Goal: Task Accomplishment & Management: Manage account settings

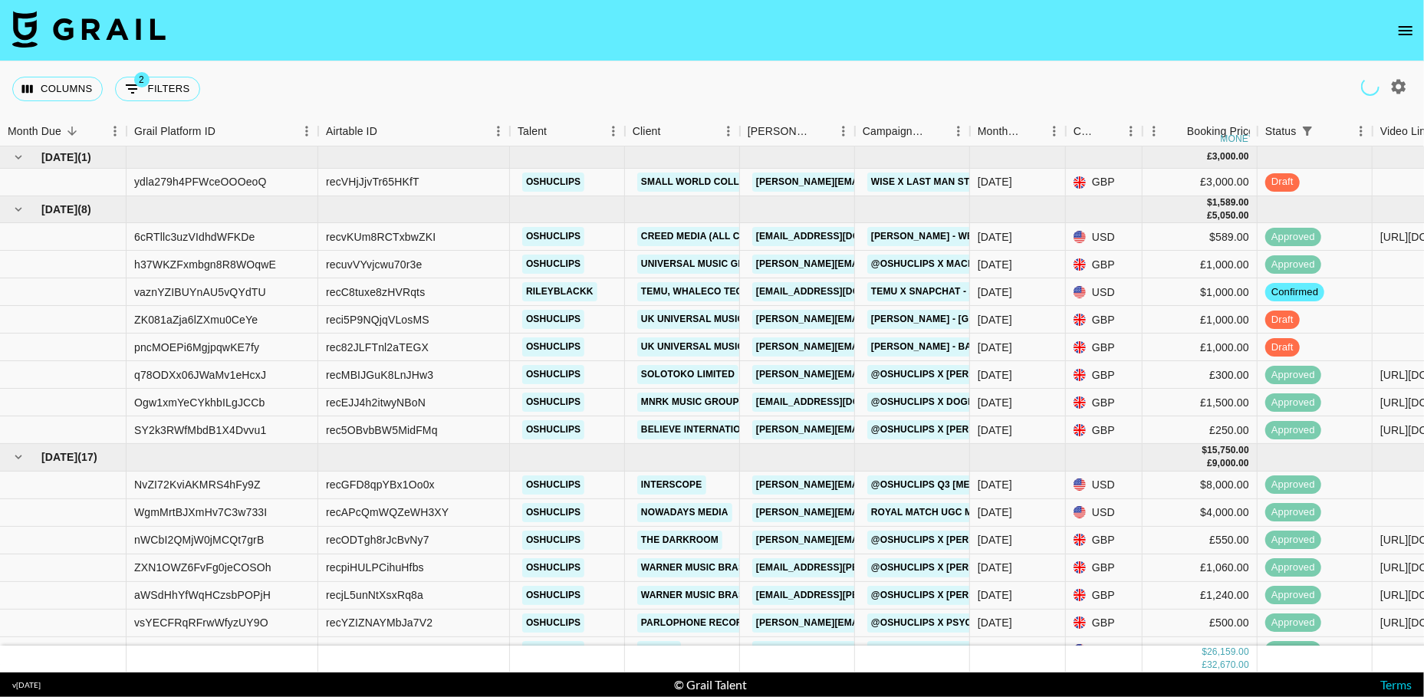
click at [1399, 35] on icon "open drawer" at bounding box center [1405, 30] width 18 height 18
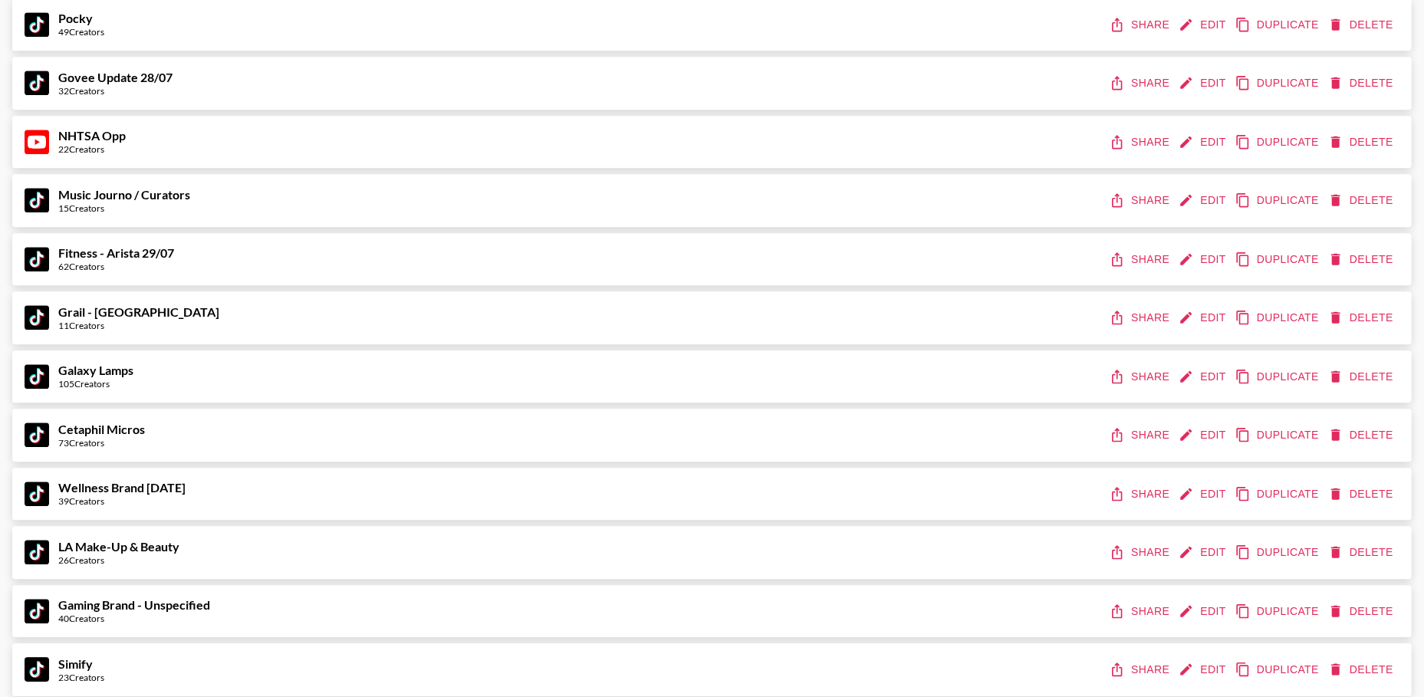
scroll to position [3116, 0]
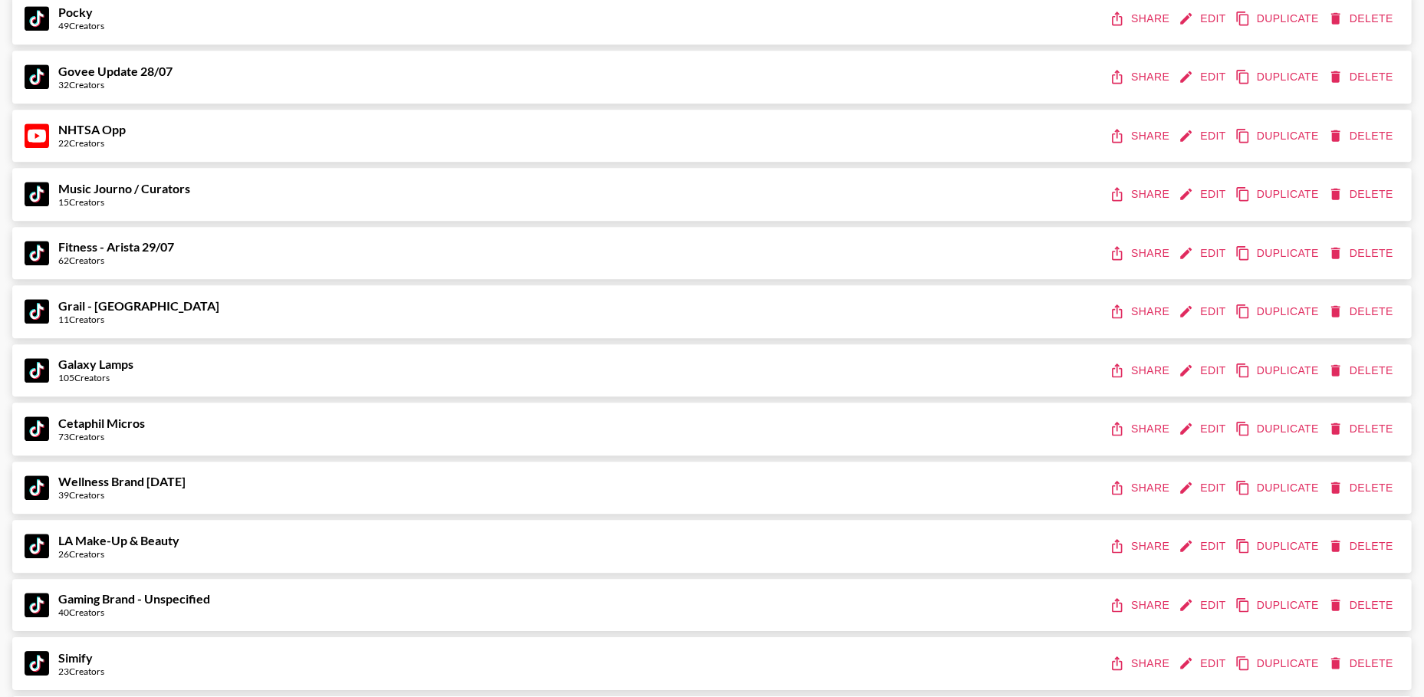
click at [1202, 364] on button "Edit" at bounding box center [1204, 371] width 57 height 28
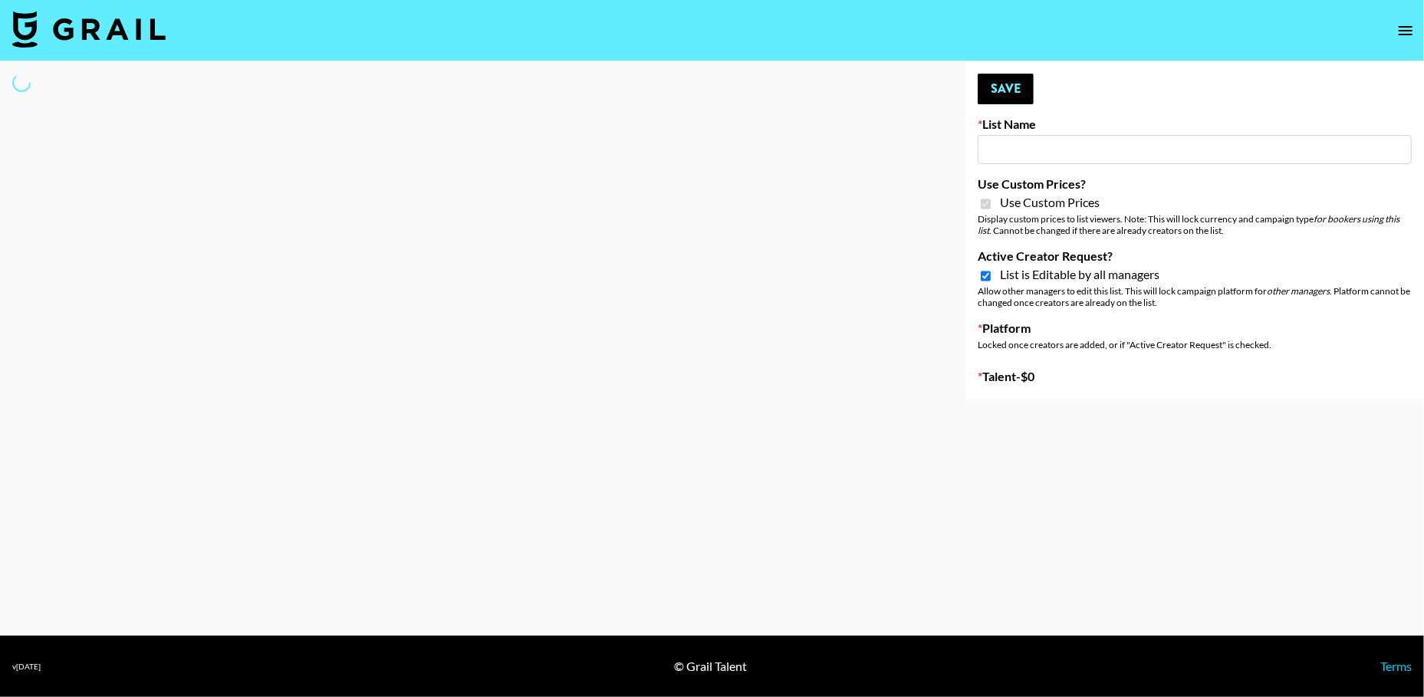
select select "Brand"
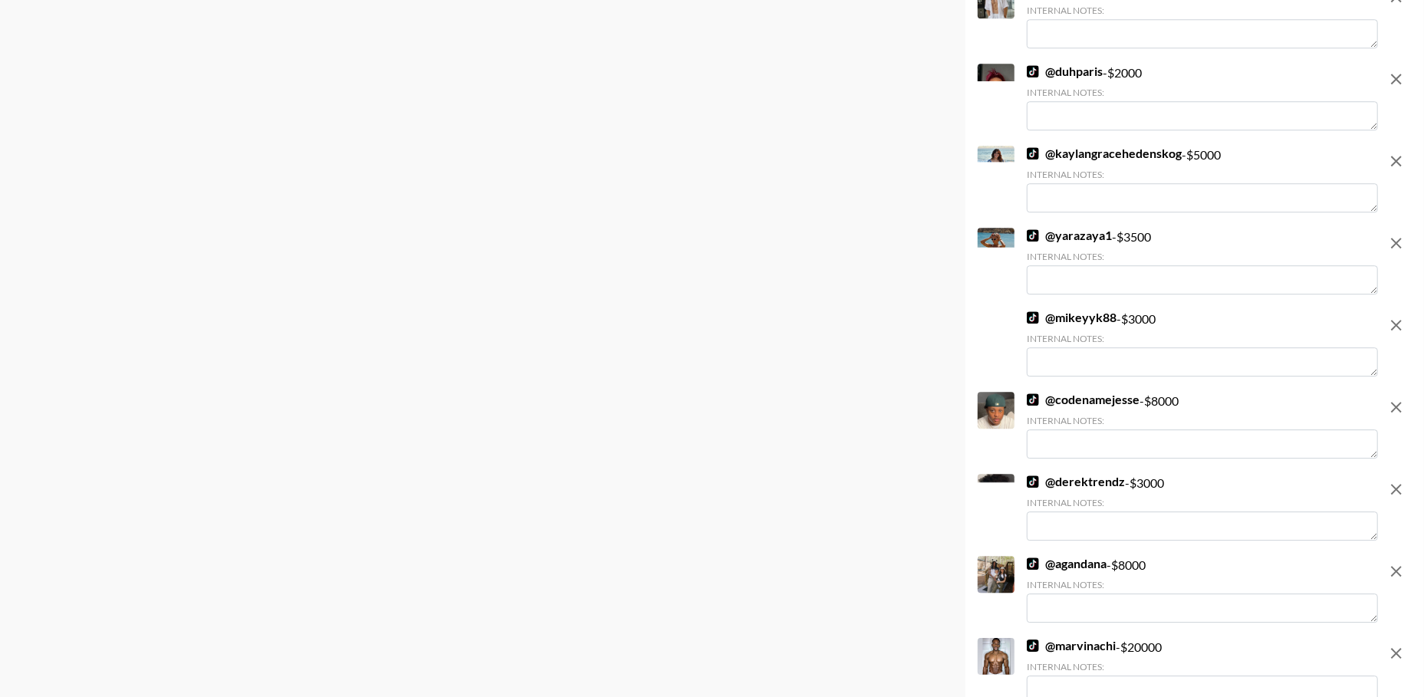
type input "Galaxy Lamps"
checkbox input "true"
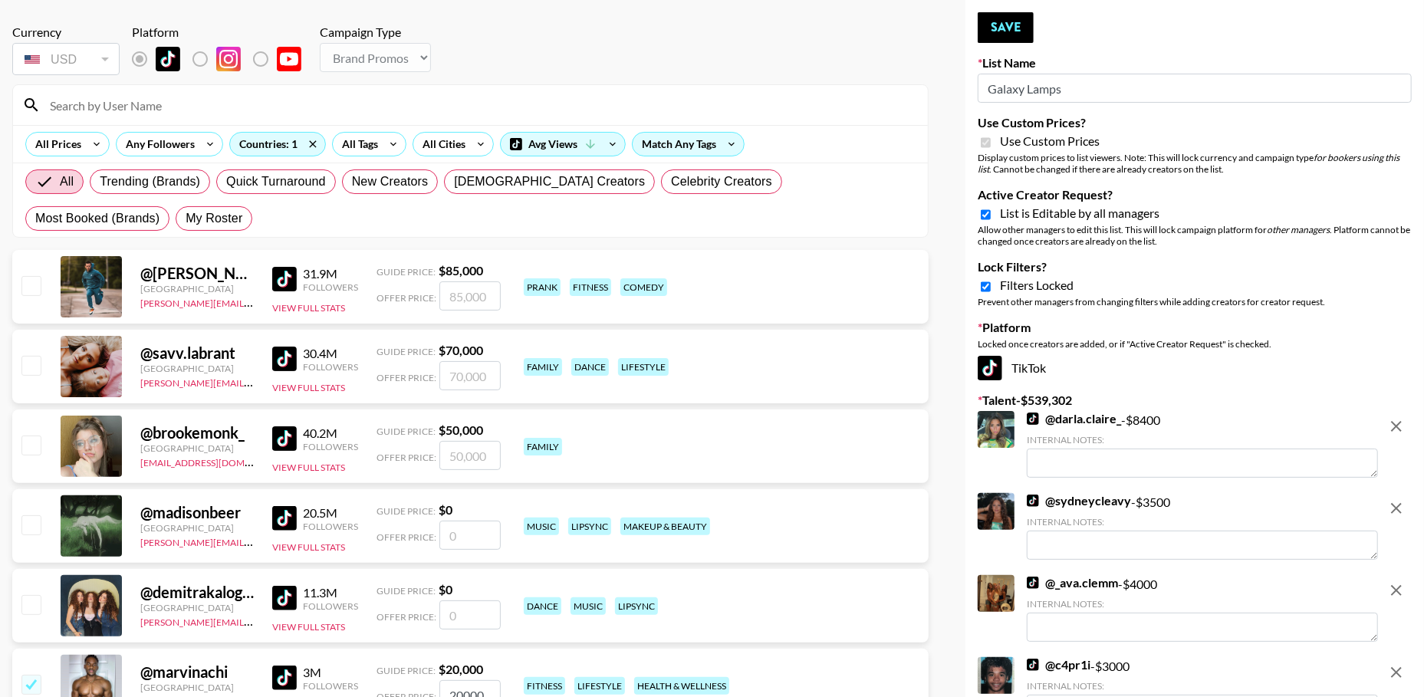
scroll to position [53, 0]
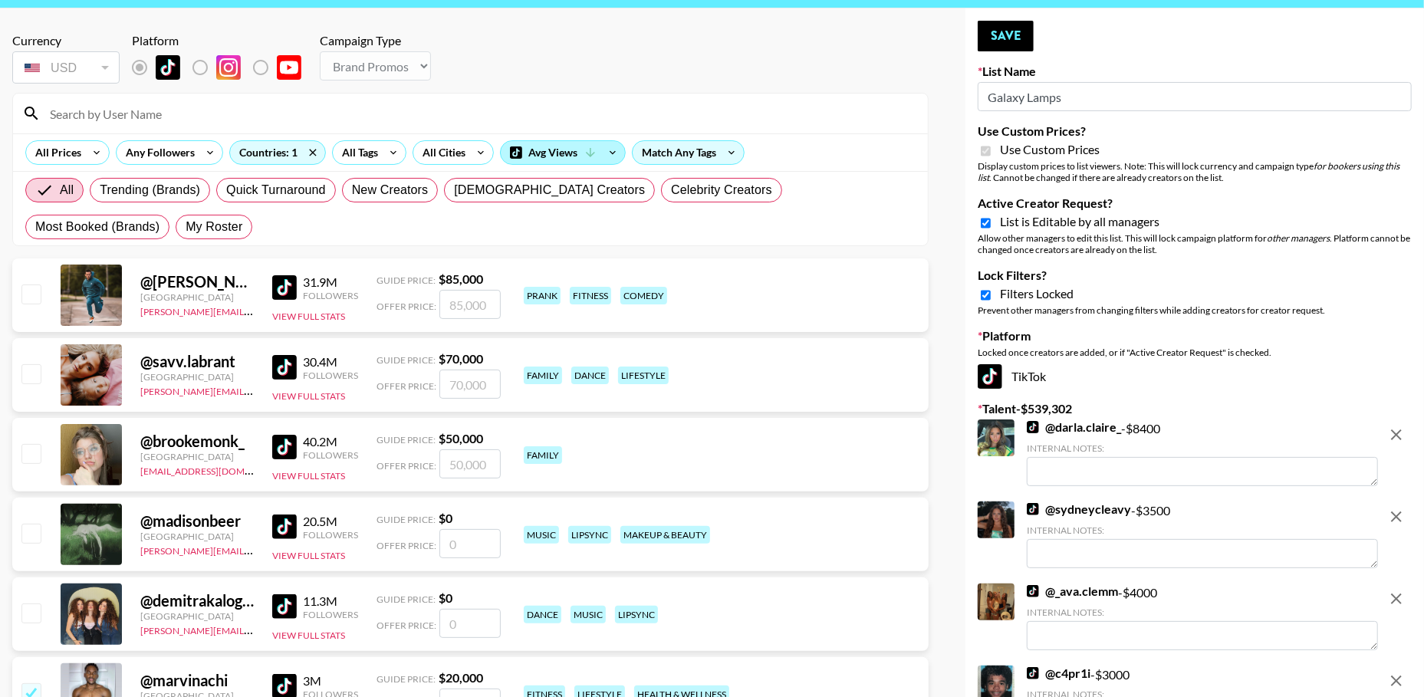
click at [527, 151] on div "Avg Views" at bounding box center [563, 152] width 124 height 23
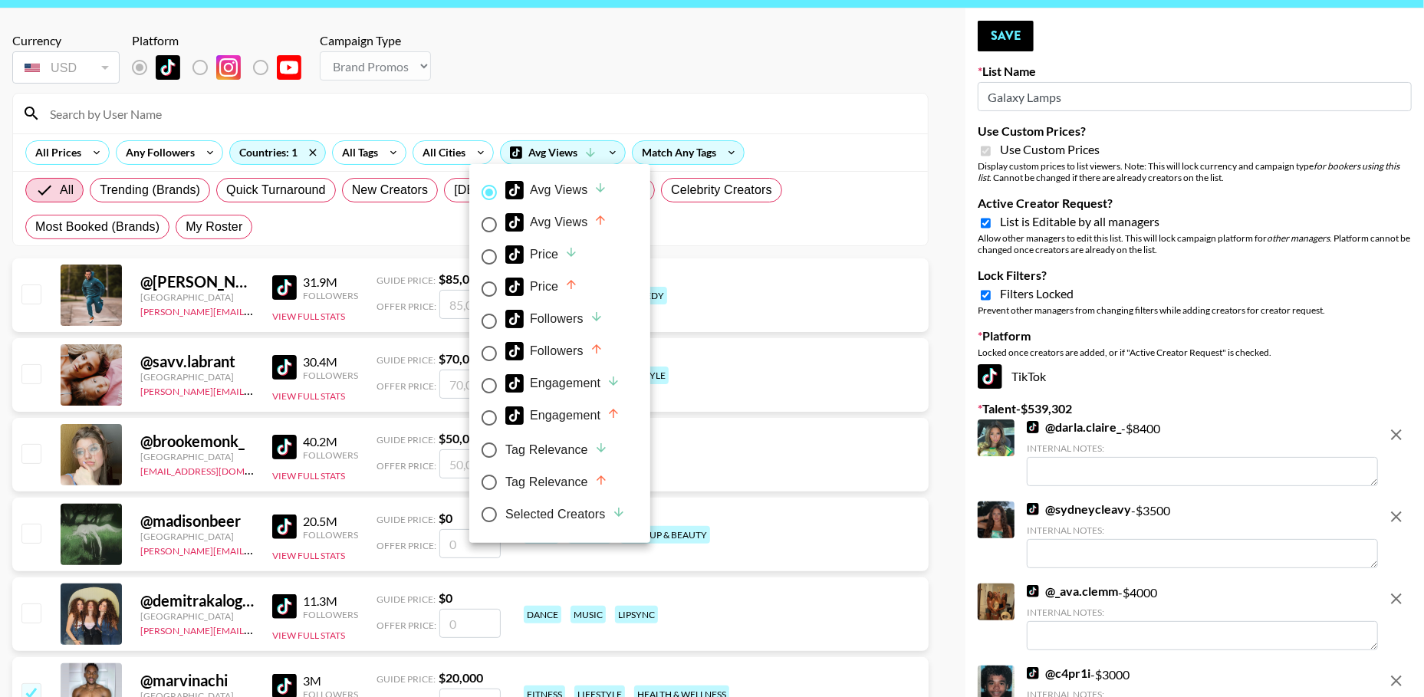
click at [492, 523] on input "Selected Creators" at bounding box center [489, 514] width 32 height 32
radio input "true"
radio input "false"
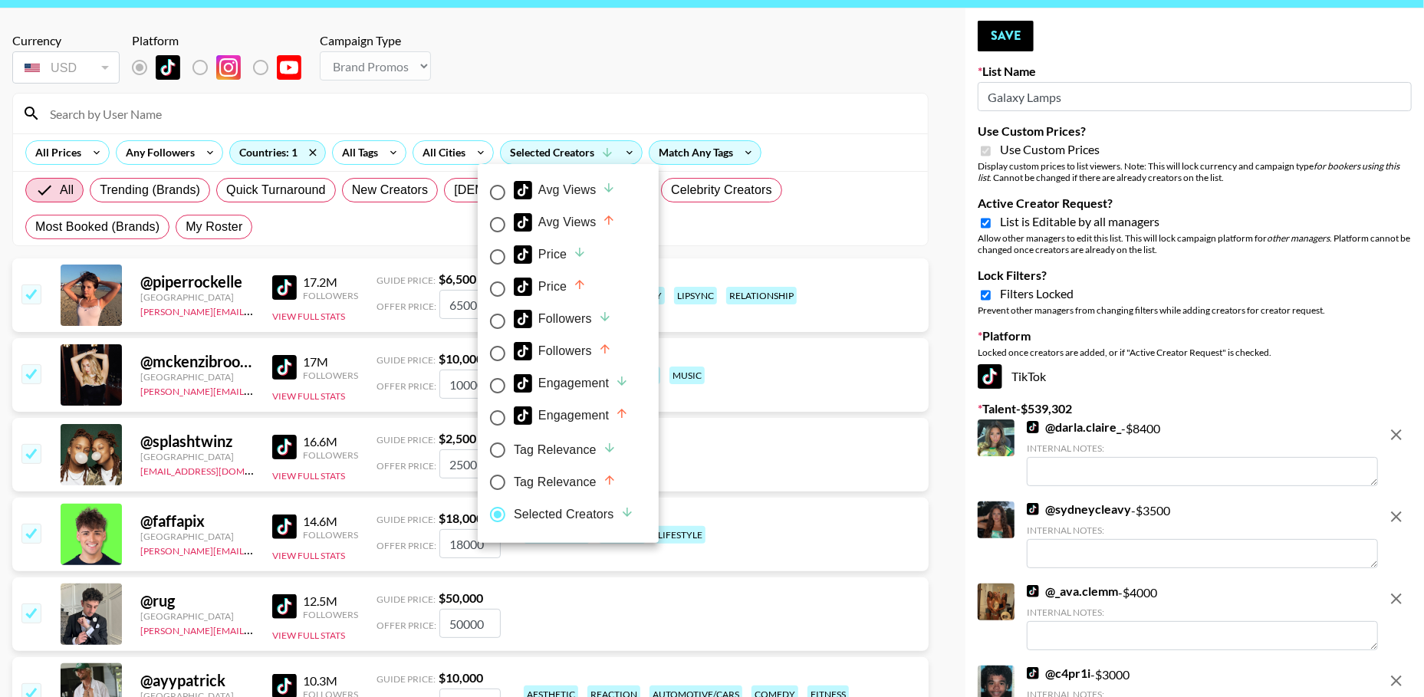
click at [555, 75] on div at bounding box center [712, 348] width 1424 height 697
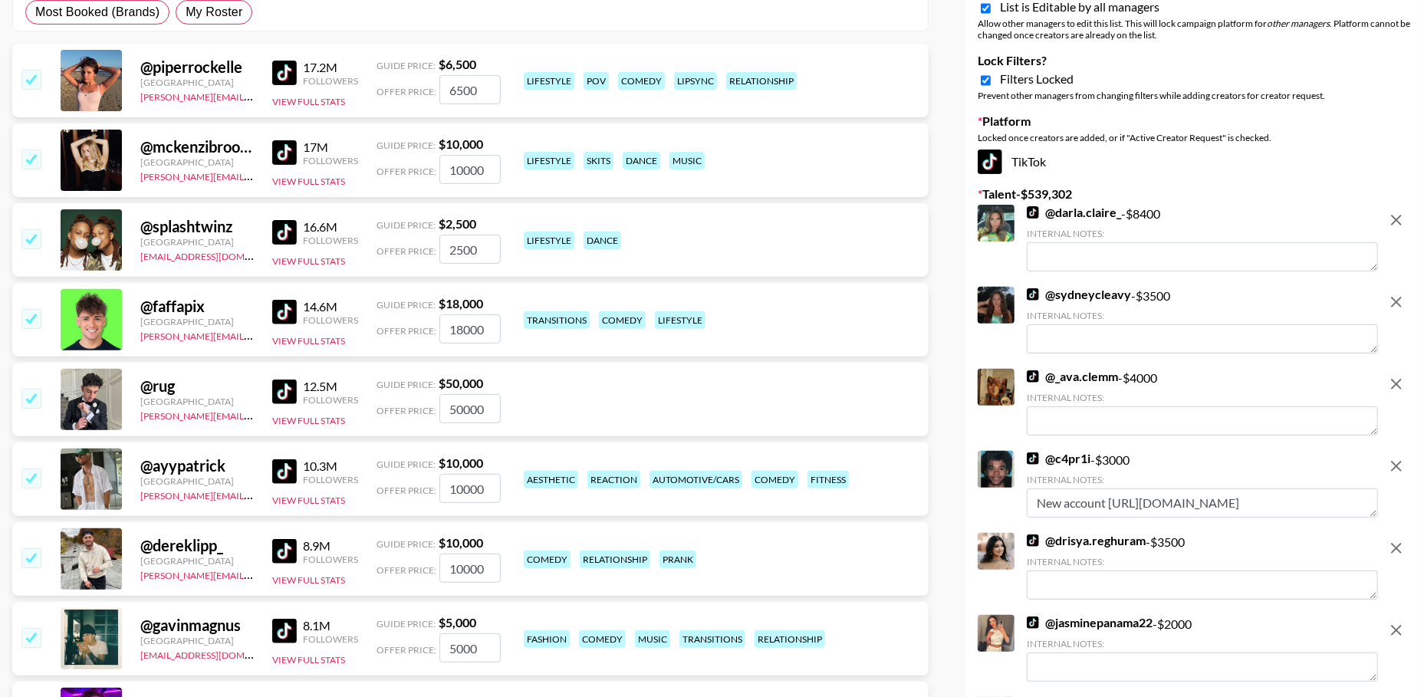
scroll to position [136, 0]
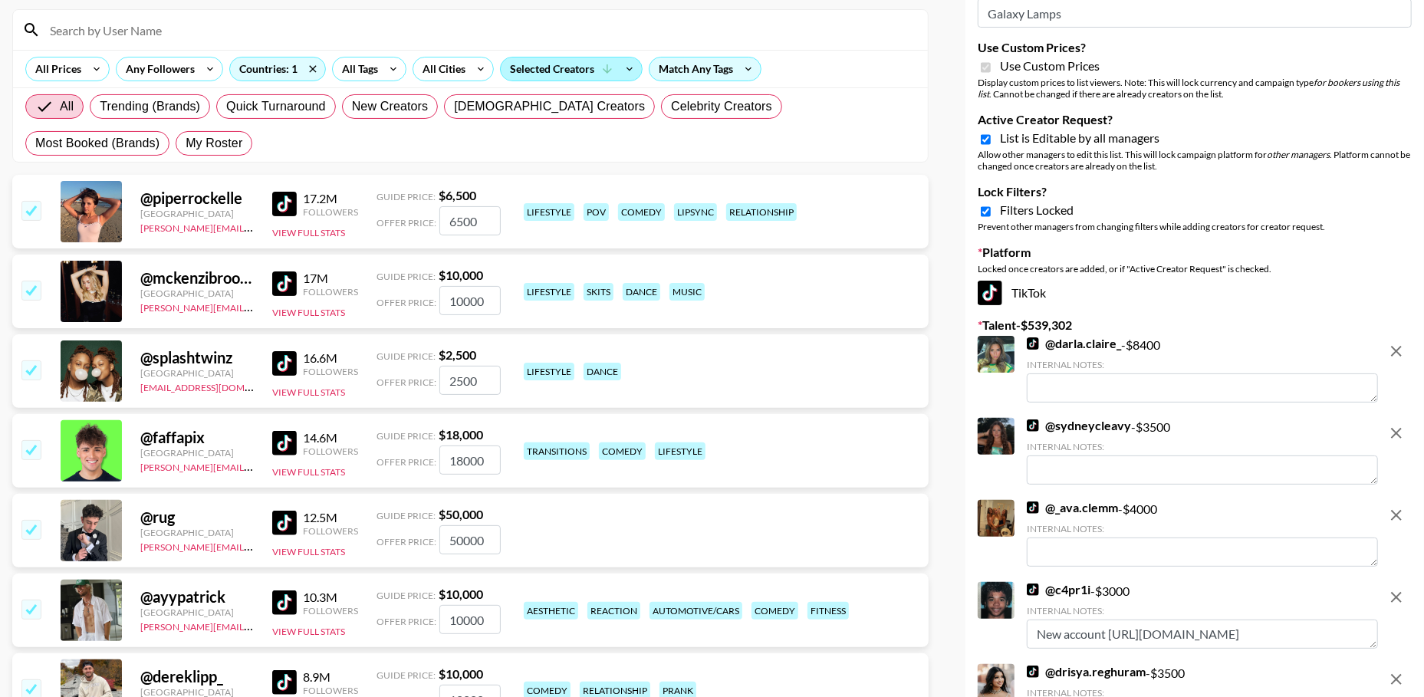
click at [574, 69] on div "Selected Creators" at bounding box center [571, 69] width 141 height 23
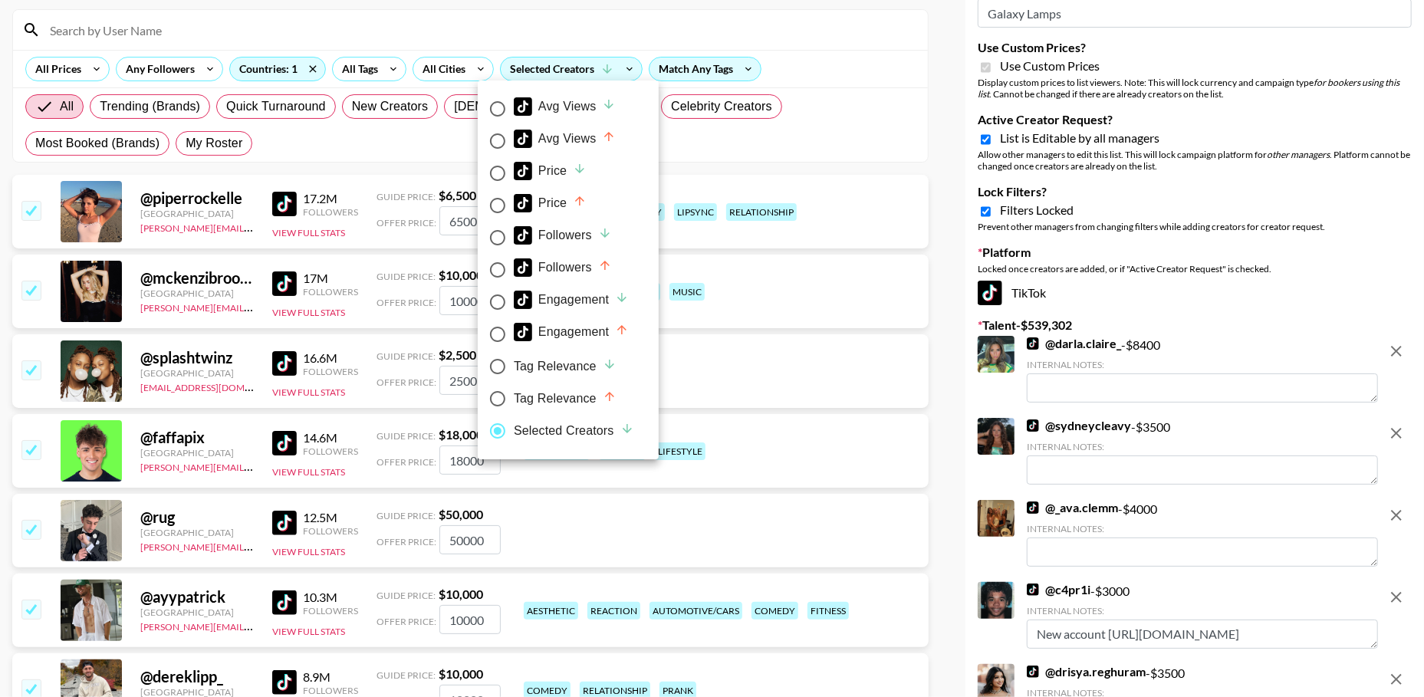
click at [513, 28] on div at bounding box center [712, 348] width 1424 height 697
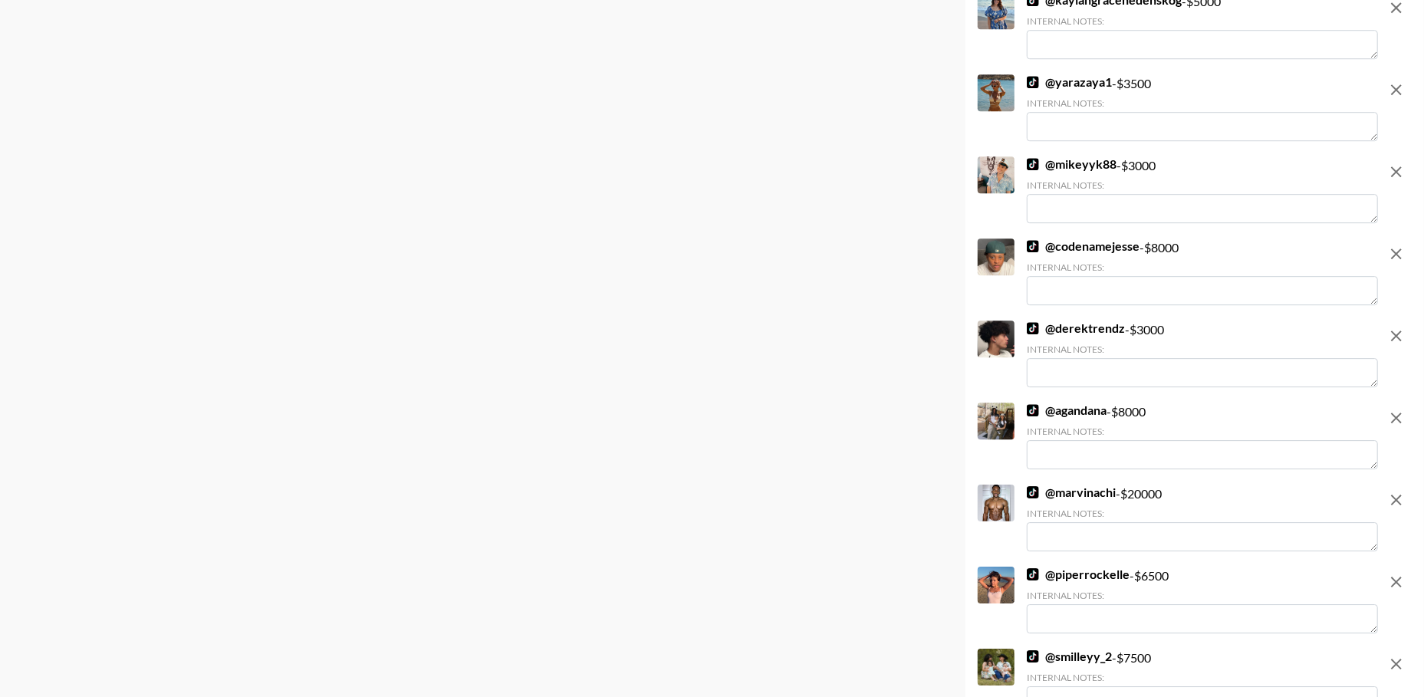
scroll to position [5486, 0]
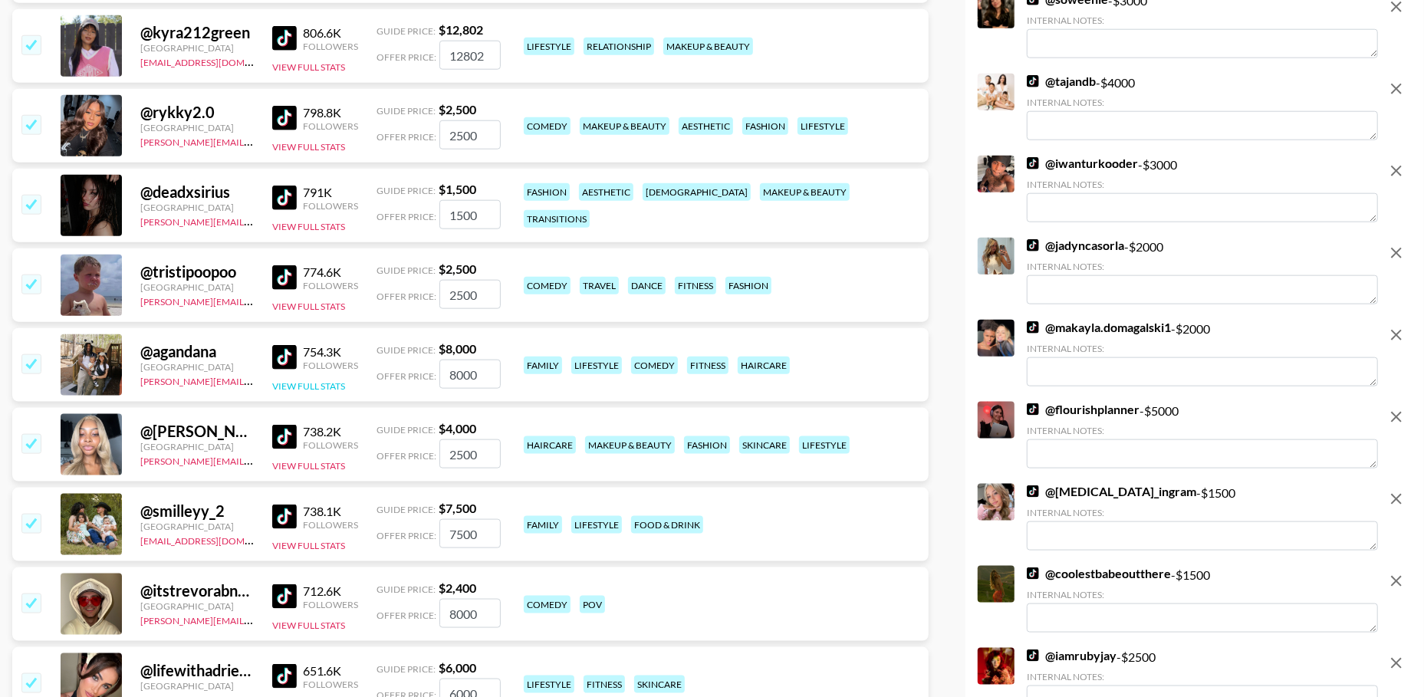
click at [302, 380] on button "View Full Stats" at bounding box center [308, 386] width 73 height 12
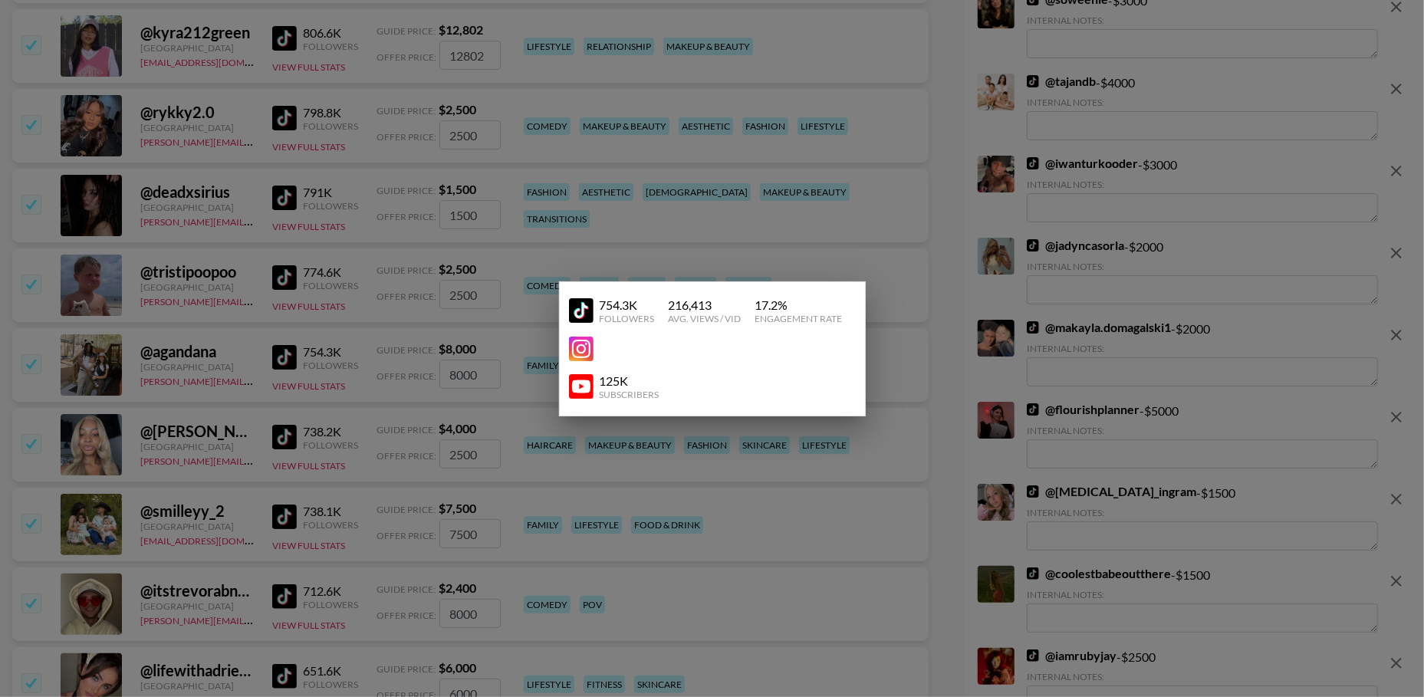
click at [258, 407] on div at bounding box center [712, 348] width 1424 height 697
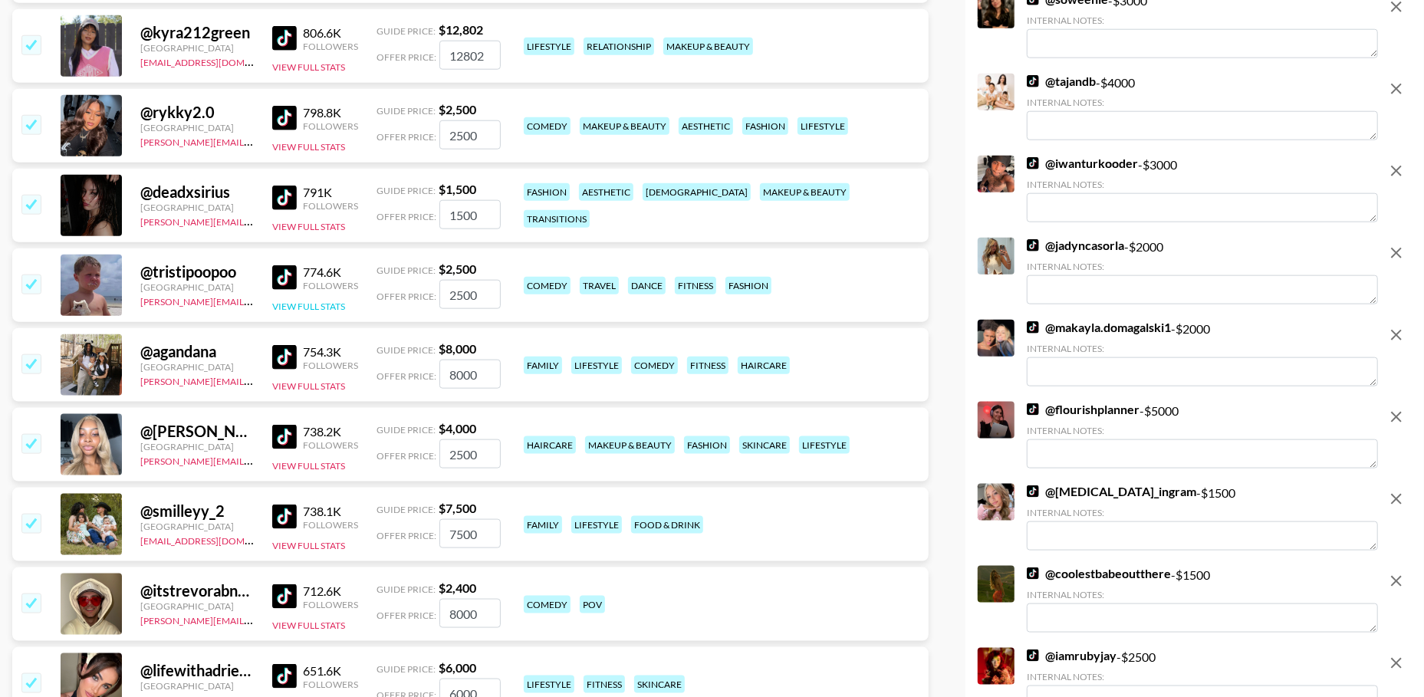
click at [319, 301] on button "View Full Stats" at bounding box center [308, 307] width 73 height 12
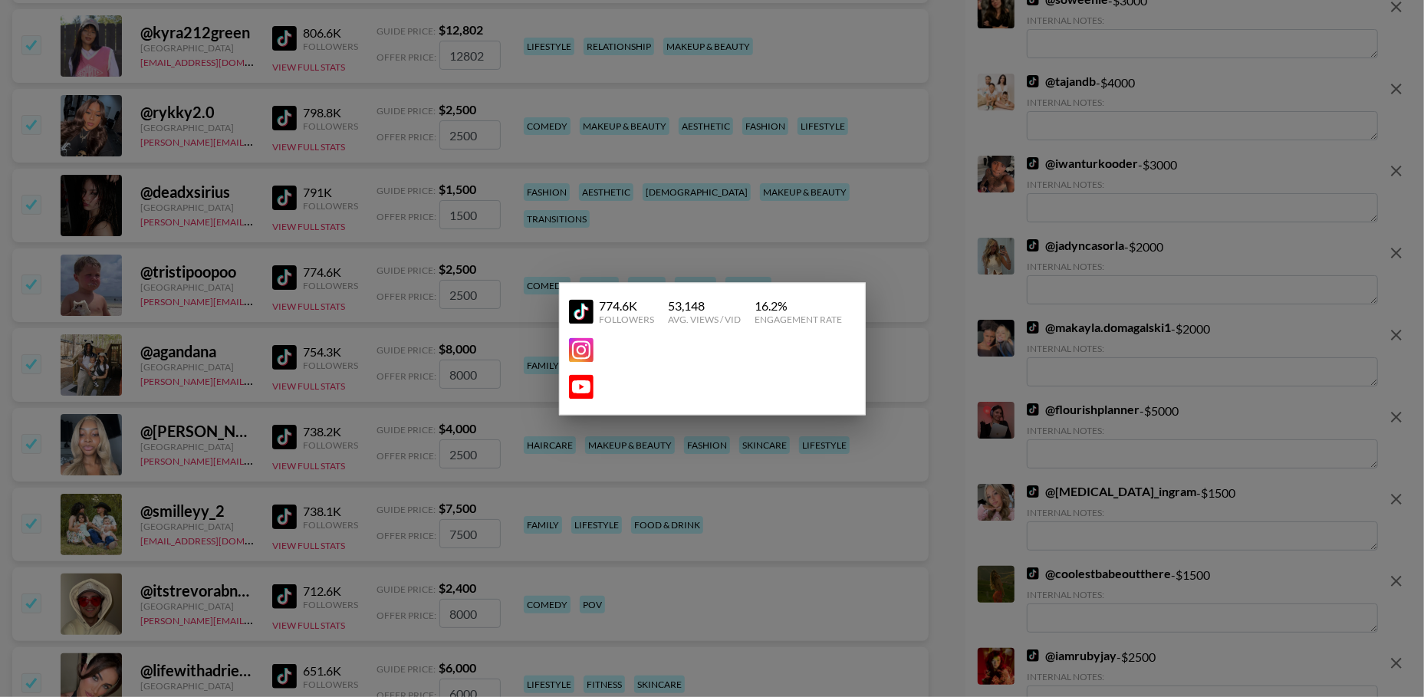
click at [331, 248] on div at bounding box center [712, 348] width 1424 height 697
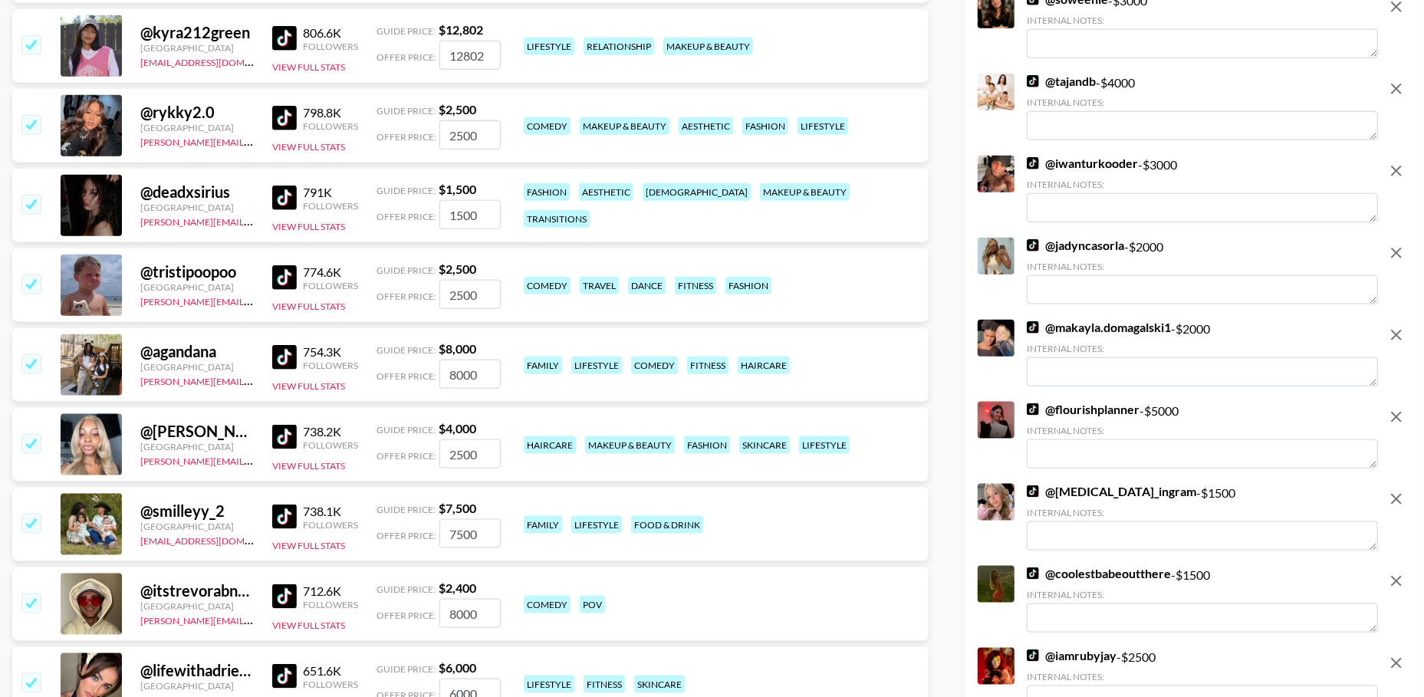
click at [19, 290] on div at bounding box center [30, 285] width 24 height 26
click at [28, 284] on input "checkbox" at bounding box center [30, 284] width 18 height 18
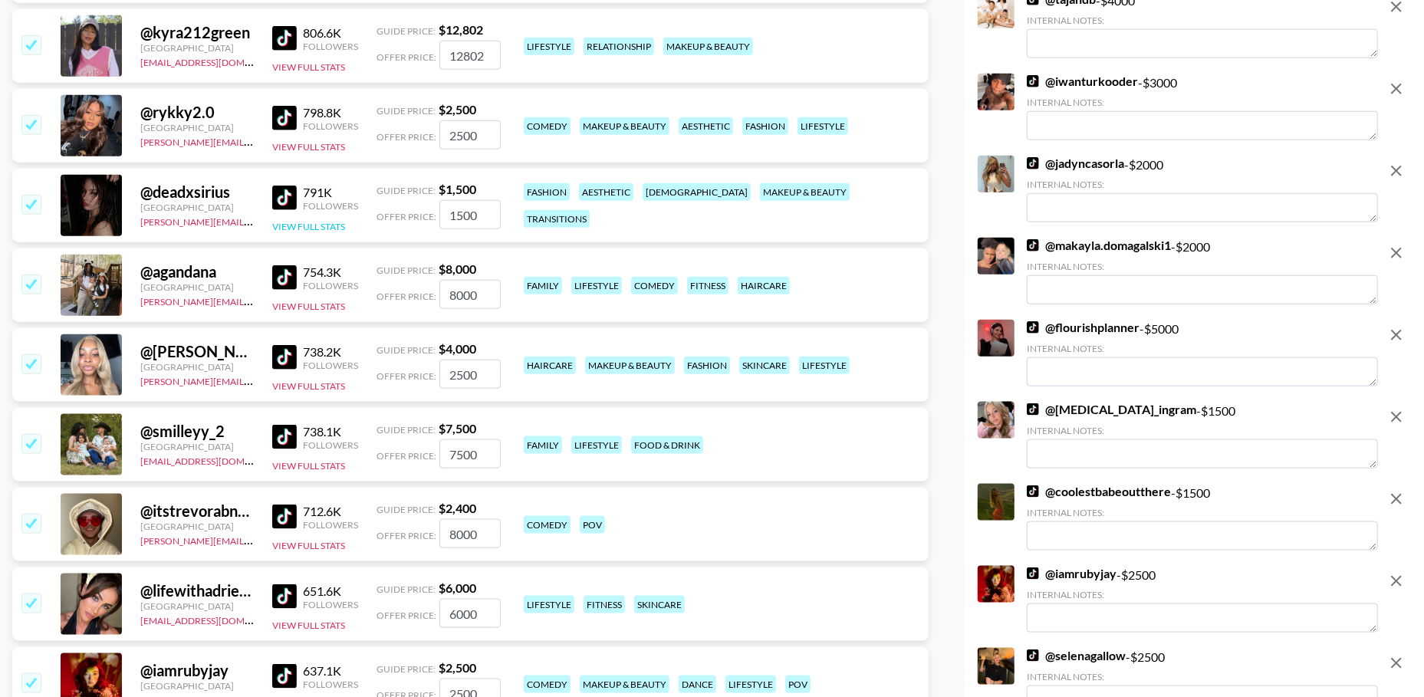
click at [301, 229] on button "View Full Stats" at bounding box center [308, 227] width 73 height 12
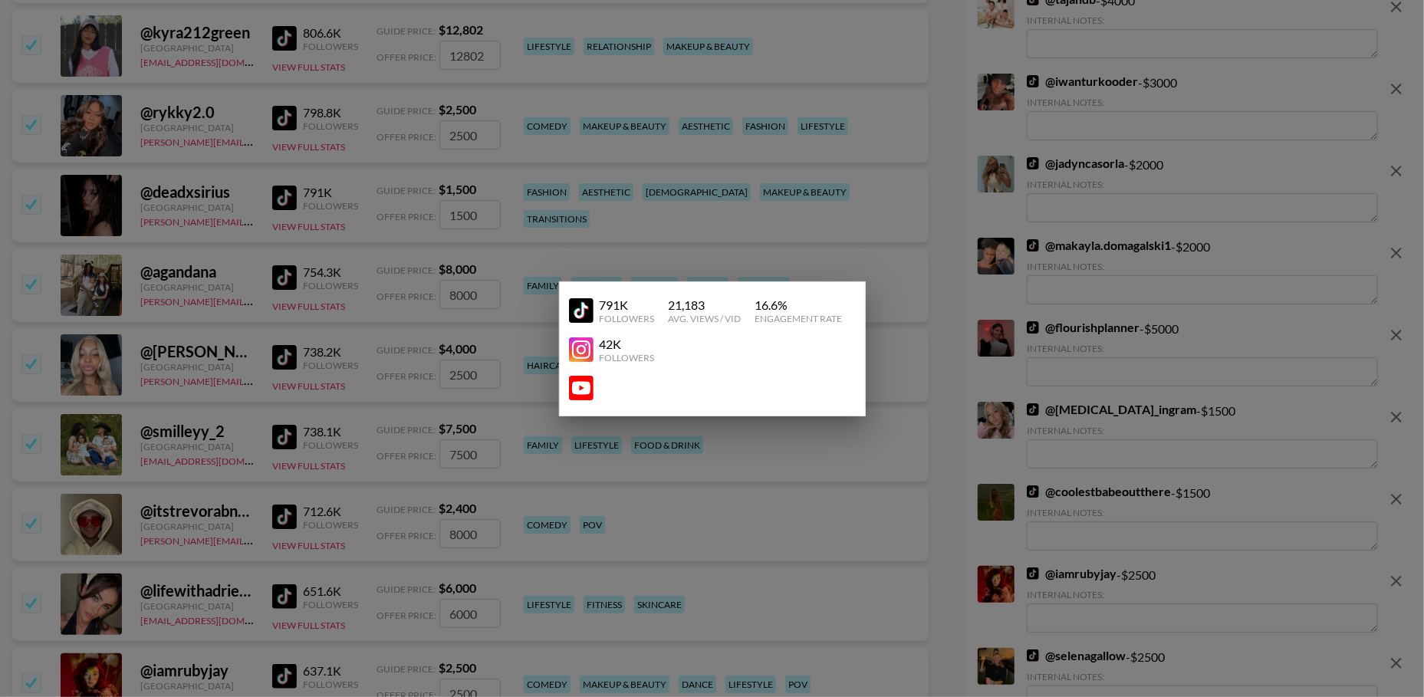
click at [252, 256] on div at bounding box center [712, 348] width 1424 height 697
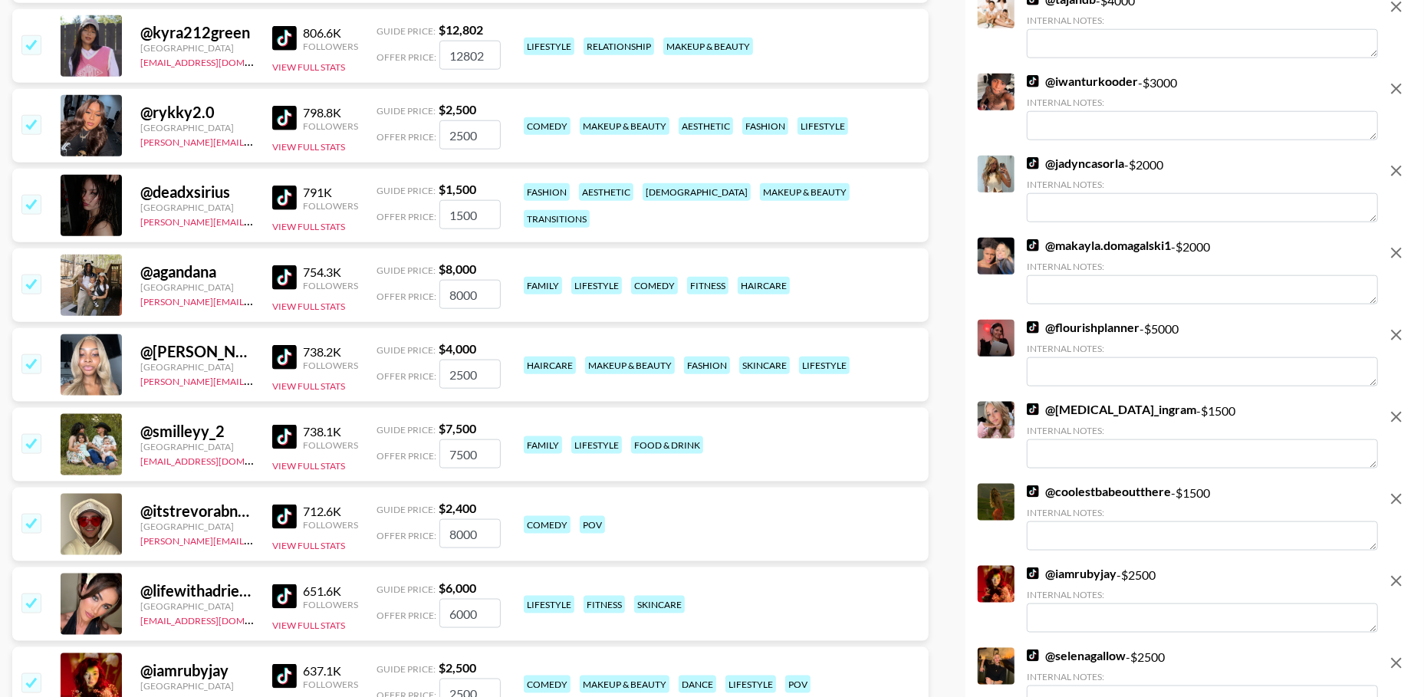
click at [21, 211] on input "checkbox" at bounding box center [30, 204] width 18 height 18
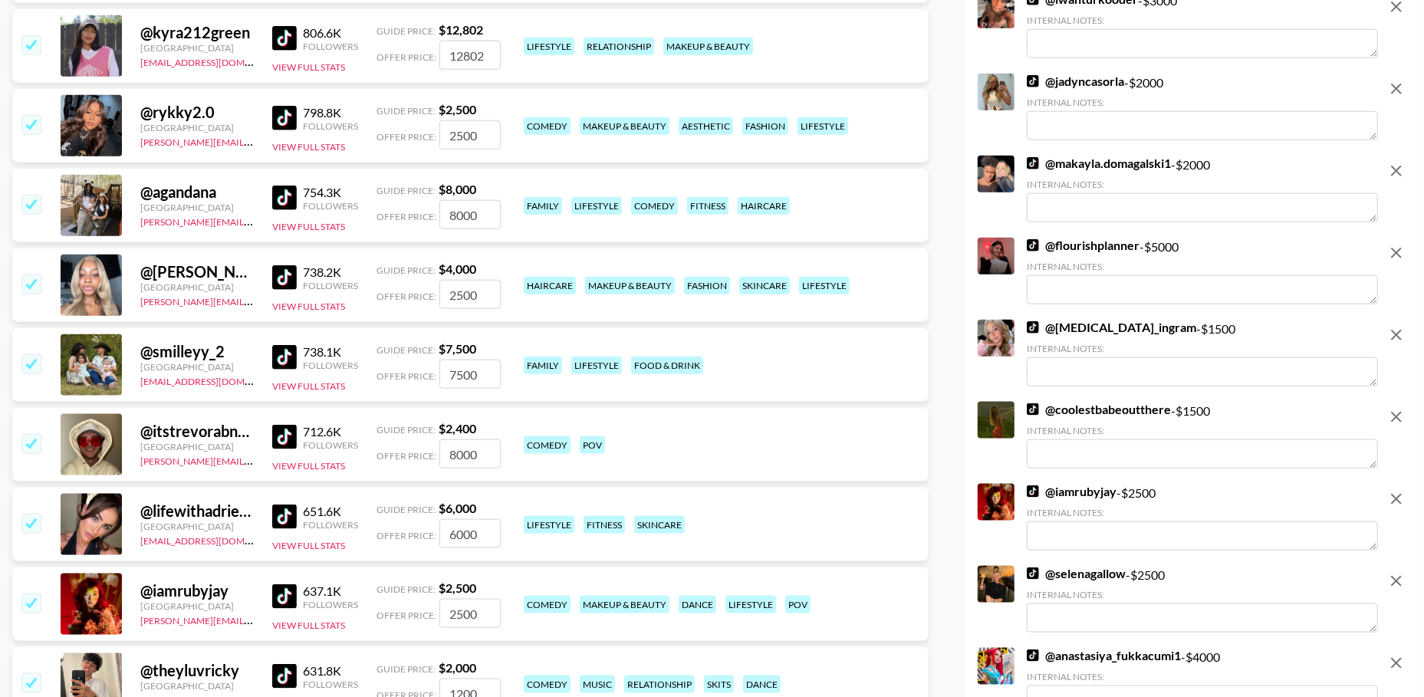
click at [309, 136] on div "798.8K Followers View Full Stats" at bounding box center [315, 126] width 86 height 54
click at [303, 146] on button "View Full Stats" at bounding box center [308, 147] width 73 height 12
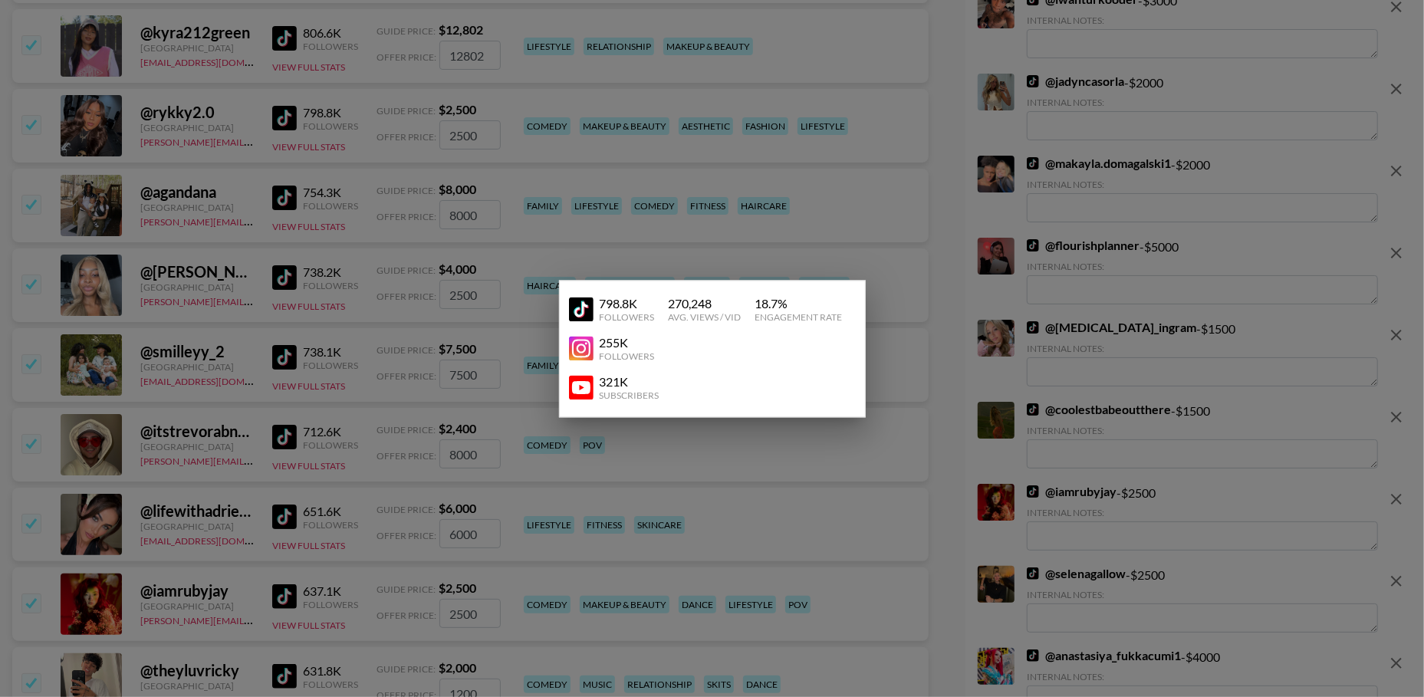
click at [258, 175] on div at bounding box center [712, 348] width 1424 height 697
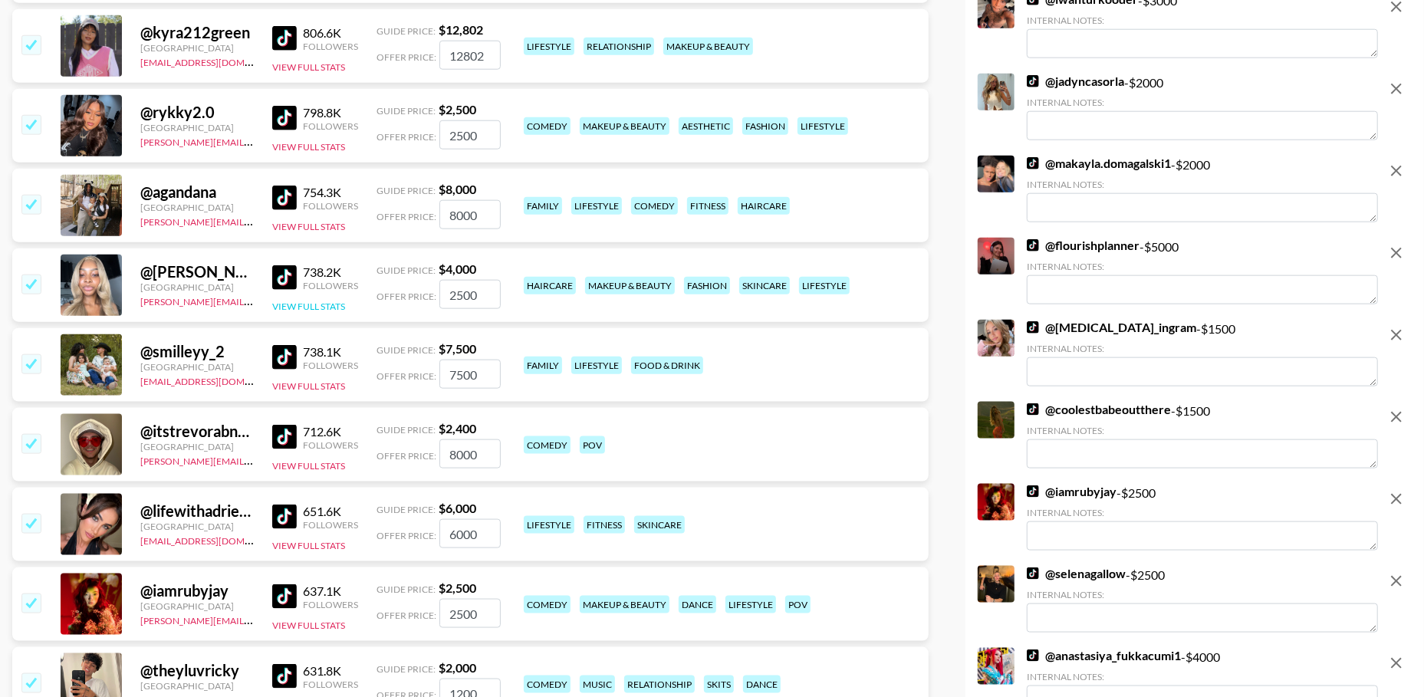
click at [333, 306] on button "View Full Stats" at bounding box center [308, 307] width 73 height 12
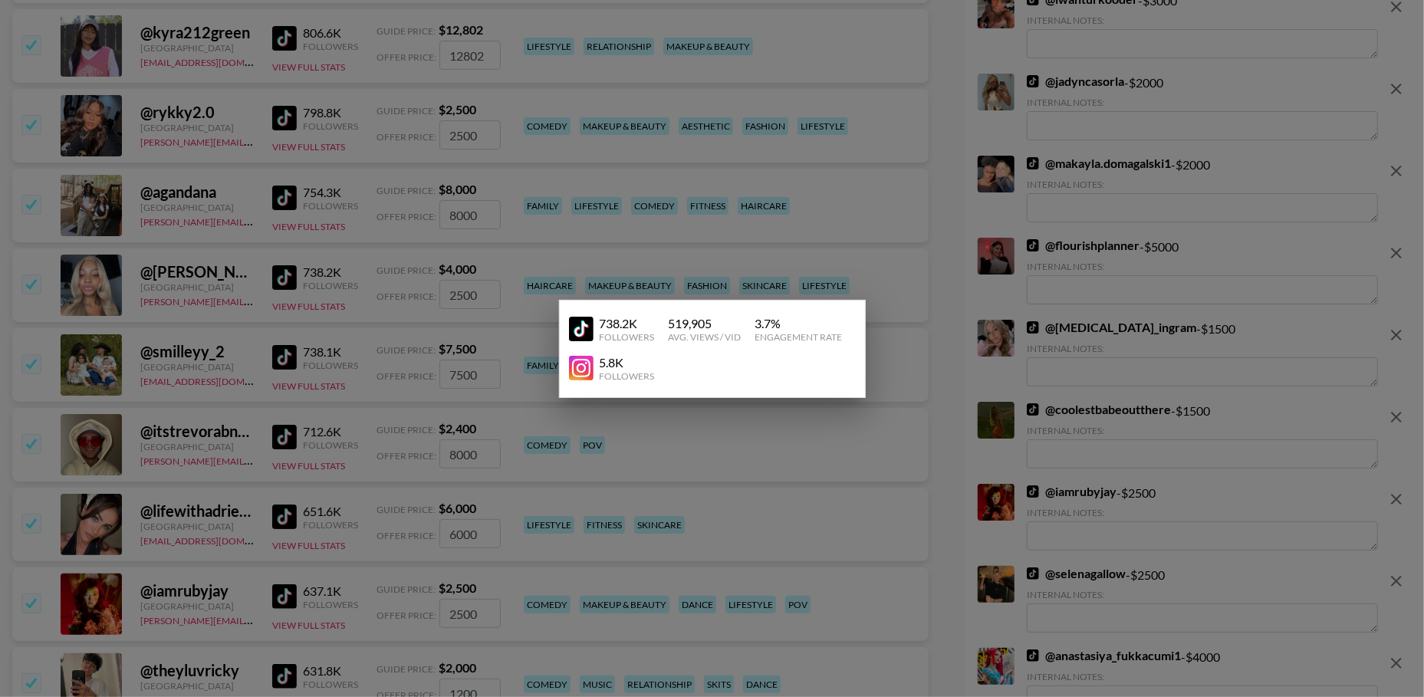
click at [304, 321] on div at bounding box center [712, 348] width 1424 height 697
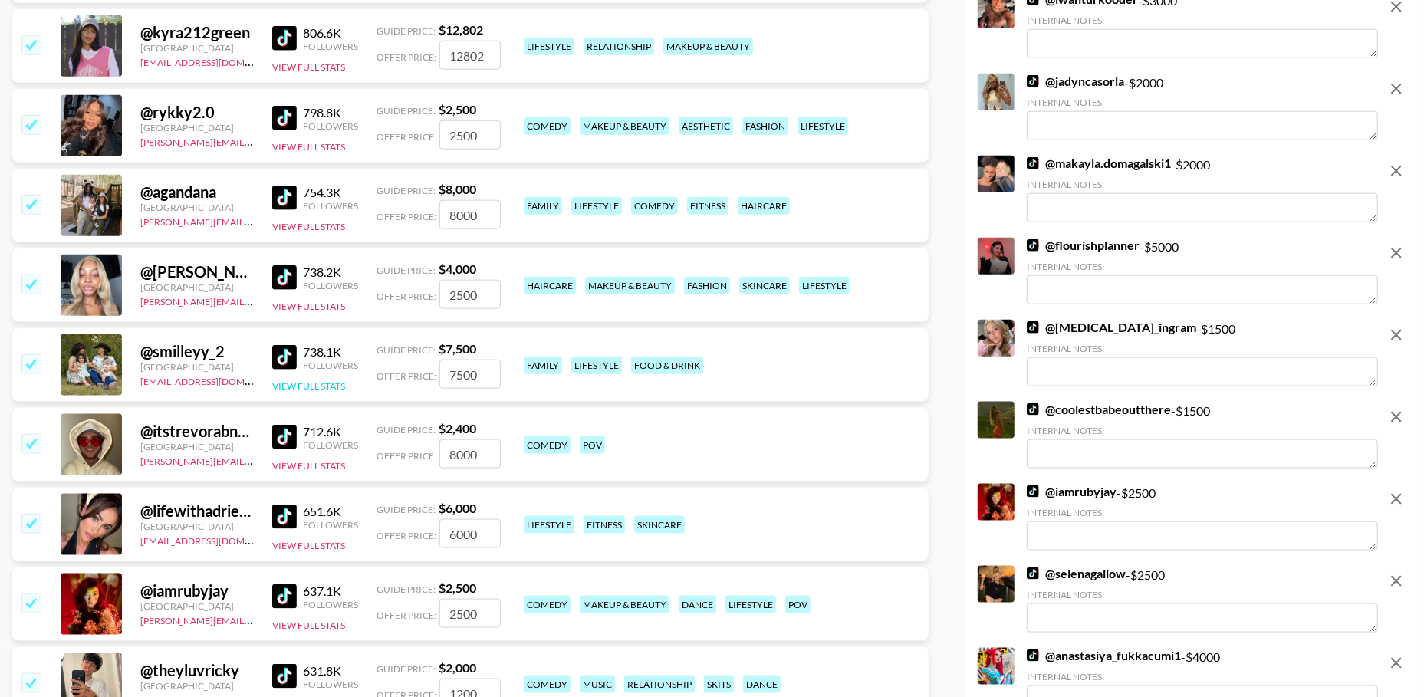
click at [308, 383] on button "View Full Stats" at bounding box center [308, 386] width 73 height 12
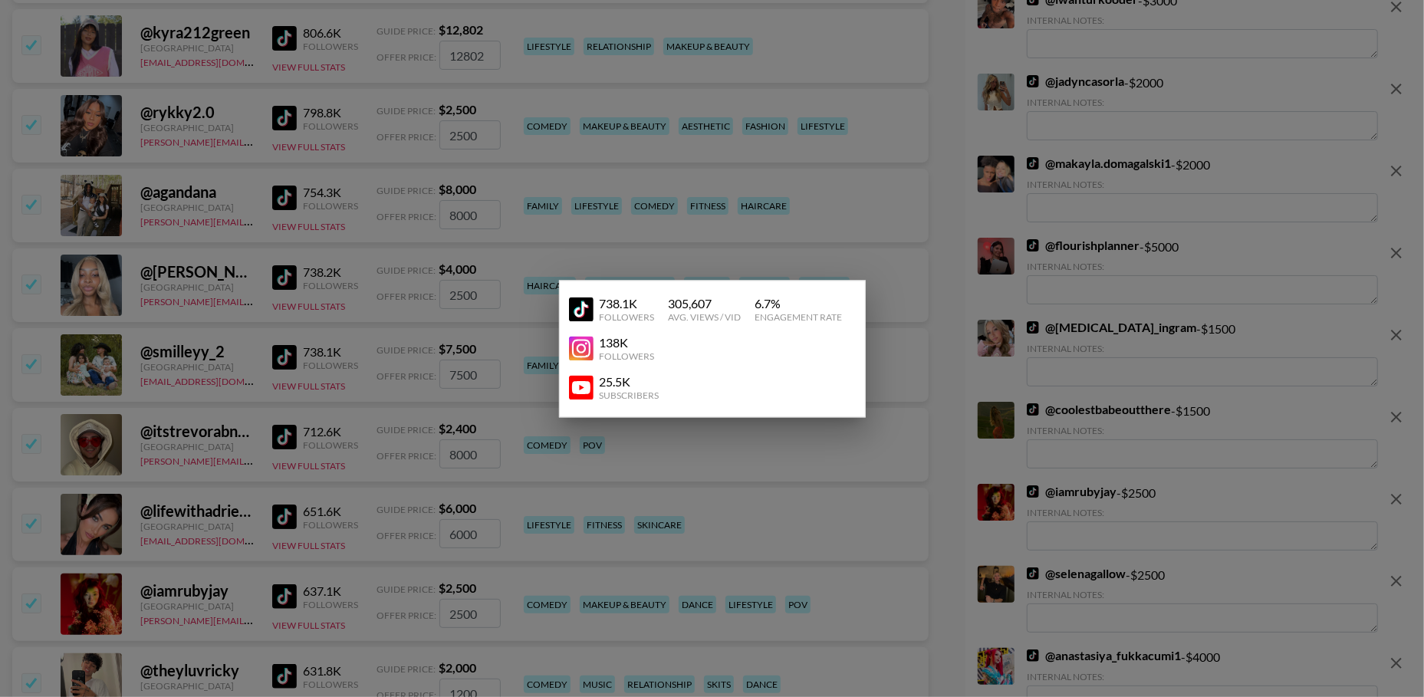
click at [301, 387] on div at bounding box center [712, 348] width 1424 height 697
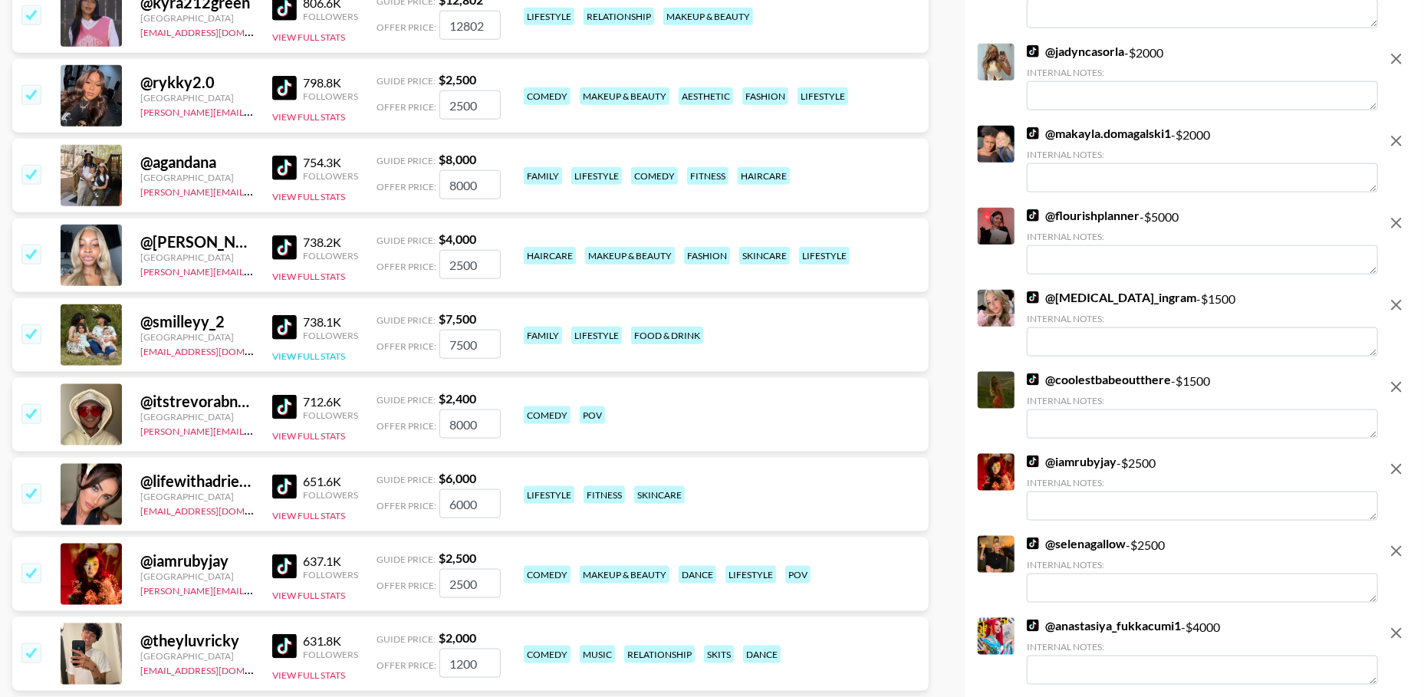
scroll to position [5531, 0]
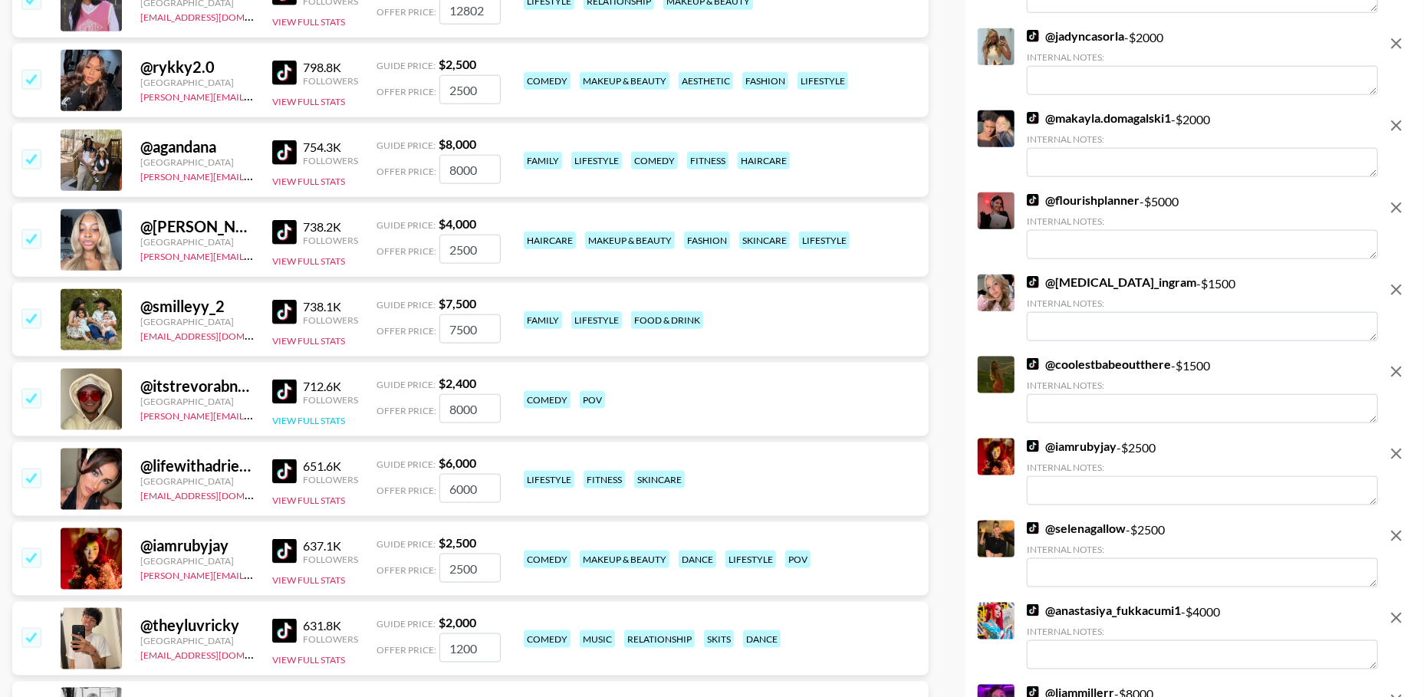
click at [308, 416] on button "View Full Stats" at bounding box center [308, 421] width 73 height 12
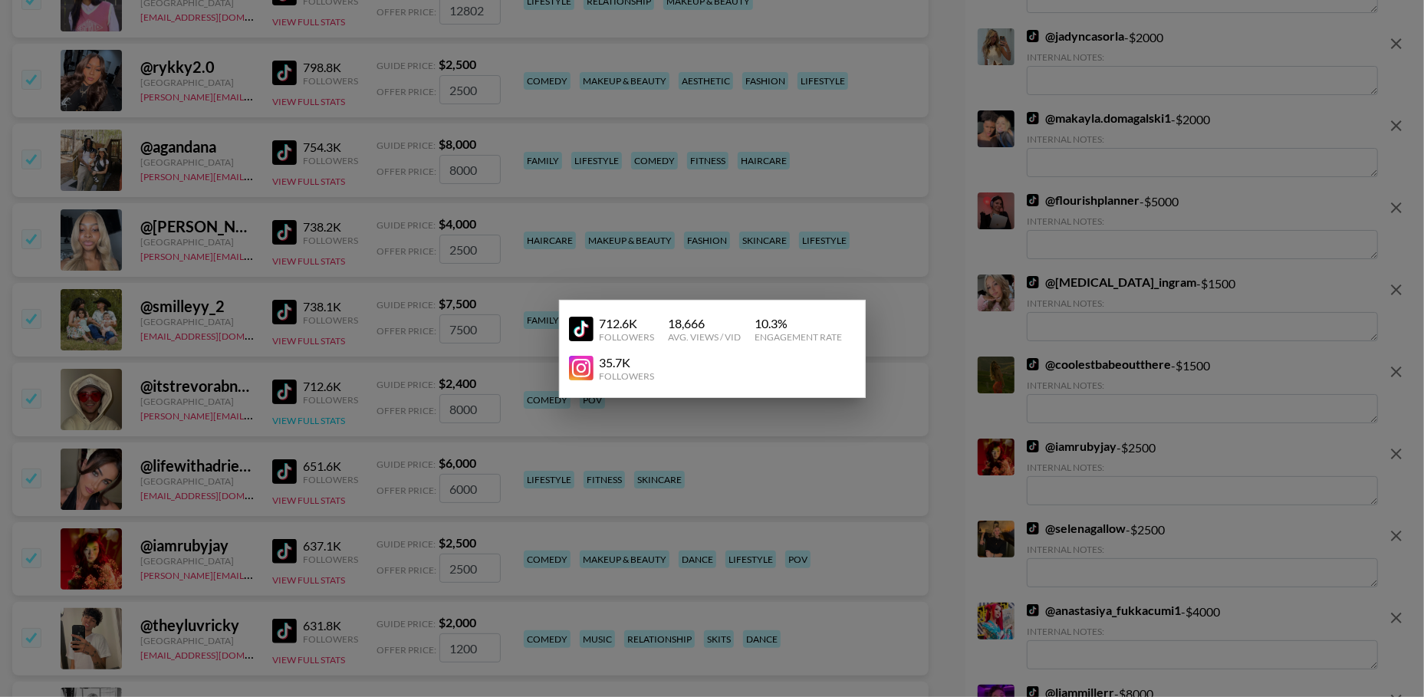
click at [308, 416] on div at bounding box center [712, 348] width 1424 height 697
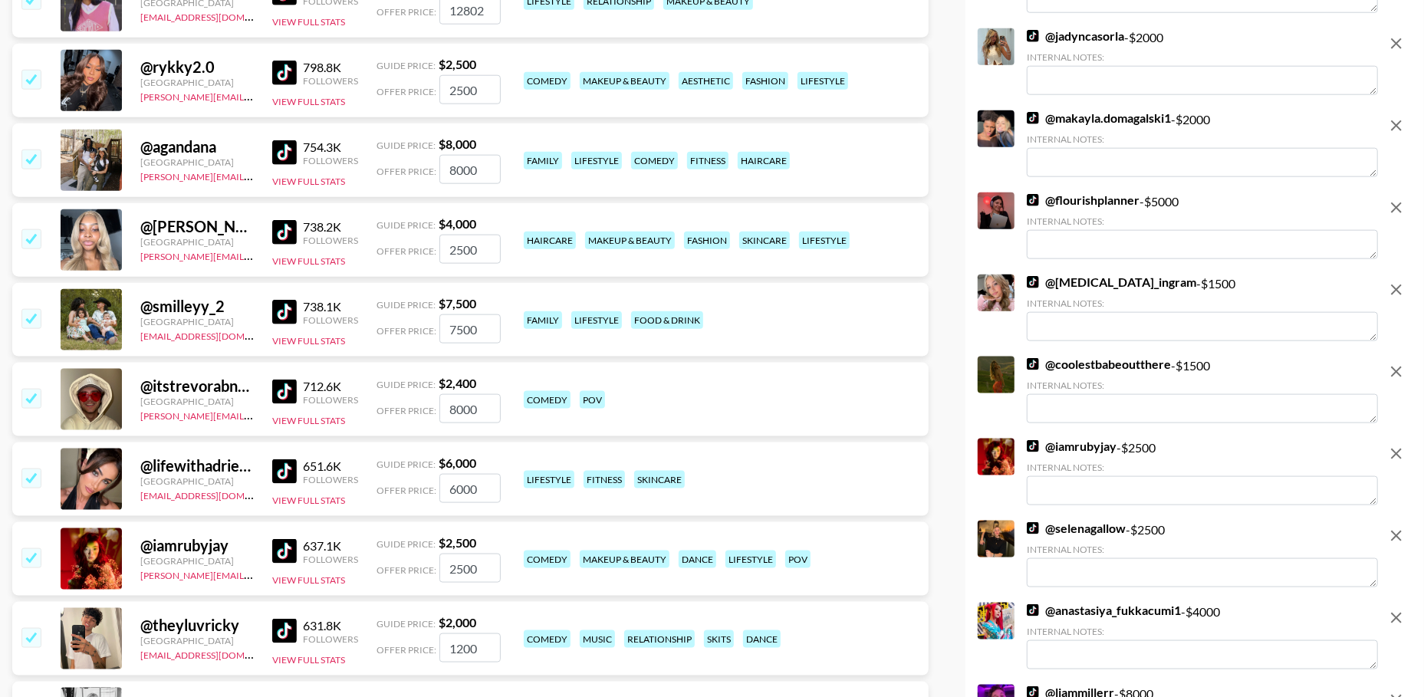
click at [31, 399] on input "checkbox" at bounding box center [30, 398] width 18 height 18
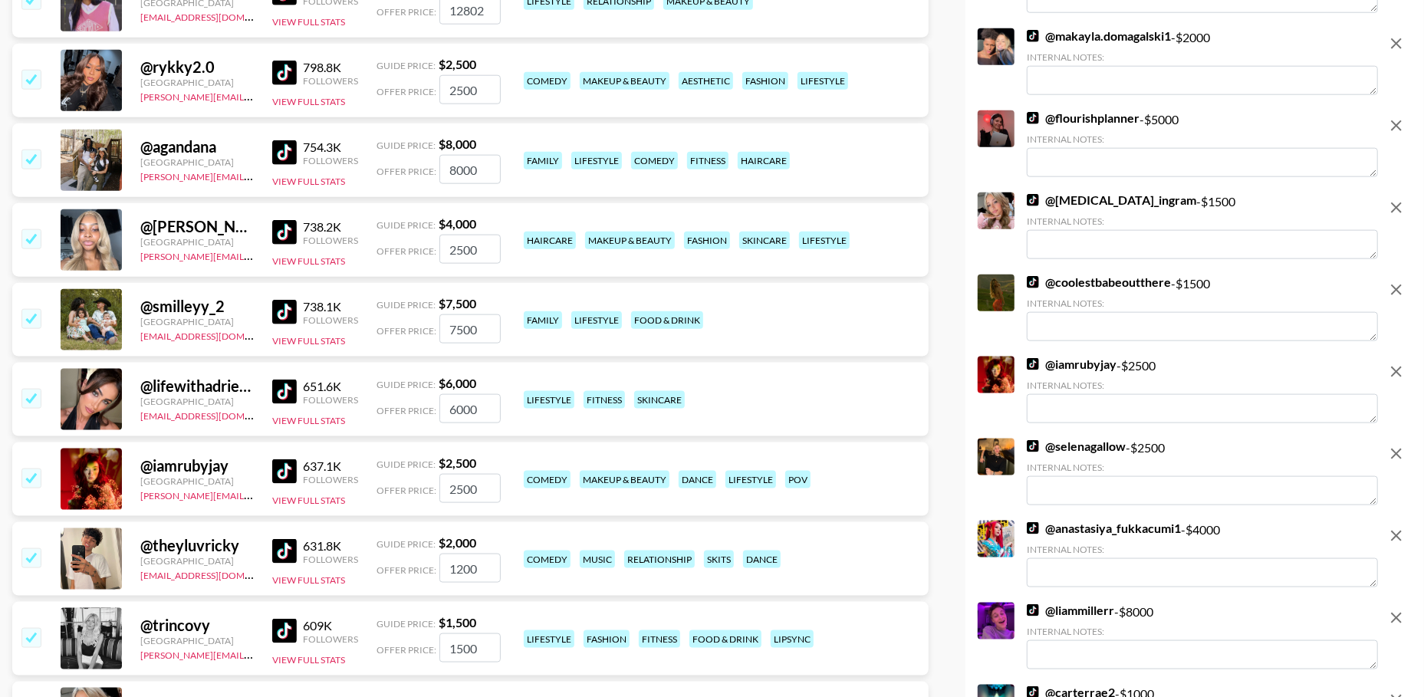
click at [314, 408] on div "651.6K Followers View Full Stats" at bounding box center [315, 400] width 86 height 54
click at [314, 418] on button "View Full Stats" at bounding box center [308, 421] width 73 height 12
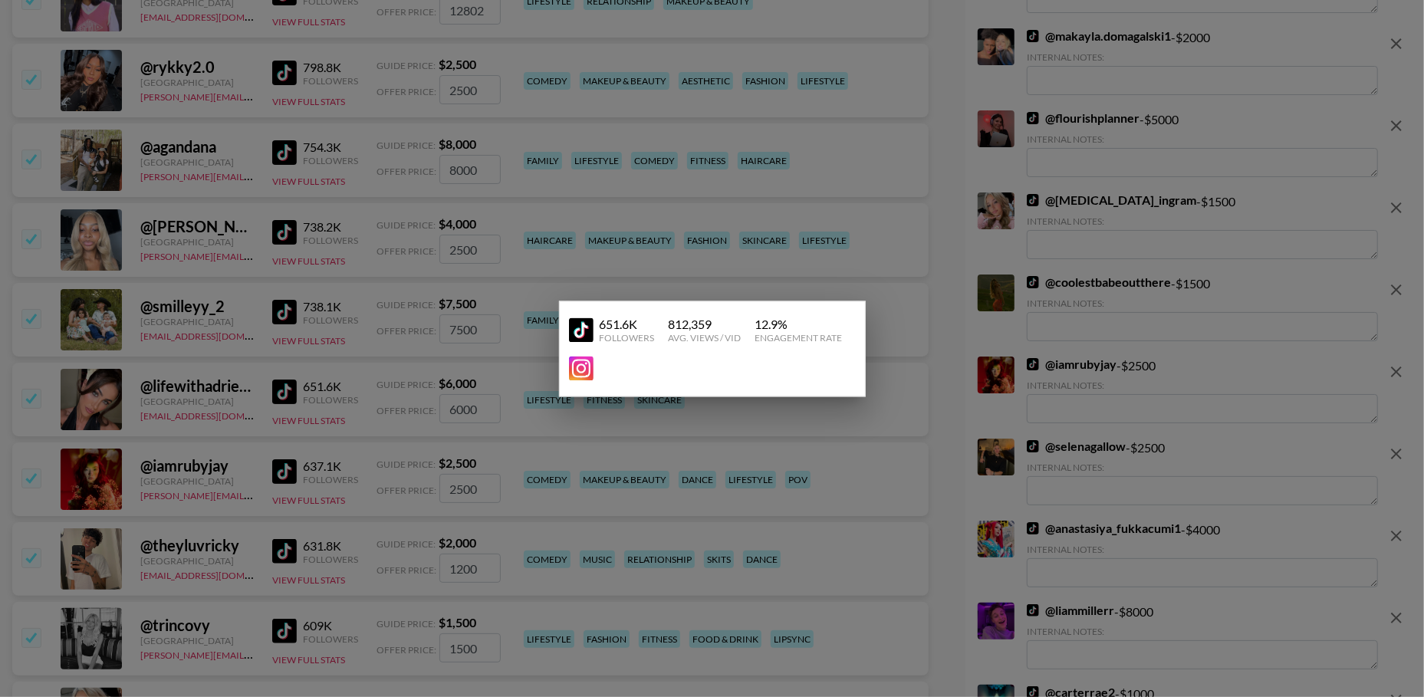
click at [369, 370] on div at bounding box center [712, 348] width 1424 height 697
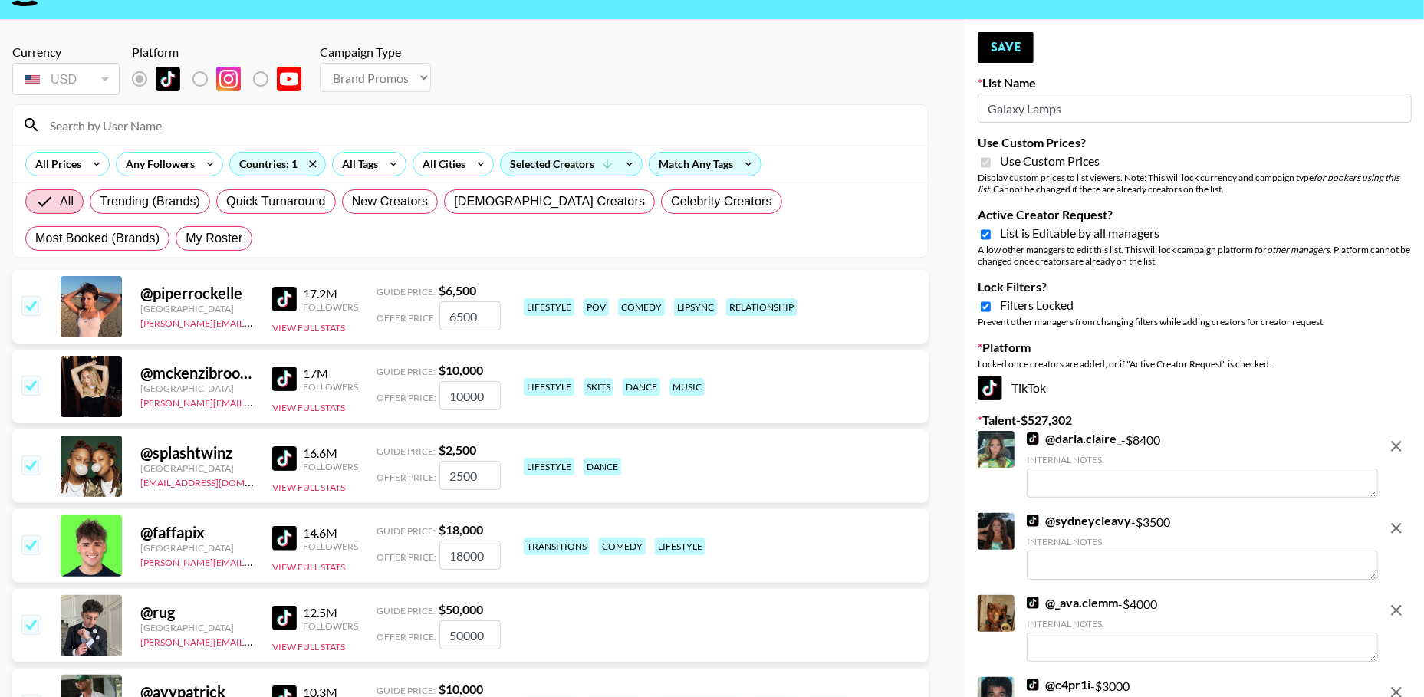
scroll to position [0, 0]
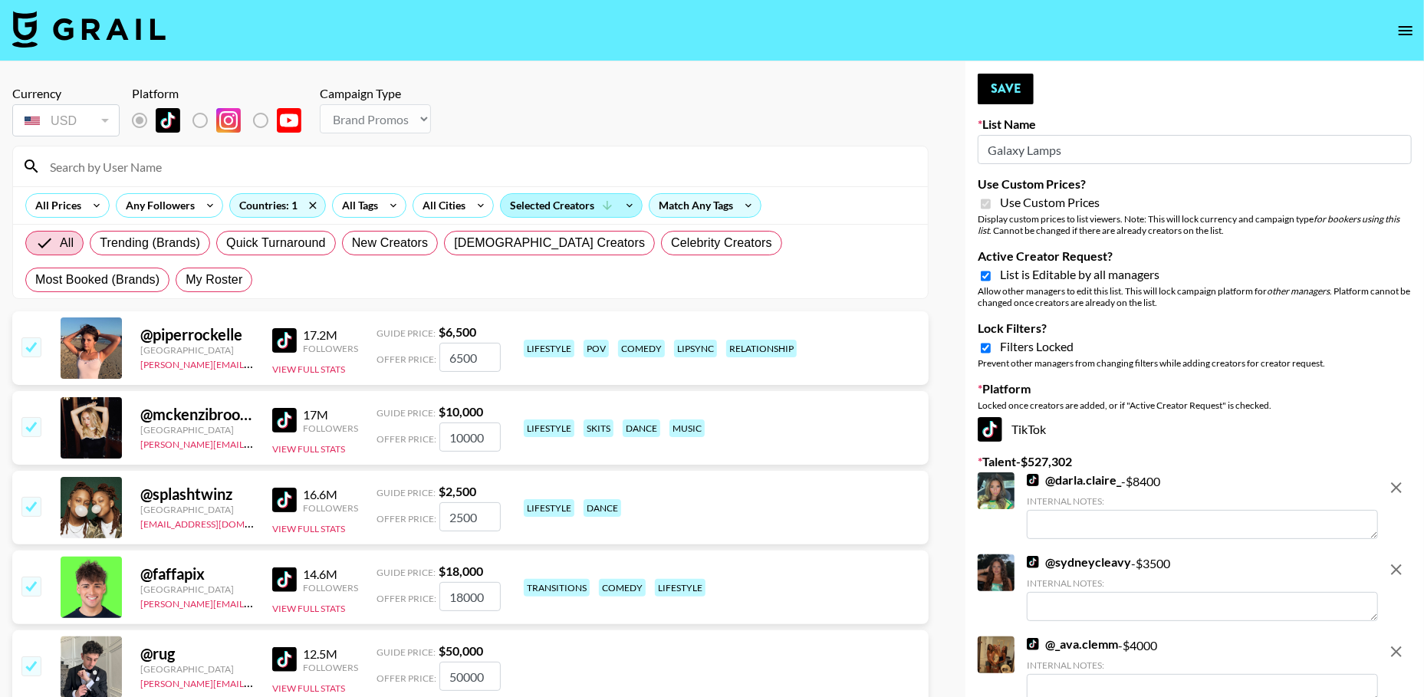
click at [539, 210] on div "Selected Creators" at bounding box center [571, 205] width 141 height 23
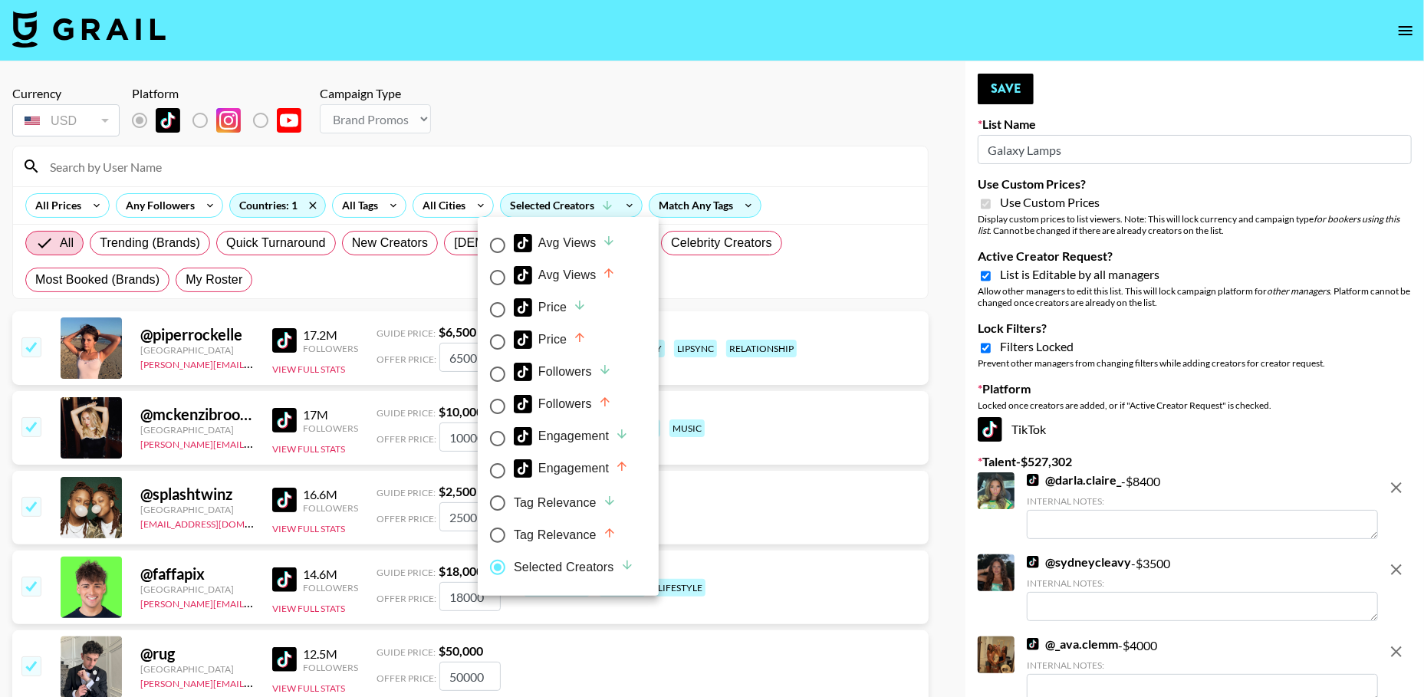
click at [556, 429] on div "Engagement" at bounding box center [571, 436] width 115 height 18
click at [514, 429] on input "Engagement" at bounding box center [498, 439] width 32 height 32
radio input "true"
radio input "false"
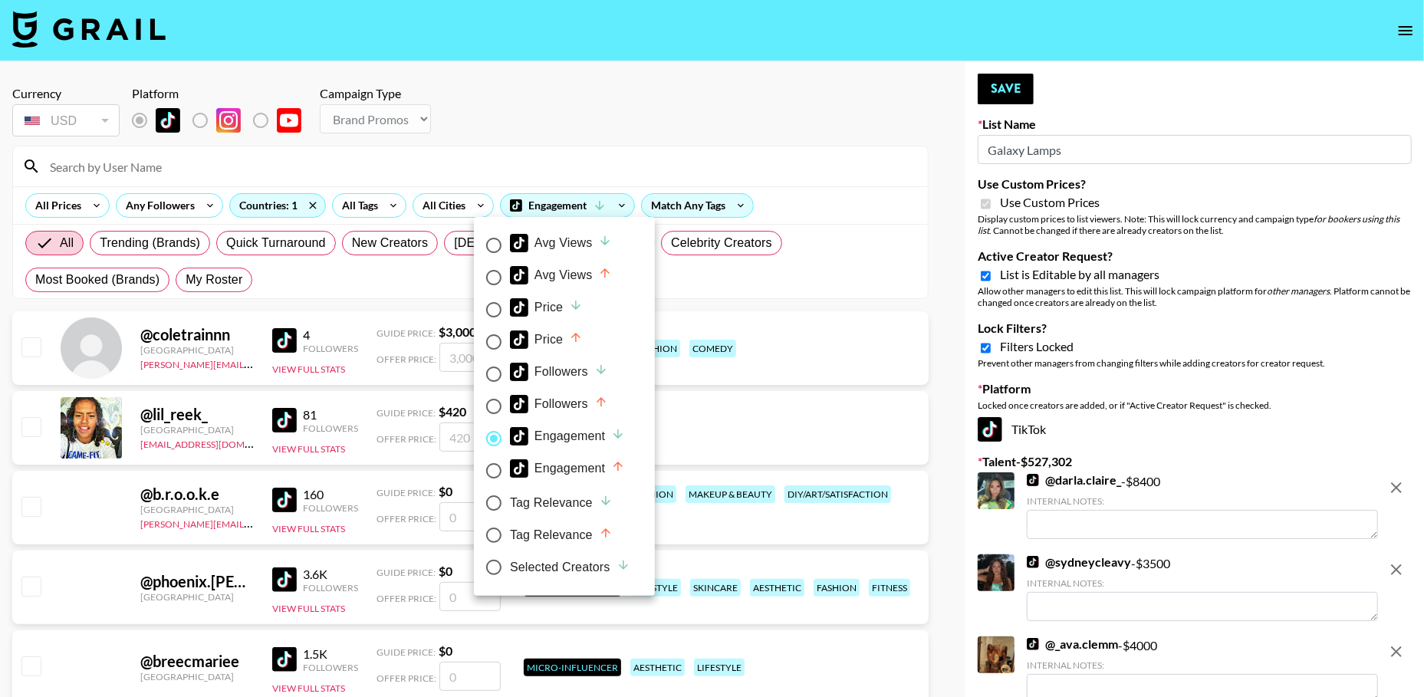
click at [557, 250] on div "Avg Views" at bounding box center [561, 243] width 102 height 18
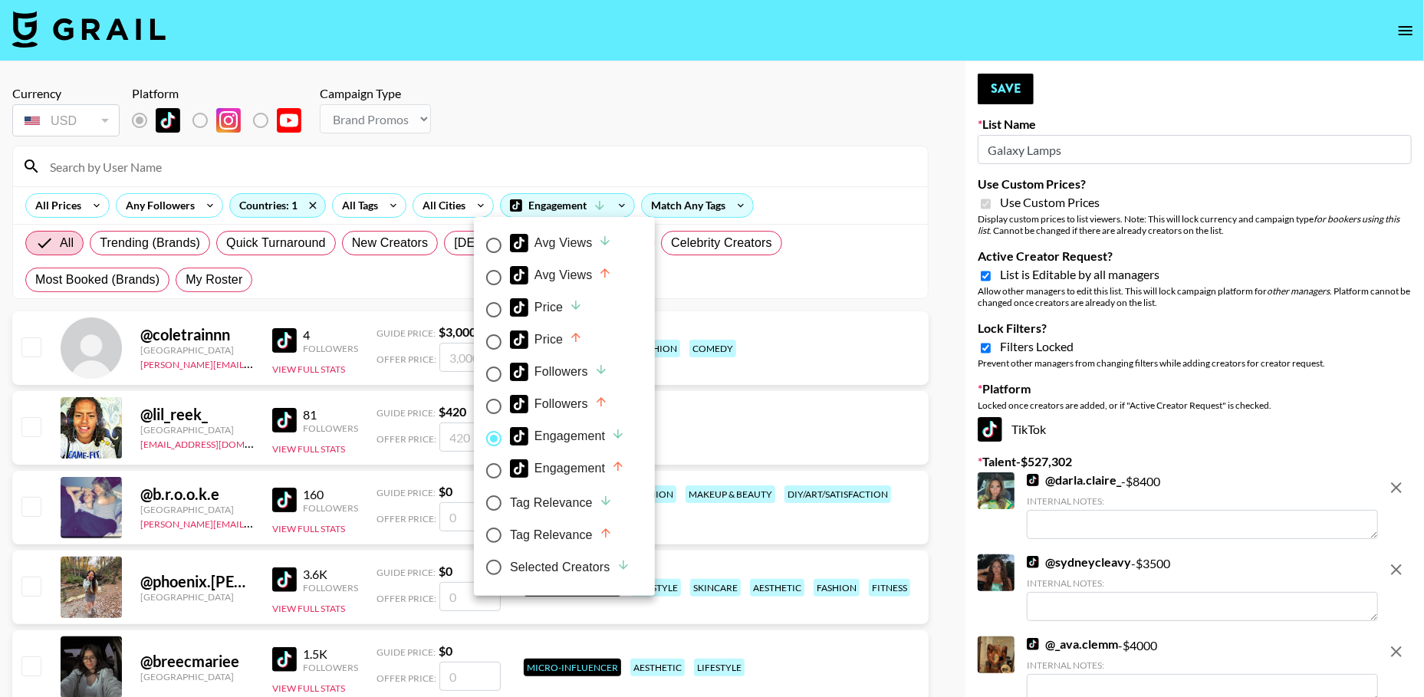
click at [510, 250] on input "Avg Views" at bounding box center [494, 245] width 32 height 32
radio input "true"
radio input "false"
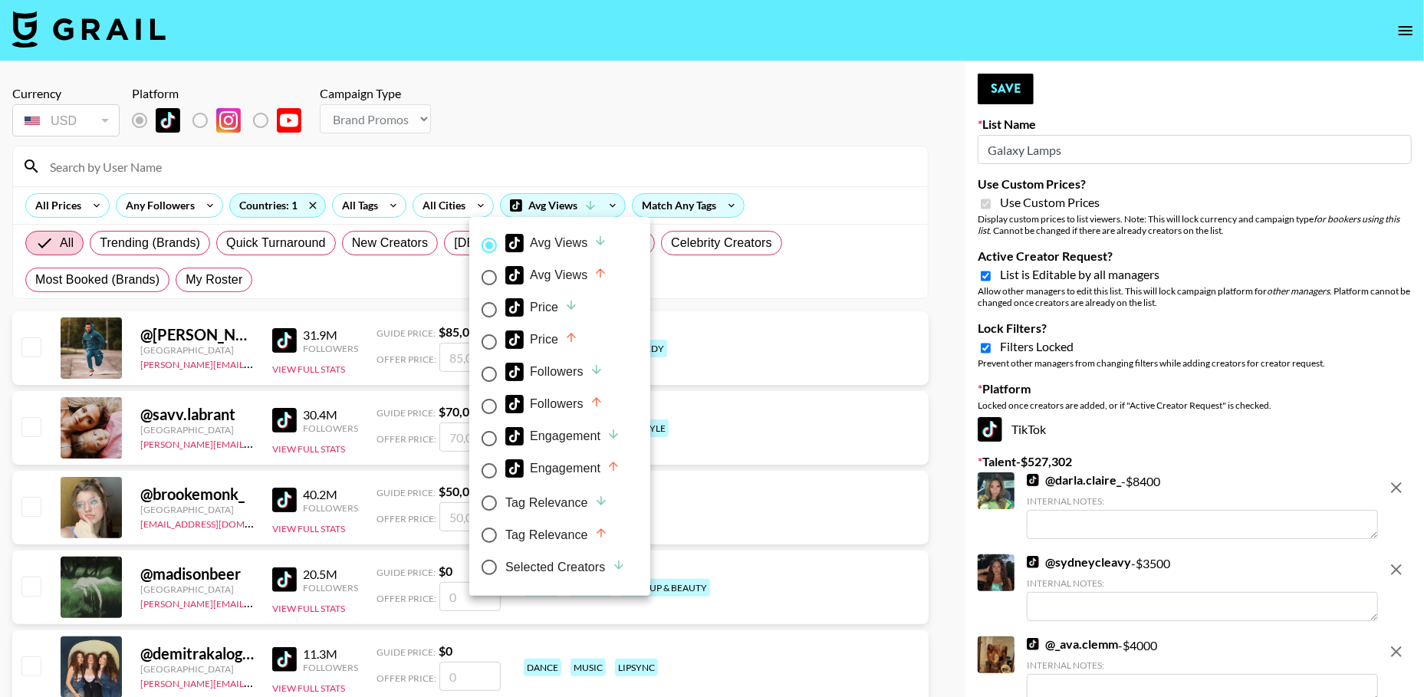
click at [471, 119] on div at bounding box center [712, 348] width 1424 height 697
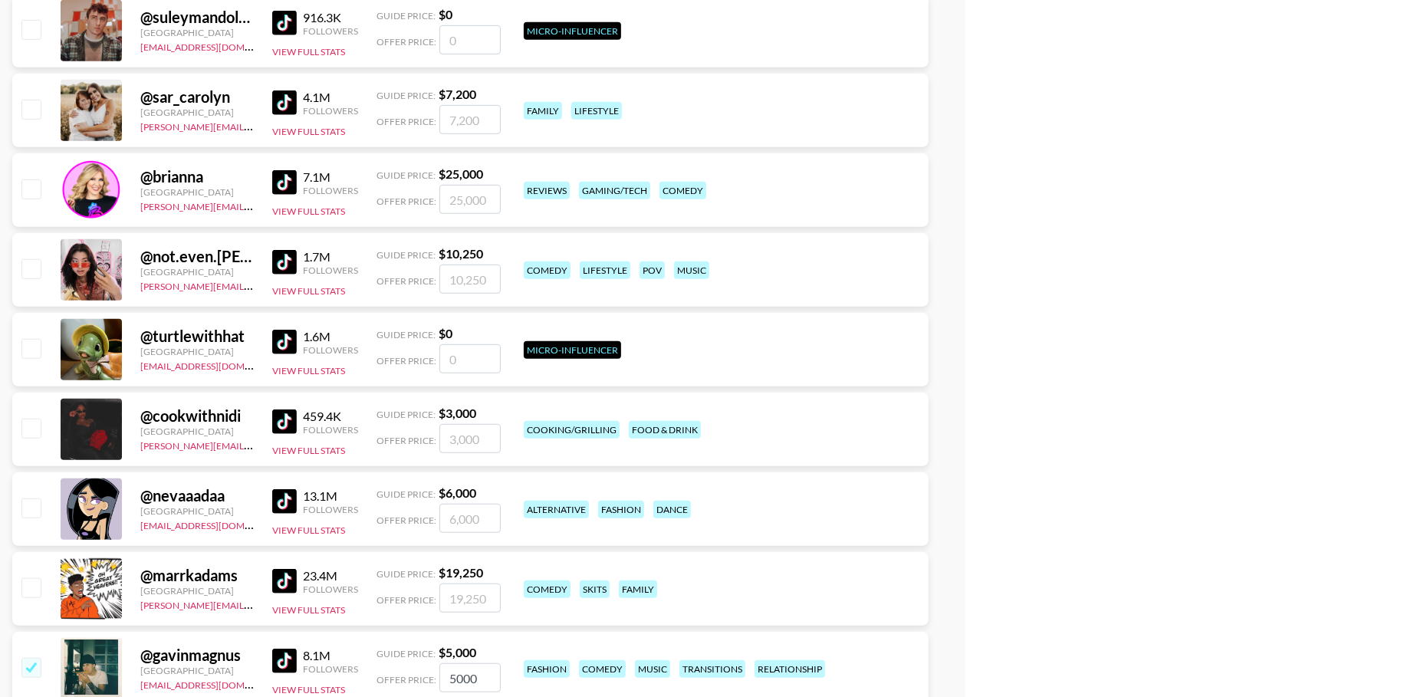
scroll to position [13550, 0]
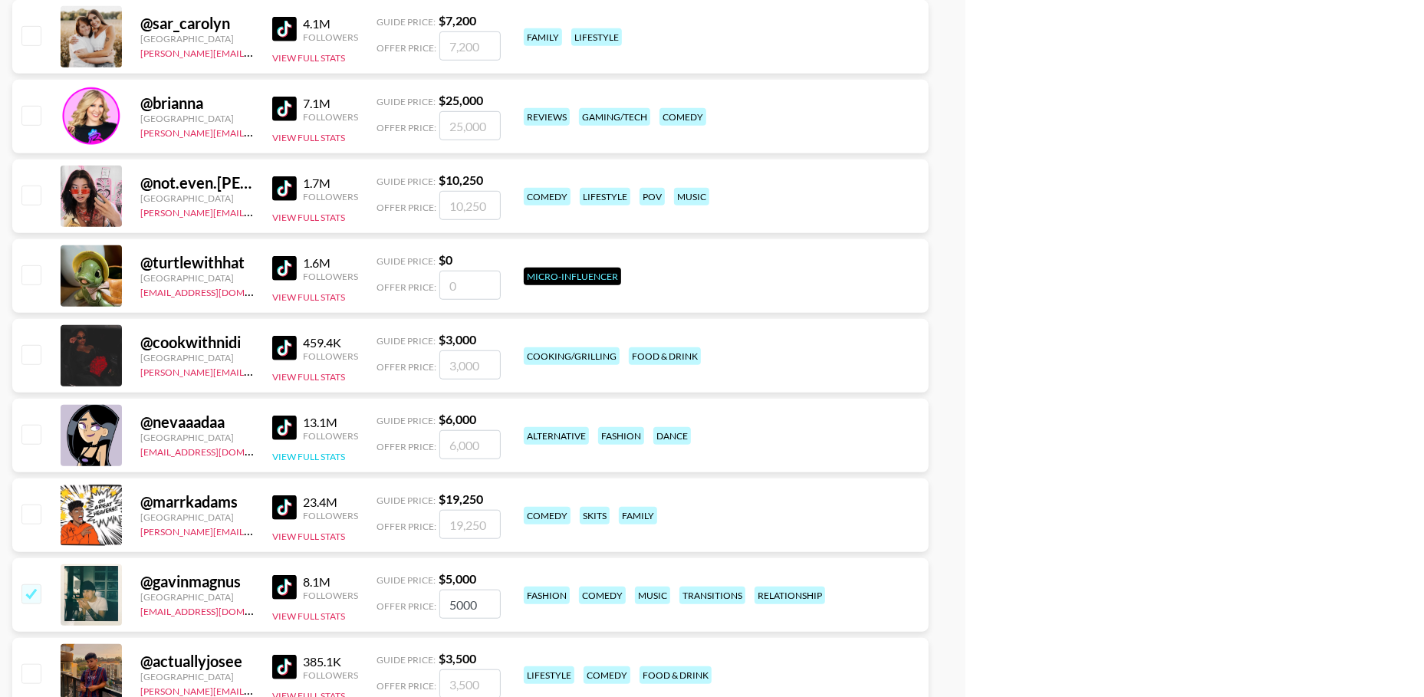
click at [311, 457] on button "View Full Stats" at bounding box center [308, 457] width 73 height 12
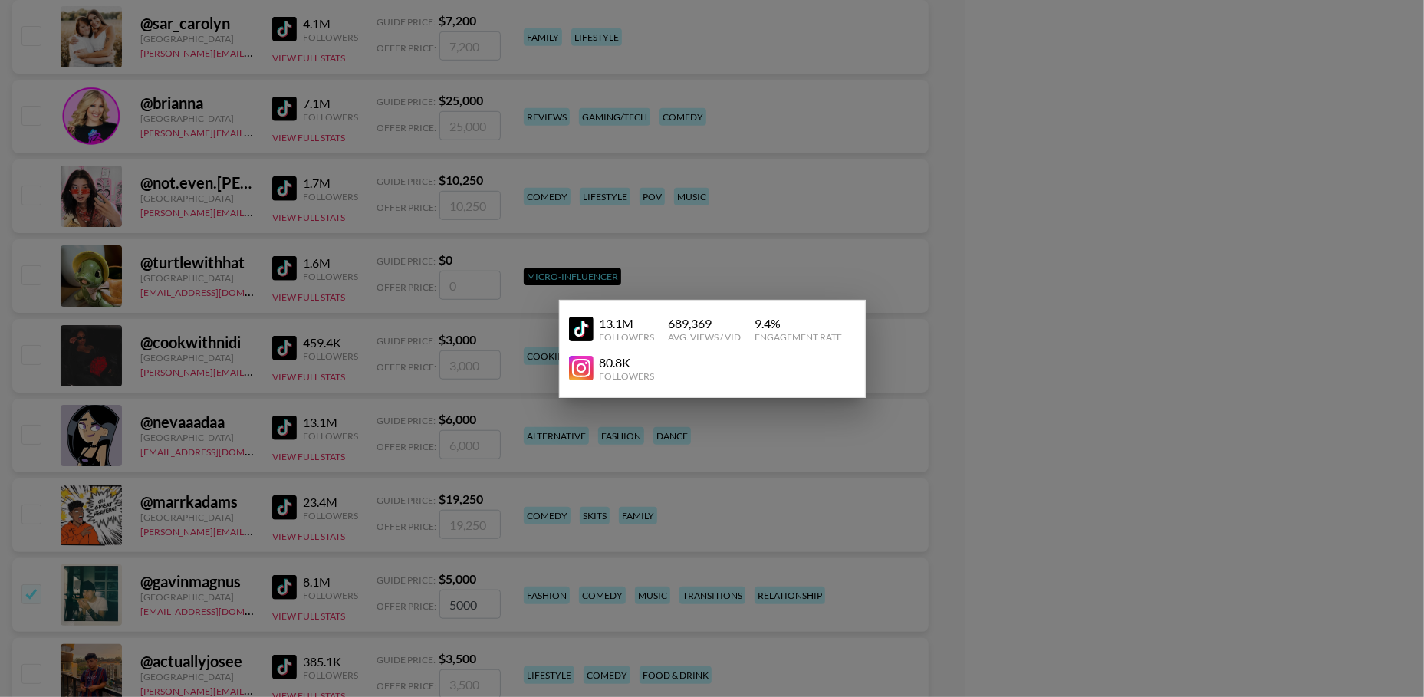
click at [388, 255] on div at bounding box center [712, 348] width 1424 height 697
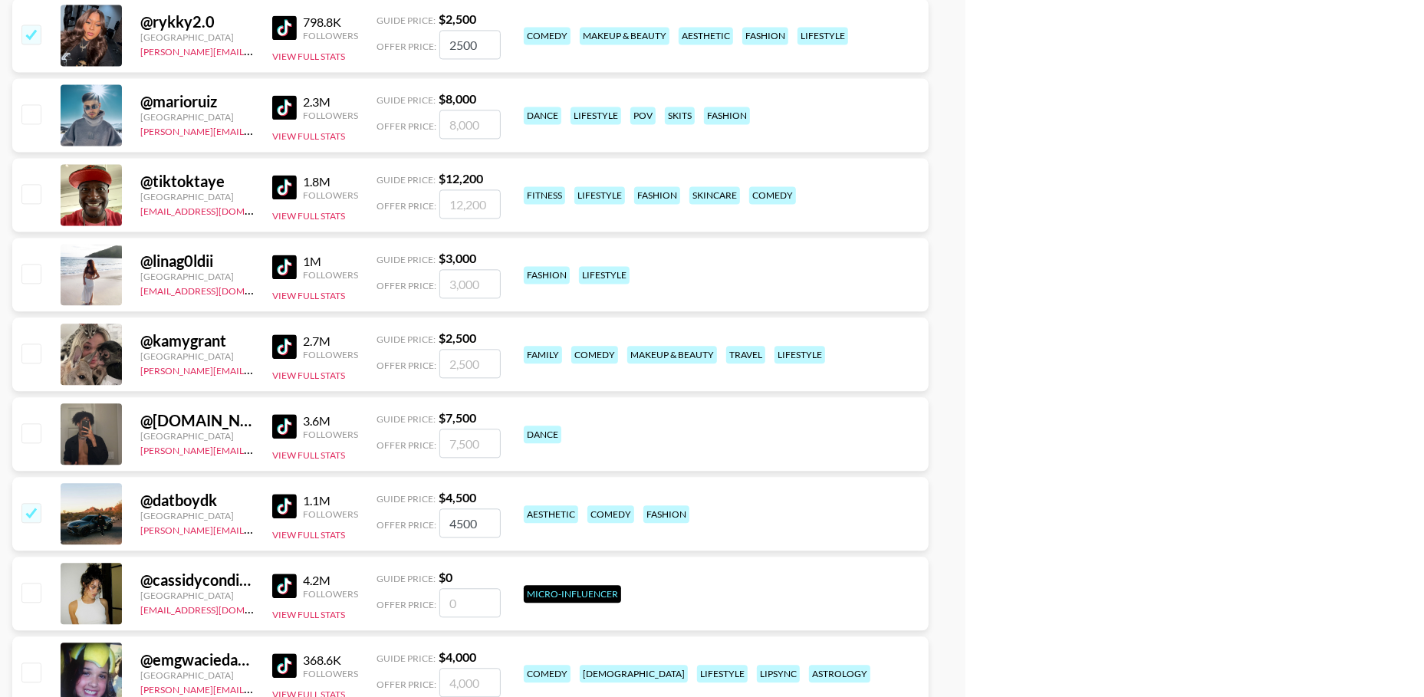
scroll to position [32377, 0]
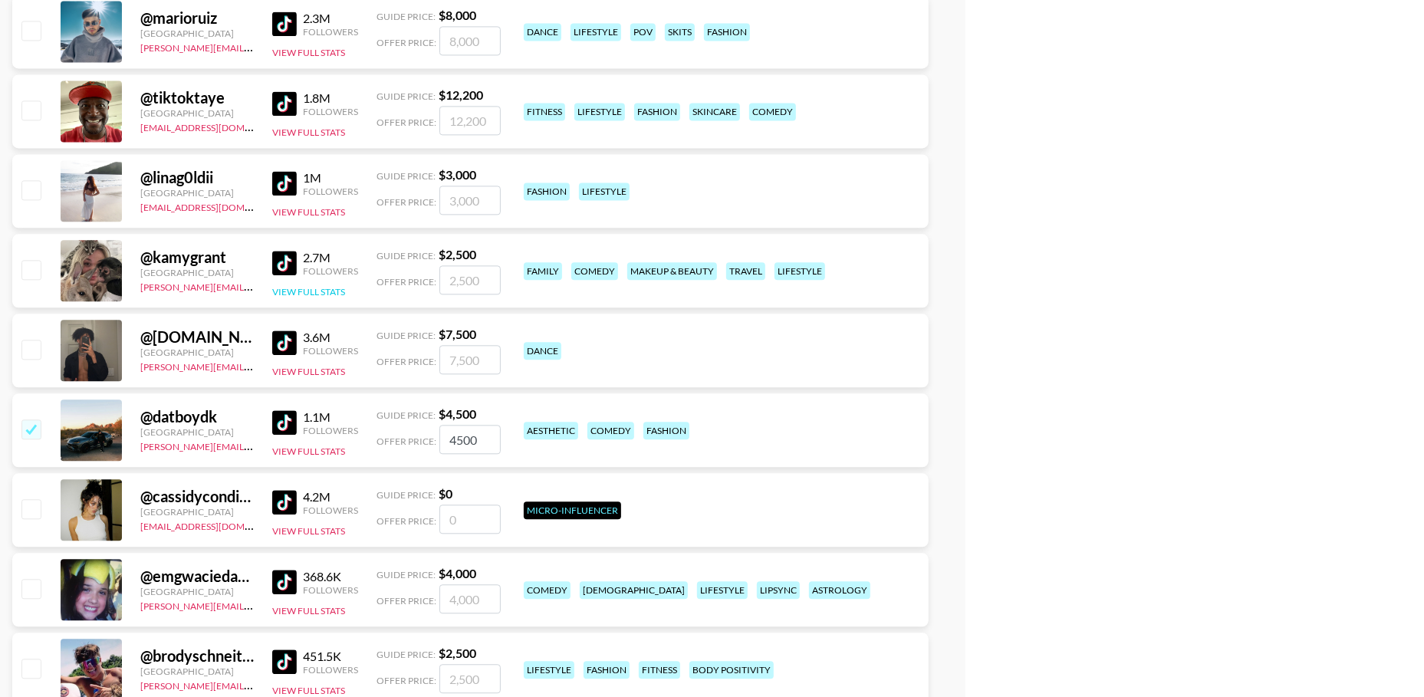
click at [313, 286] on button "View Full Stats" at bounding box center [308, 292] width 73 height 12
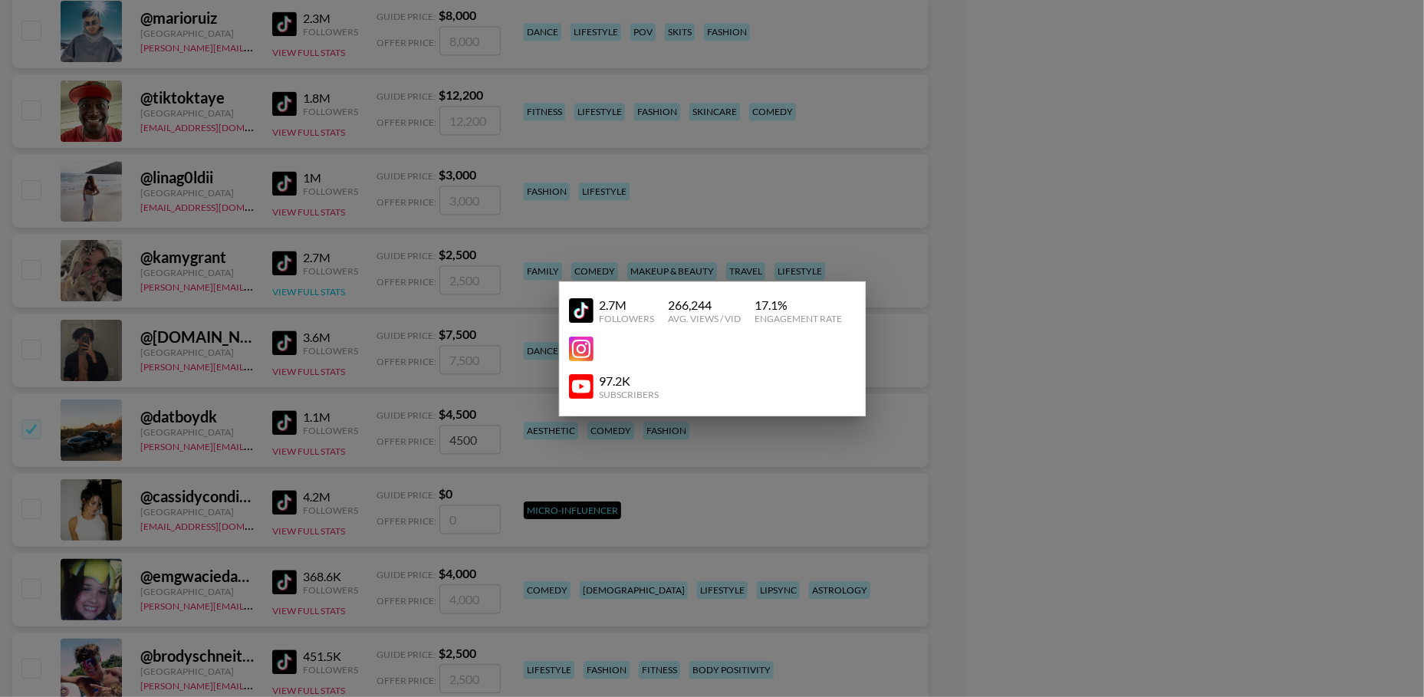
click at [313, 286] on div at bounding box center [712, 348] width 1424 height 697
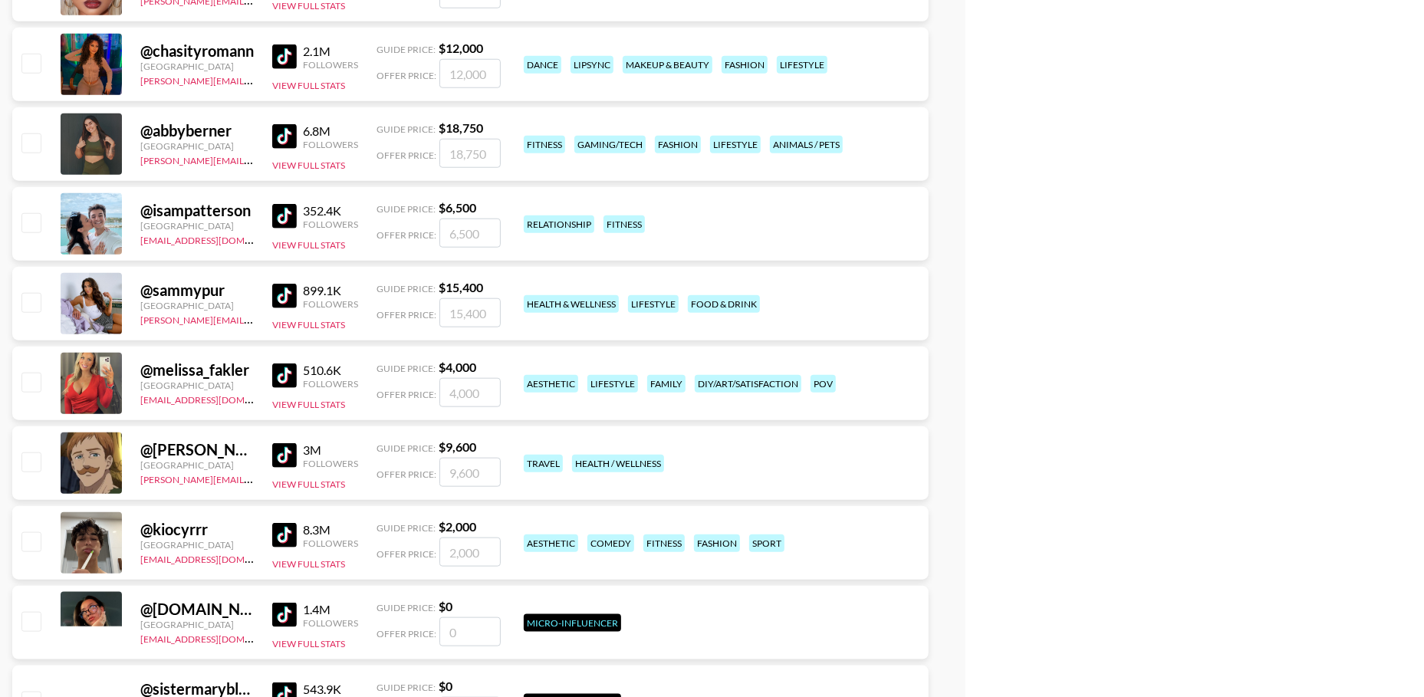
scroll to position [43760, 0]
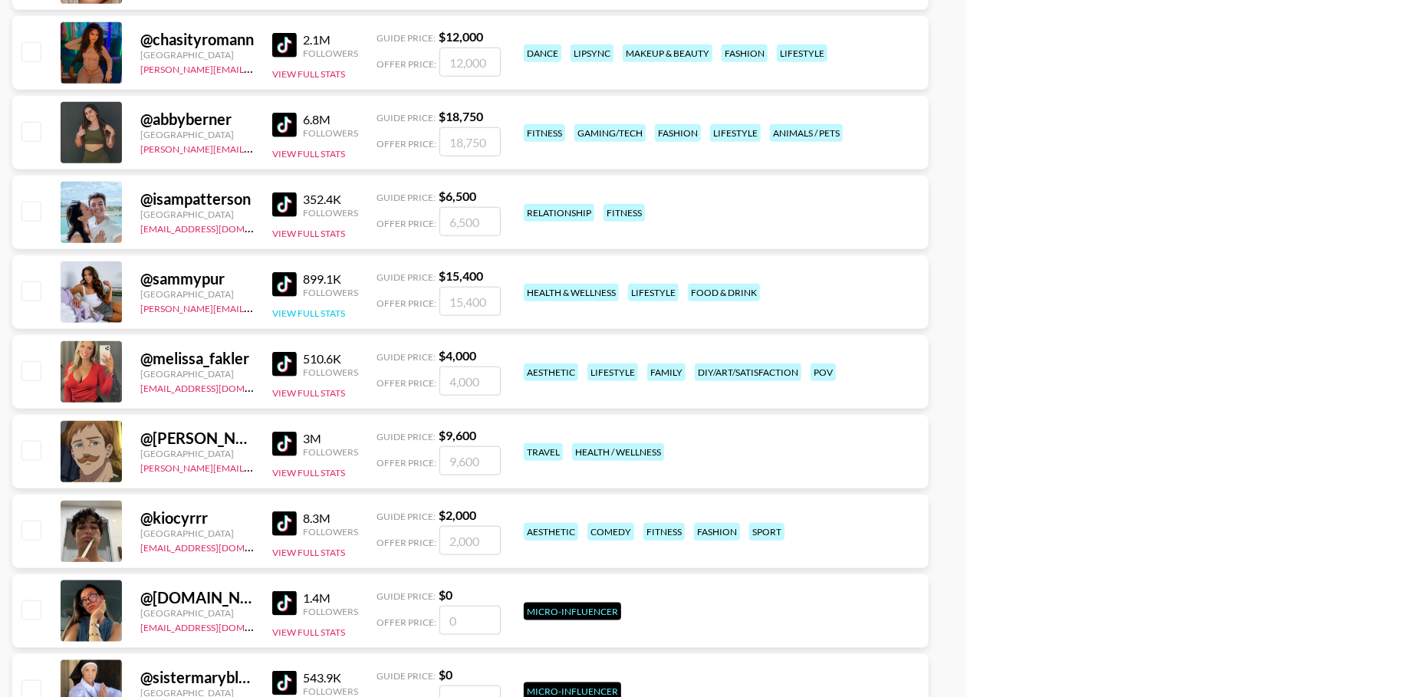
click at [326, 311] on button "View Full Stats" at bounding box center [308, 314] width 73 height 12
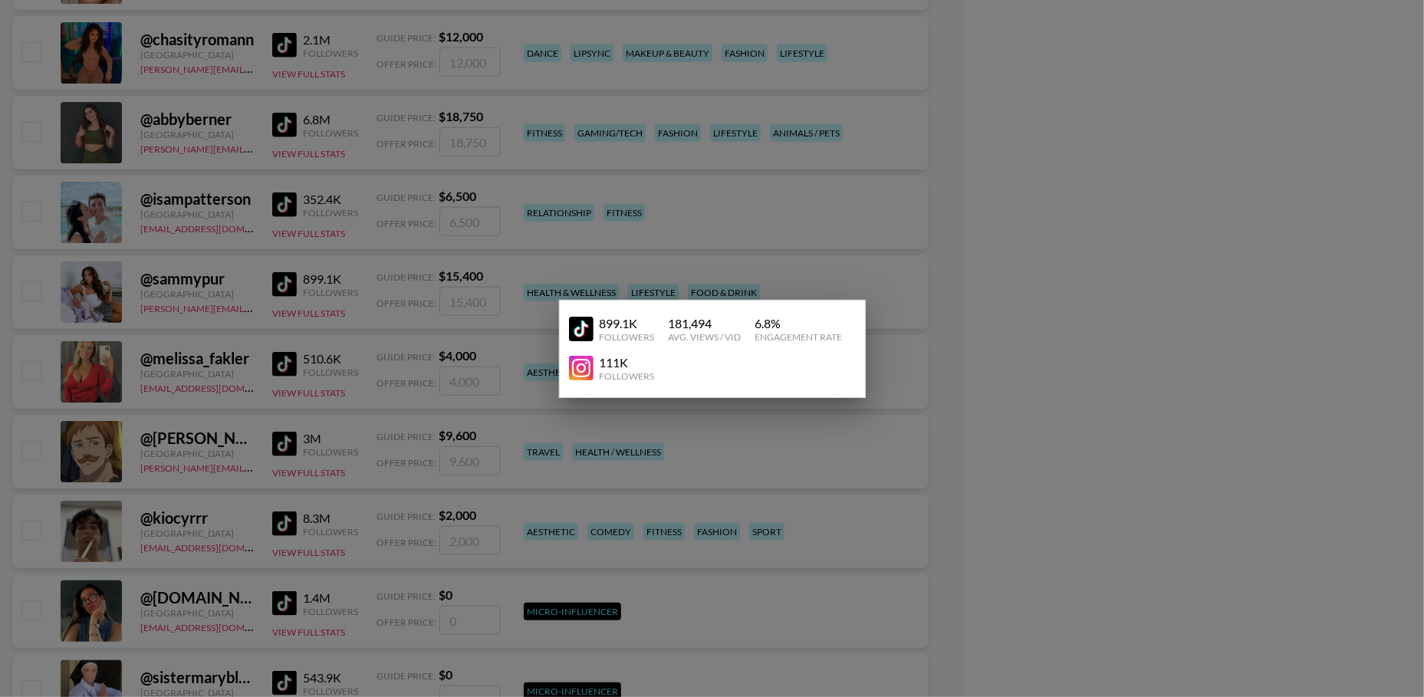
click at [360, 271] on div at bounding box center [712, 348] width 1424 height 697
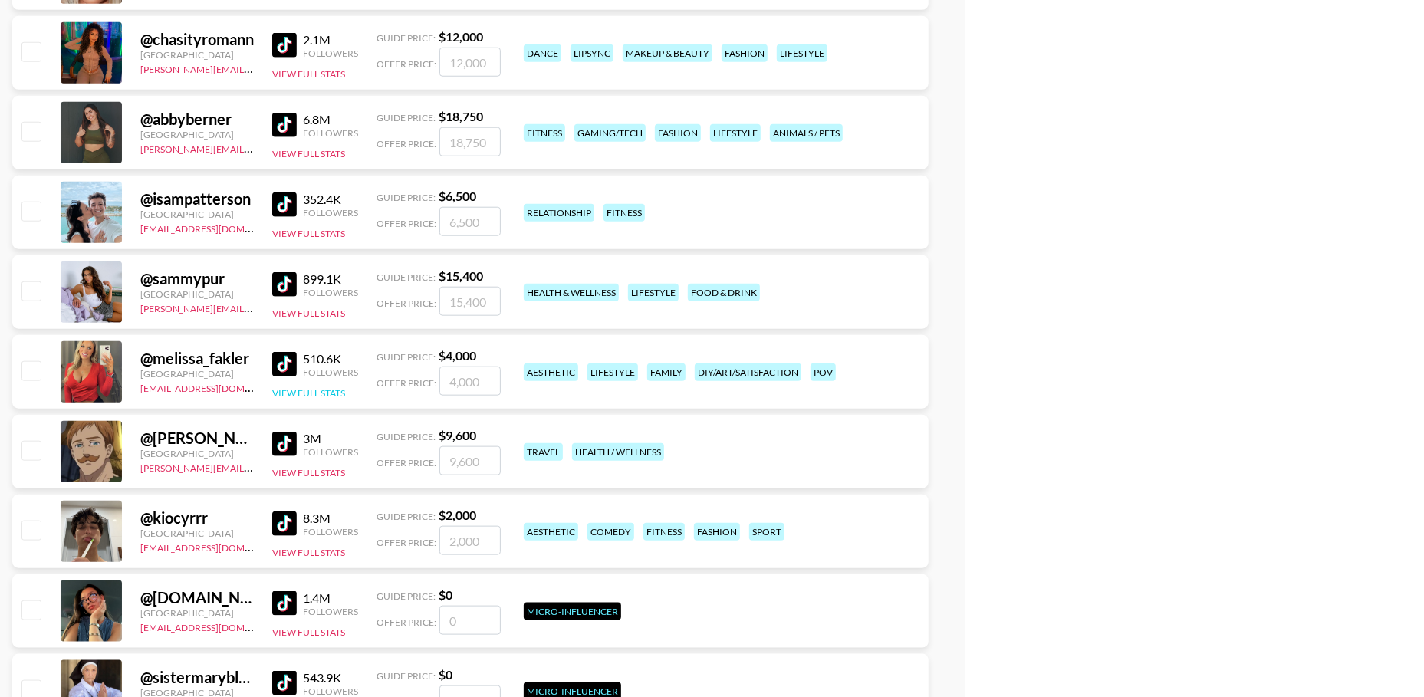
click at [314, 393] on button "View Full Stats" at bounding box center [308, 393] width 73 height 12
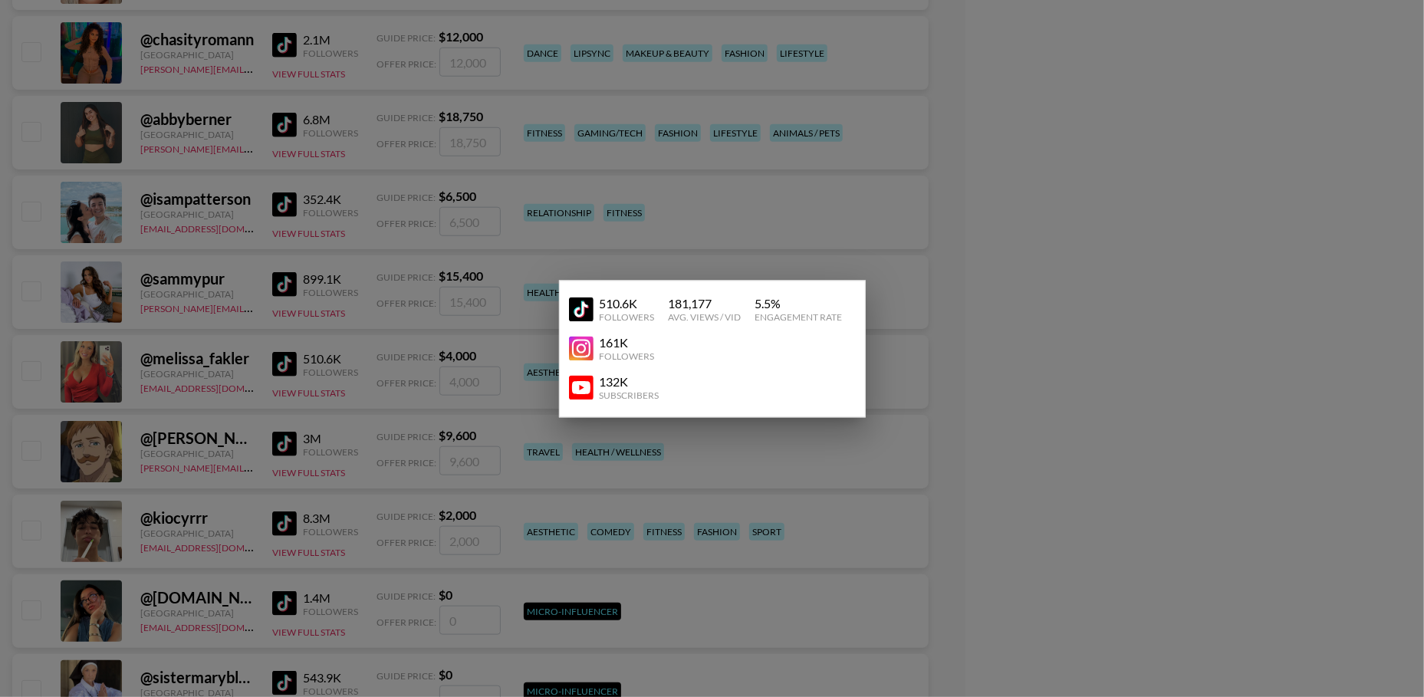
click at [354, 332] on div at bounding box center [712, 348] width 1424 height 697
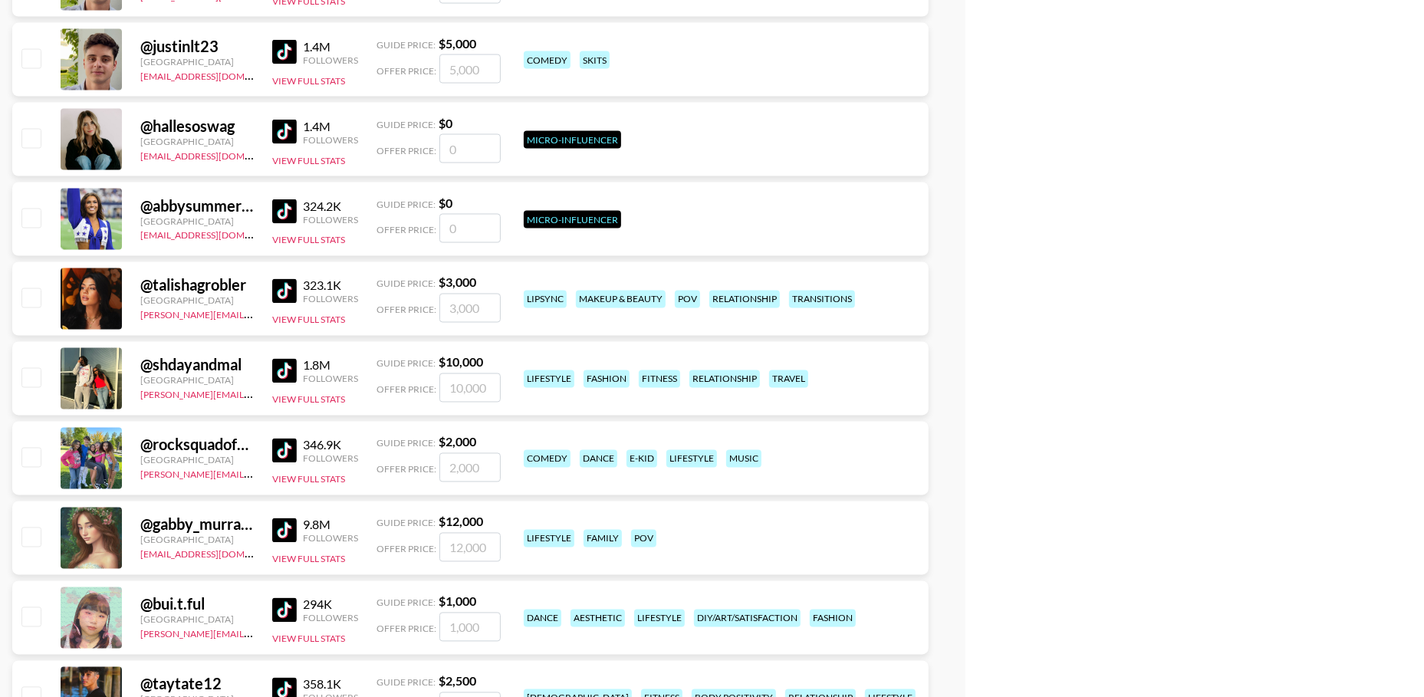
scroll to position [44777, 0]
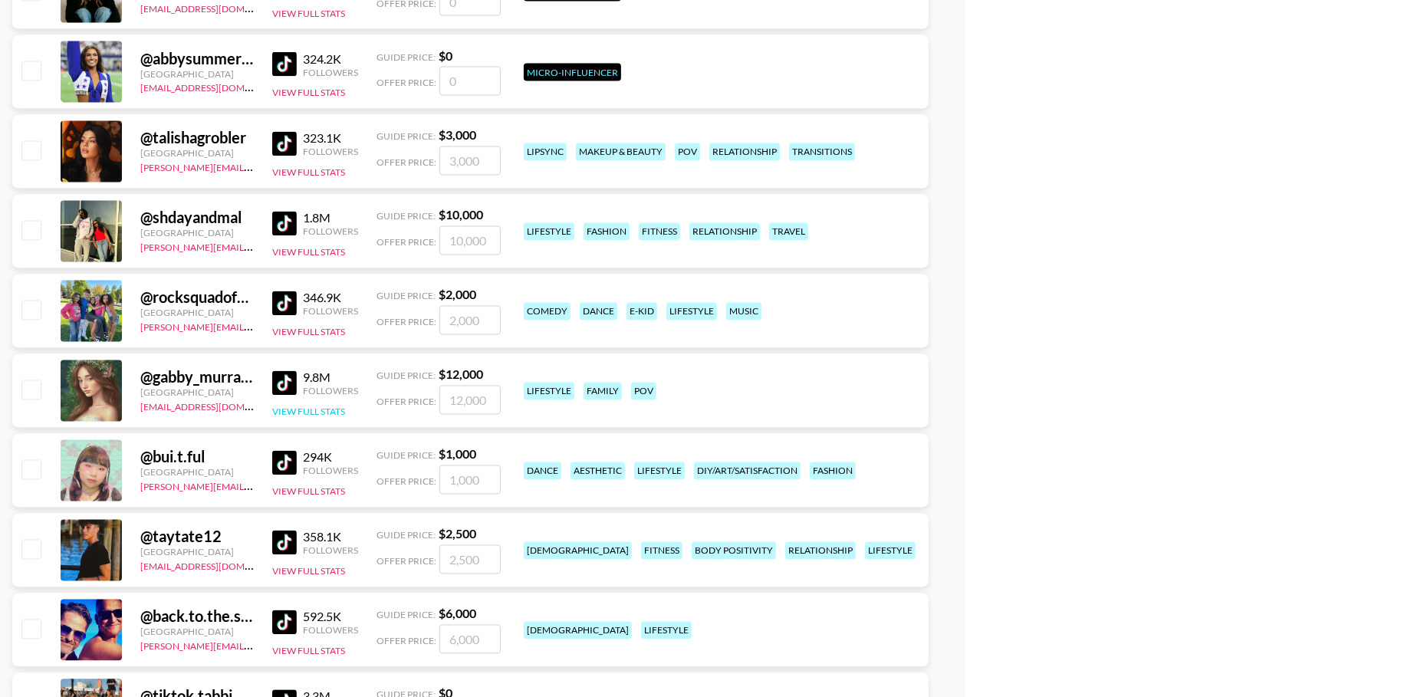
click at [319, 409] on button "View Full Stats" at bounding box center [308, 412] width 73 height 12
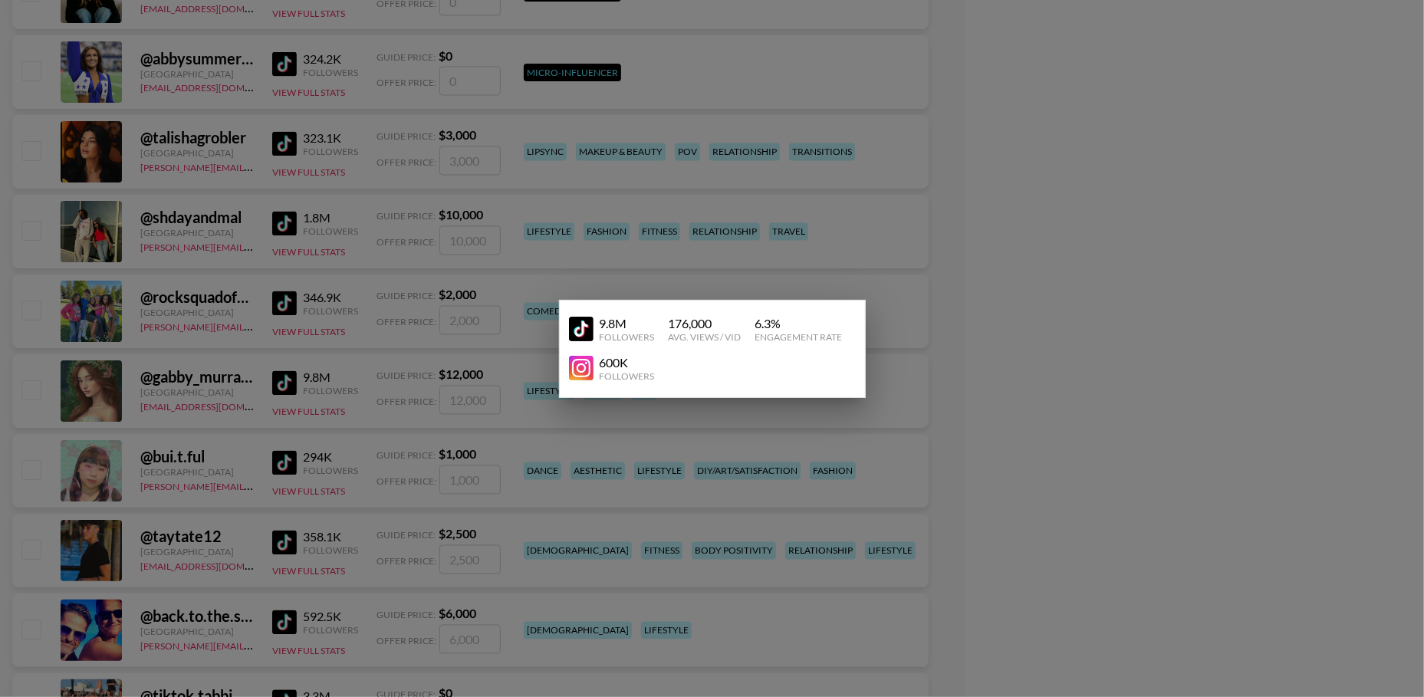
click at [344, 317] on div at bounding box center [712, 348] width 1424 height 697
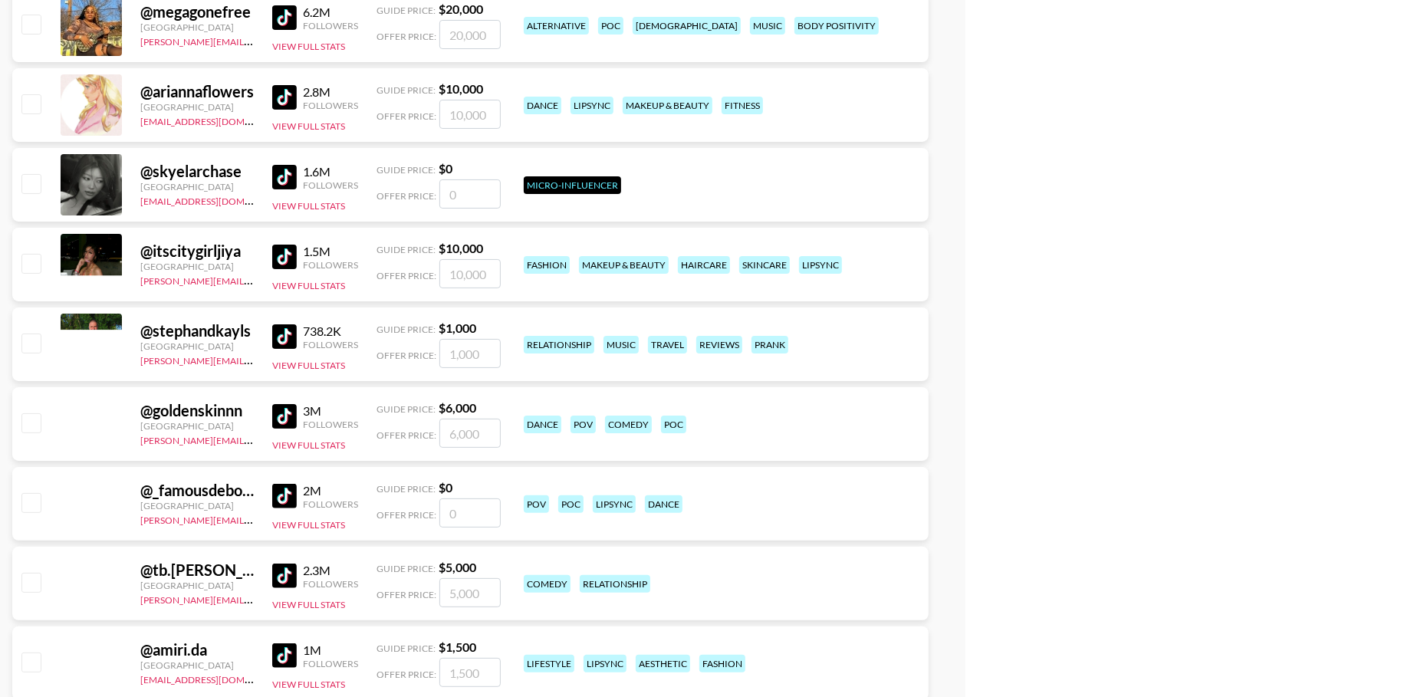
scroll to position [47202, 0]
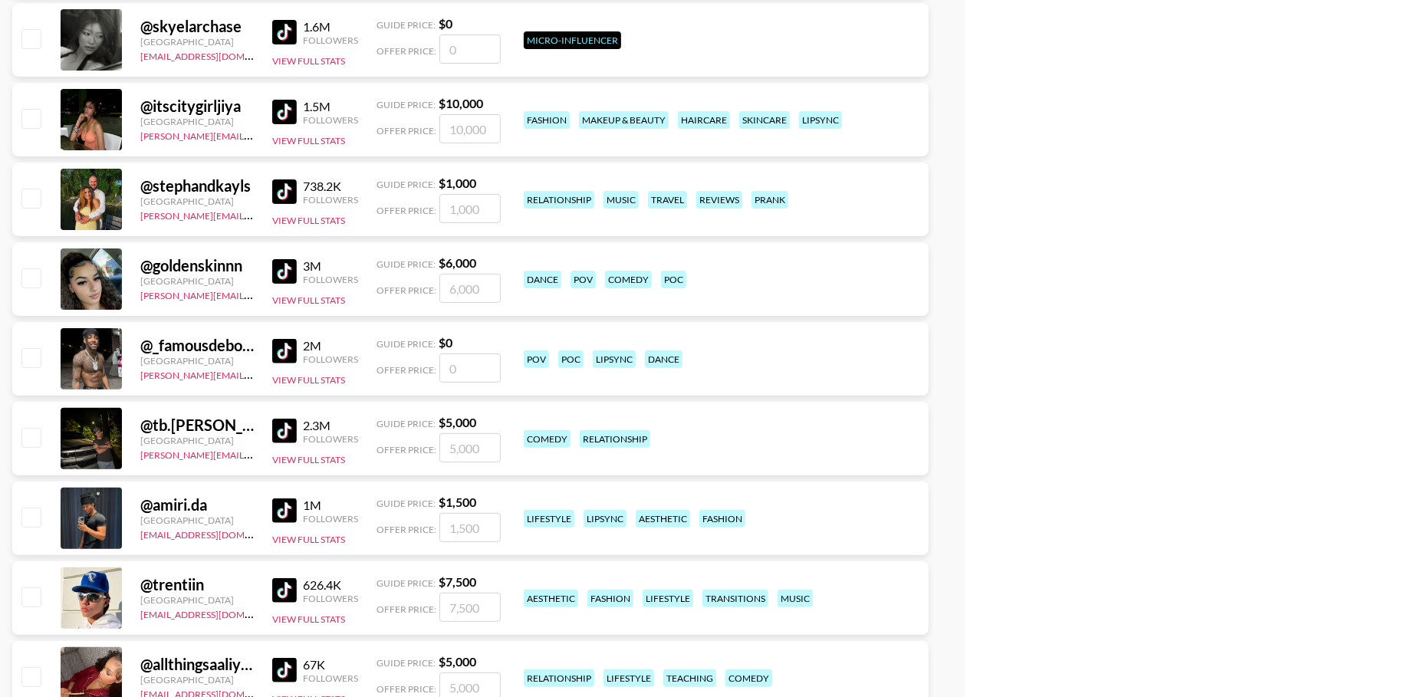
click at [310, 383] on div "2M Followers View Full Stats" at bounding box center [315, 359] width 86 height 54
click at [312, 375] on button "View Full Stats" at bounding box center [308, 380] width 73 height 12
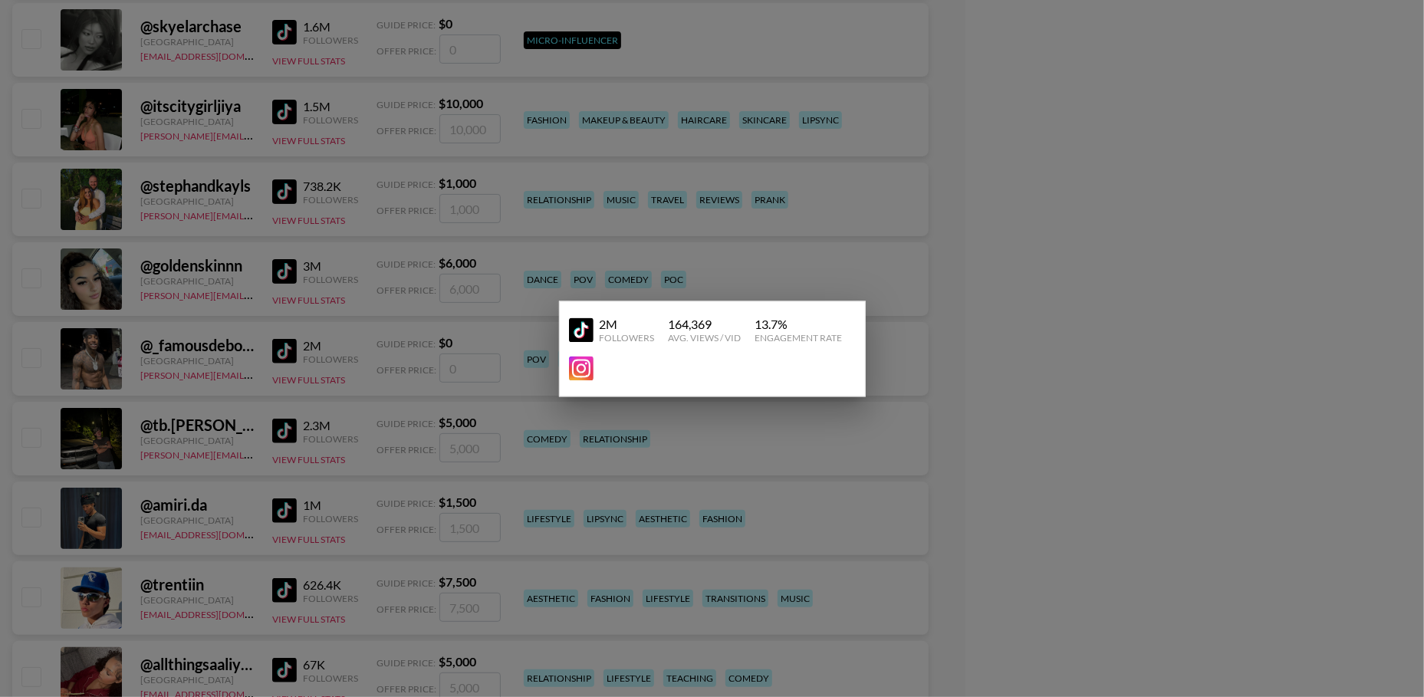
click at [344, 283] on div at bounding box center [712, 348] width 1424 height 697
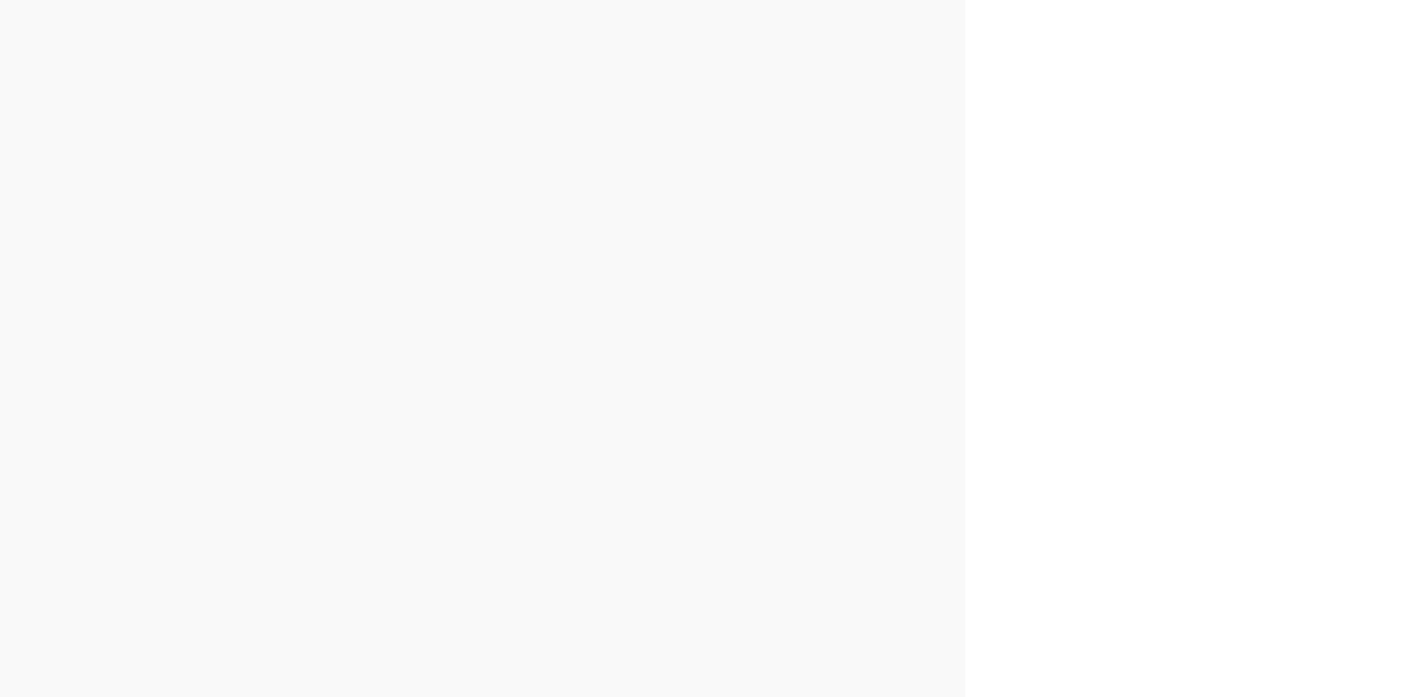
scroll to position [57775, 0]
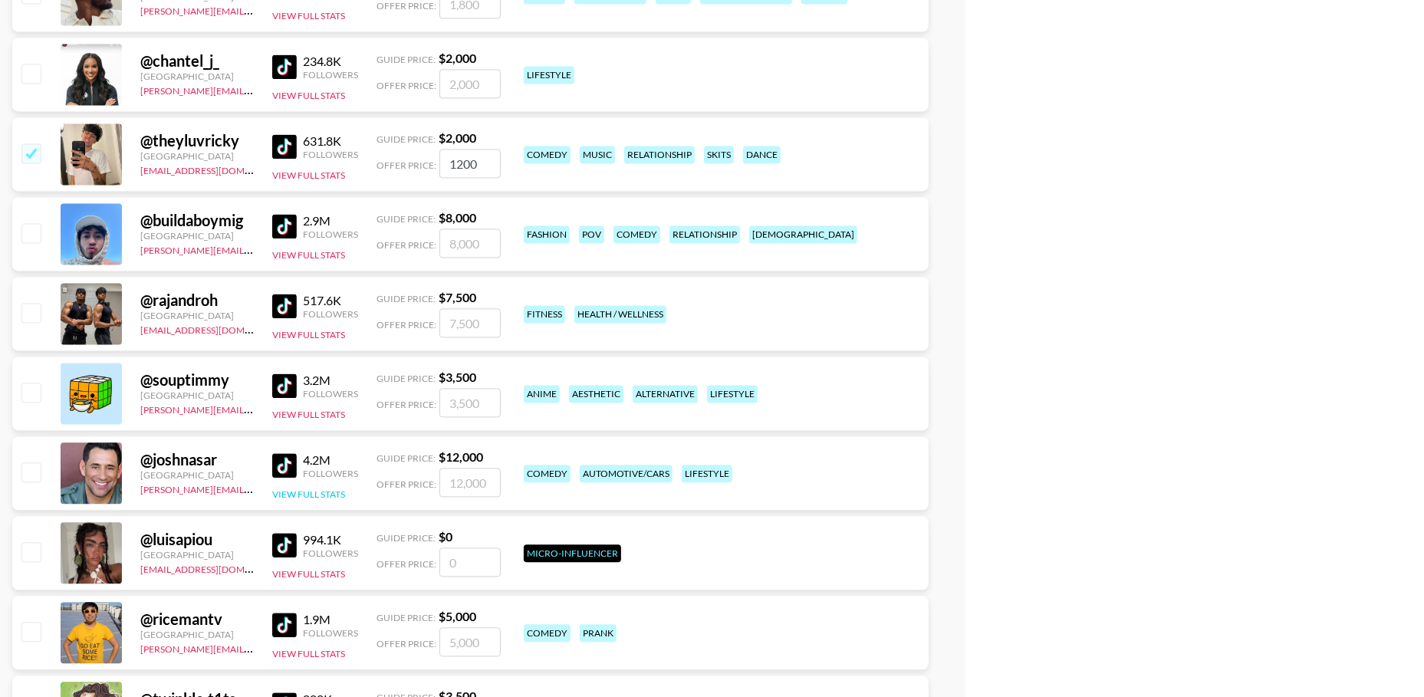
click at [337, 496] on button "View Full Stats" at bounding box center [308, 494] width 73 height 12
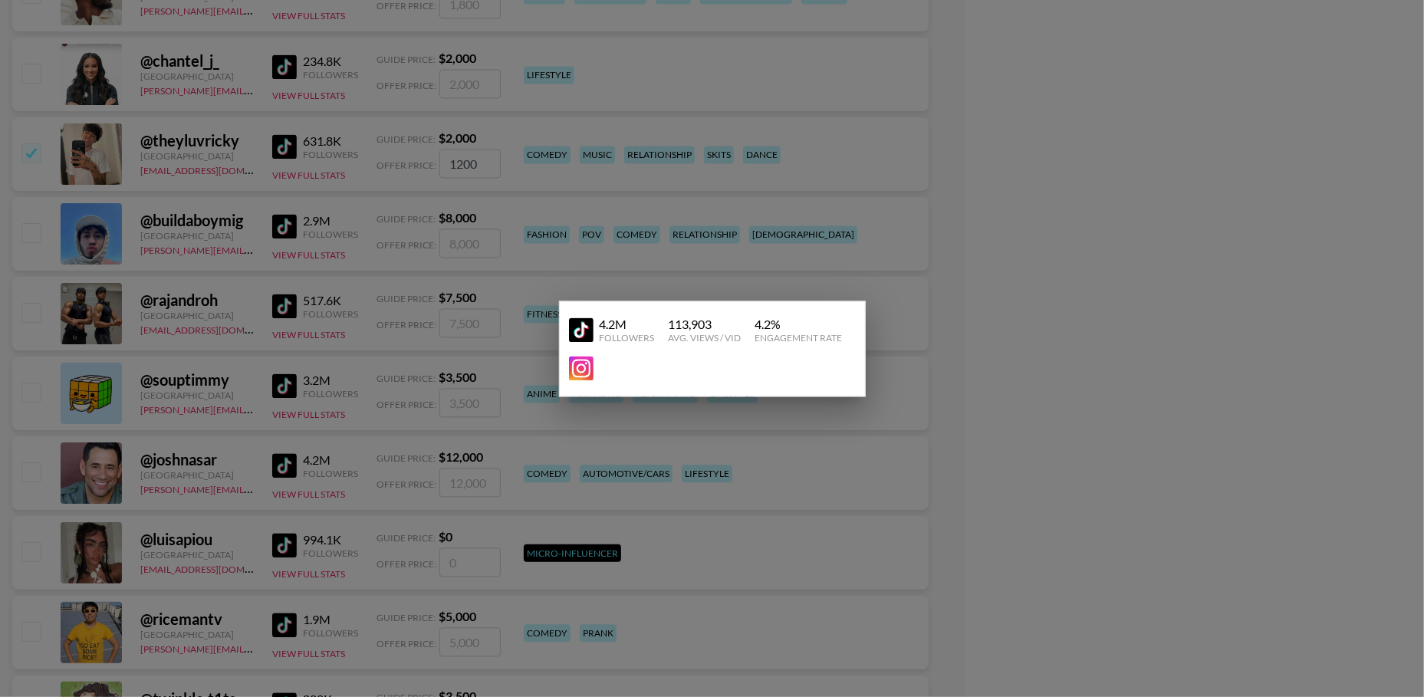
click at [362, 303] on div at bounding box center [712, 348] width 1424 height 697
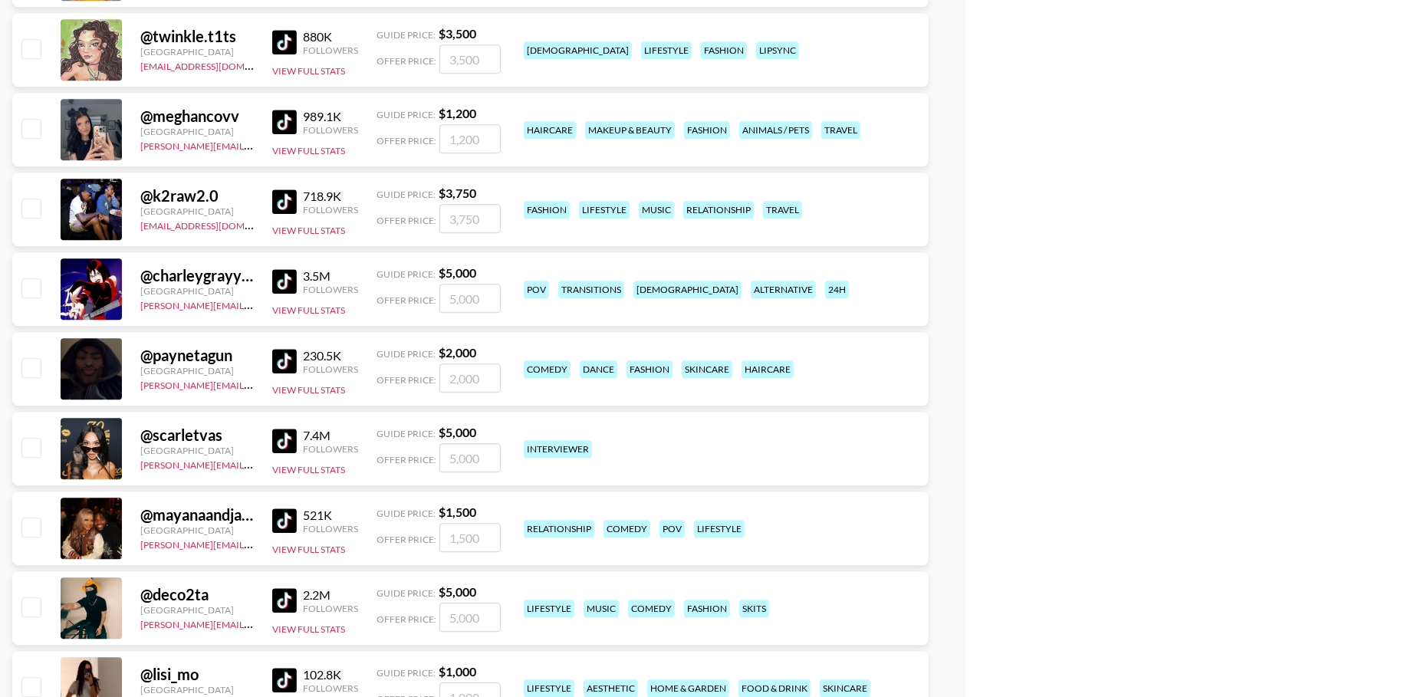
scroll to position [58731, 0]
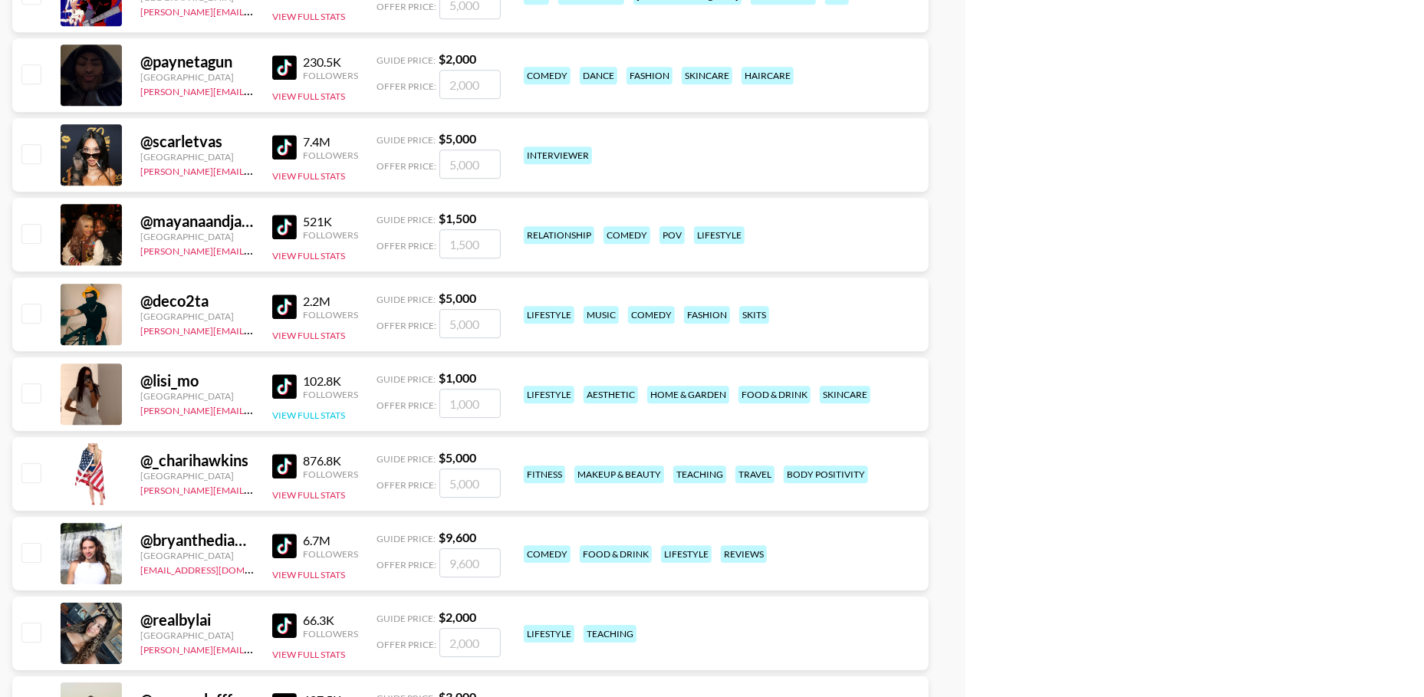
click at [328, 416] on button "View Full Stats" at bounding box center [308, 415] width 73 height 12
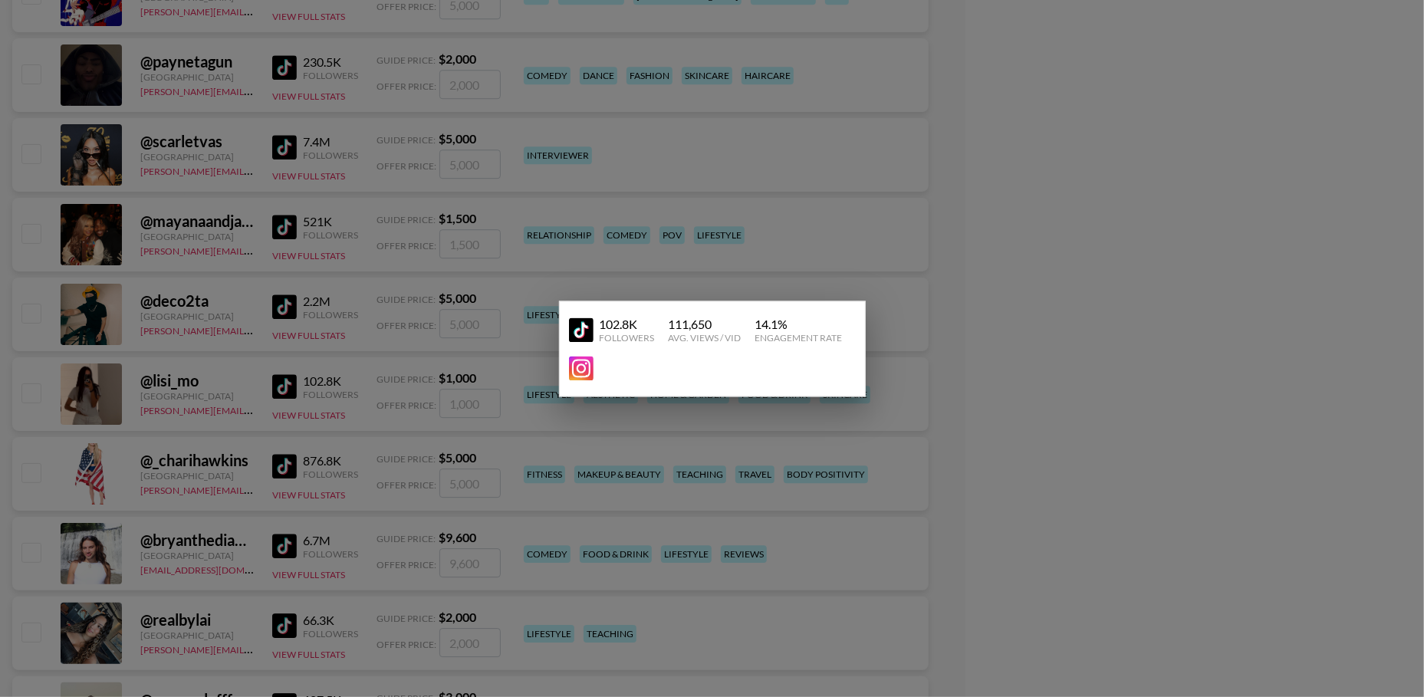
click at [360, 305] on div at bounding box center [712, 348] width 1424 height 697
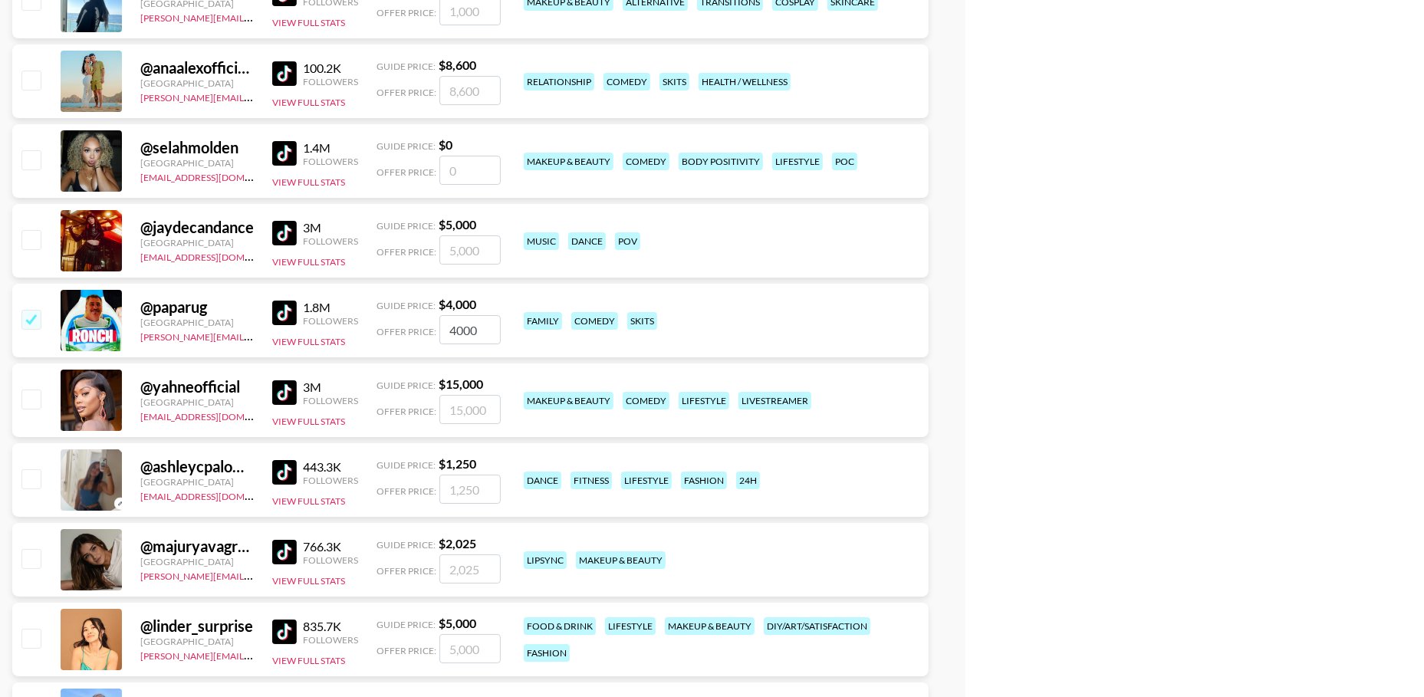
scroll to position [59565, 0]
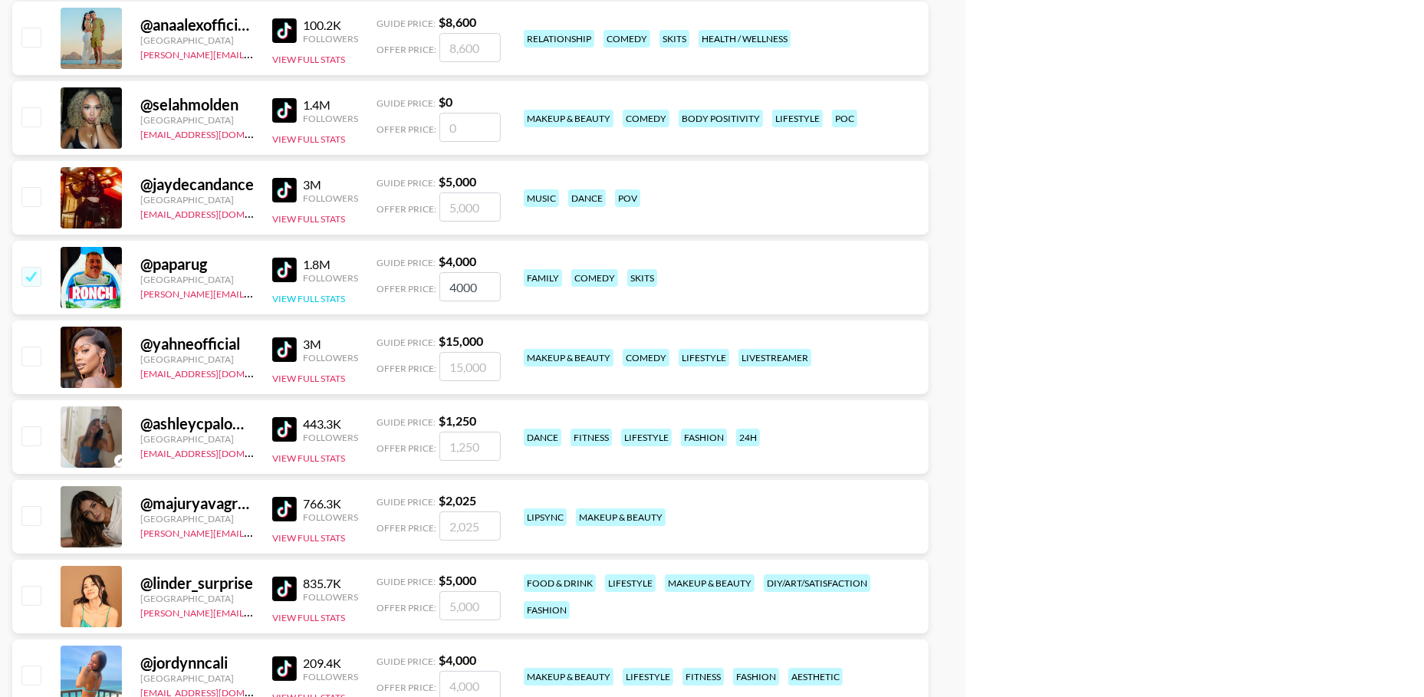
click at [331, 294] on button "View Full Stats" at bounding box center [308, 299] width 73 height 12
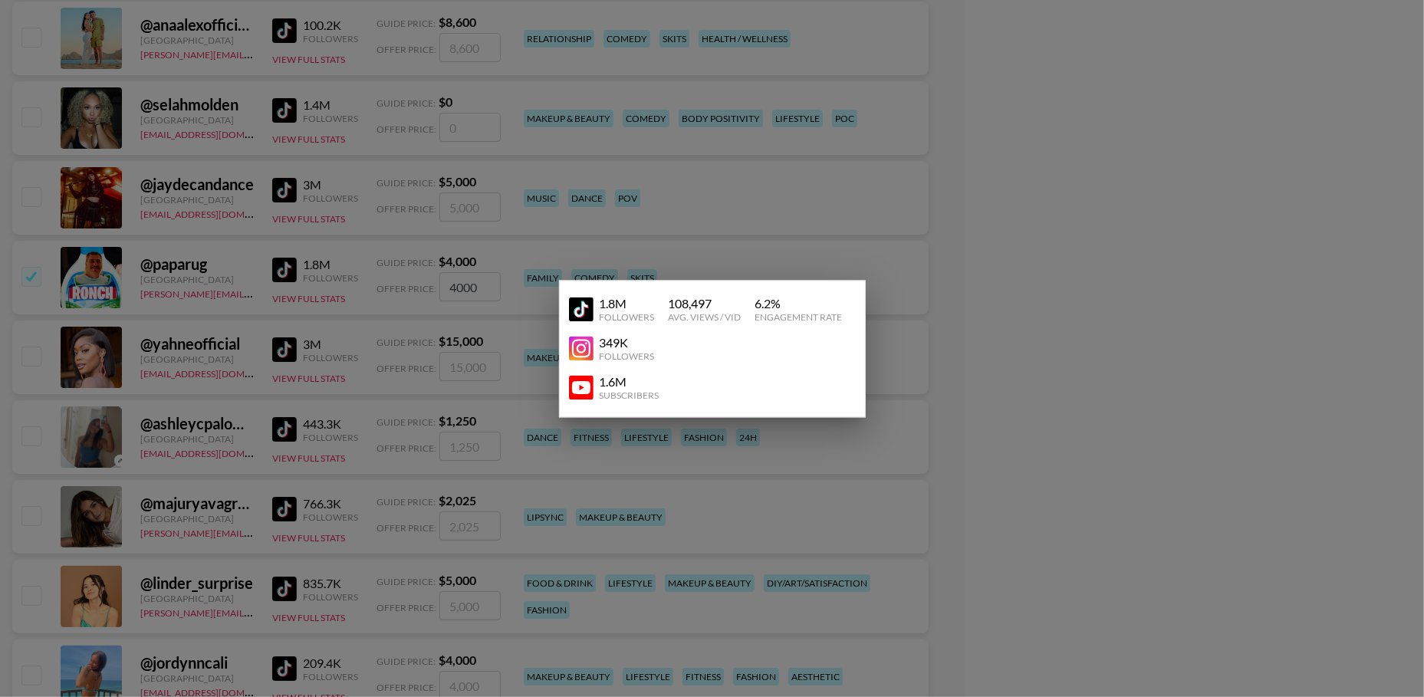
click at [342, 254] on div at bounding box center [712, 348] width 1424 height 697
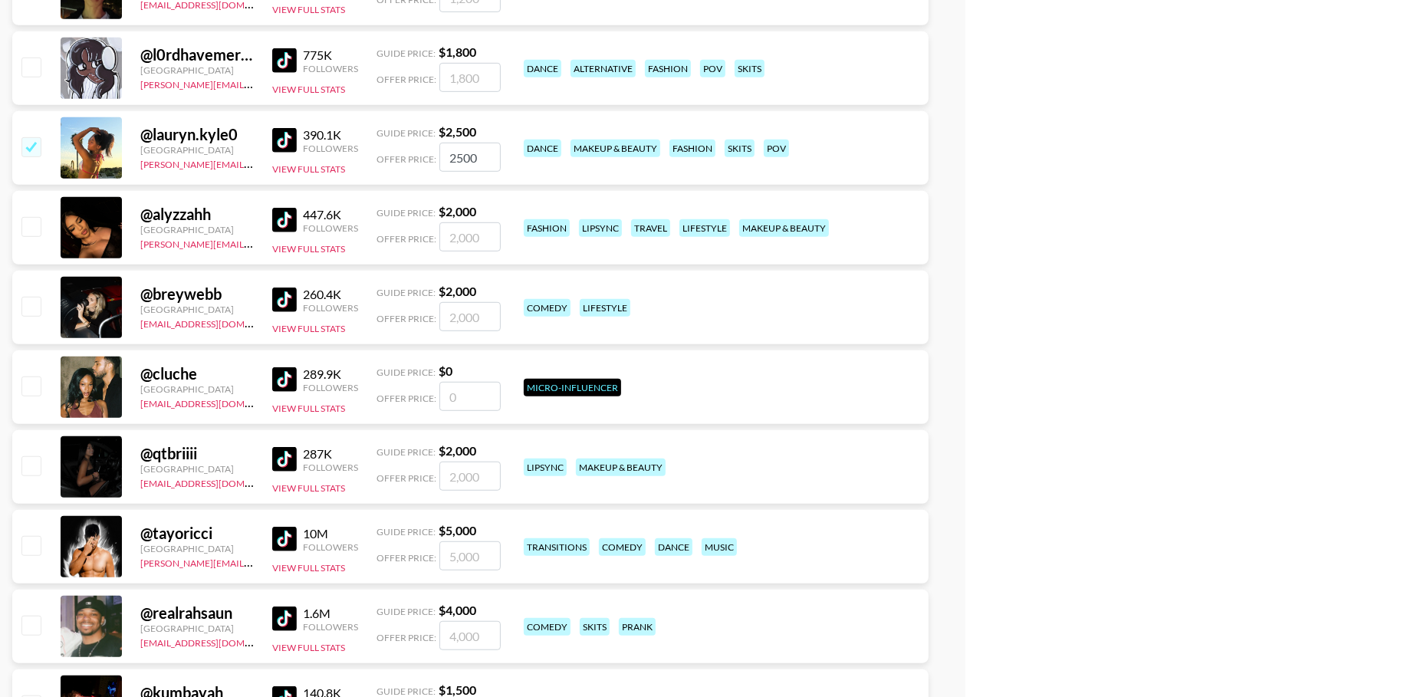
scroll to position [60419, 0]
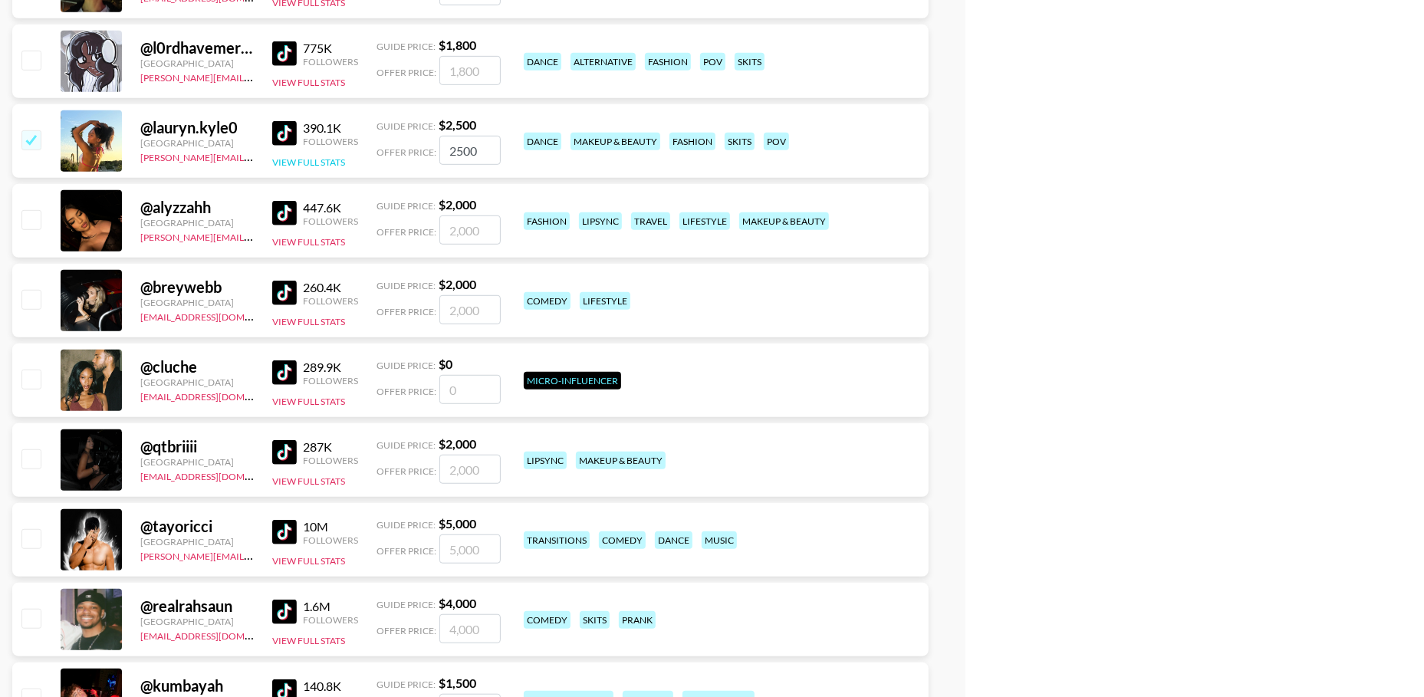
click at [306, 160] on button "View Full Stats" at bounding box center [308, 162] width 73 height 12
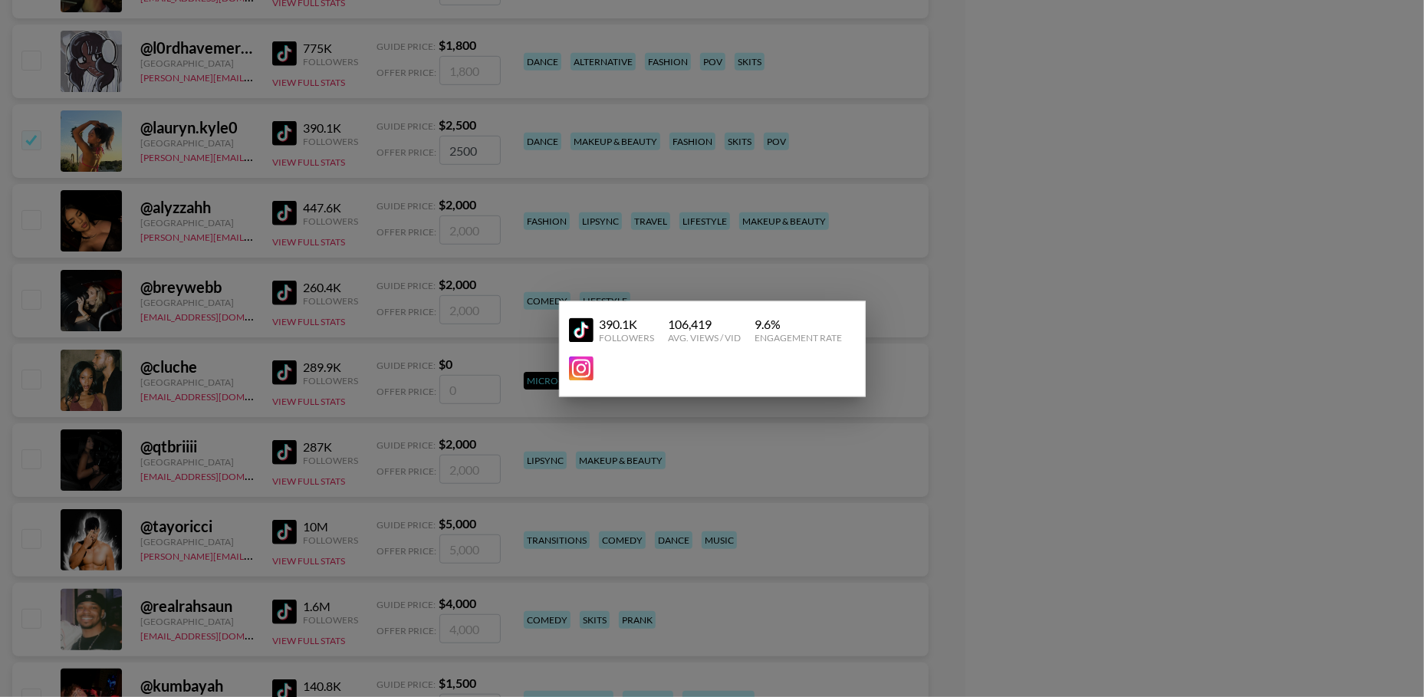
click at [187, 167] on div at bounding box center [712, 348] width 1424 height 697
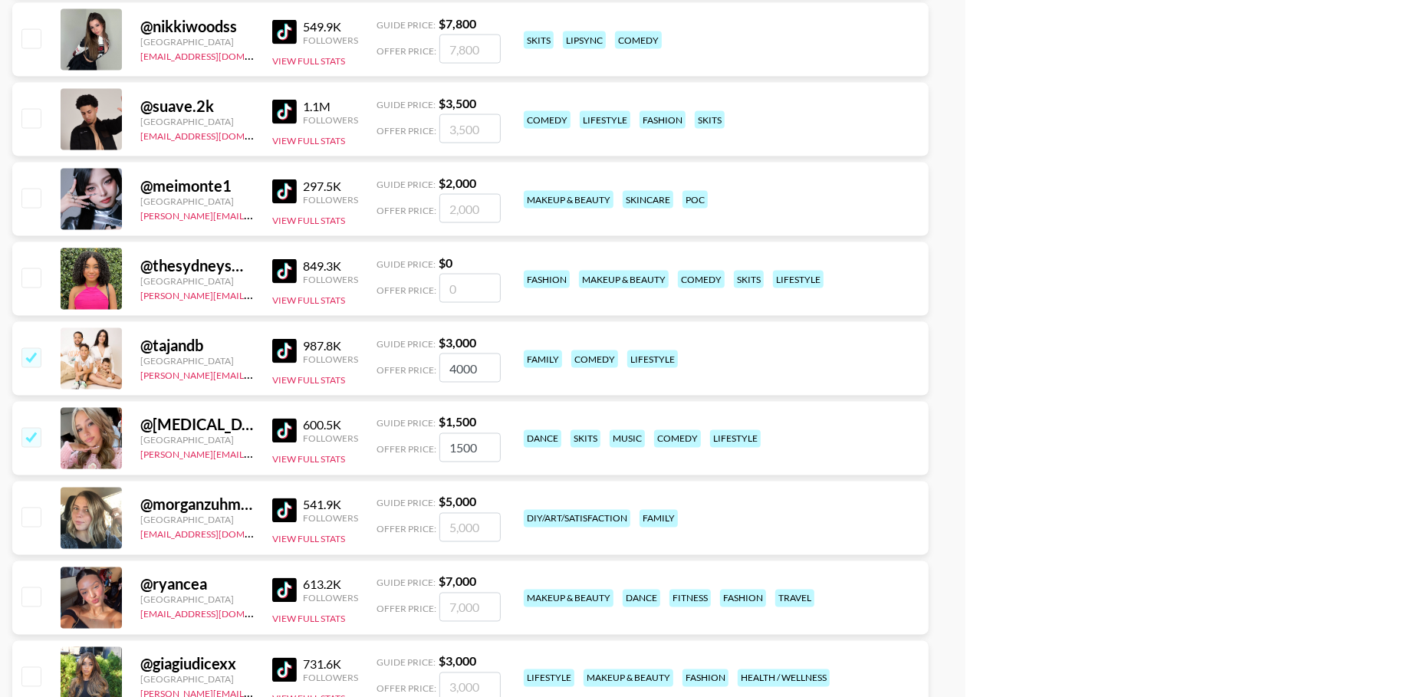
scroll to position [61833, 0]
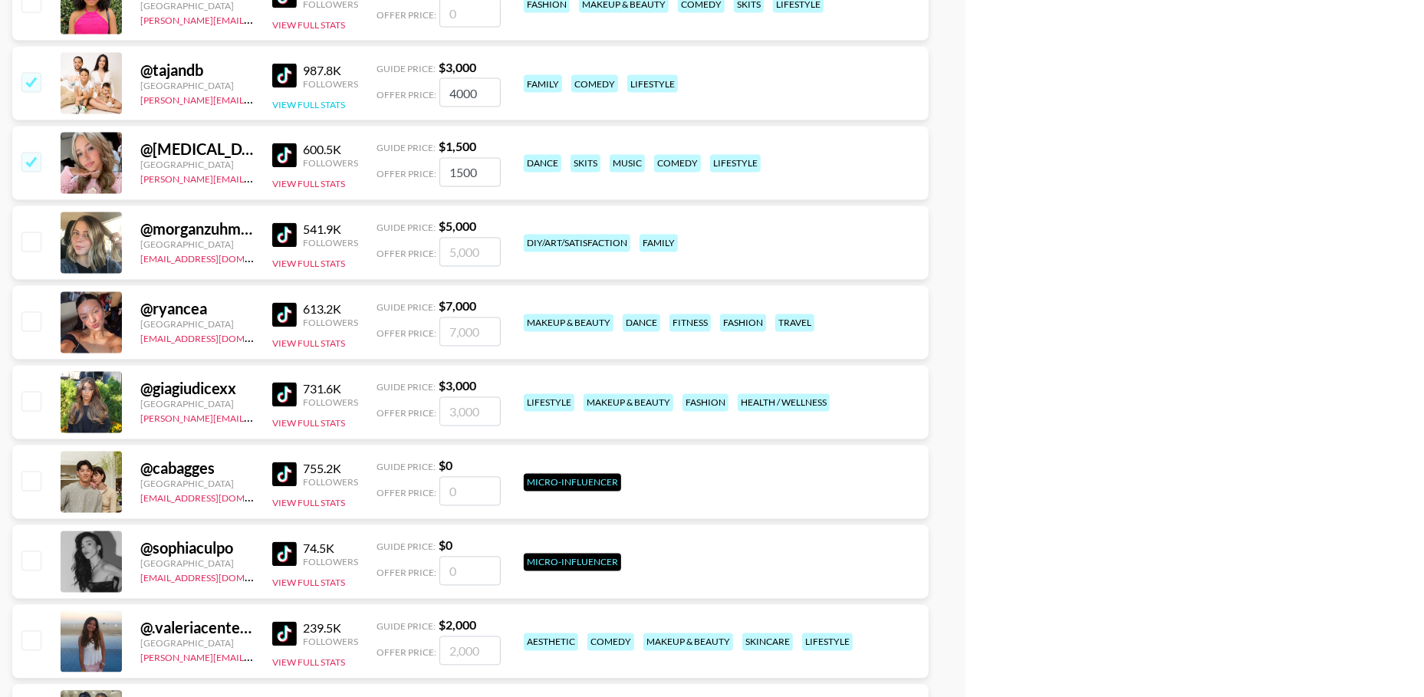
click at [336, 103] on button "View Full Stats" at bounding box center [308, 105] width 73 height 12
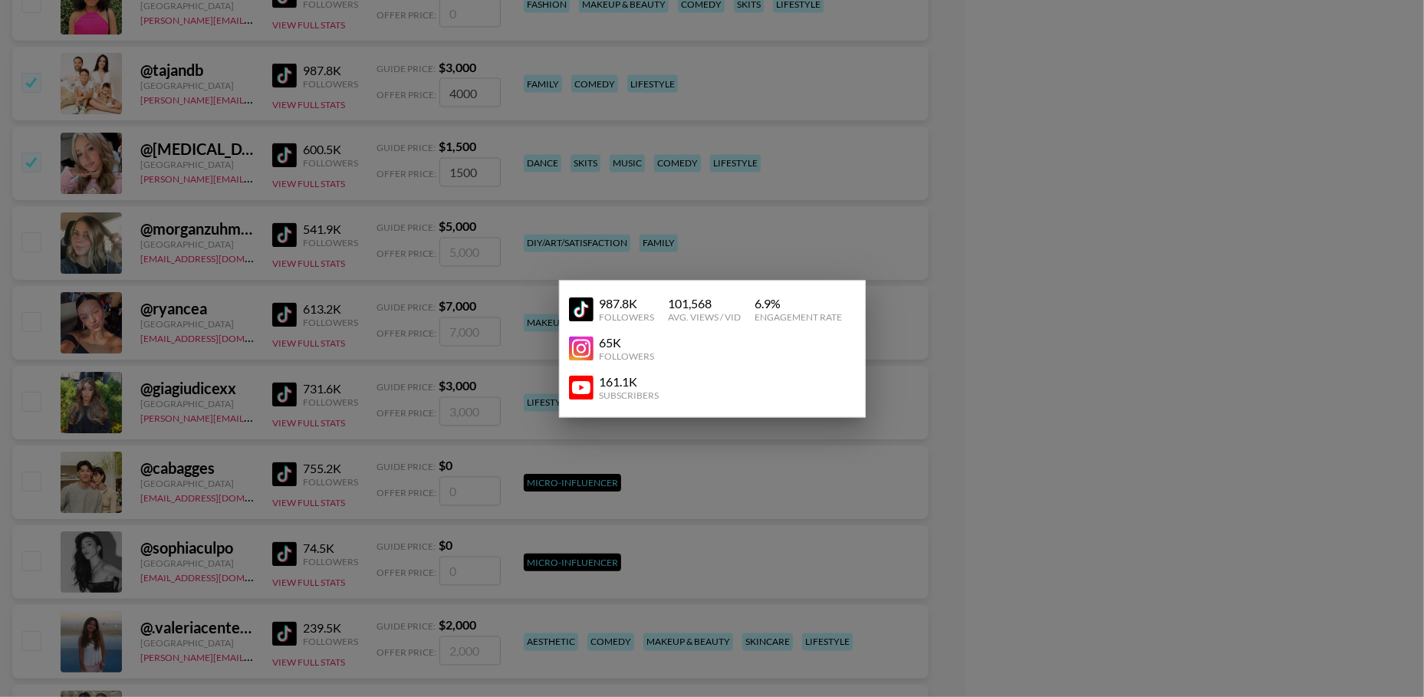
click at [347, 85] on div at bounding box center [712, 348] width 1424 height 697
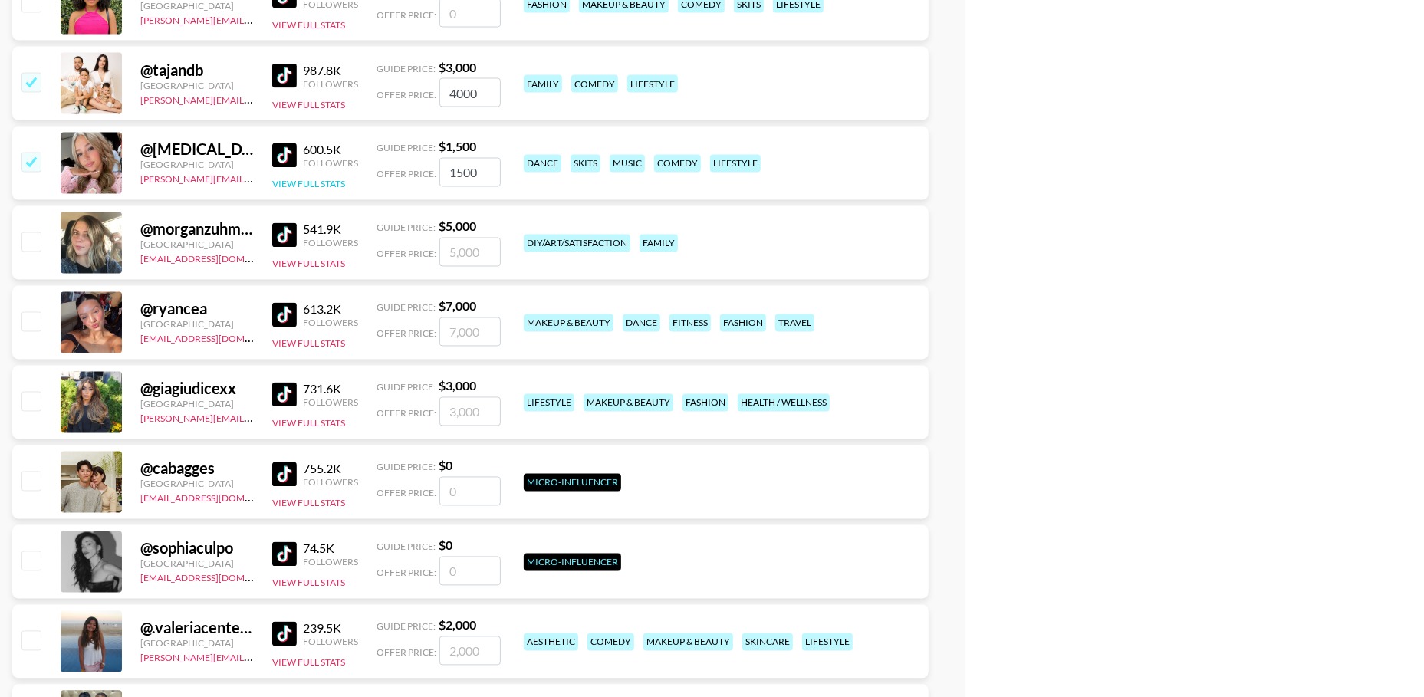
click at [324, 186] on button "View Full Stats" at bounding box center [308, 185] width 73 height 12
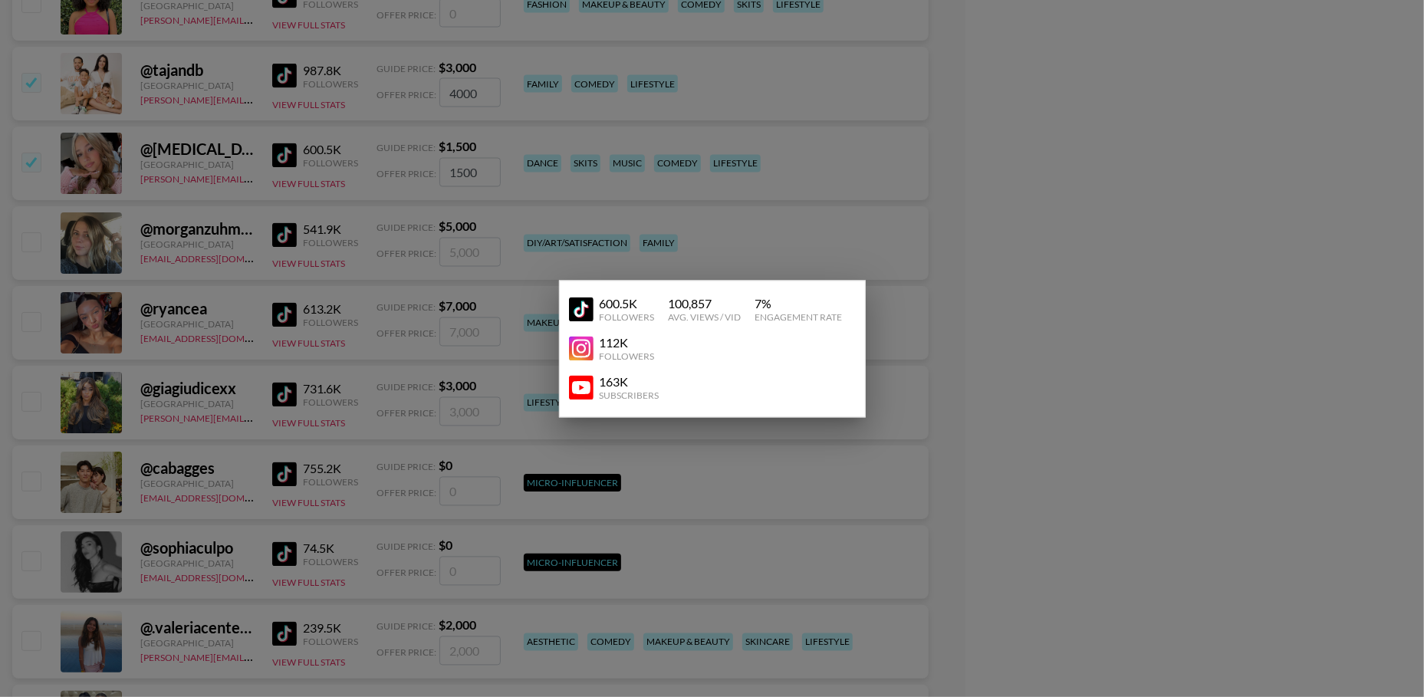
click at [337, 158] on div at bounding box center [712, 348] width 1424 height 697
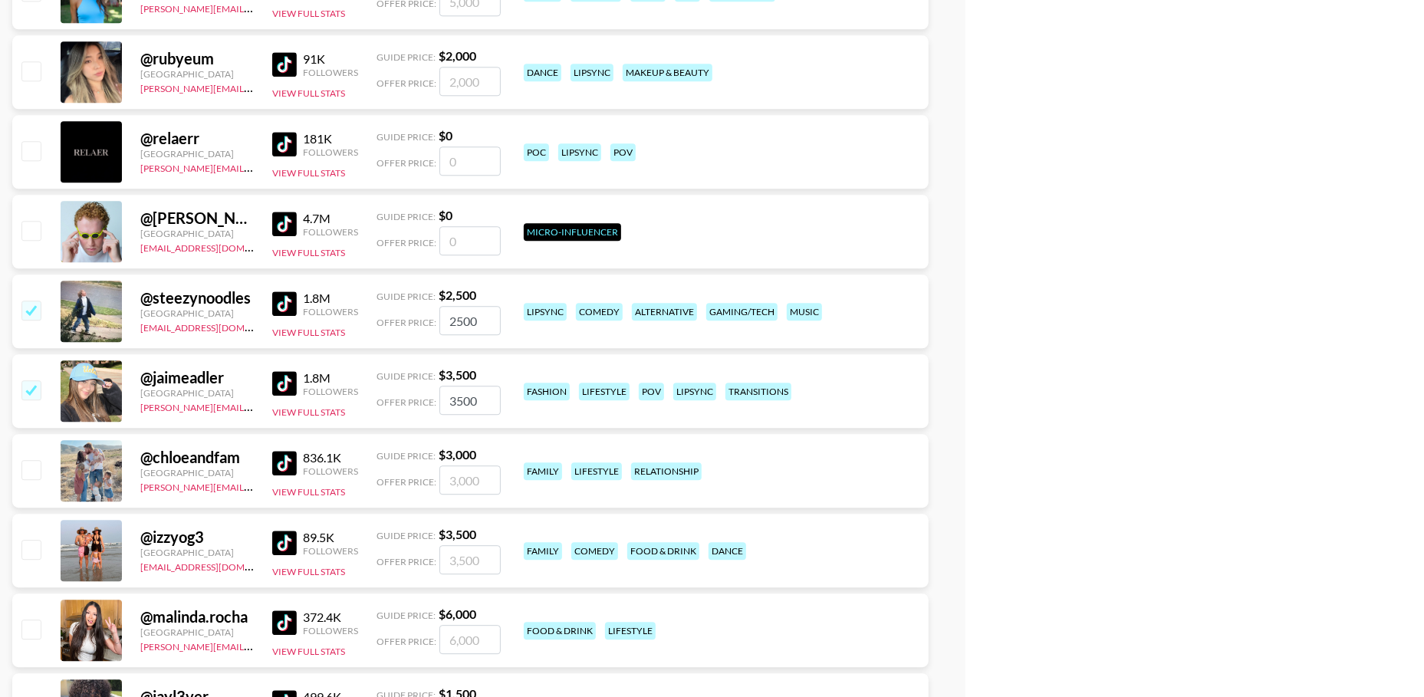
scroll to position [62731, 0]
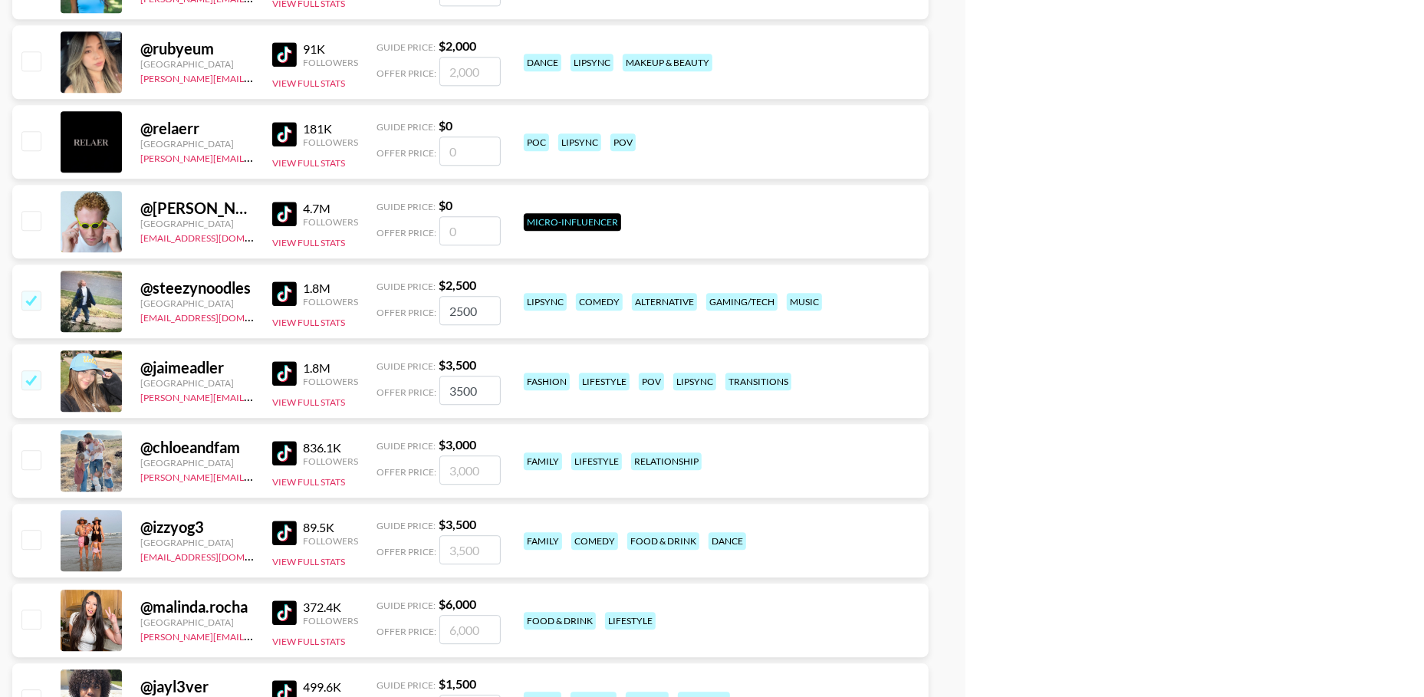
click at [321, 314] on div "1.8M Followers View Full Stats" at bounding box center [315, 302] width 86 height 54
click at [316, 317] on button "View Full Stats" at bounding box center [308, 323] width 73 height 12
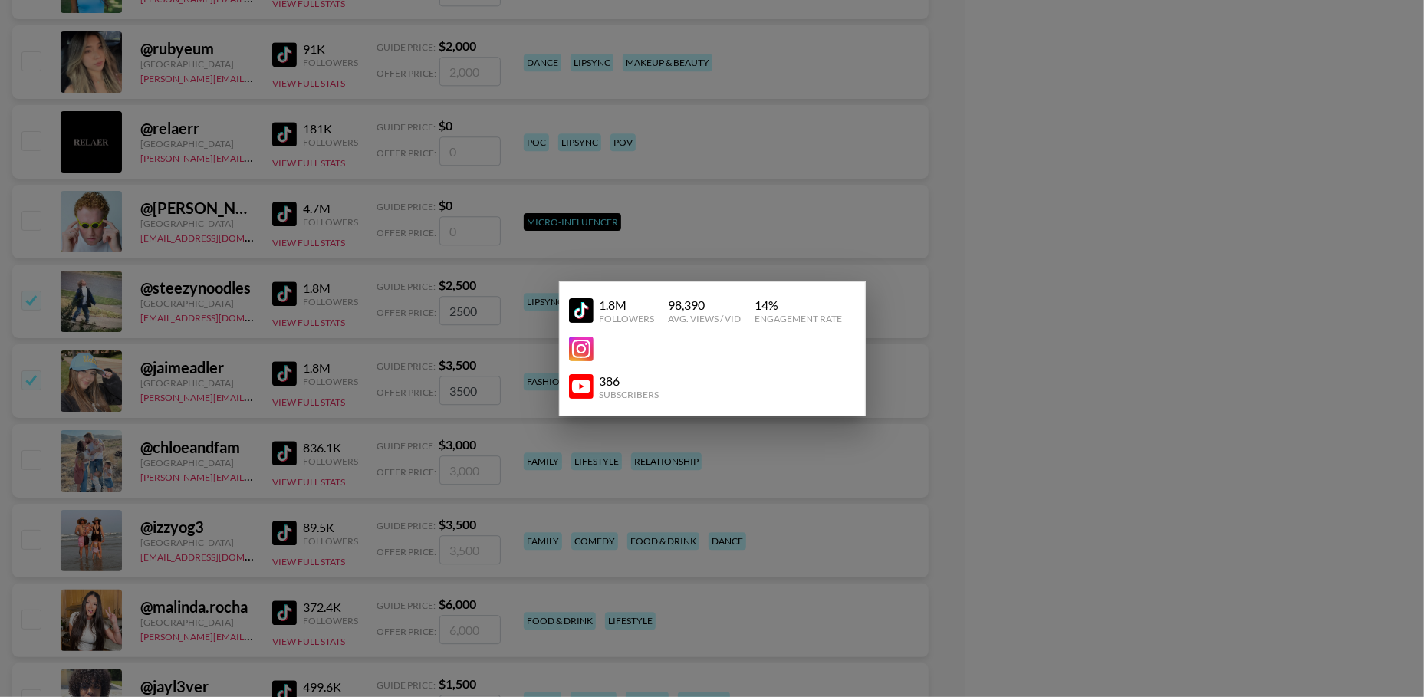
click at [206, 321] on div at bounding box center [712, 348] width 1424 height 697
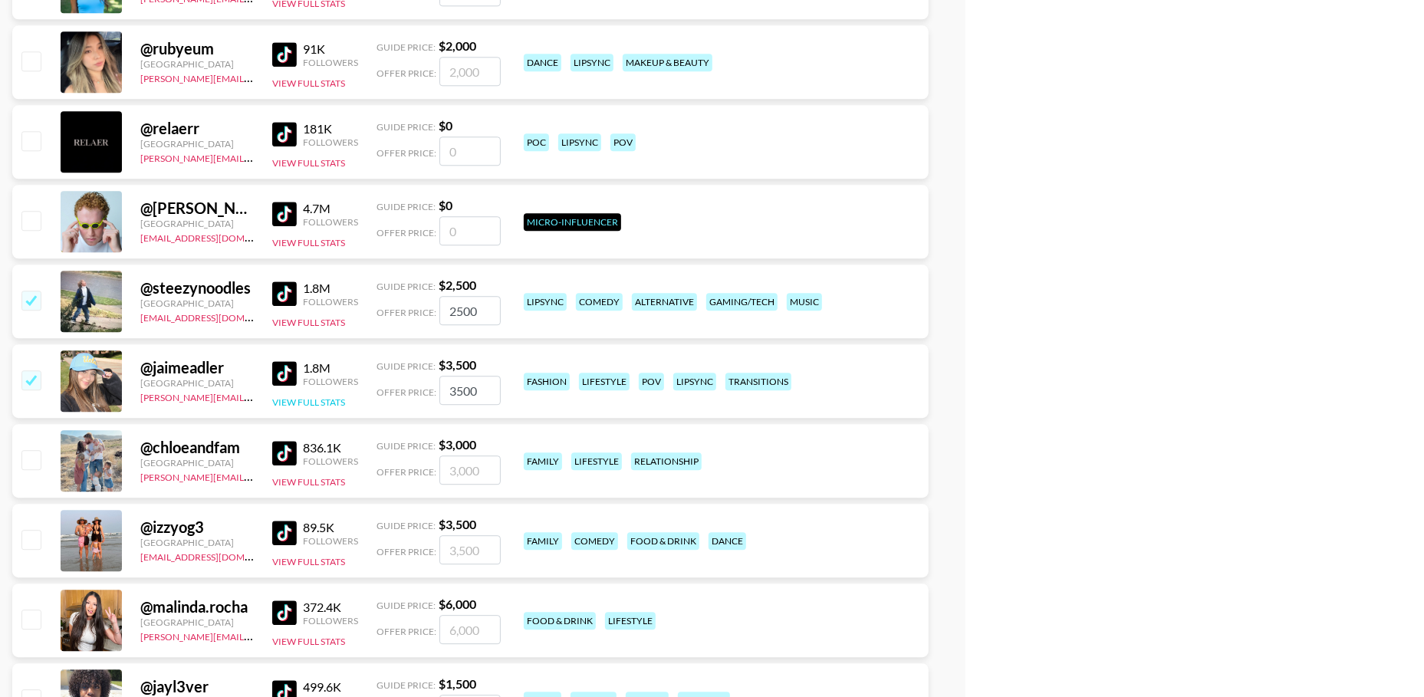
click at [310, 398] on button "View Full Stats" at bounding box center [308, 402] width 73 height 12
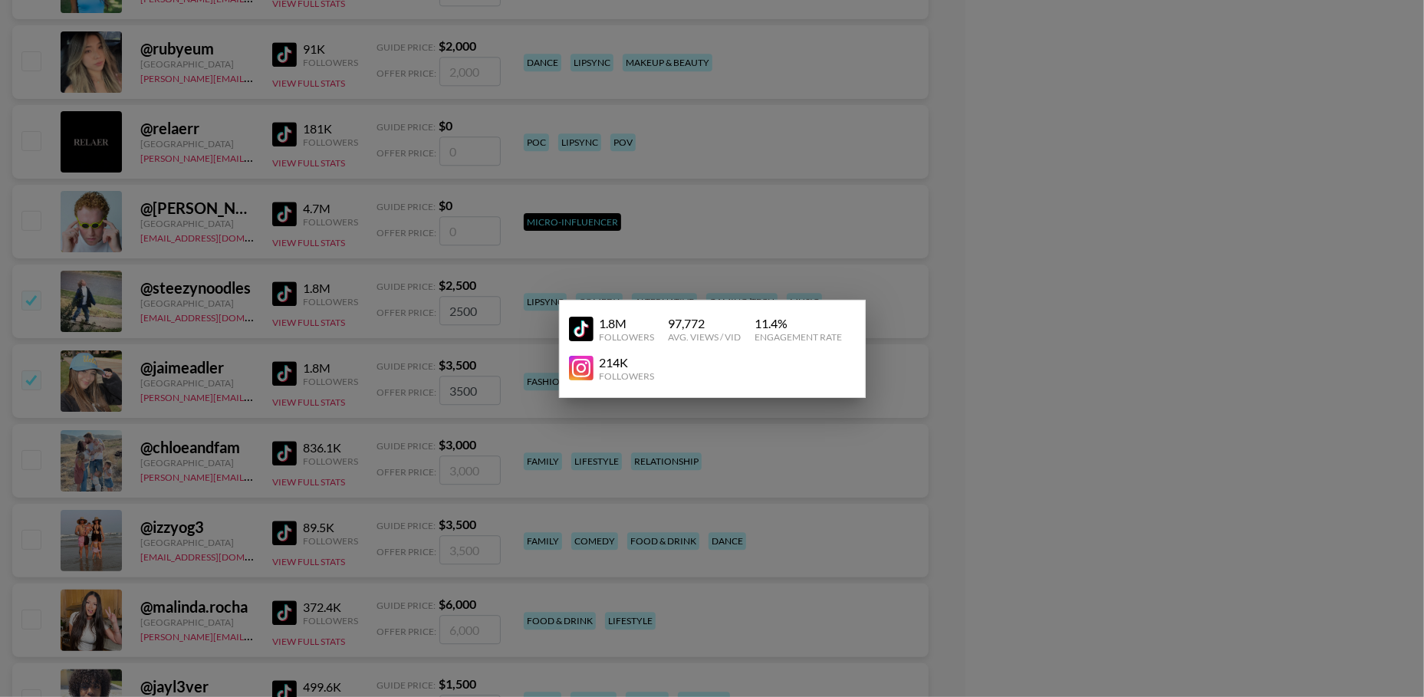
click at [206, 331] on div at bounding box center [712, 348] width 1424 height 697
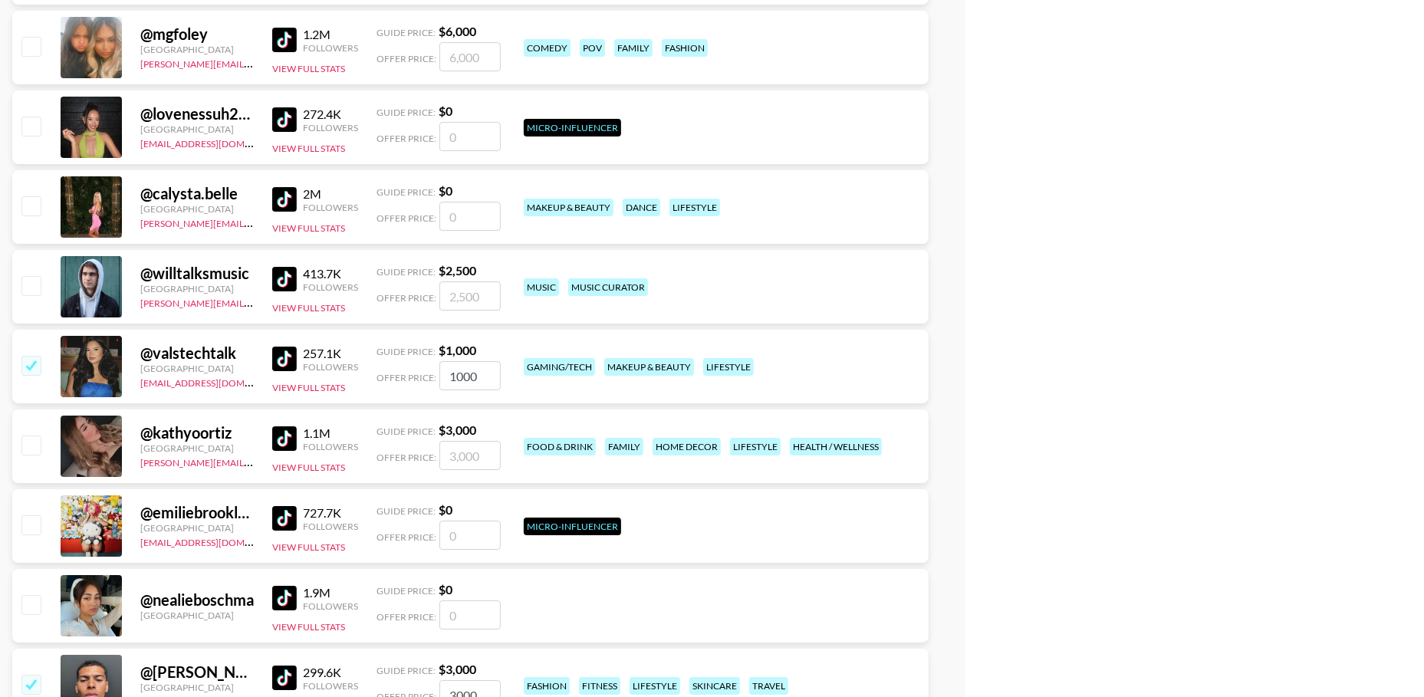
scroll to position [63636, 0]
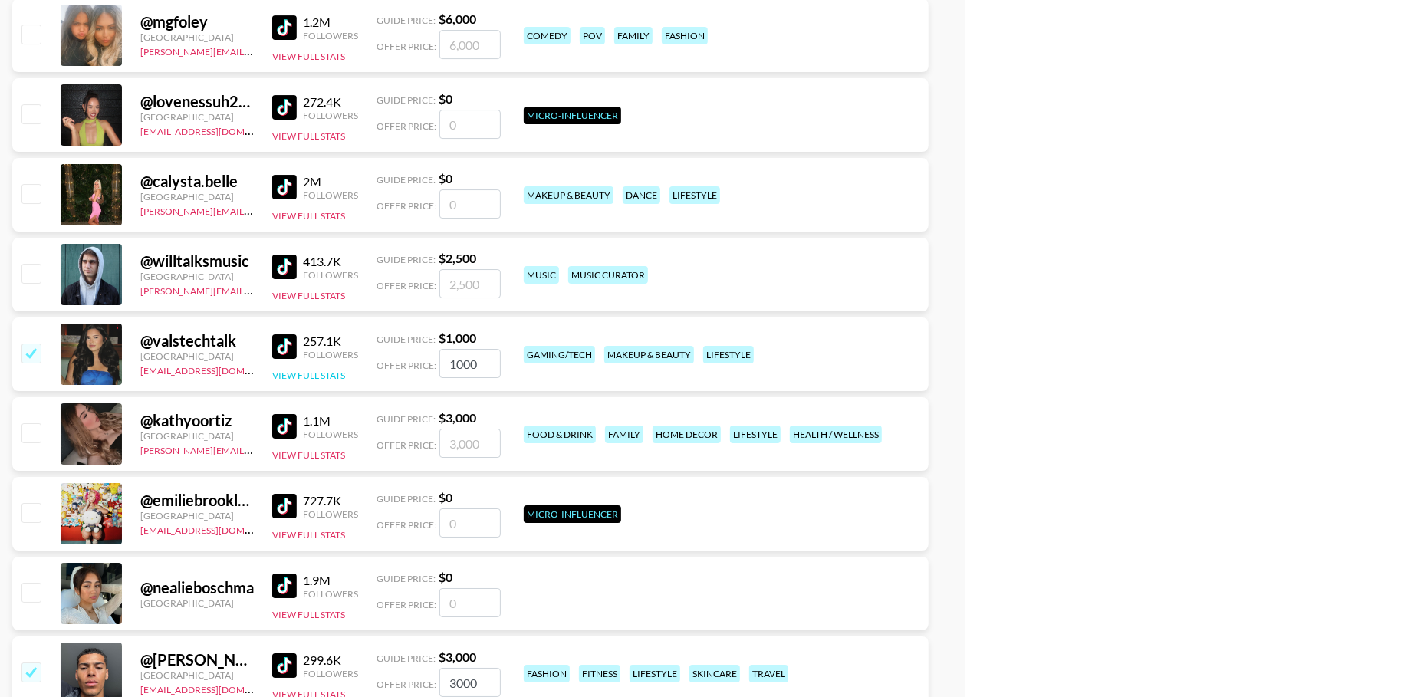
click at [300, 375] on button "View Full Stats" at bounding box center [308, 376] width 73 height 12
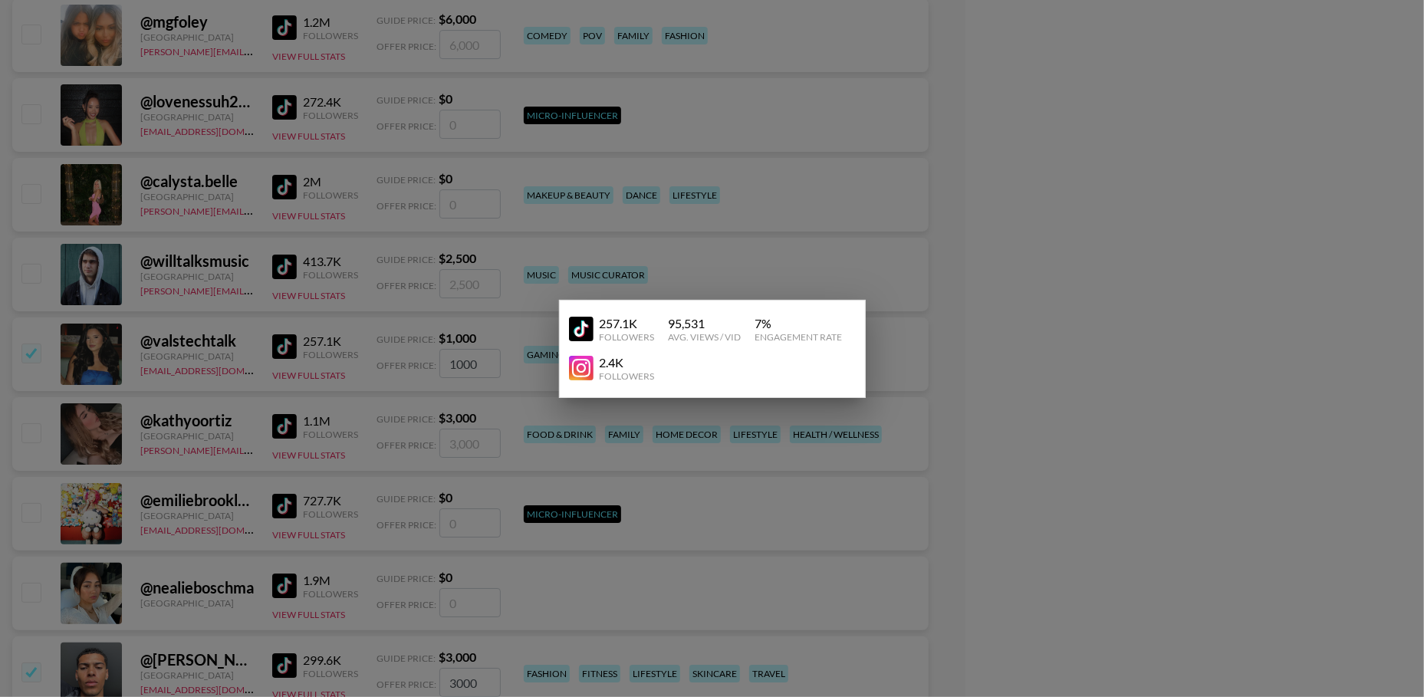
click at [235, 377] on div at bounding box center [712, 348] width 1424 height 697
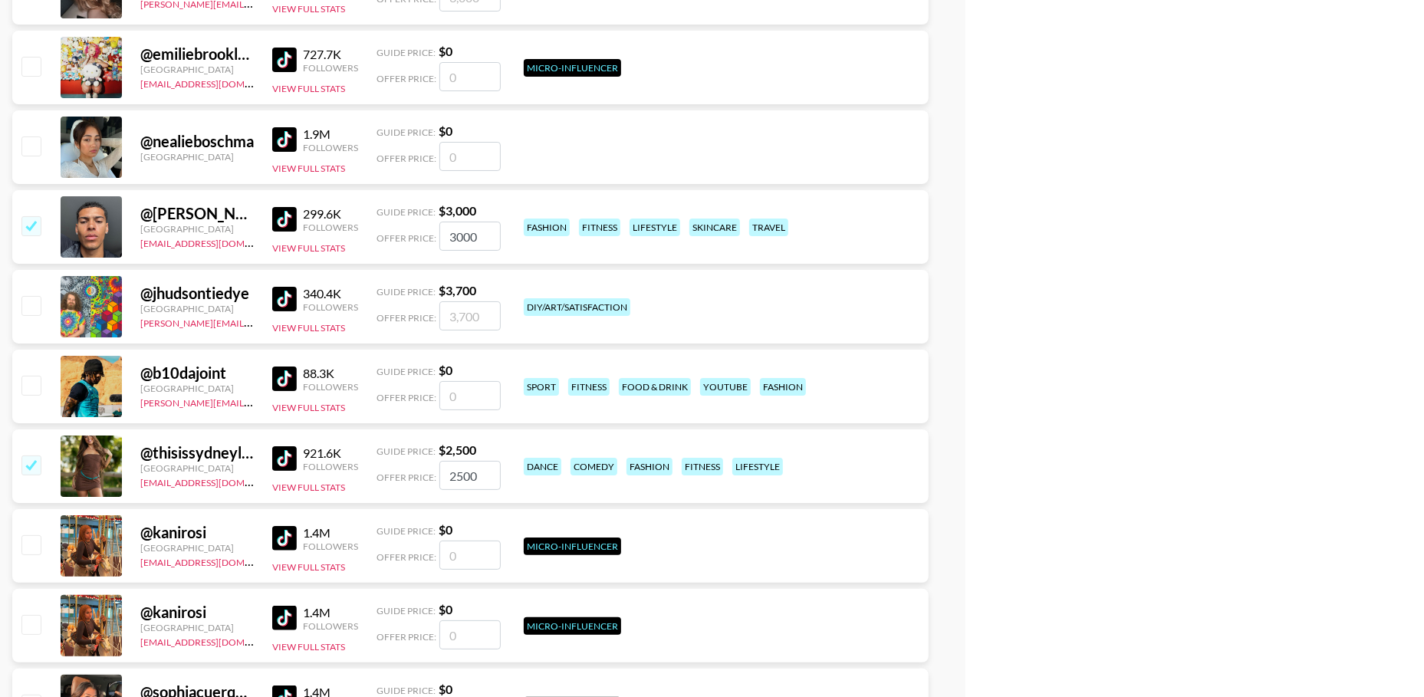
scroll to position [64085, 0]
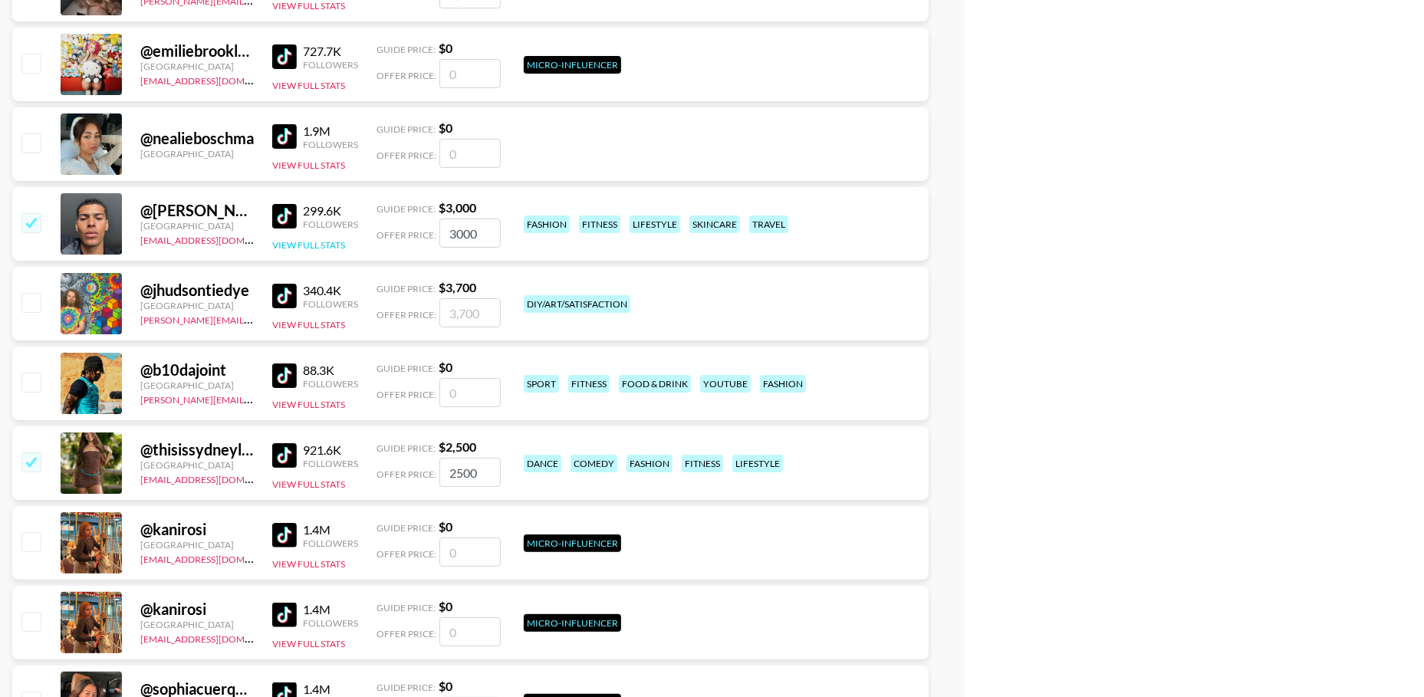
click at [316, 243] on button "View Full Stats" at bounding box center [308, 245] width 73 height 12
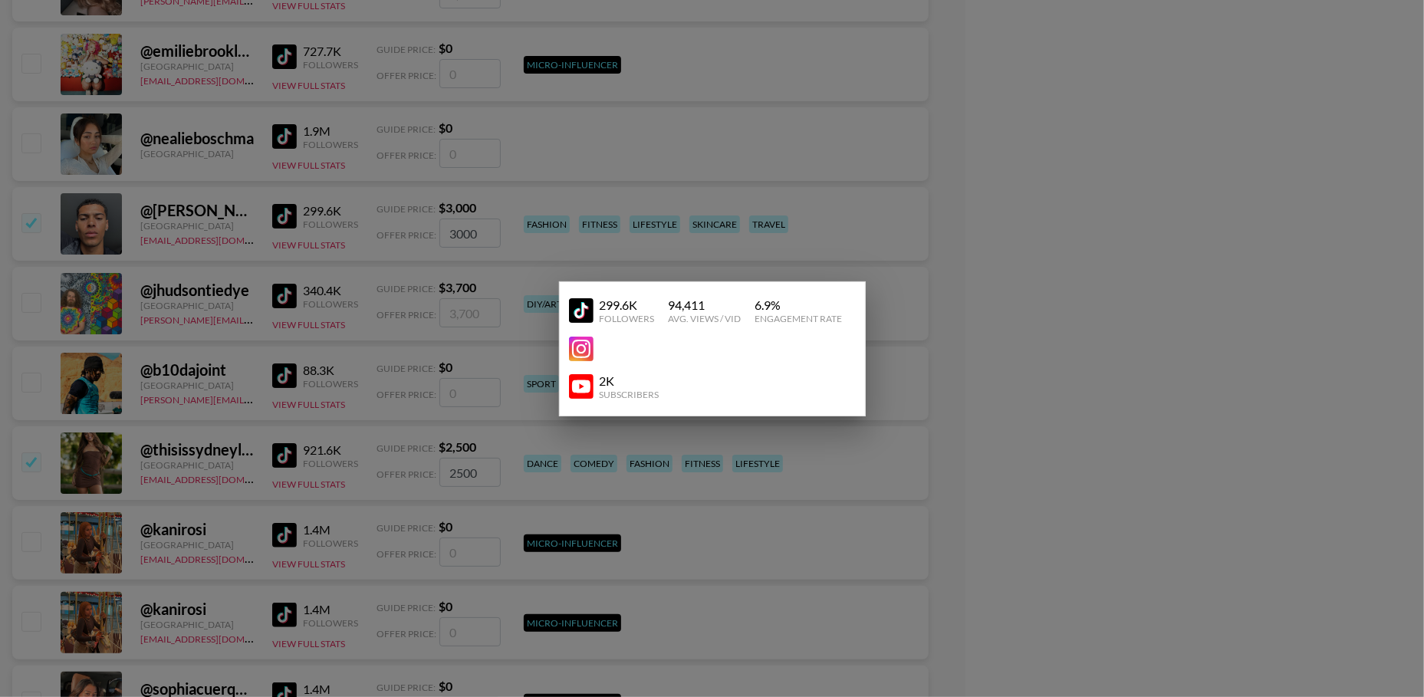
click at [206, 281] on div at bounding box center [712, 348] width 1424 height 697
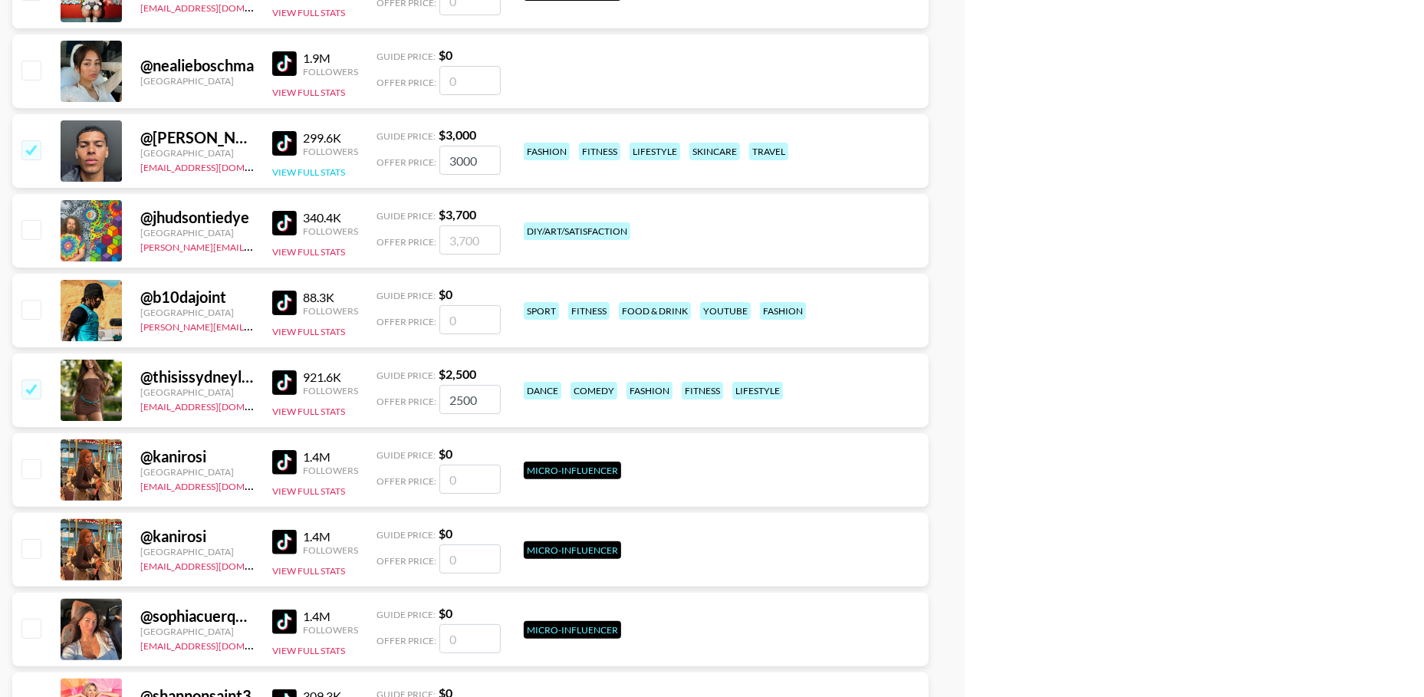
scroll to position [64192, 0]
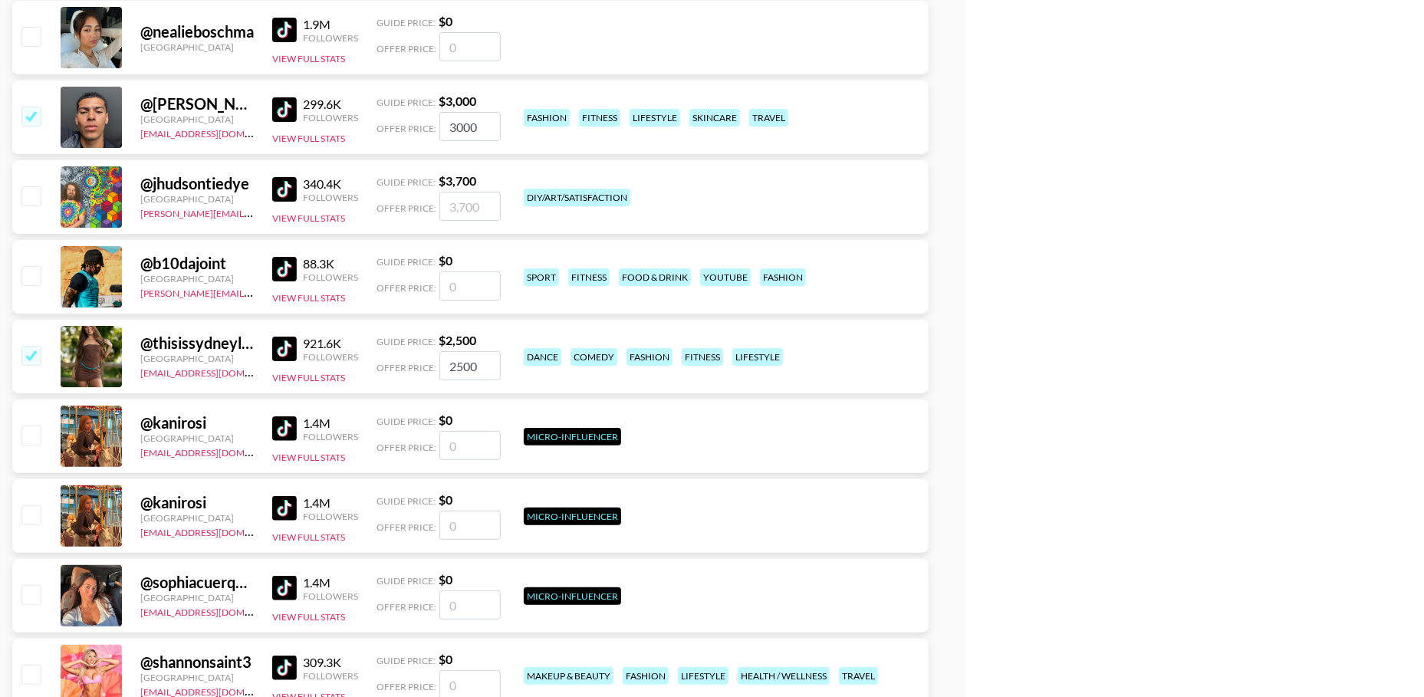
click at [32, 118] on input "checkbox" at bounding box center [30, 116] width 18 height 18
checkbox input "false"
click at [29, 350] on input "checkbox" at bounding box center [30, 355] width 18 height 18
checkbox input "false"
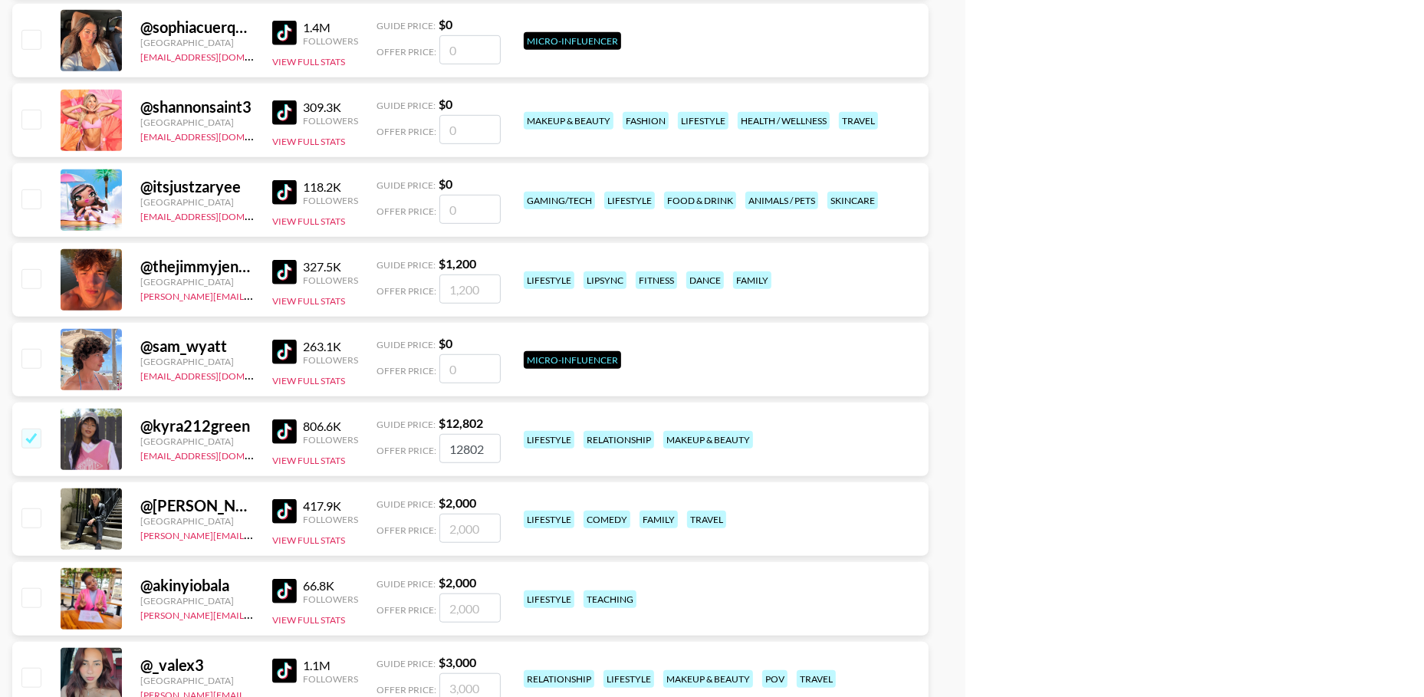
scroll to position [64752, 0]
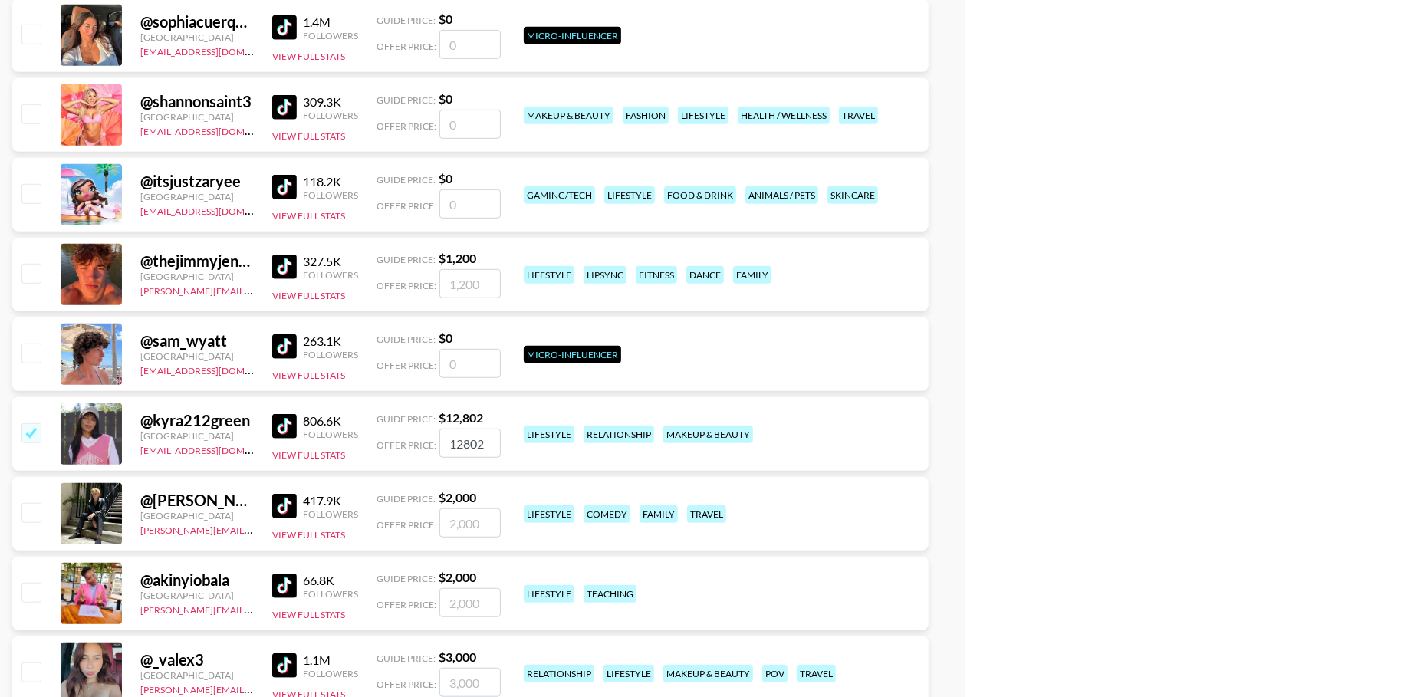
click at [35, 442] on div at bounding box center [30, 434] width 24 height 26
click at [32, 432] on input "checkbox" at bounding box center [30, 432] width 18 height 18
checkbox input "false"
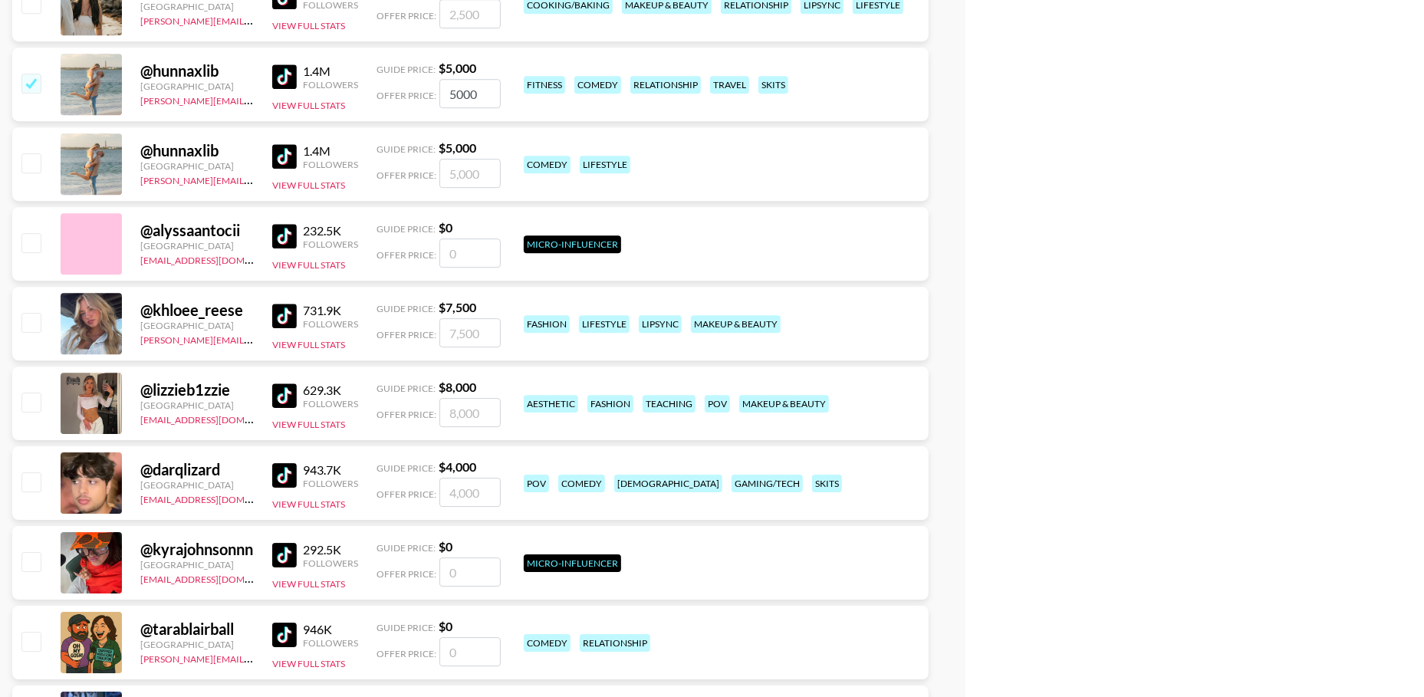
scroll to position [67413, 0]
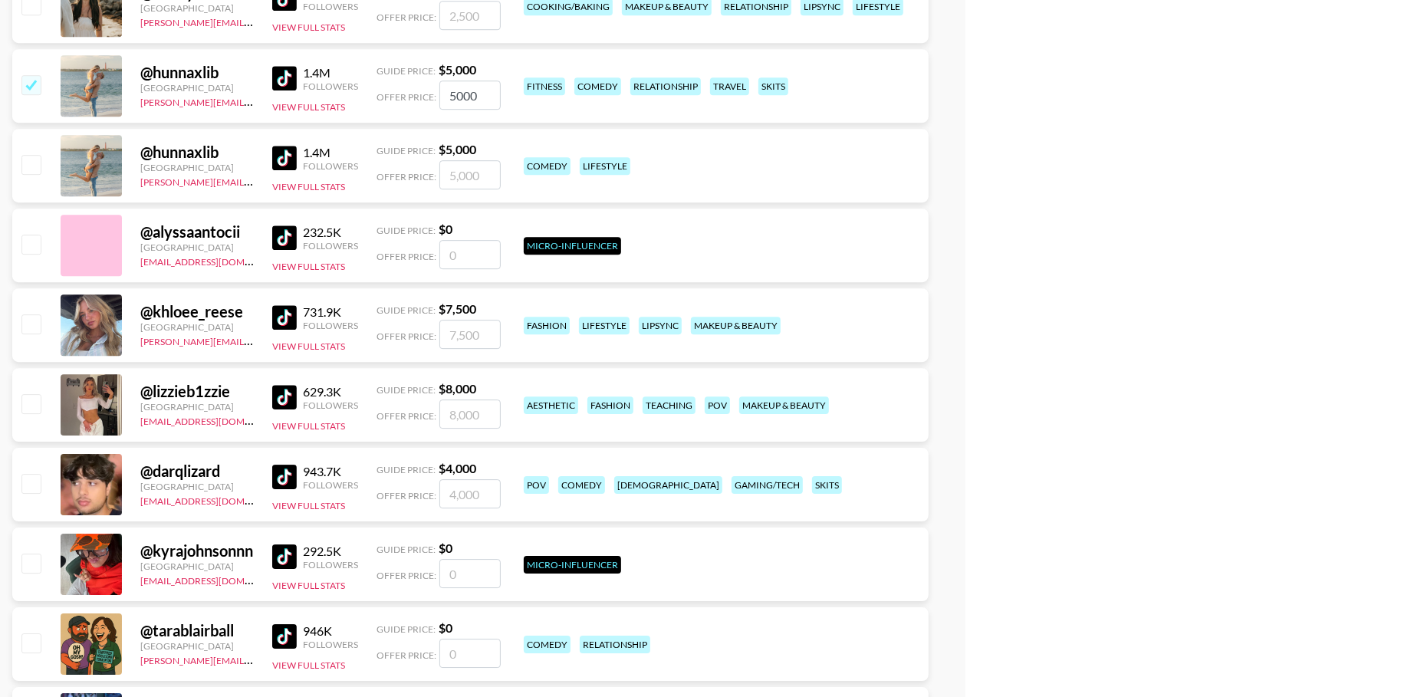
click at [40, 85] on input "checkbox" at bounding box center [30, 84] width 18 height 18
checkbox input "false"
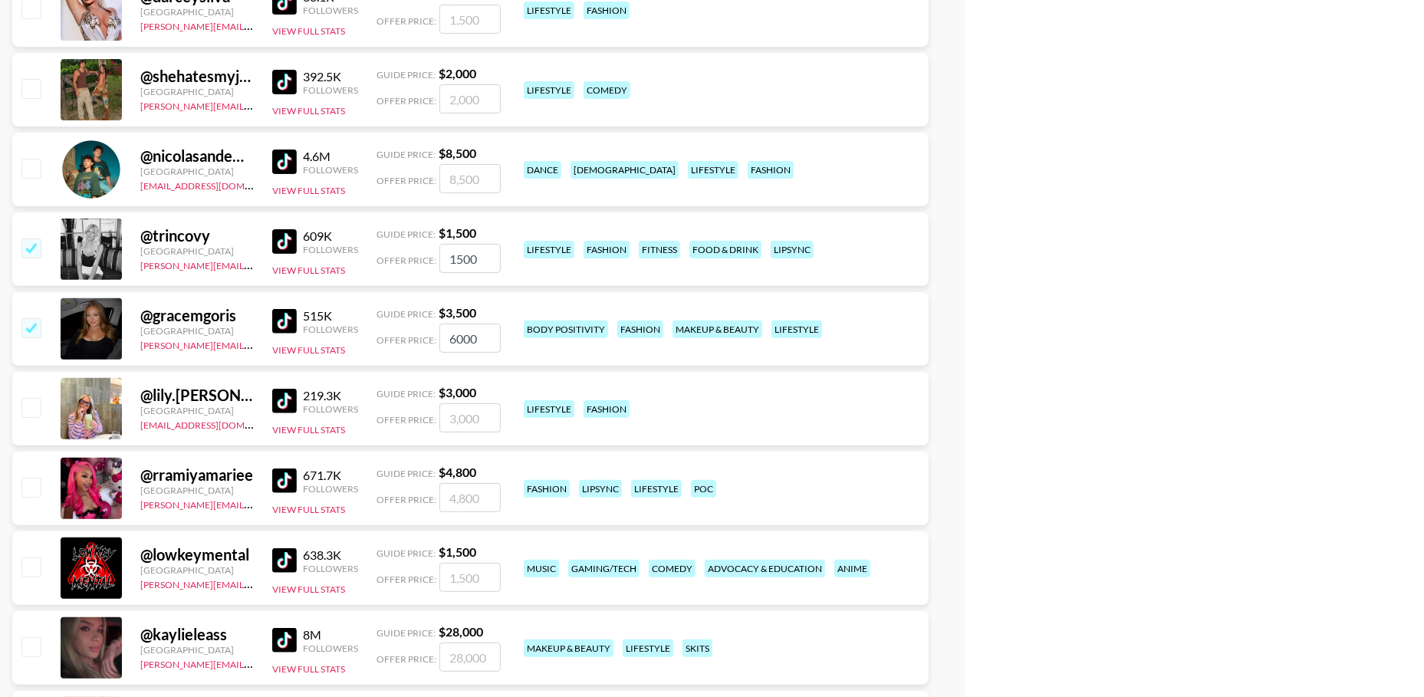
scroll to position [68609, 0]
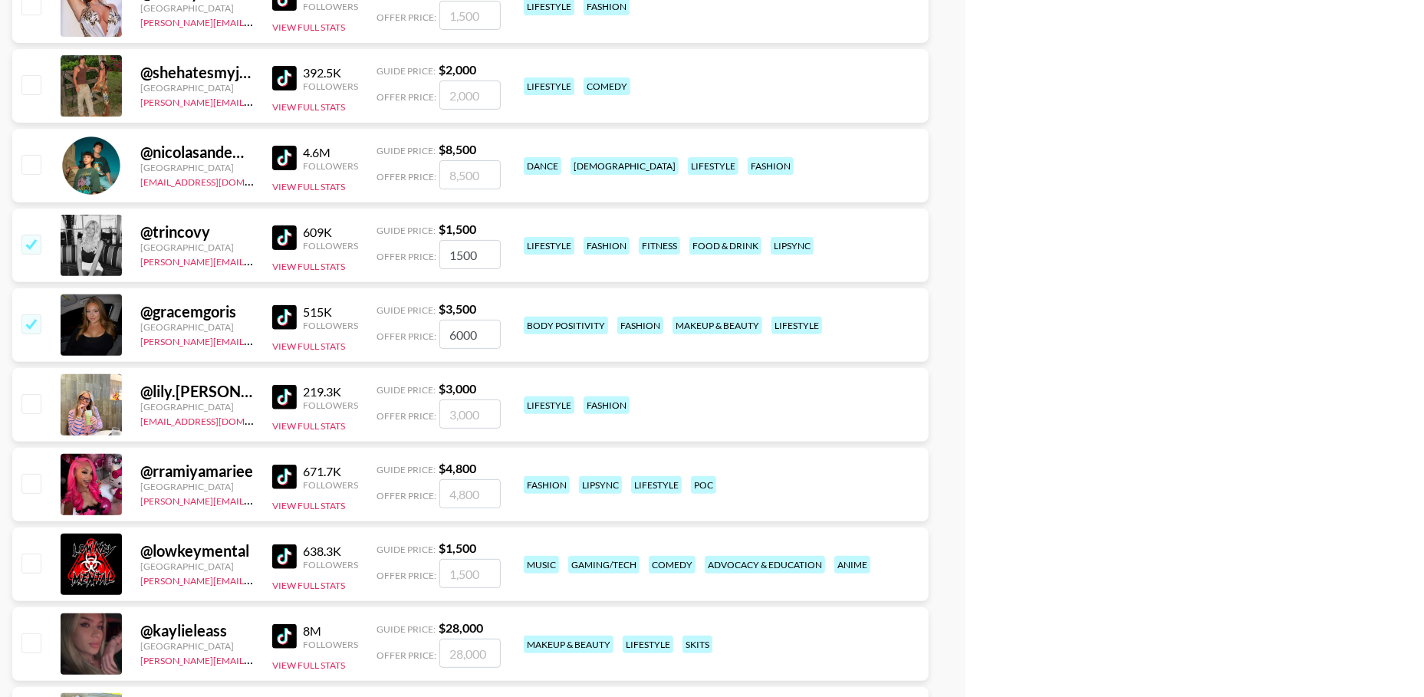
click at [36, 247] on input "checkbox" at bounding box center [30, 244] width 18 height 18
checkbox input "false"
click at [32, 329] on input "checkbox" at bounding box center [30, 323] width 18 height 18
checkbox input "false"
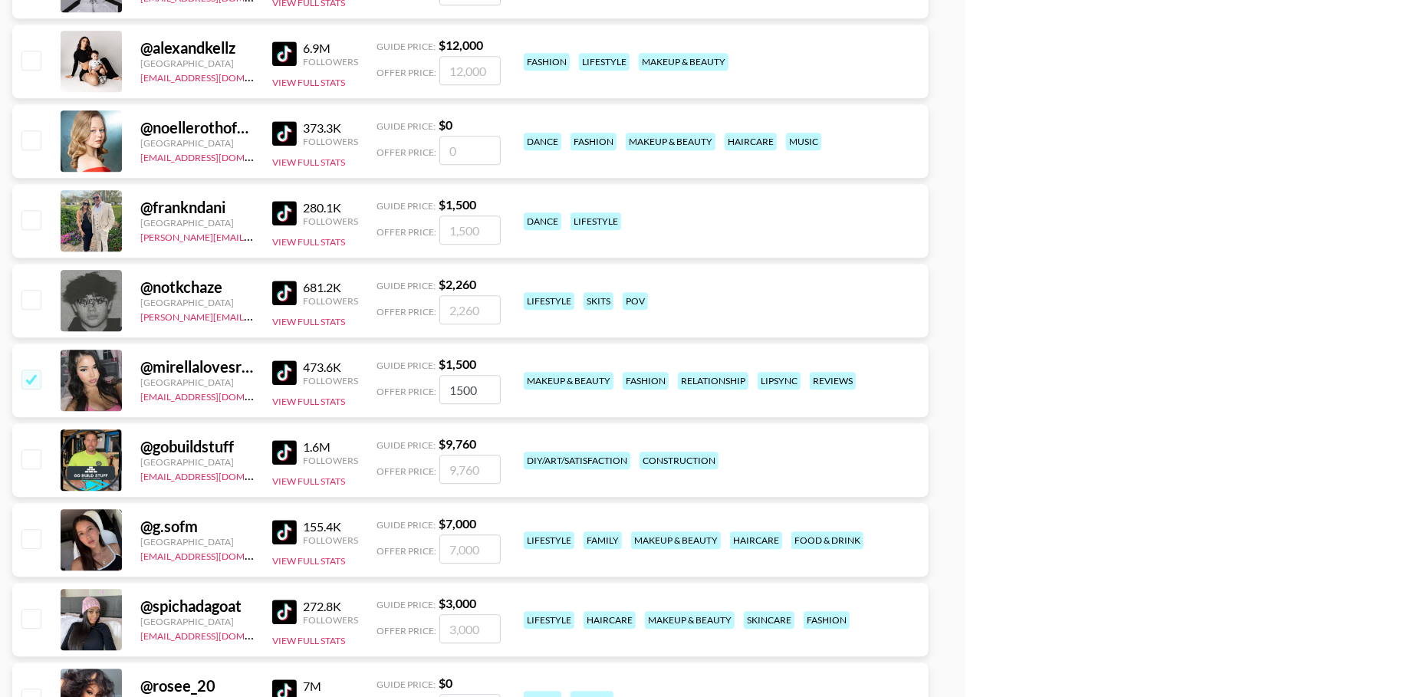
click at [31, 374] on input "checkbox" at bounding box center [30, 379] width 18 height 18
checkbox input "false"
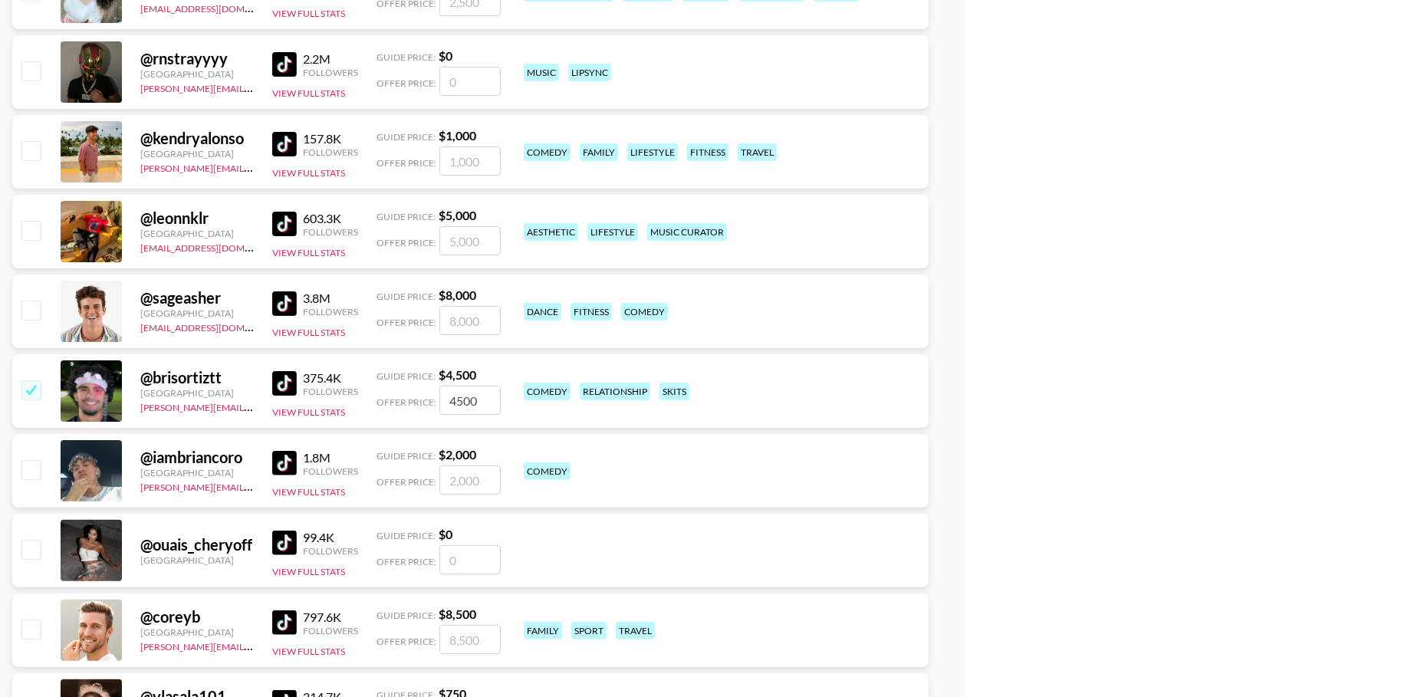
click at [30, 393] on input "checkbox" at bounding box center [30, 389] width 18 height 18
checkbox input "false"
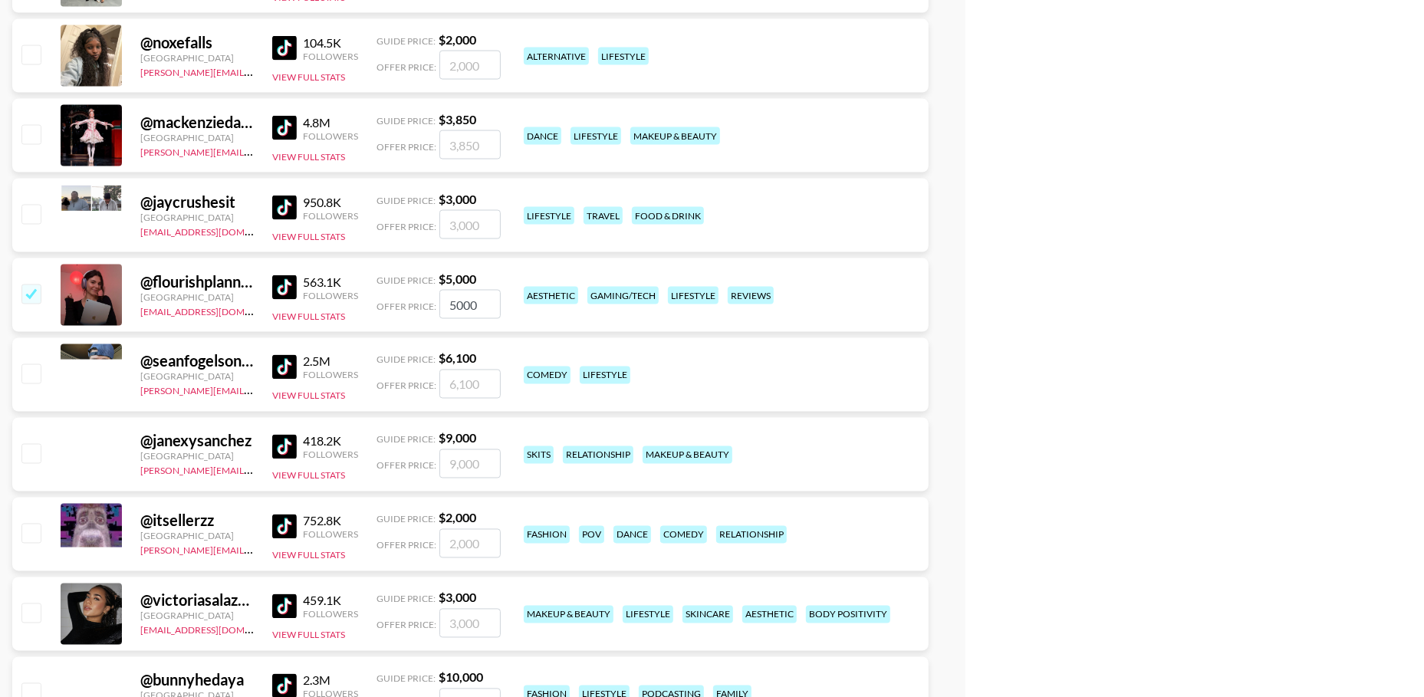
scroll to position [74463, 0]
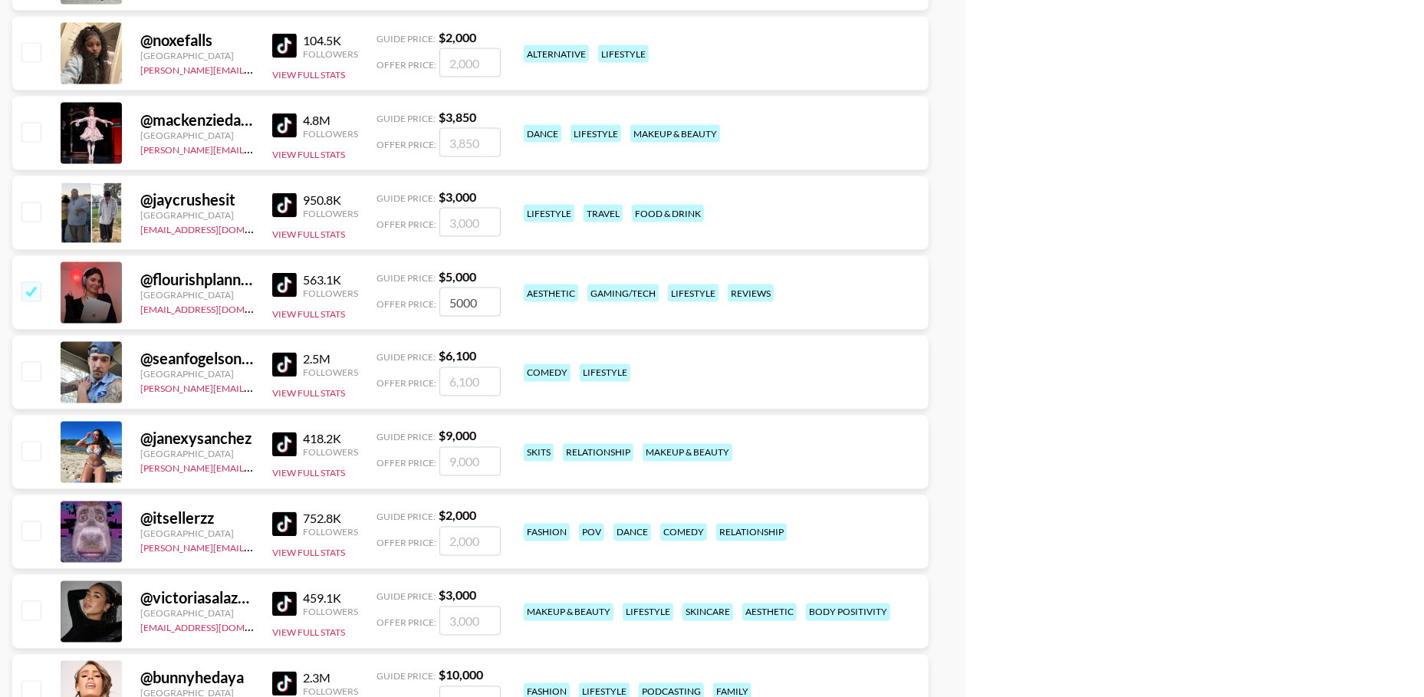
click at [24, 295] on input "checkbox" at bounding box center [30, 291] width 18 height 18
checkbox input "false"
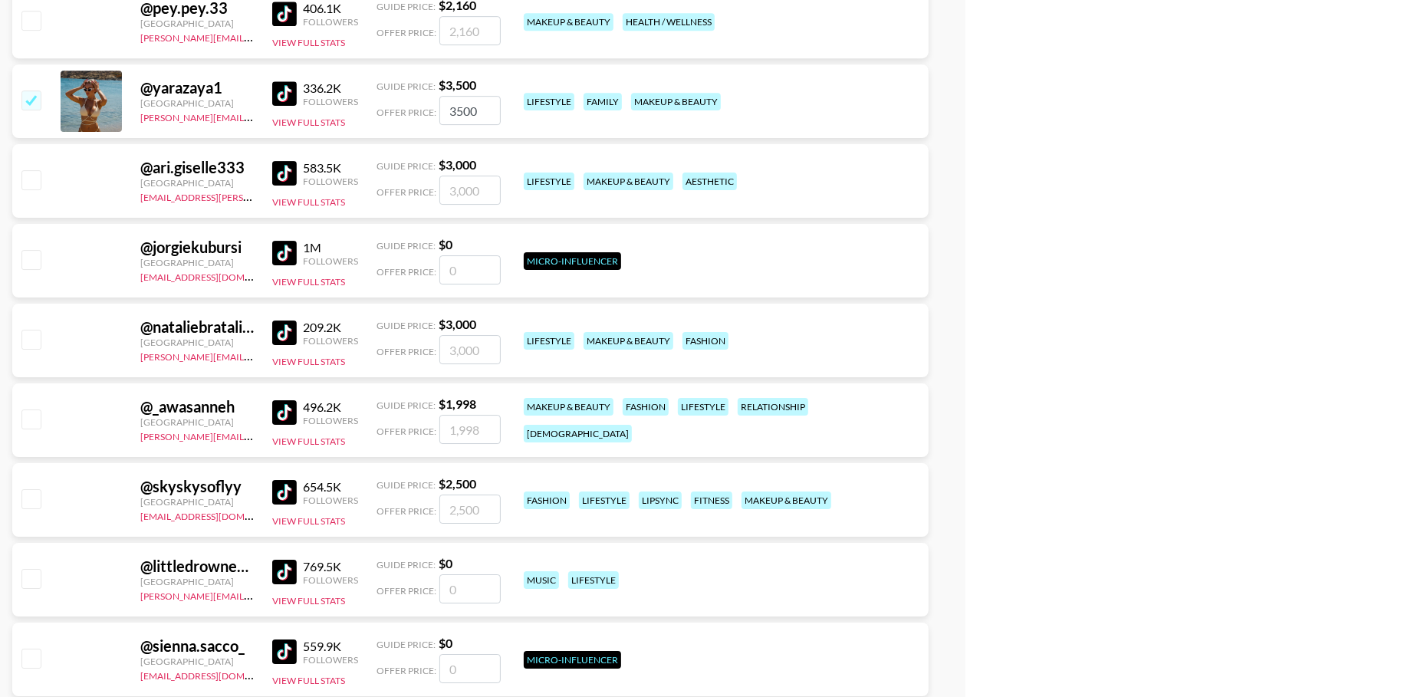
scroll to position [80556, 0]
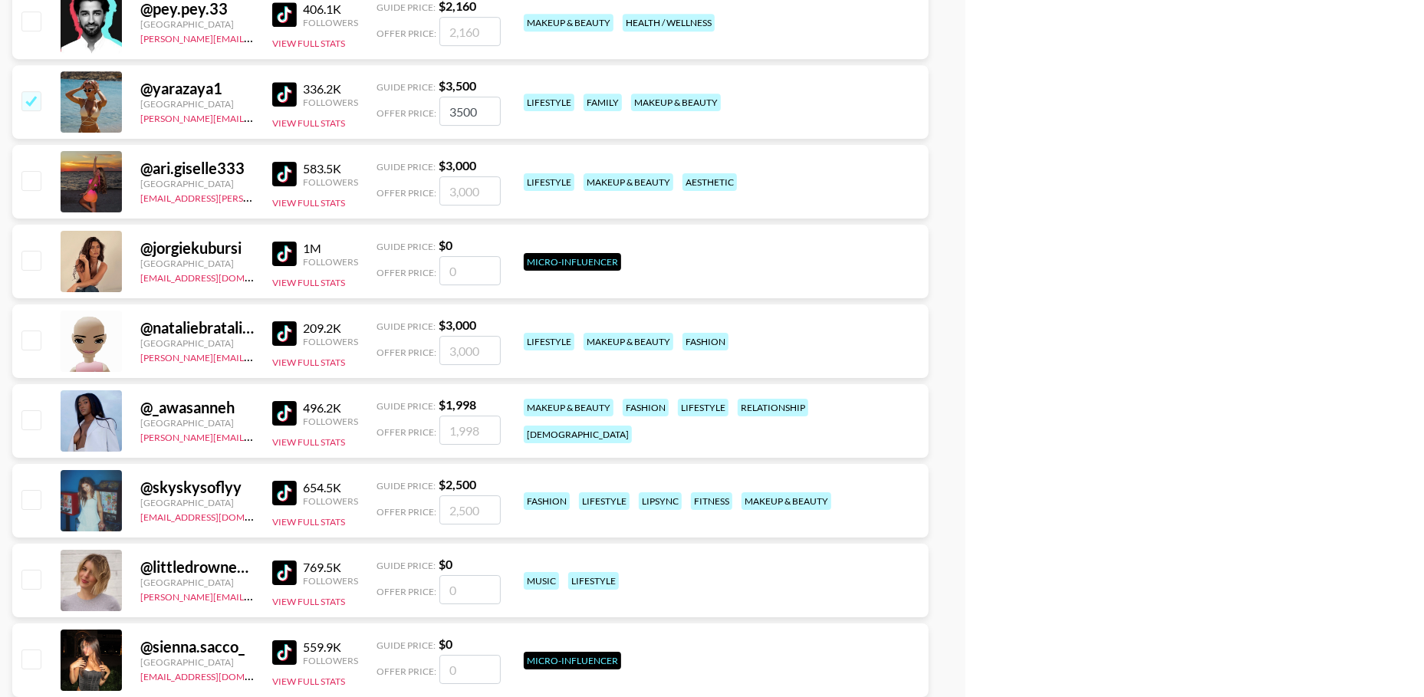
click at [35, 94] on input "checkbox" at bounding box center [30, 100] width 18 height 18
checkbox input "false"
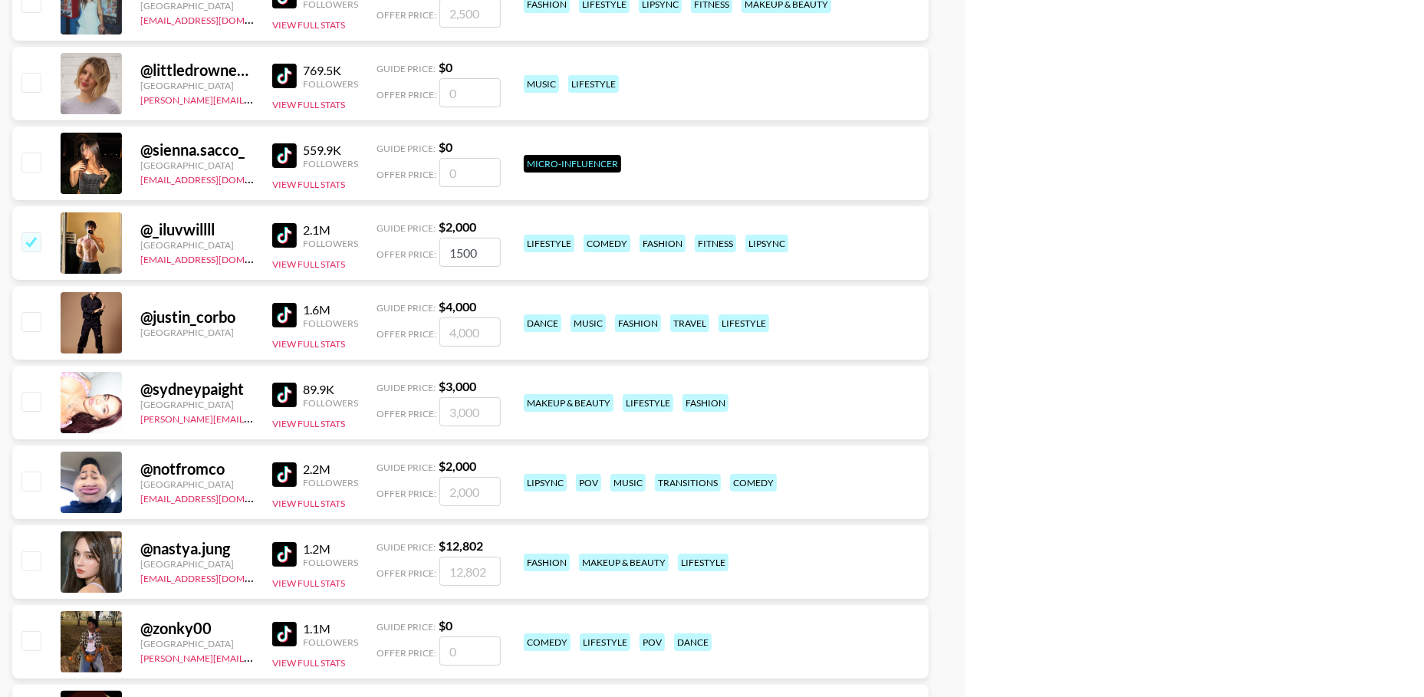
click at [35, 240] on input "checkbox" at bounding box center [30, 241] width 18 height 18
checkbox input "false"
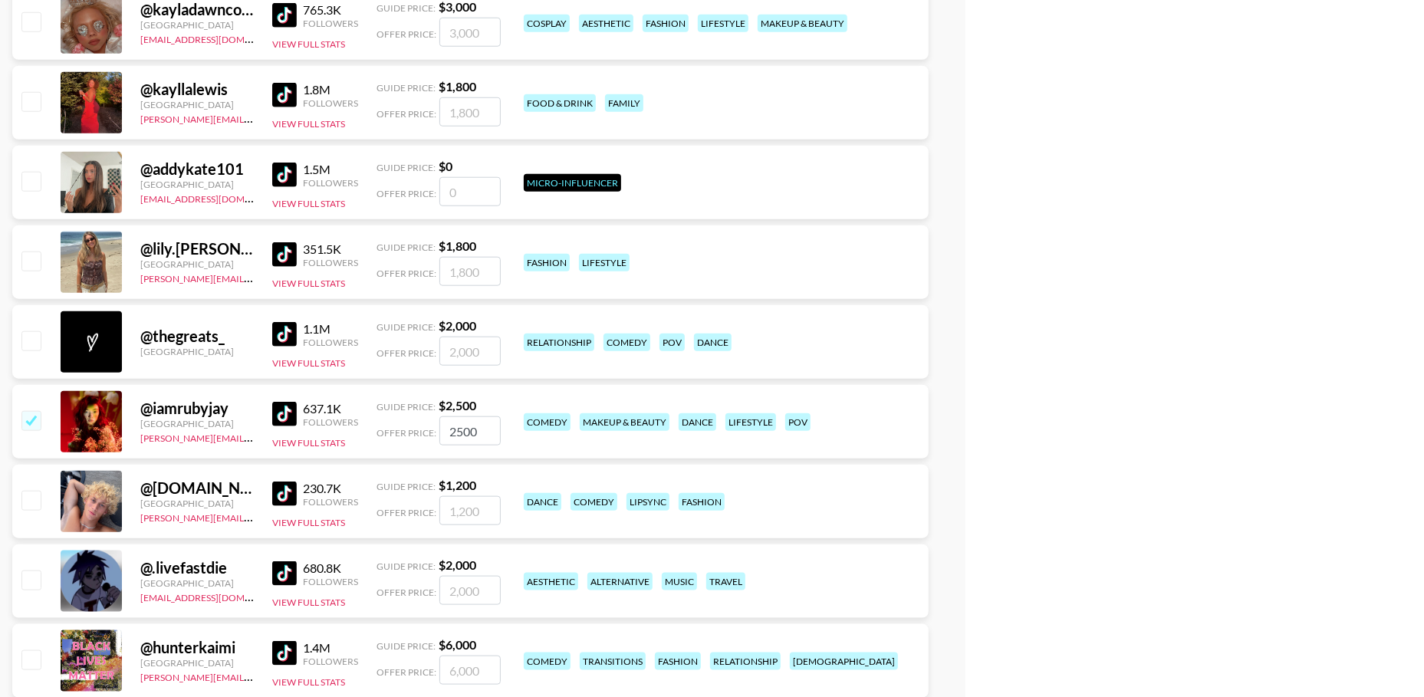
scroll to position [82511, 0]
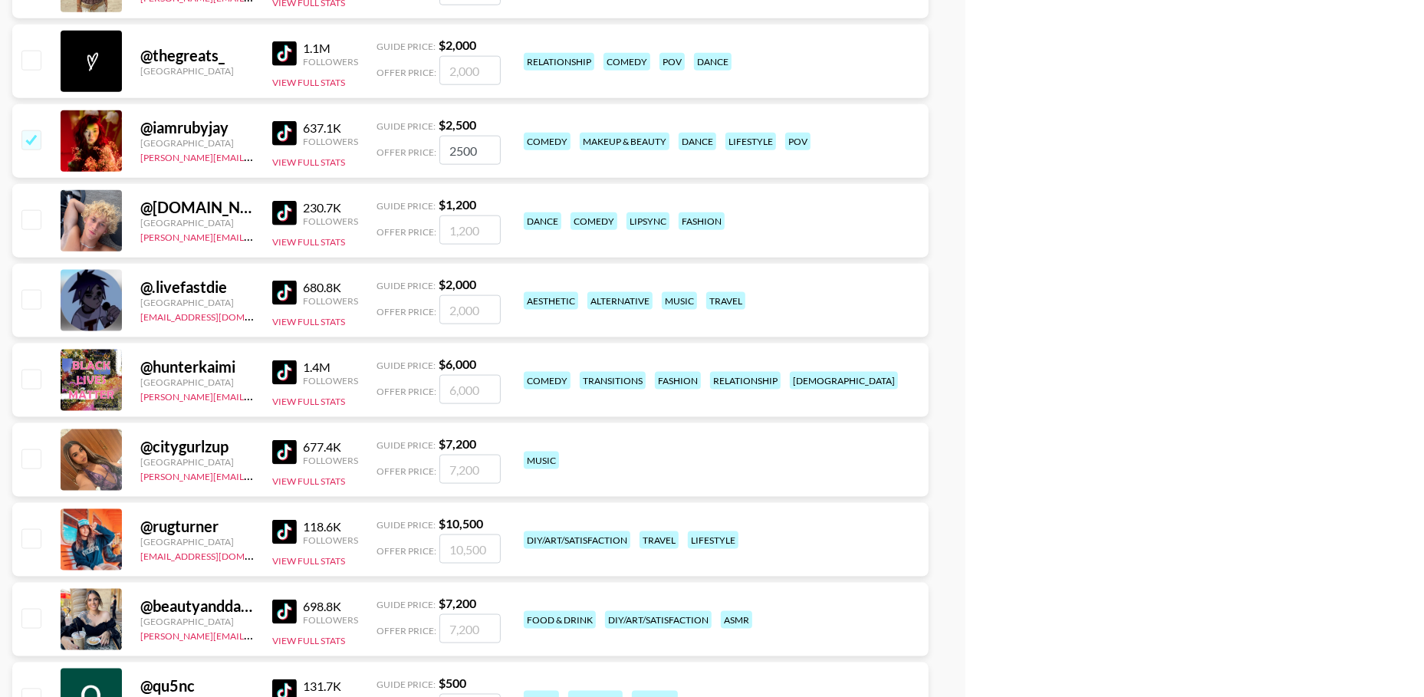
click at [34, 141] on input "checkbox" at bounding box center [30, 139] width 18 height 18
checkbox input "false"
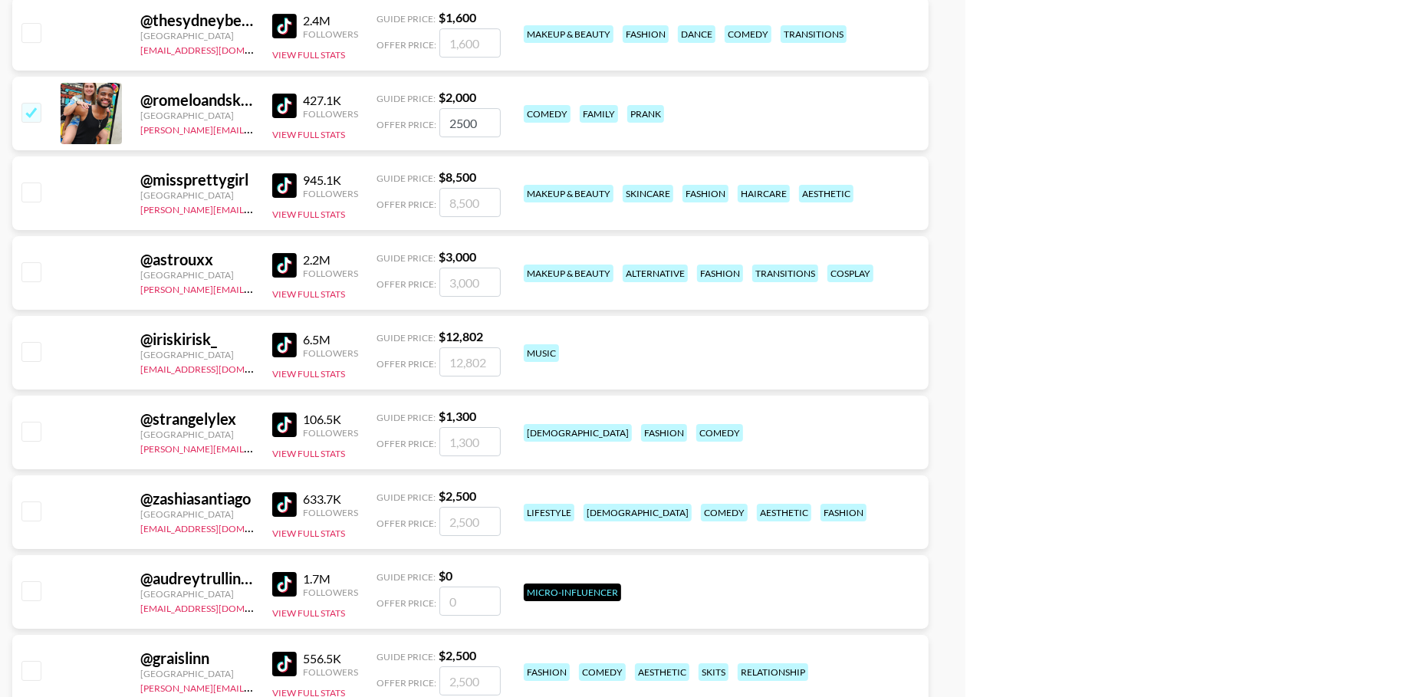
scroll to position [89240, 0]
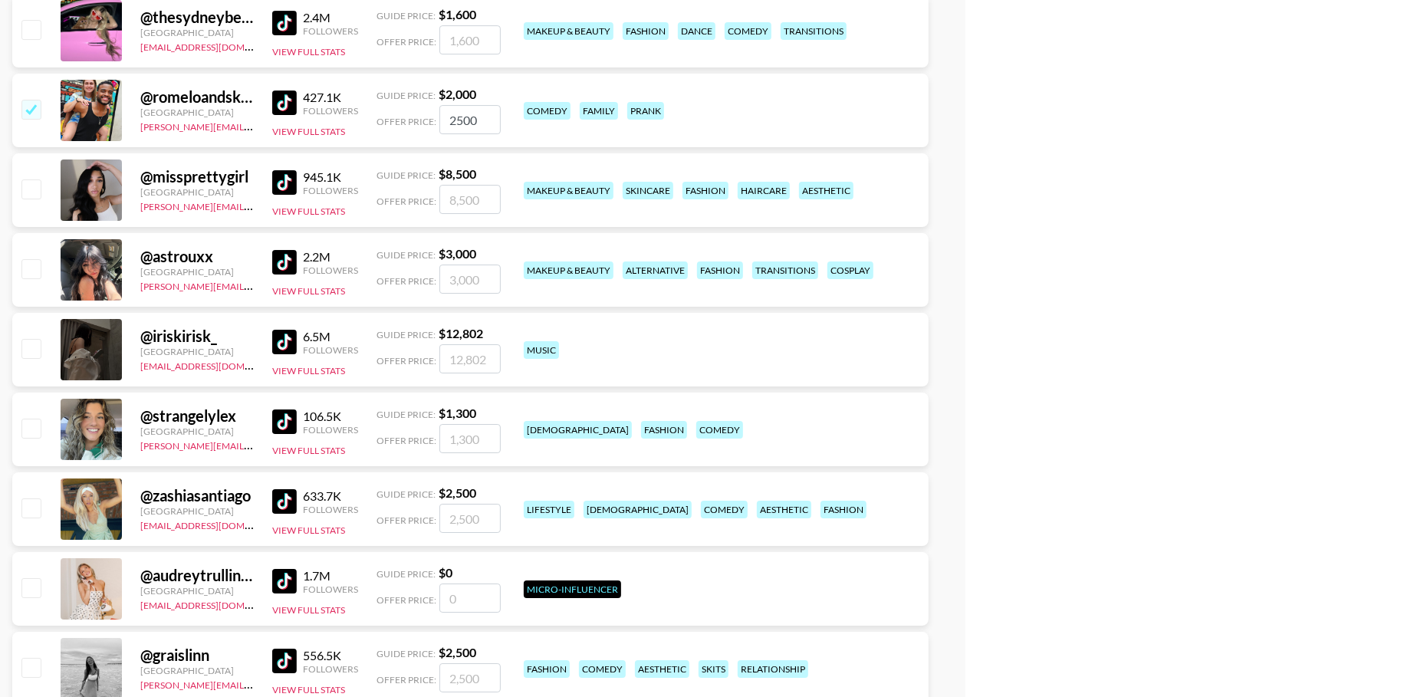
click at [31, 109] on input "checkbox" at bounding box center [30, 109] width 18 height 18
checkbox input "false"
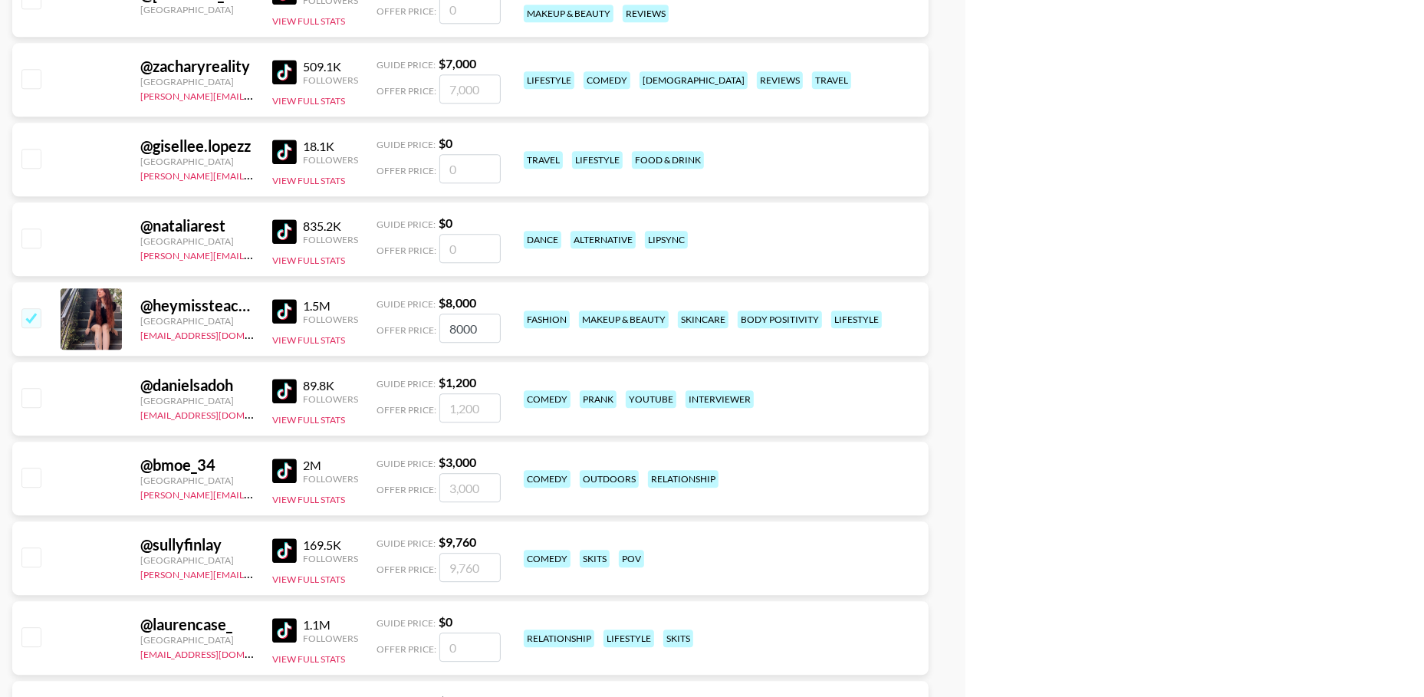
scroll to position [97157, 0]
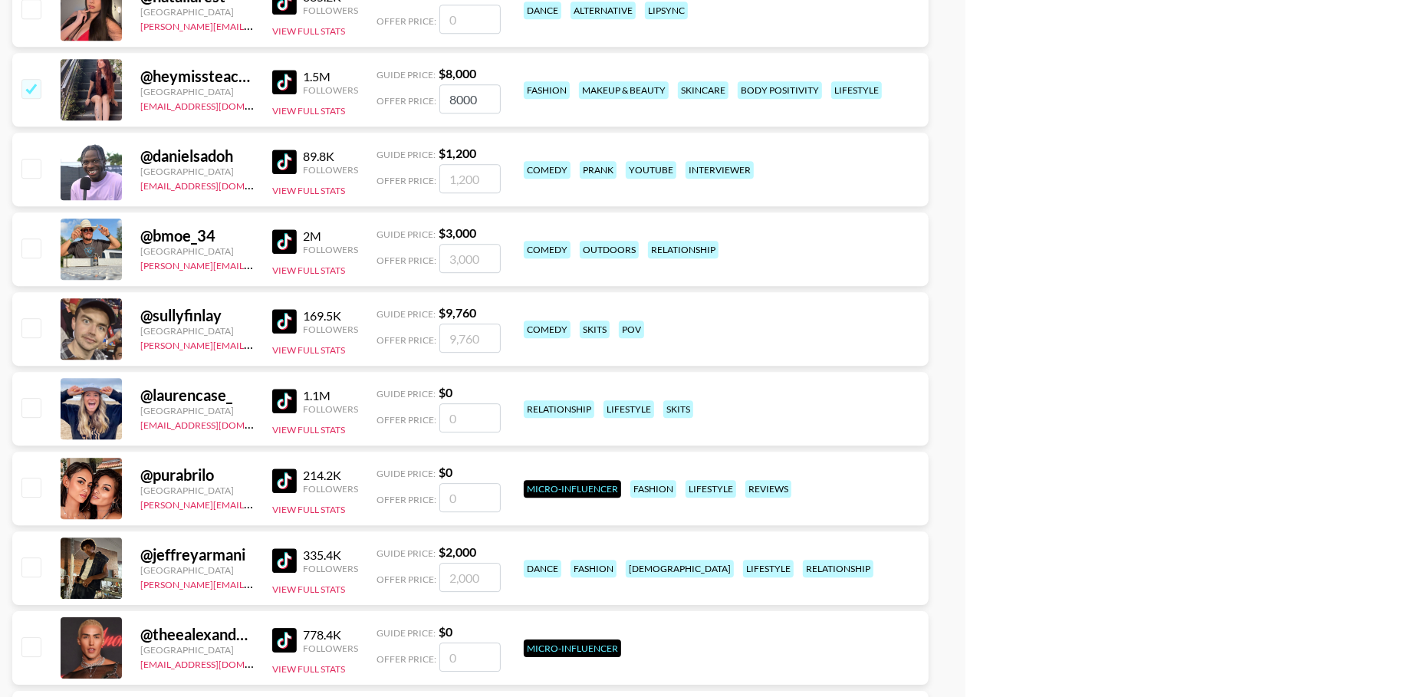
click at [37, 93] on input "checkbox" at bounding box center [30, 88] width 18 height 18
checkbox input "false"
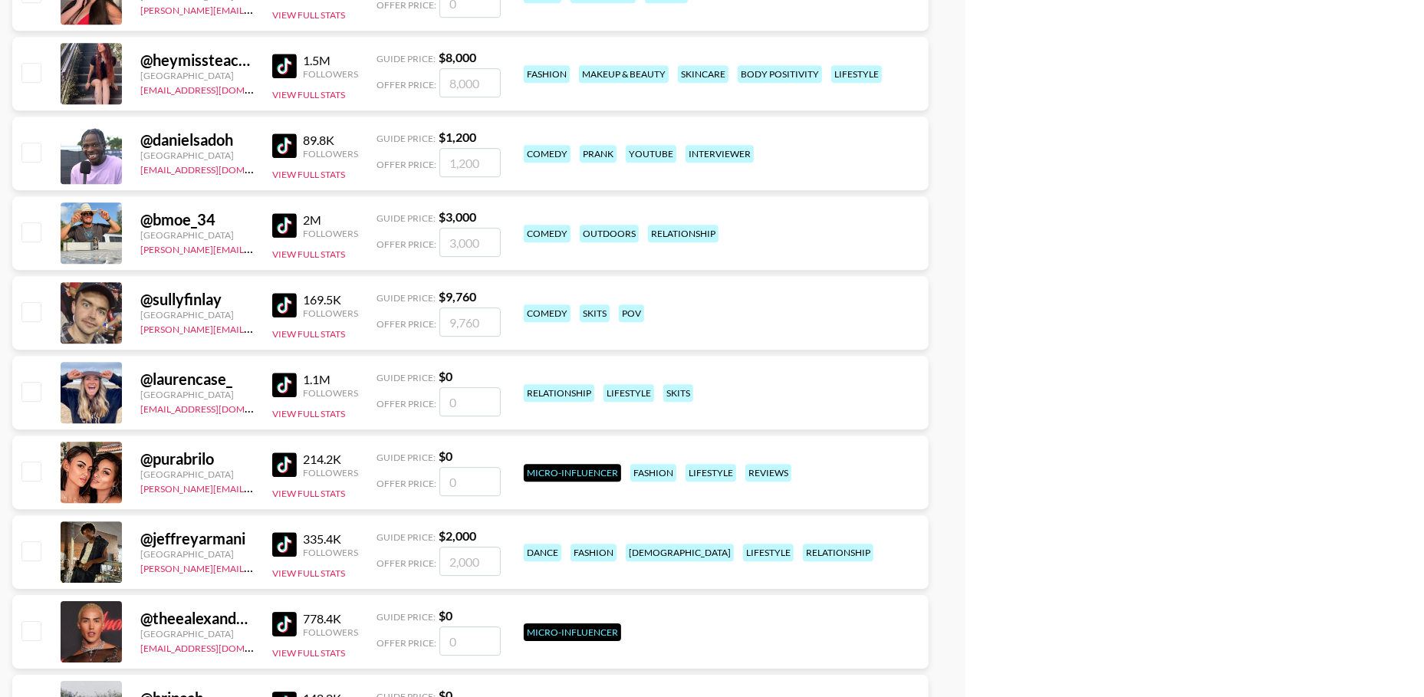
scroll to position [97163, 0]
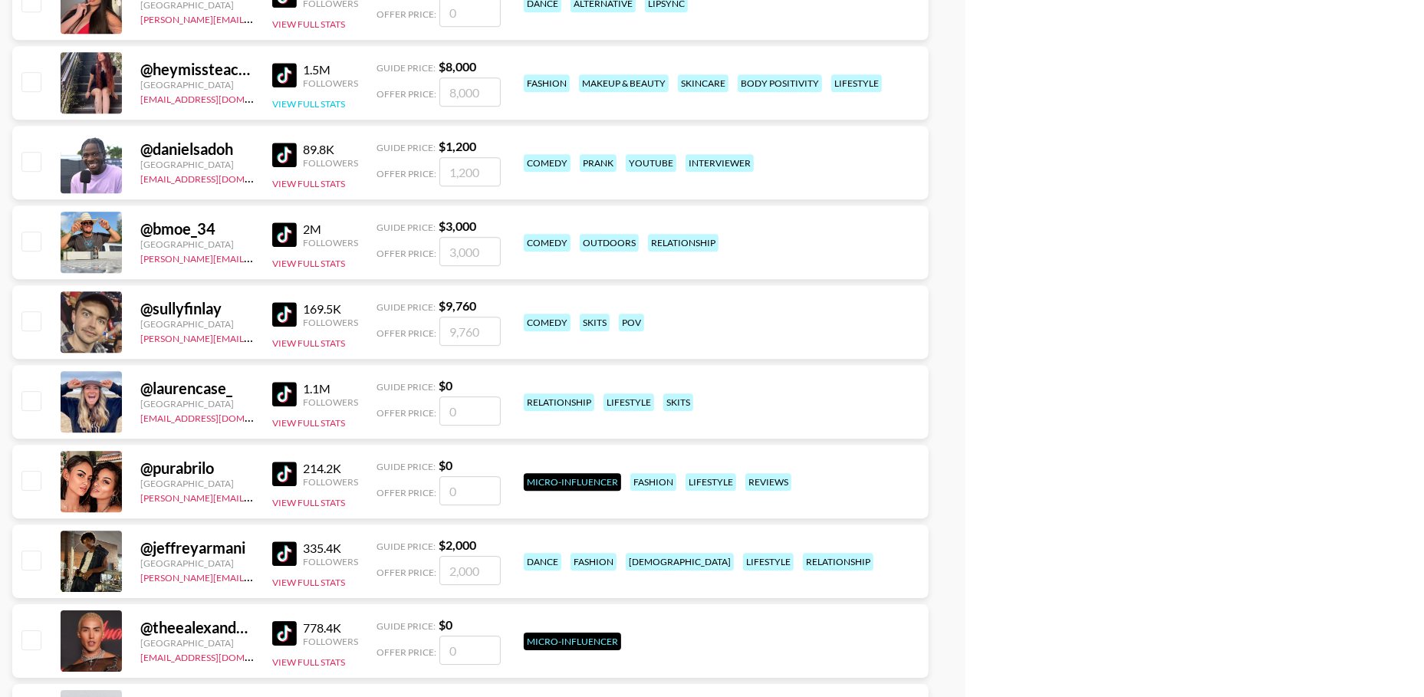
click at [304, 98] on button "View Full Stats" at bounding box center [308, 104] width 73 height 12
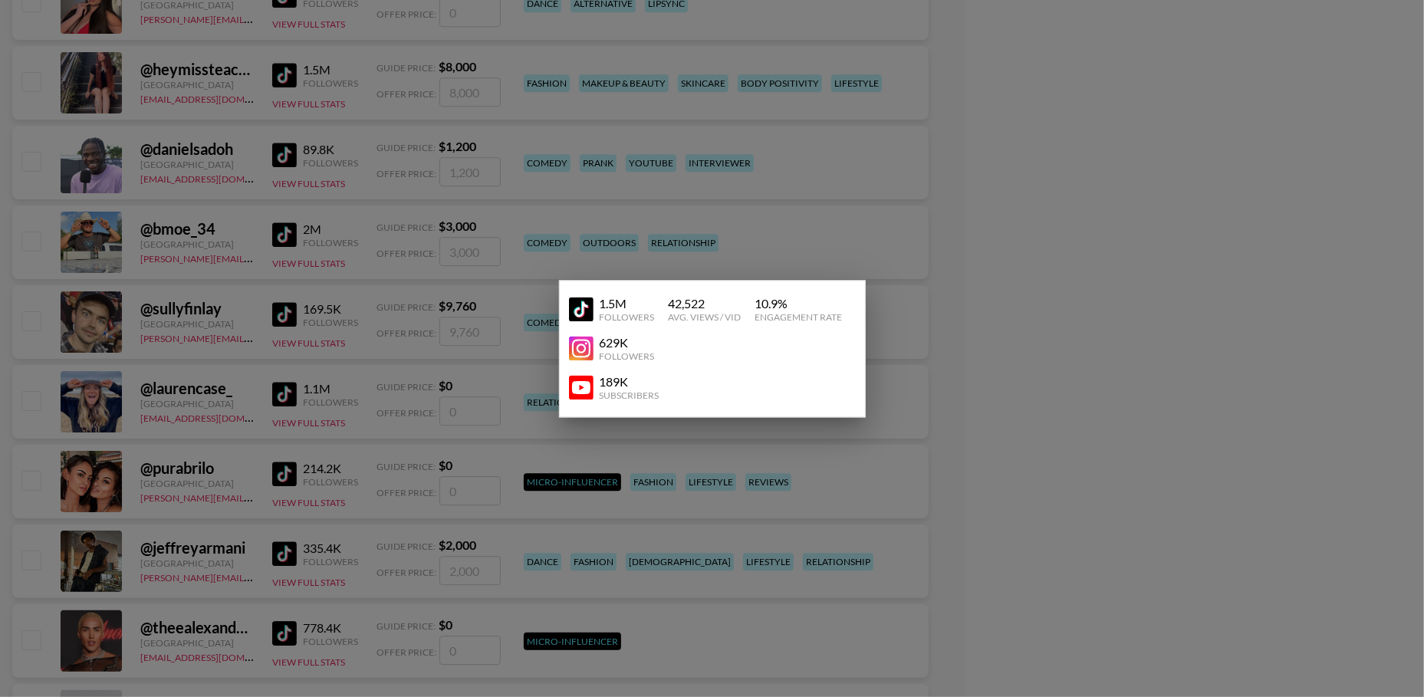
click at [14, 294] on div at bounding box center [712, 348] width 1424 height 697
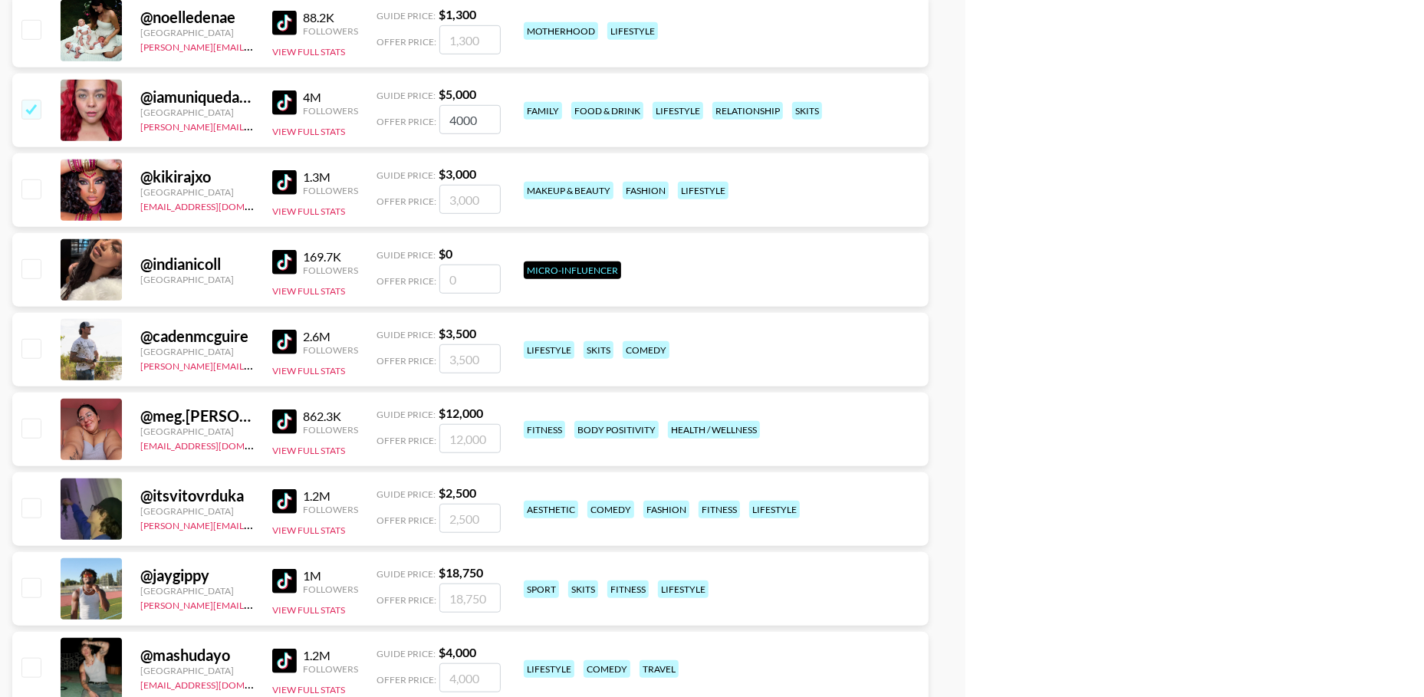
scroll to position [98991, 0]
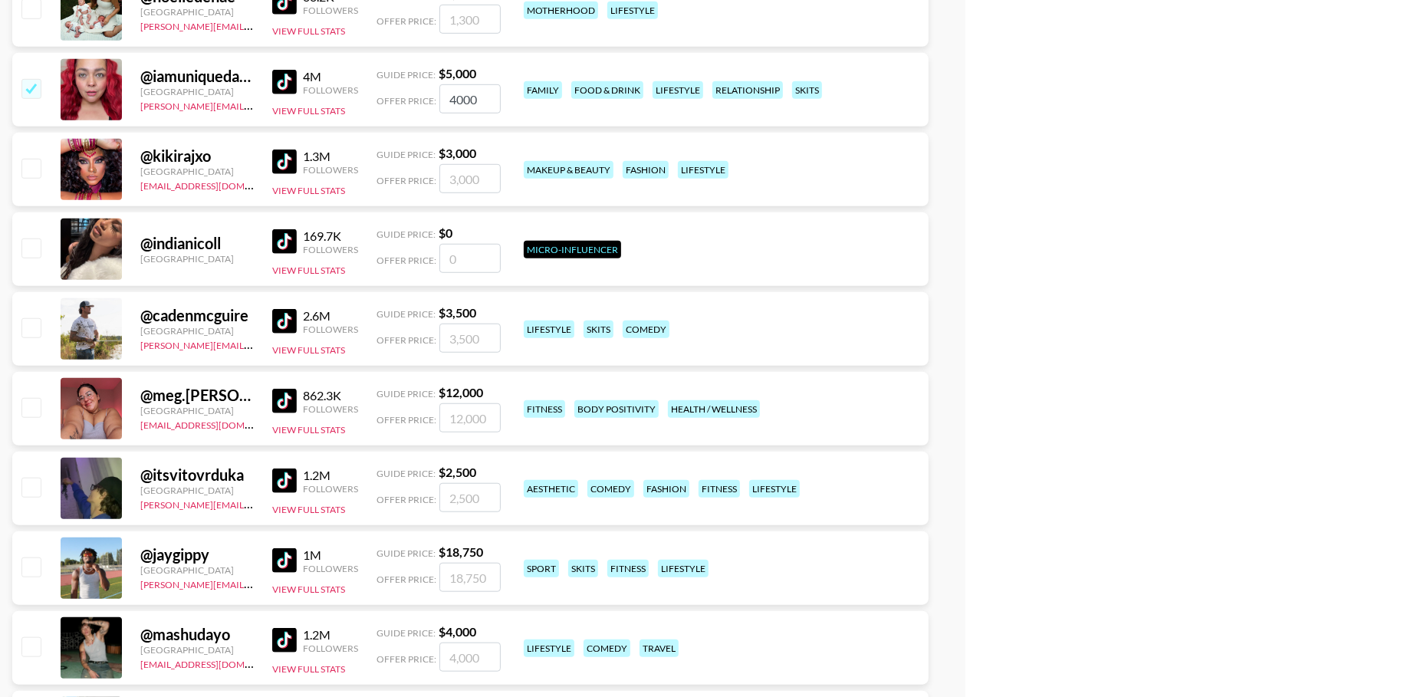
click at [33, 84] on input "checkbox" at bounding box center [30, 88] width 18 height 18
checkbox input "false"
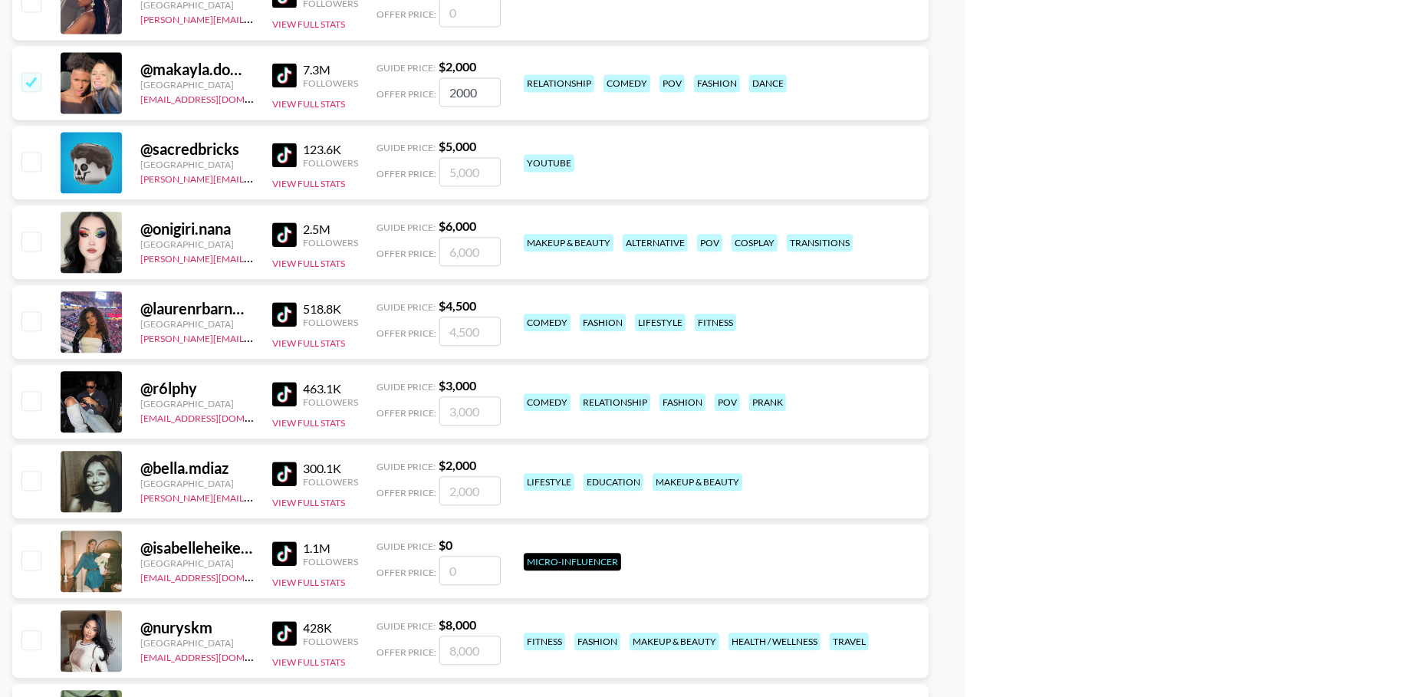
scroll to position [105006, 0]
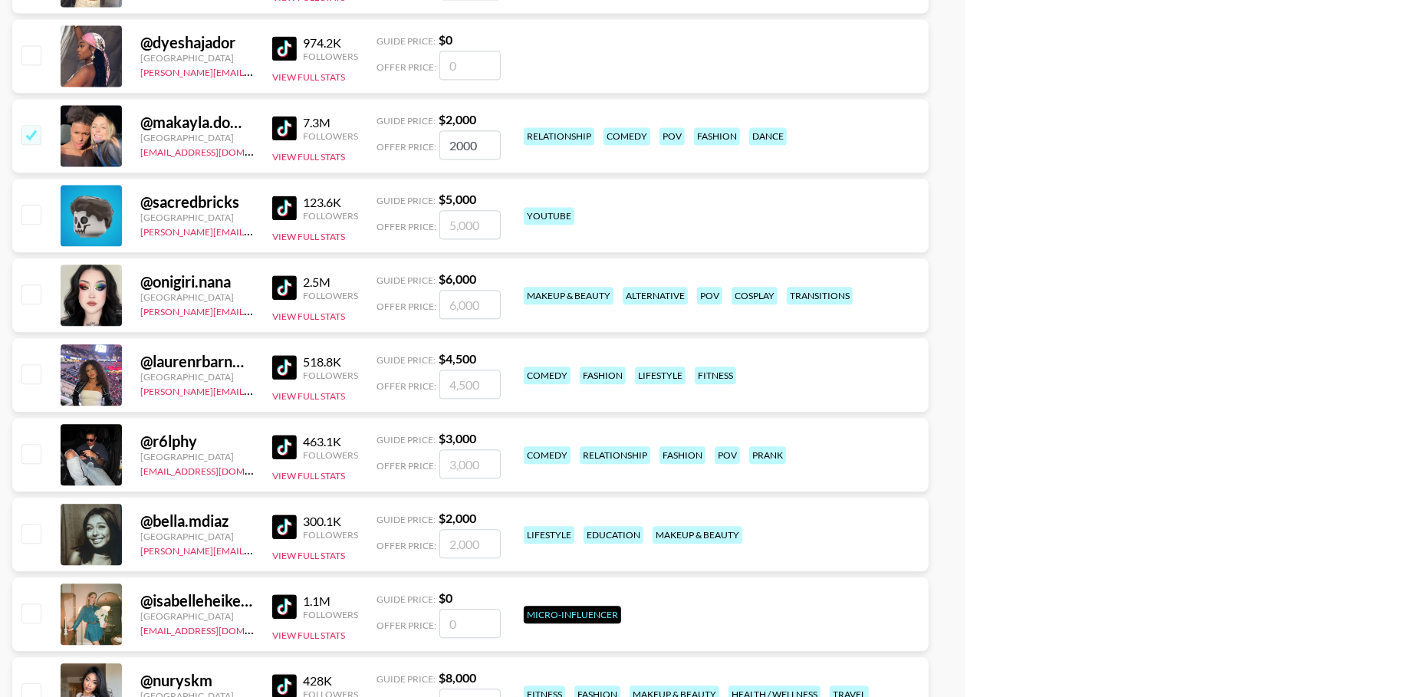
click at [32, 137] on input "checkbox" at bounding box center [30, 134] width 18 height 18
checkbox input "false"
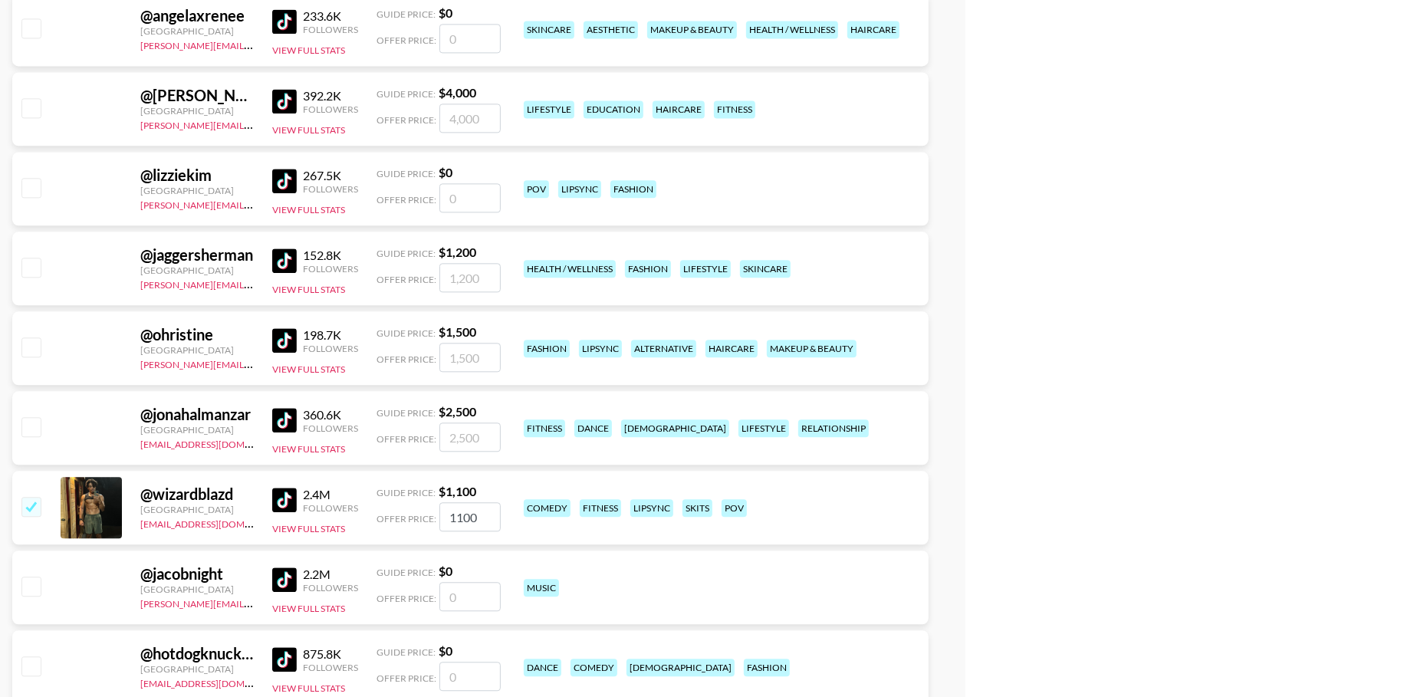
scroll to position [109684, 0]
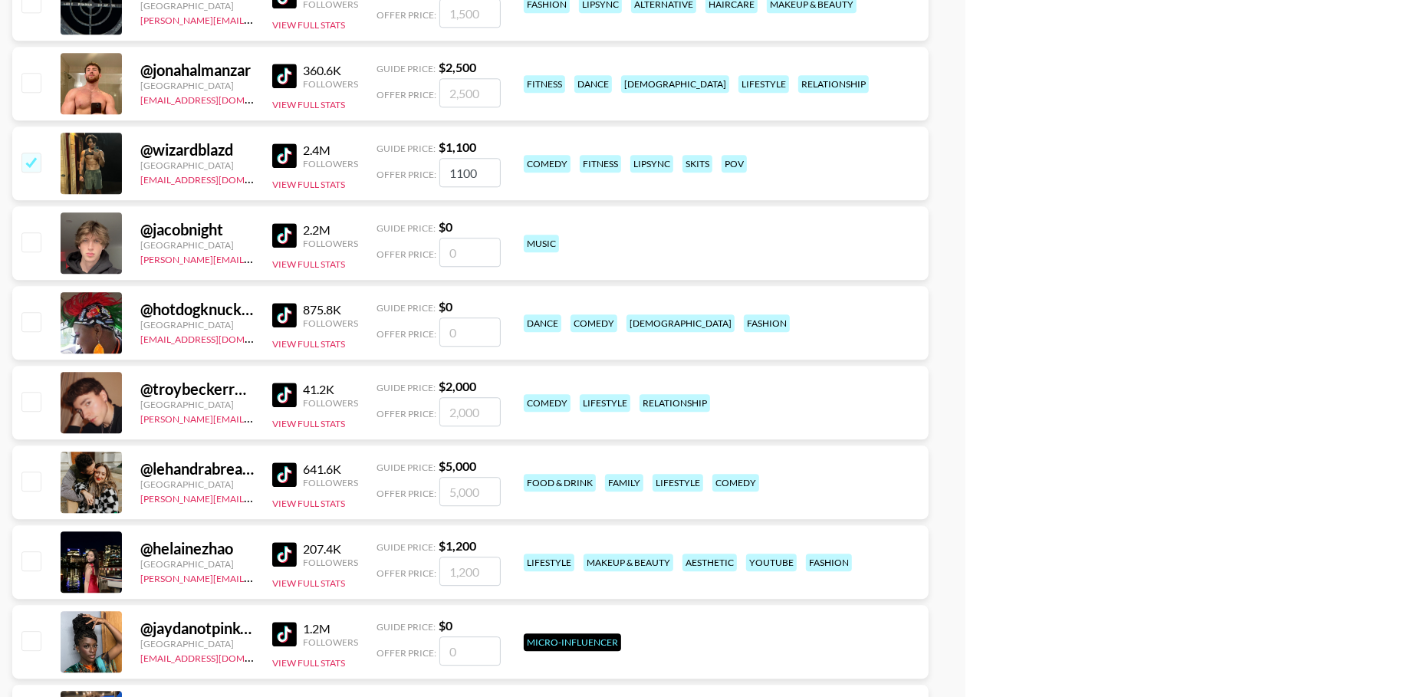
click at [34, 162] on input "checkbox" at bounding box center [30, 162] width 18 height 18
checkbox input "false"
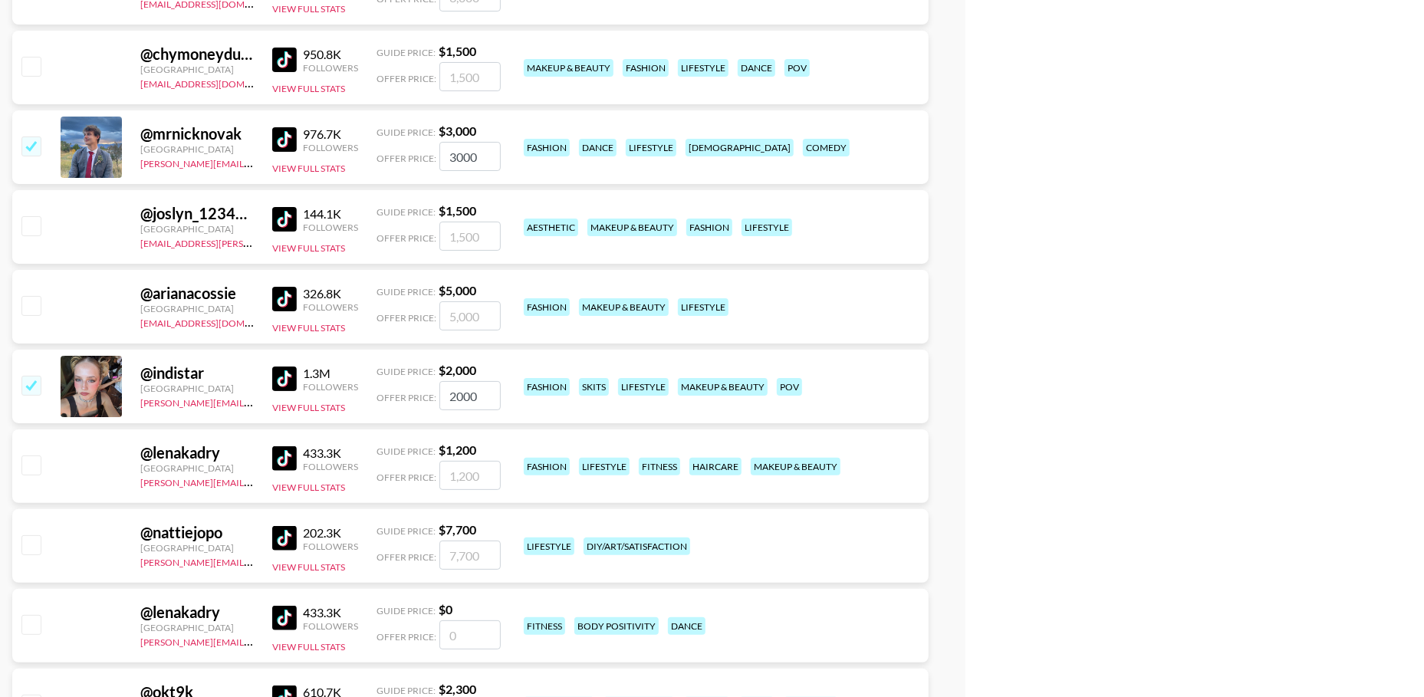
scroll to position [115443, 0]
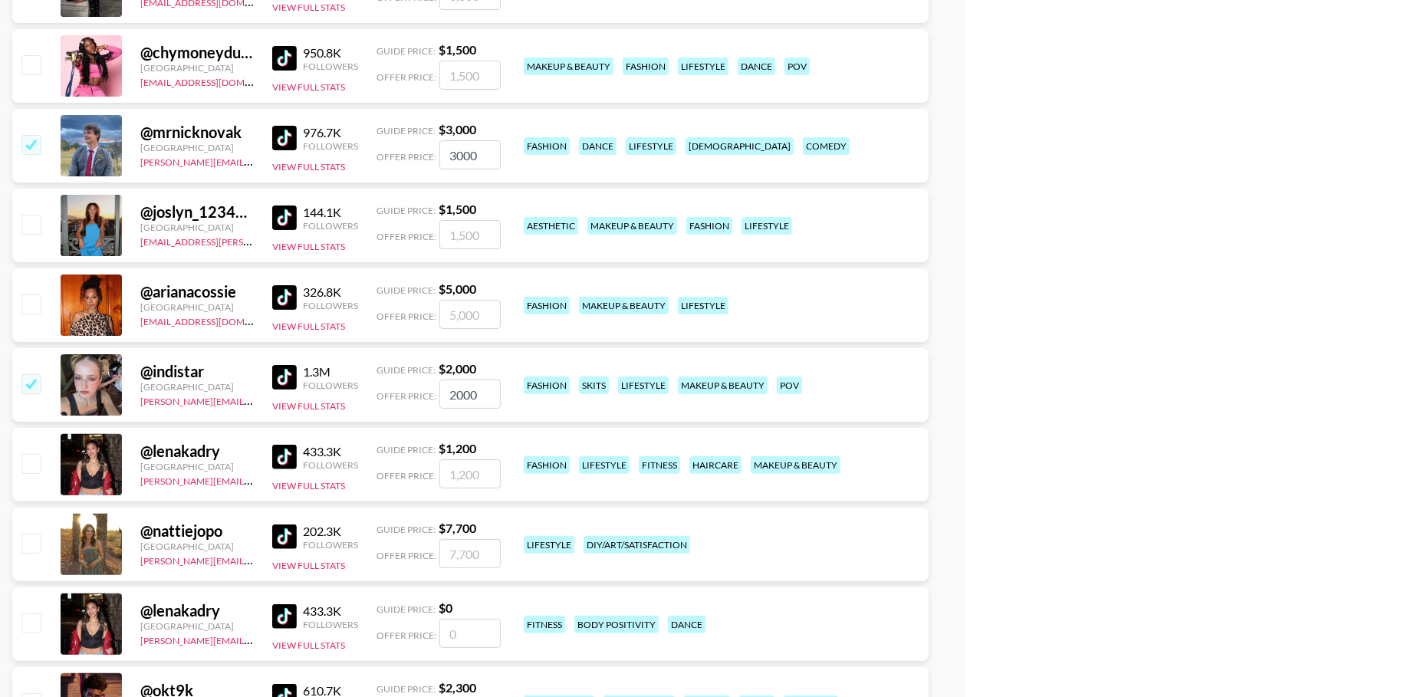
click at [33, 141] on input "checkbox" at bounding box center [30, 144] width 18 height 18
checkbox input "false"
click at [24, 386] on input "checkbox" at bounding box center [30, 383] width 18 height 18
checkbox input "false"
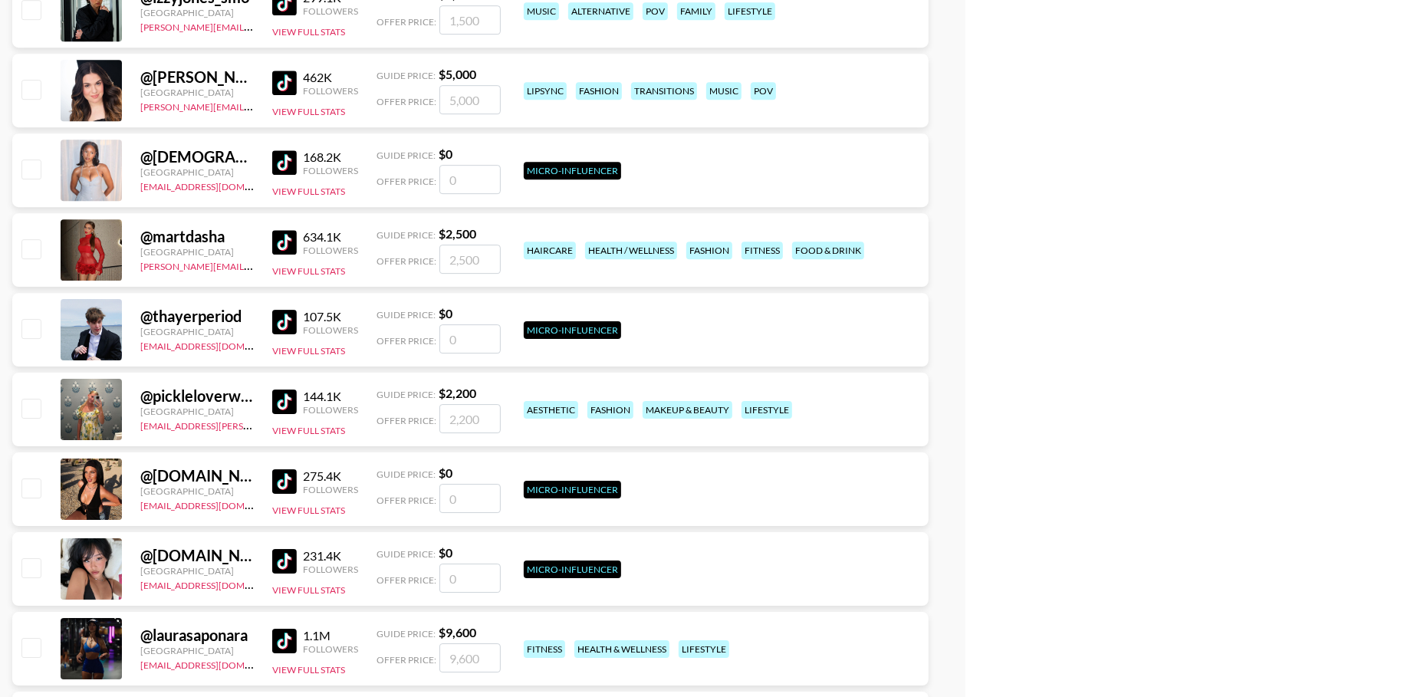
scroll to position [127106, 0]
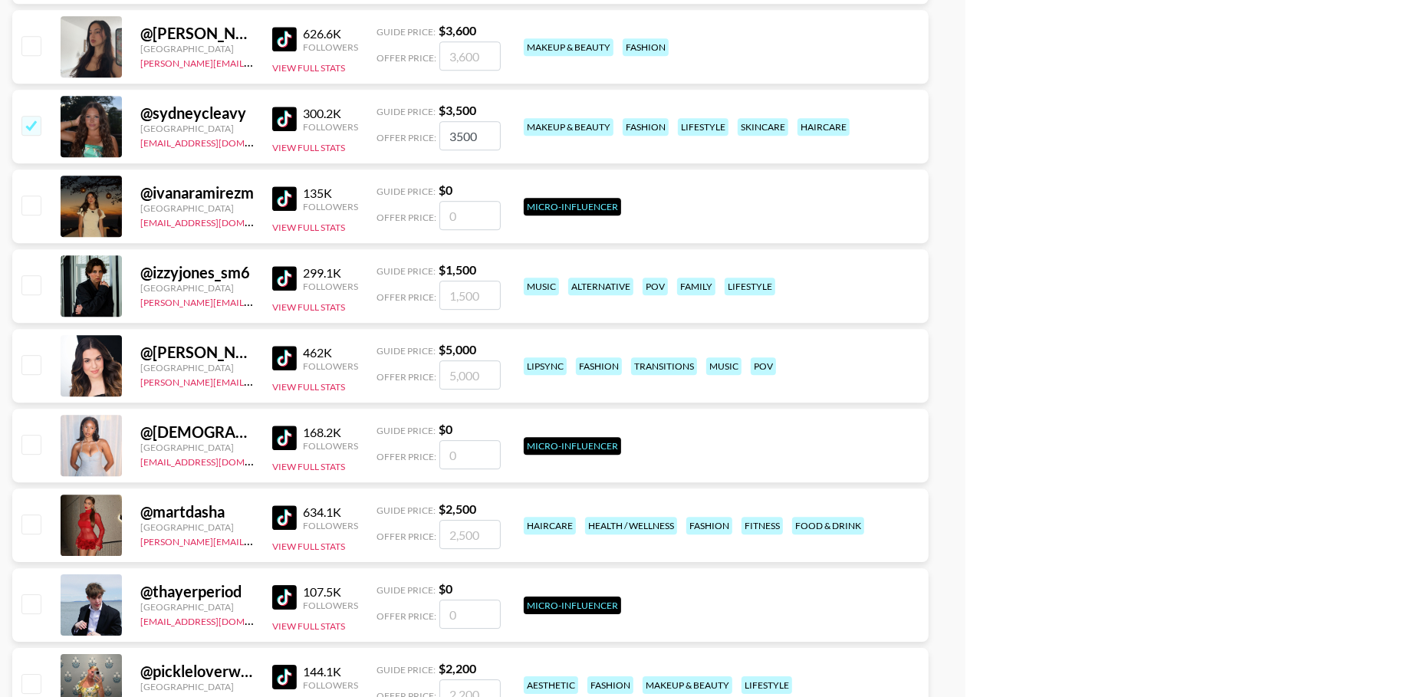
click at [31, 126] on input "checkbox" at bounding box center [30, 125] width 18 height 18
checkbox input "false"
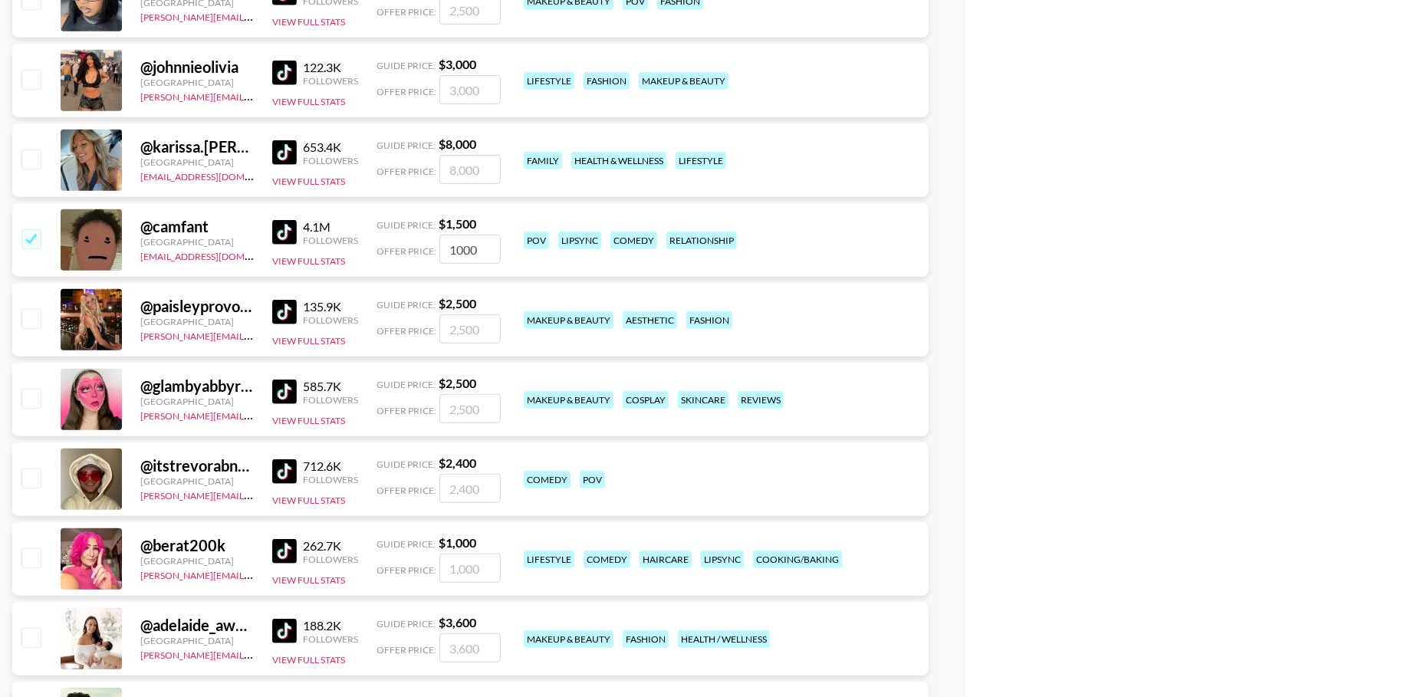
scroll to position [128828, 0]
click at [37, 238] on input "checkbox" at bounding box center [30, 238] width 18 height 18
checkbox input "false"
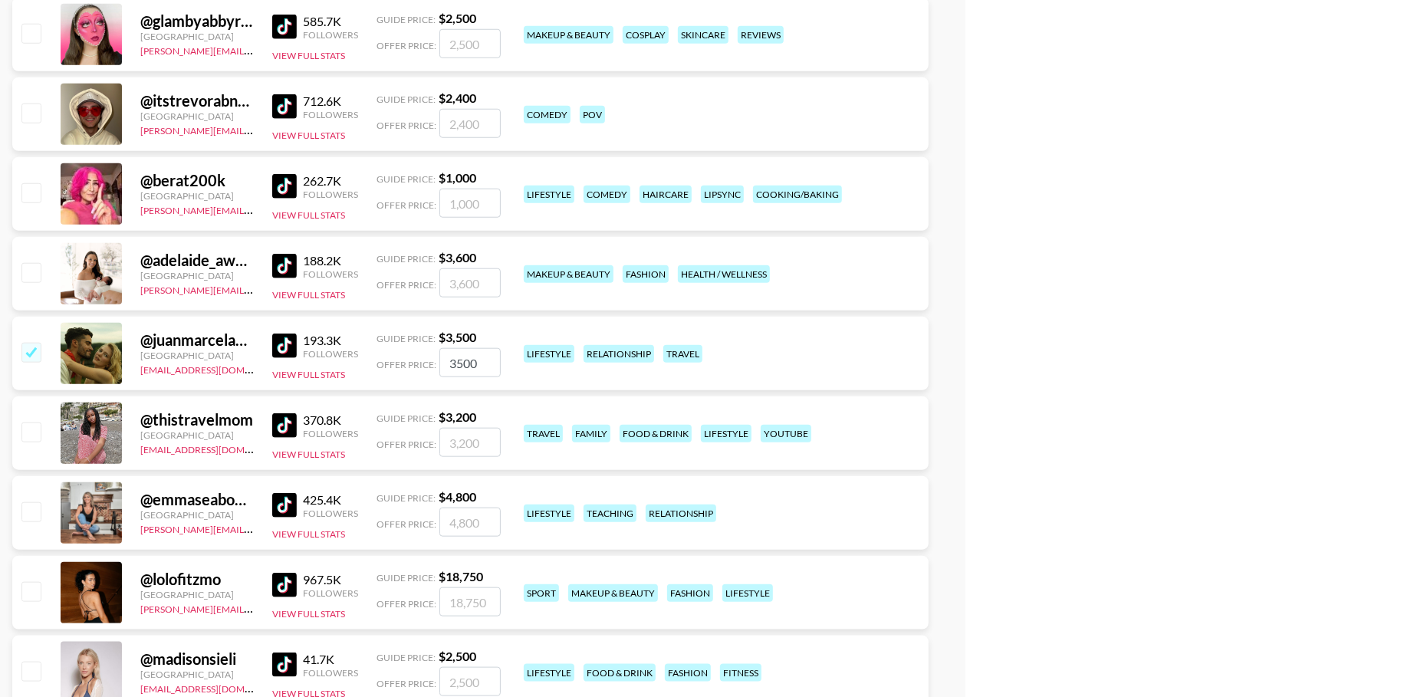
scroll to position [129432, 0]
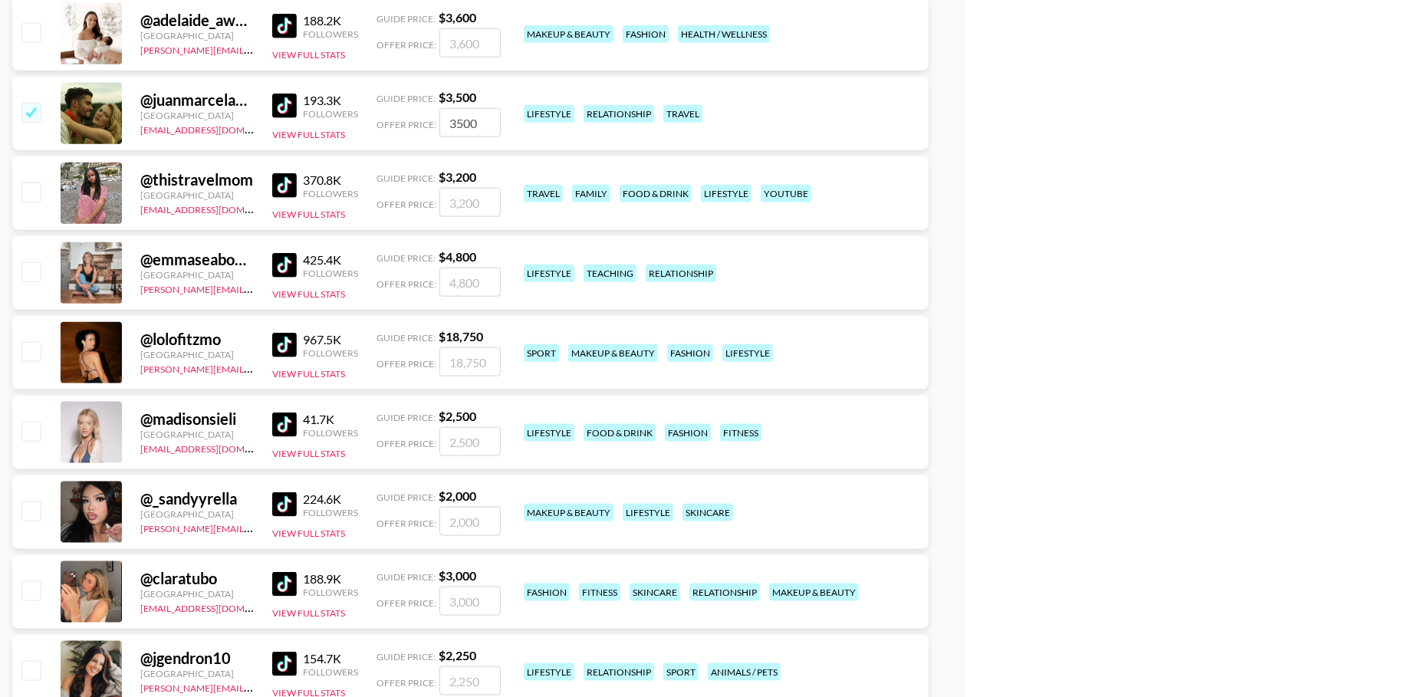
click at [35, 118] on input "checkbox" at bounding box center [30, 112] width 18 height 18
checkbox input "false"
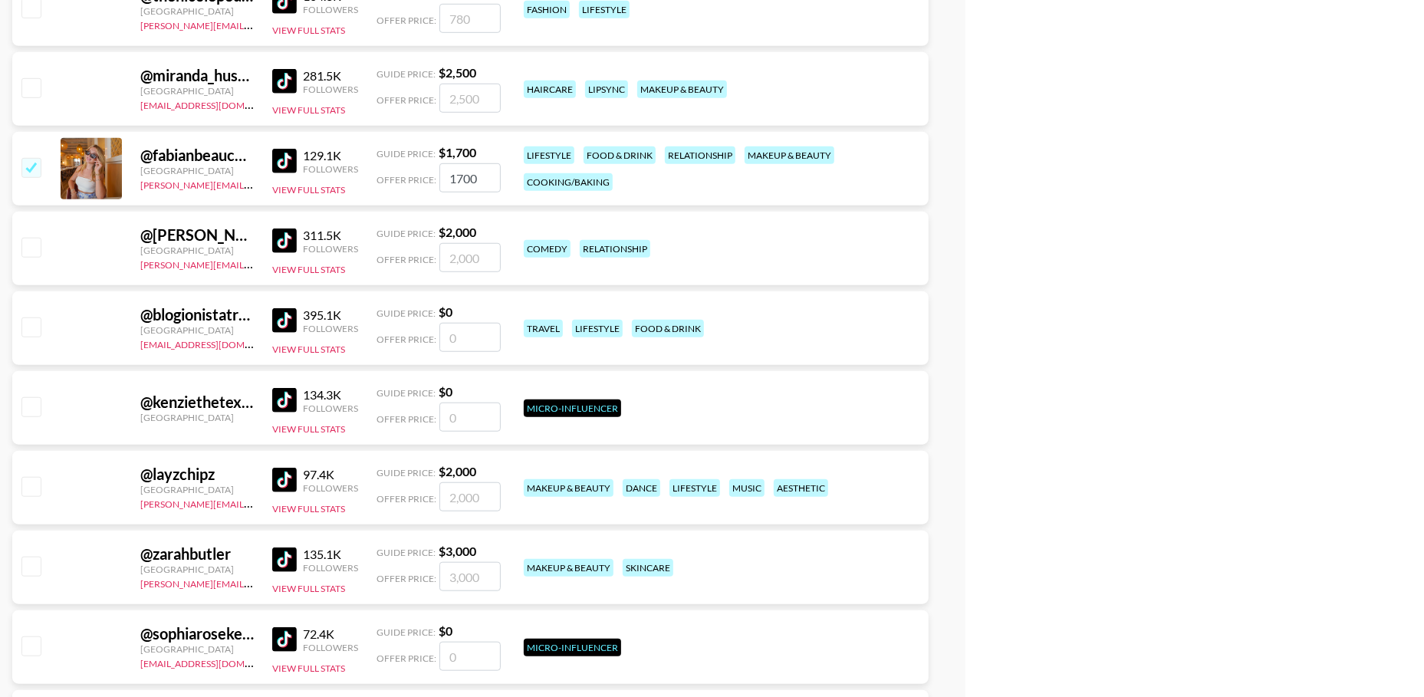
scroll to position [137452, 0]
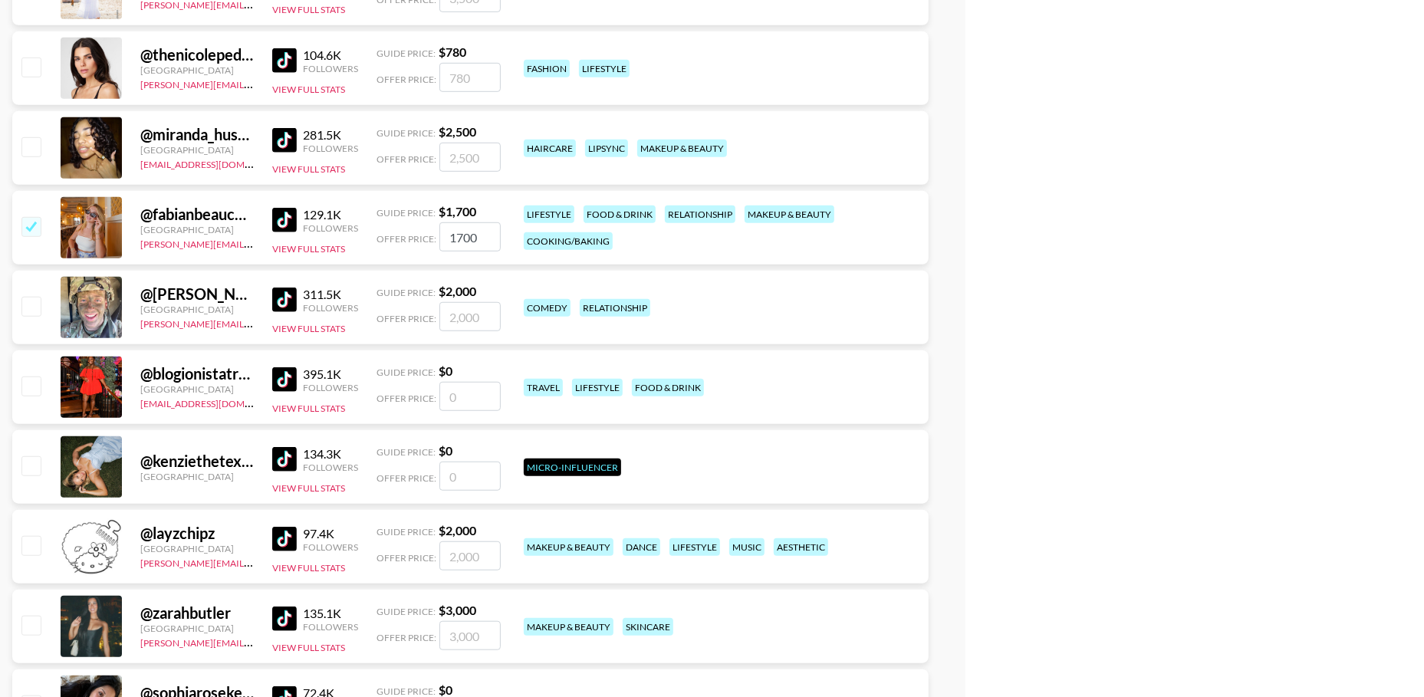
click at [31, 234] on input "checkbox" at bounding box center [30, 226] width 18 height 18
checkbox input "false"
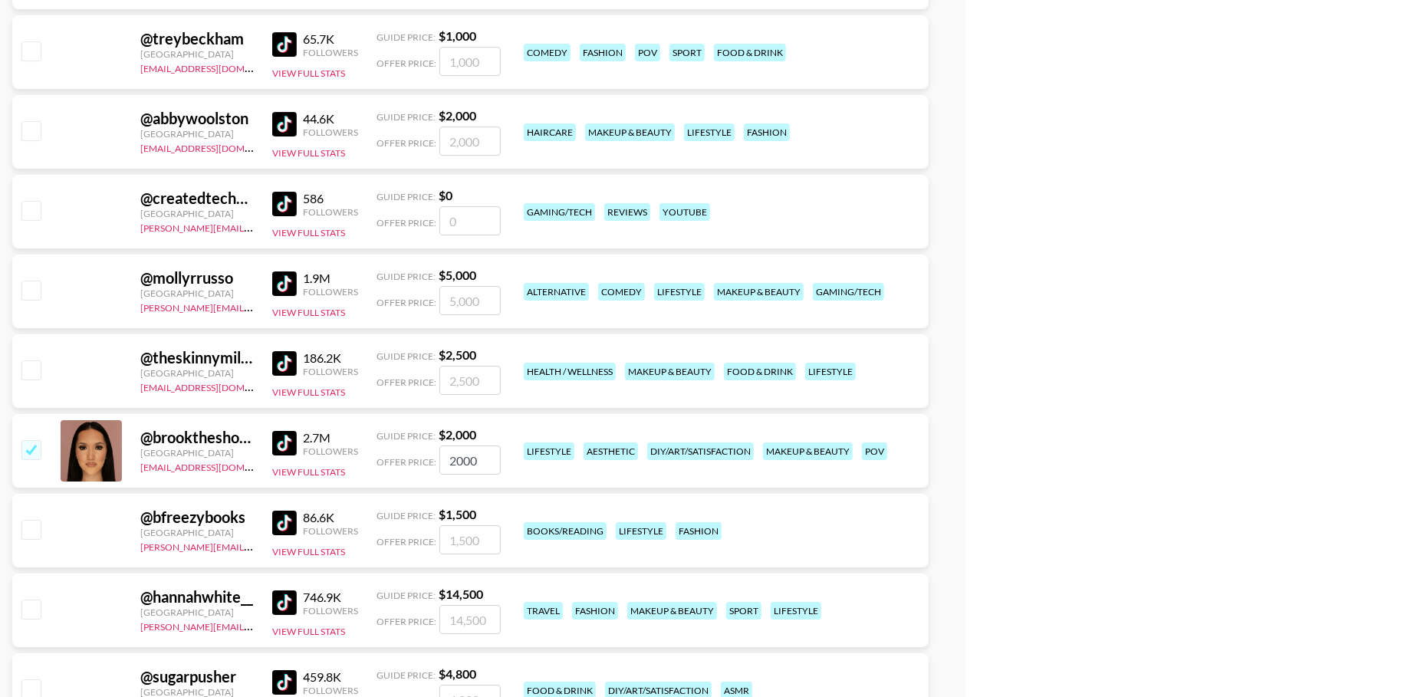
scroll to position [144814, 0]
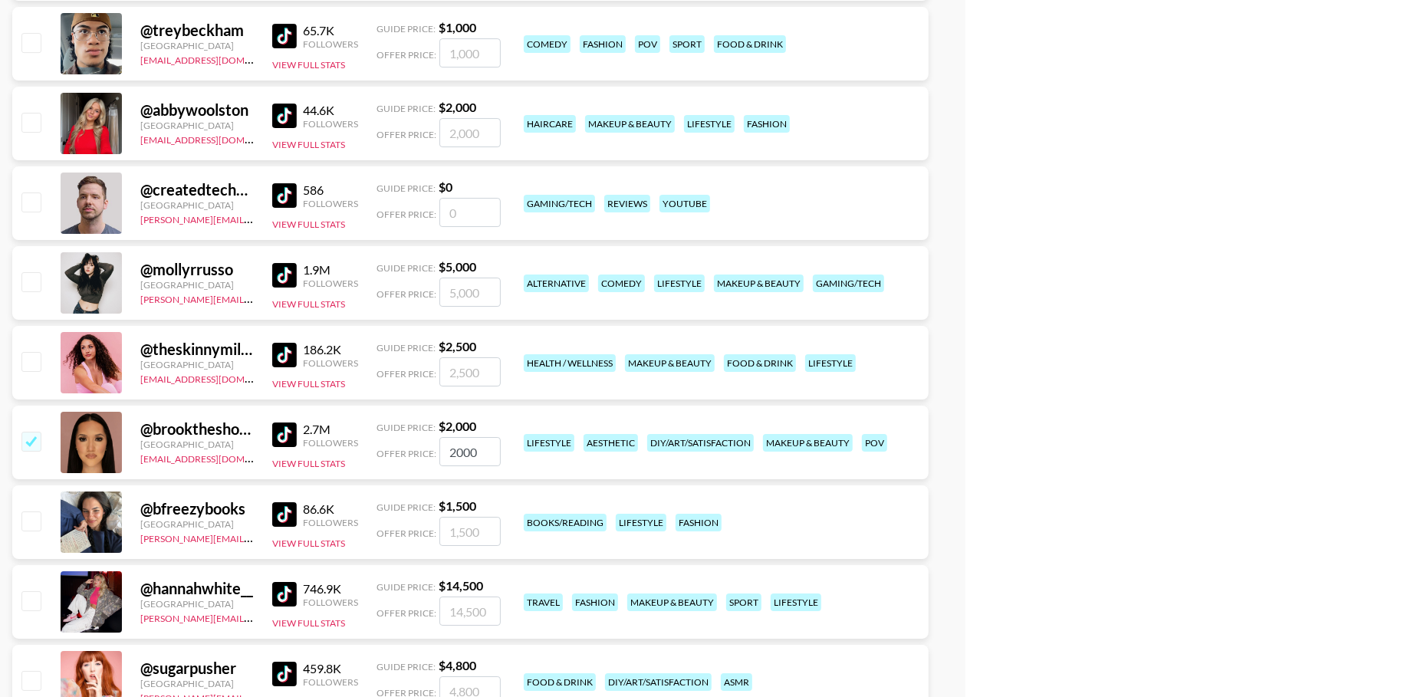
click at [25, 432] on input "checkbox" at bounding box center [30, 441] width 18 height 18
checkbox input "false"
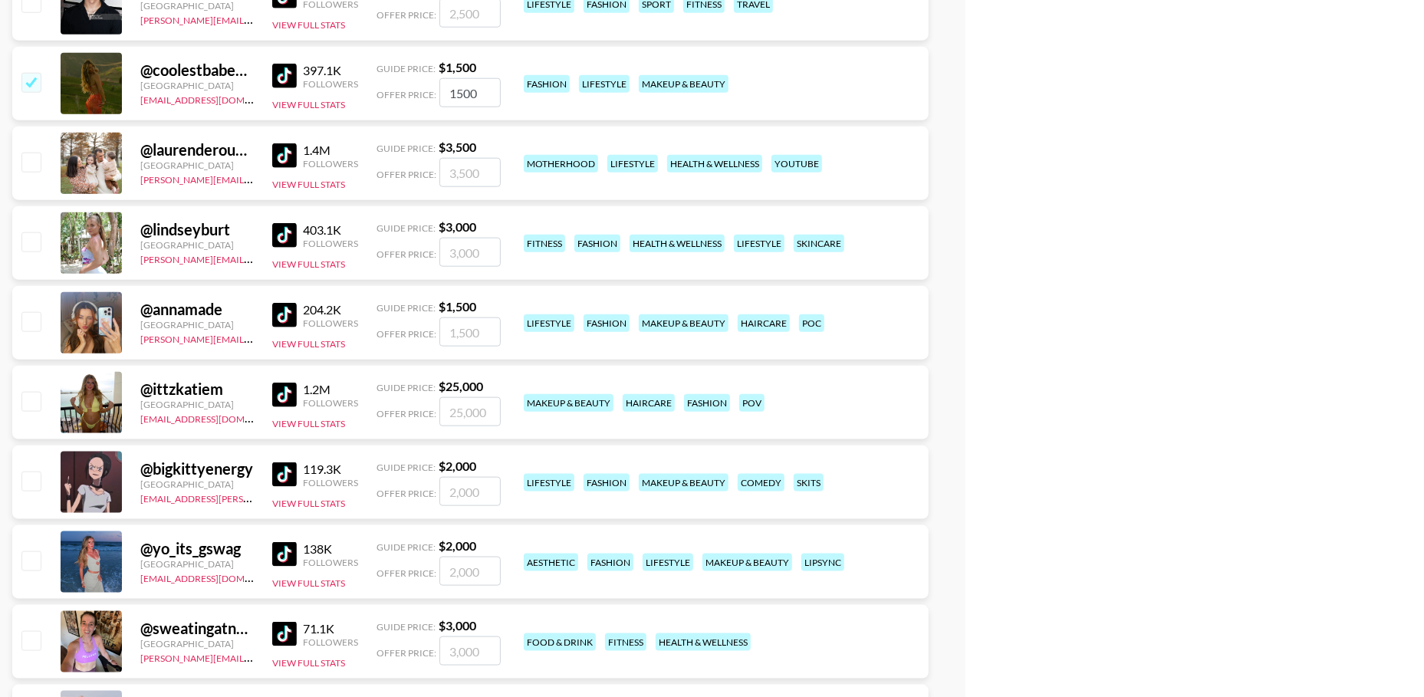
scroll to position [146486, 0]
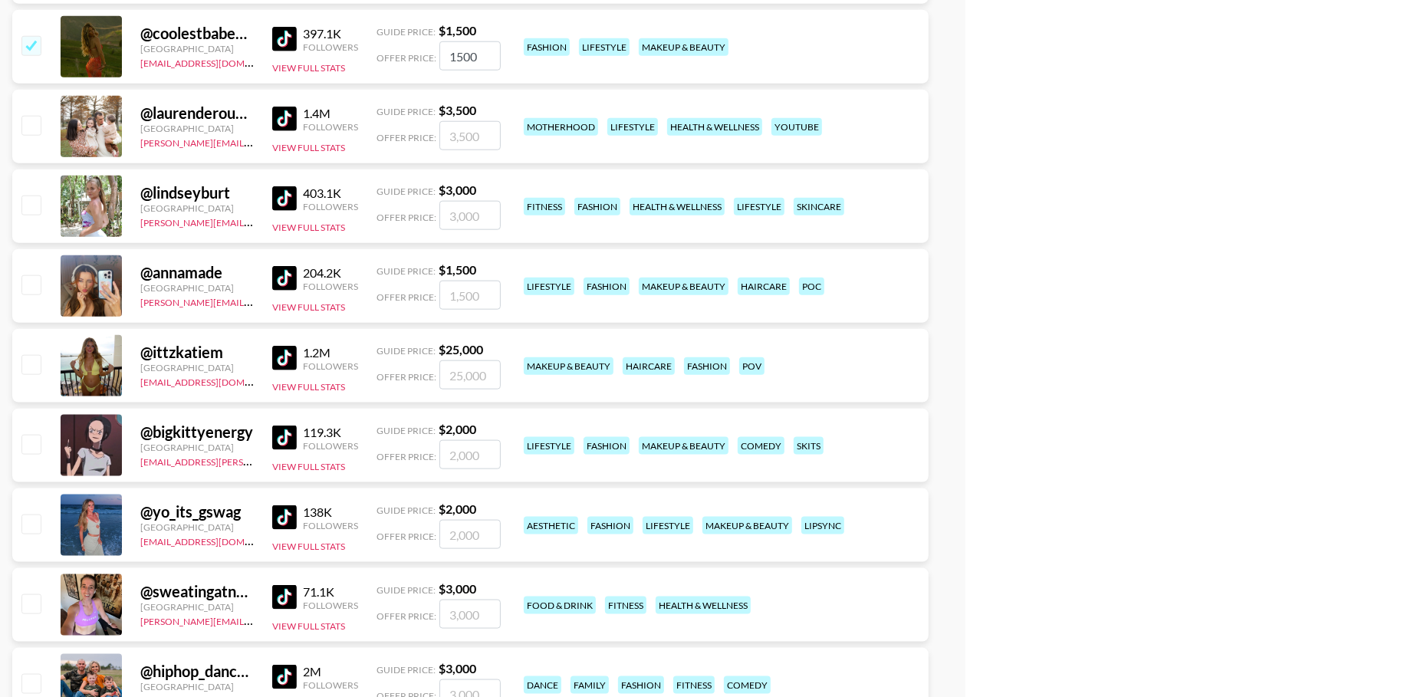
click at [31, 41] on input "checkbox" at bounding box center [30, 45] width 18 height 18
checkbox input "false"
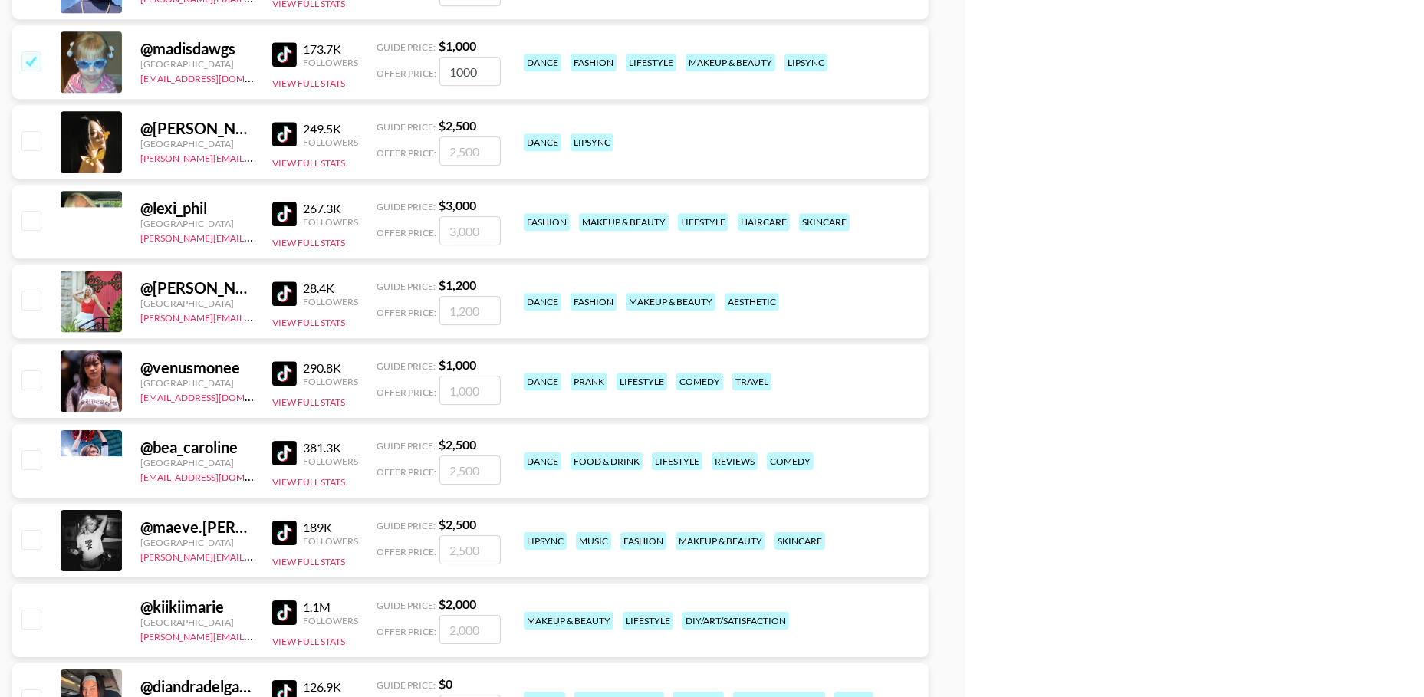
scroll to position [148514, 0]
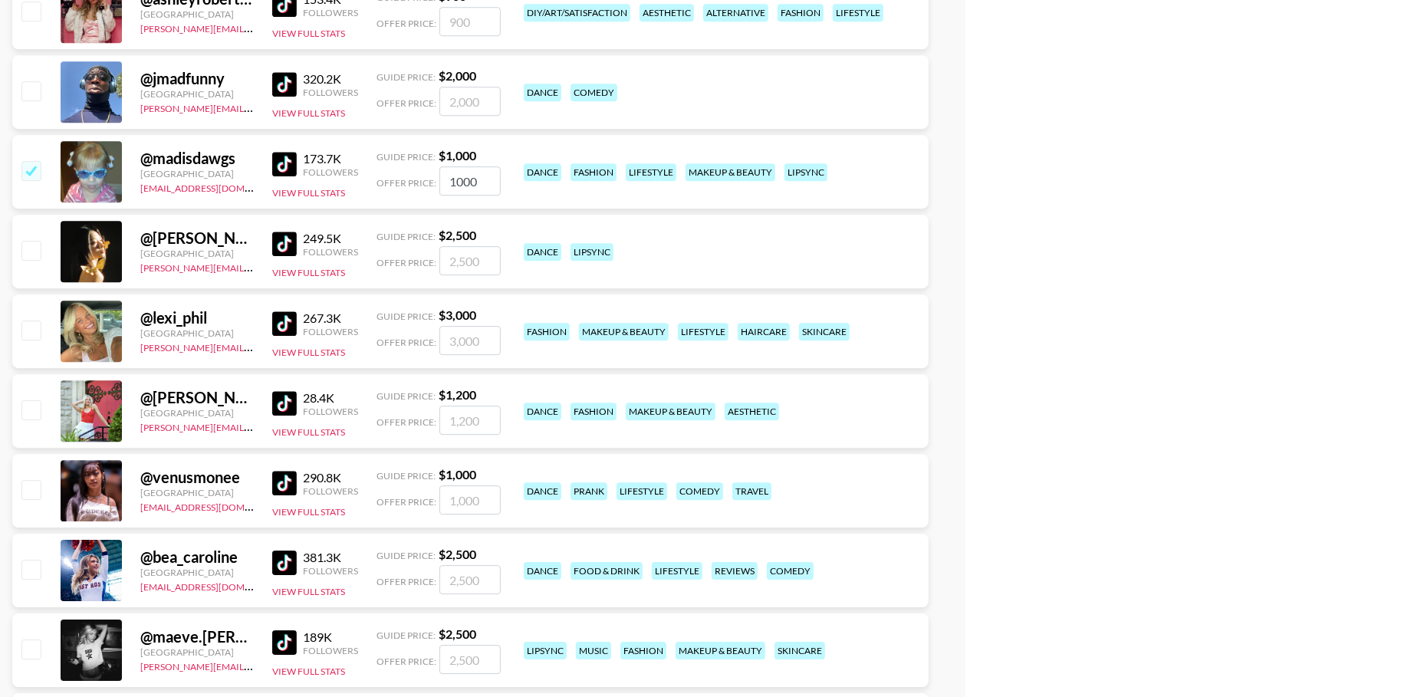
click at [31, 166] on input "checkbox" at bounding box center [30, 170] width 18 height 18
checkbox input "false"
click at [326, 188] on button "View Full Stats" at bounding box center [308, 193] width 73 height 12
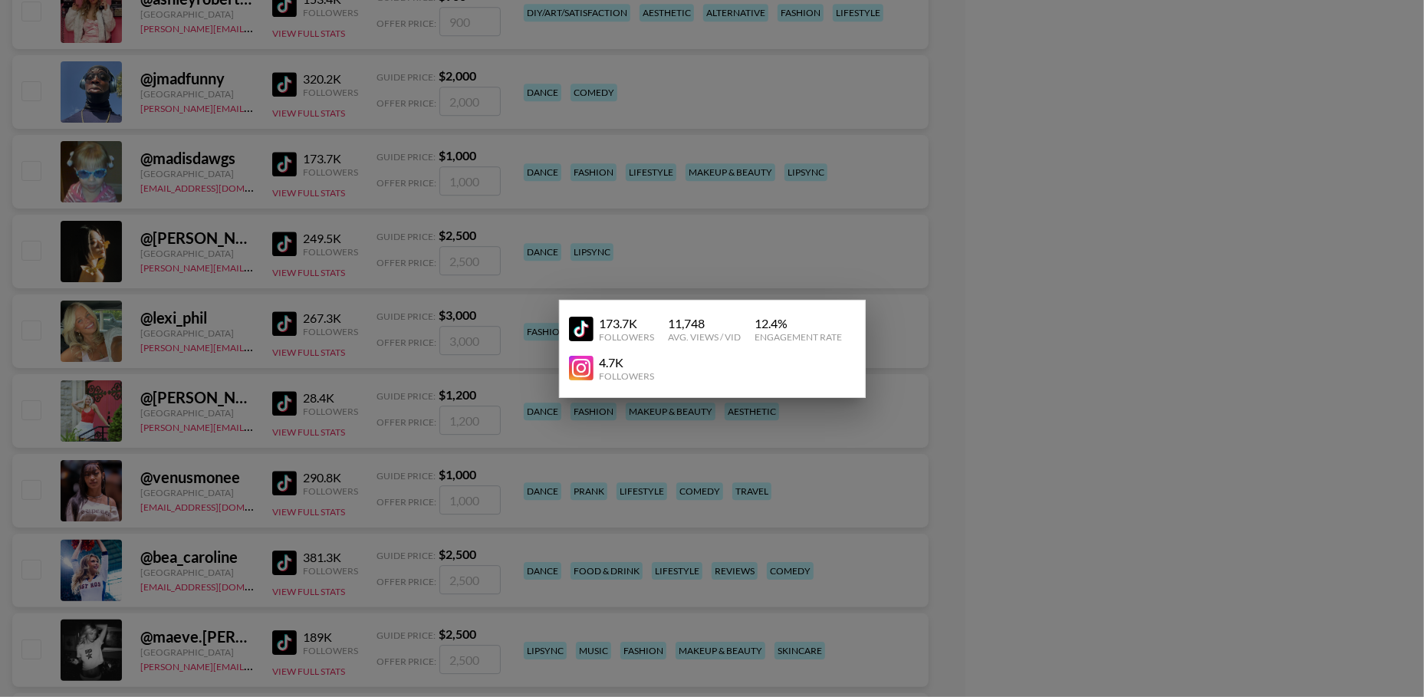
click at [4, 268] on div at bounding box center [712, 348] width 1424 height 697
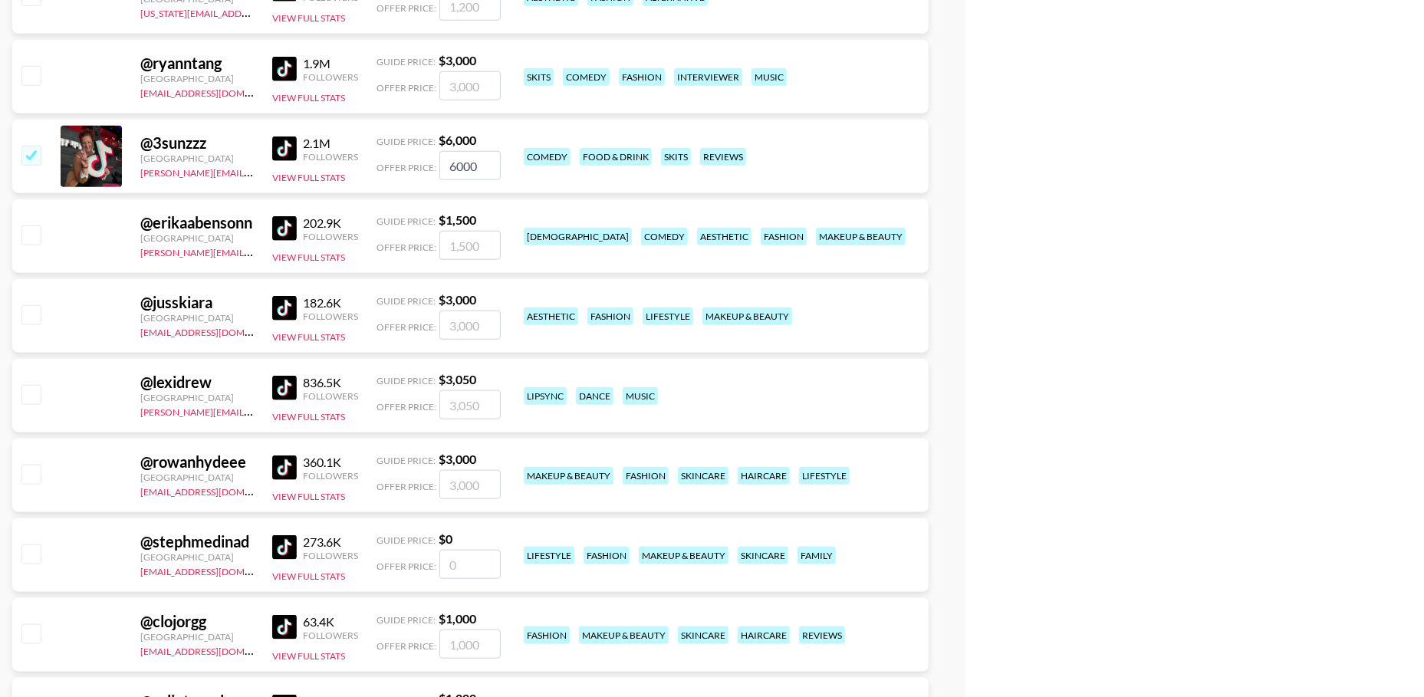
scroll to position [154918, 0]
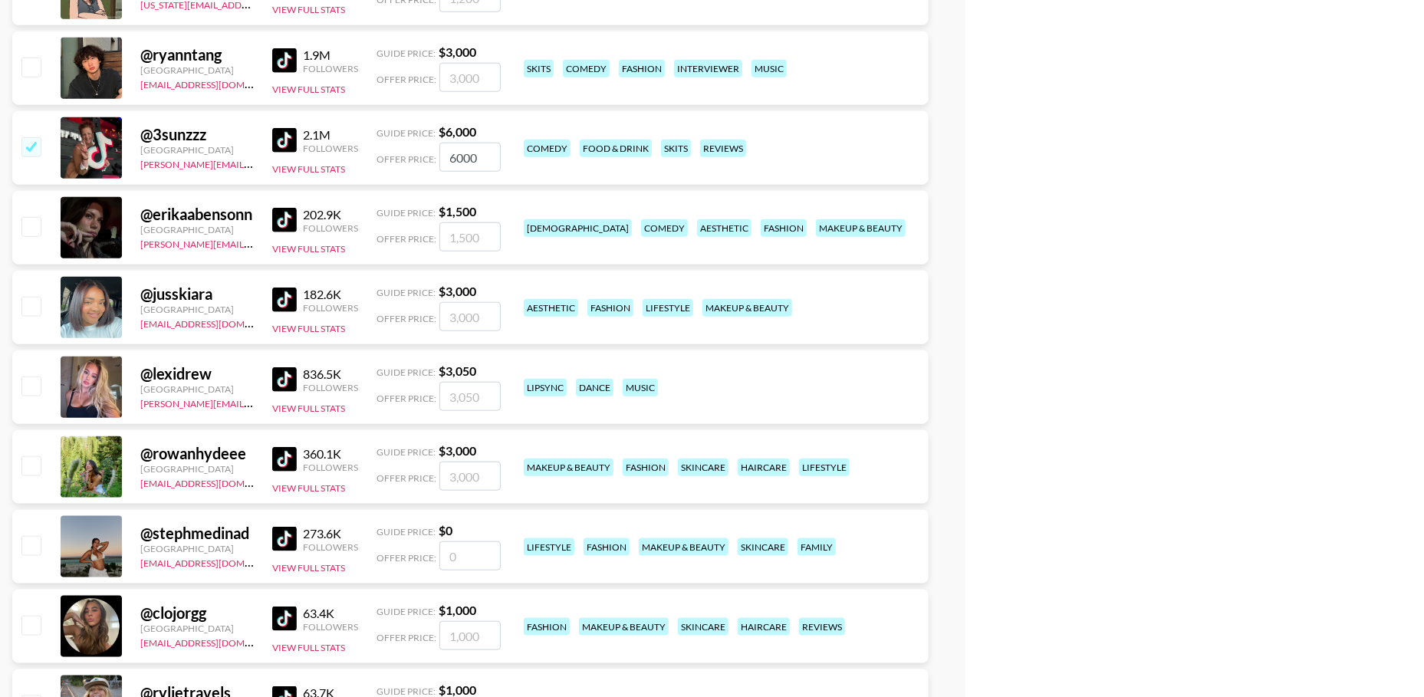
click at [30, 146] on input "checkbox" at bounding box center [30, 146] width 18 height 18
checkbox input "false"
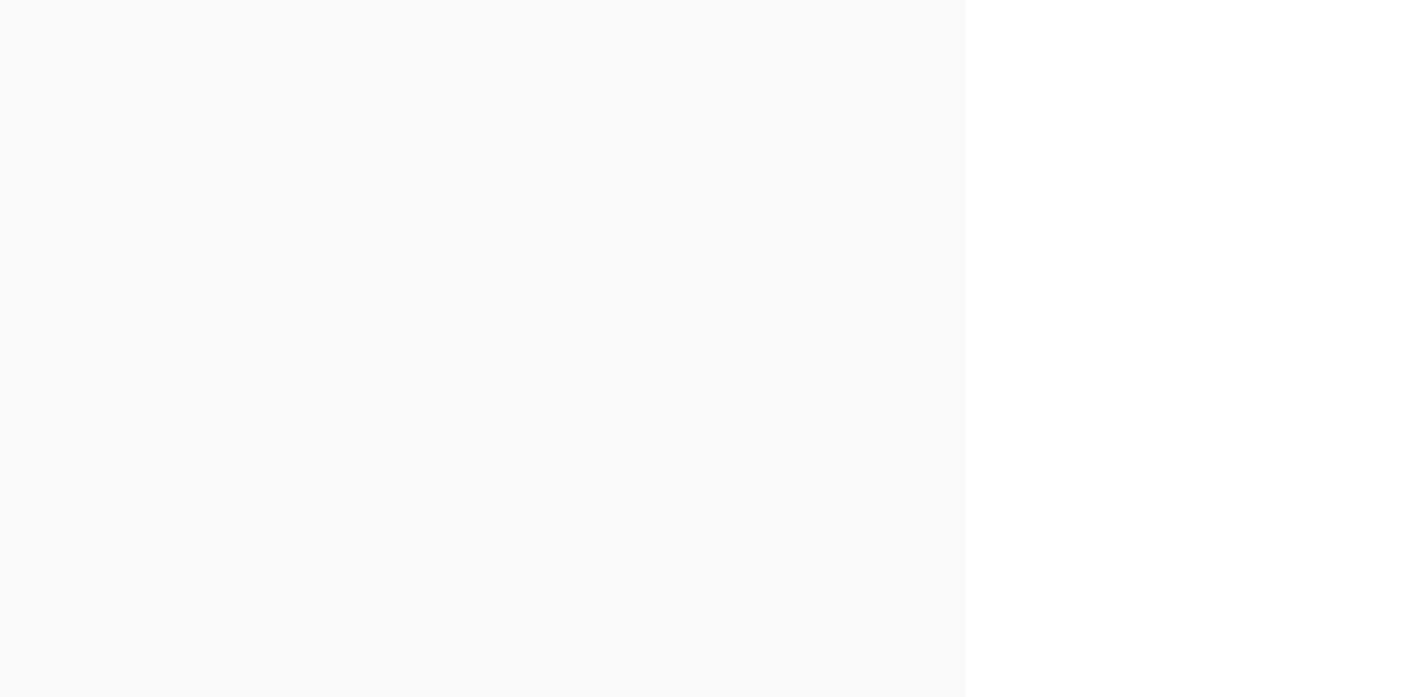
scroll to position [0, 0]
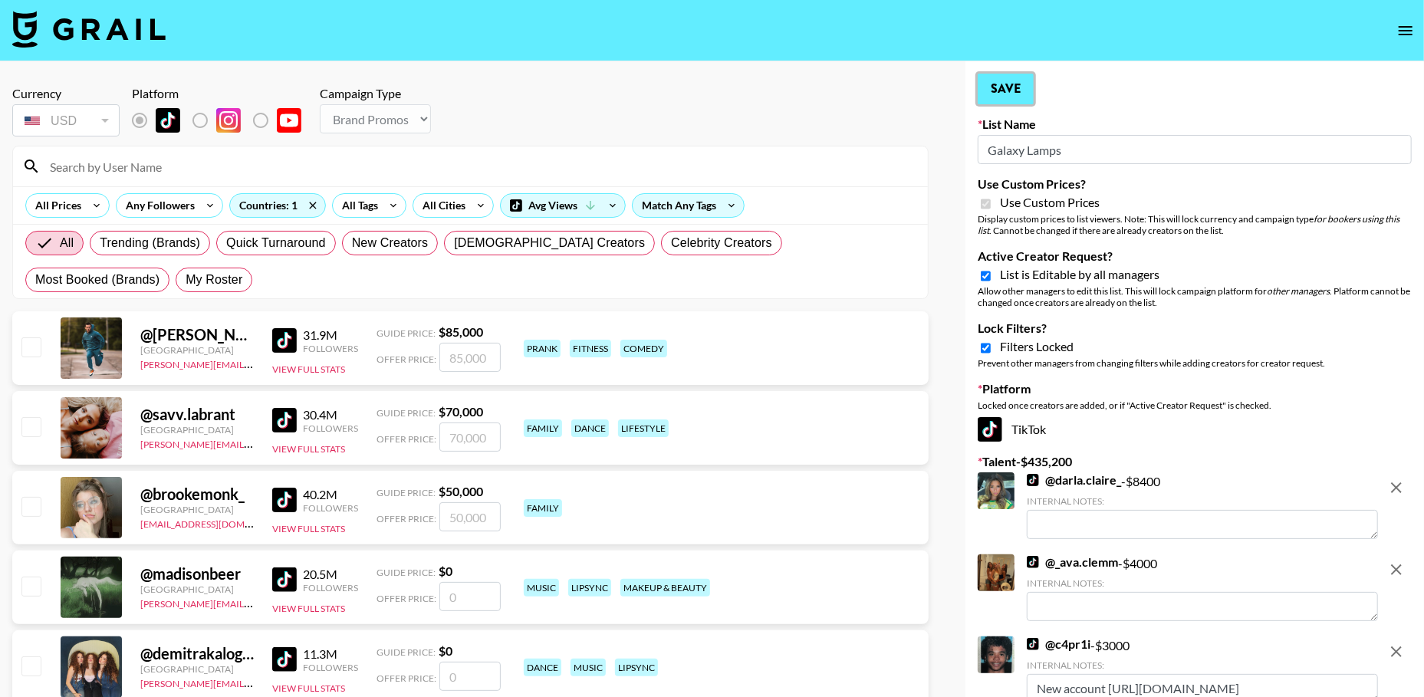
click at [1009, 77] on button "Save" at bounding box center [1006, 89] width 56 height 31
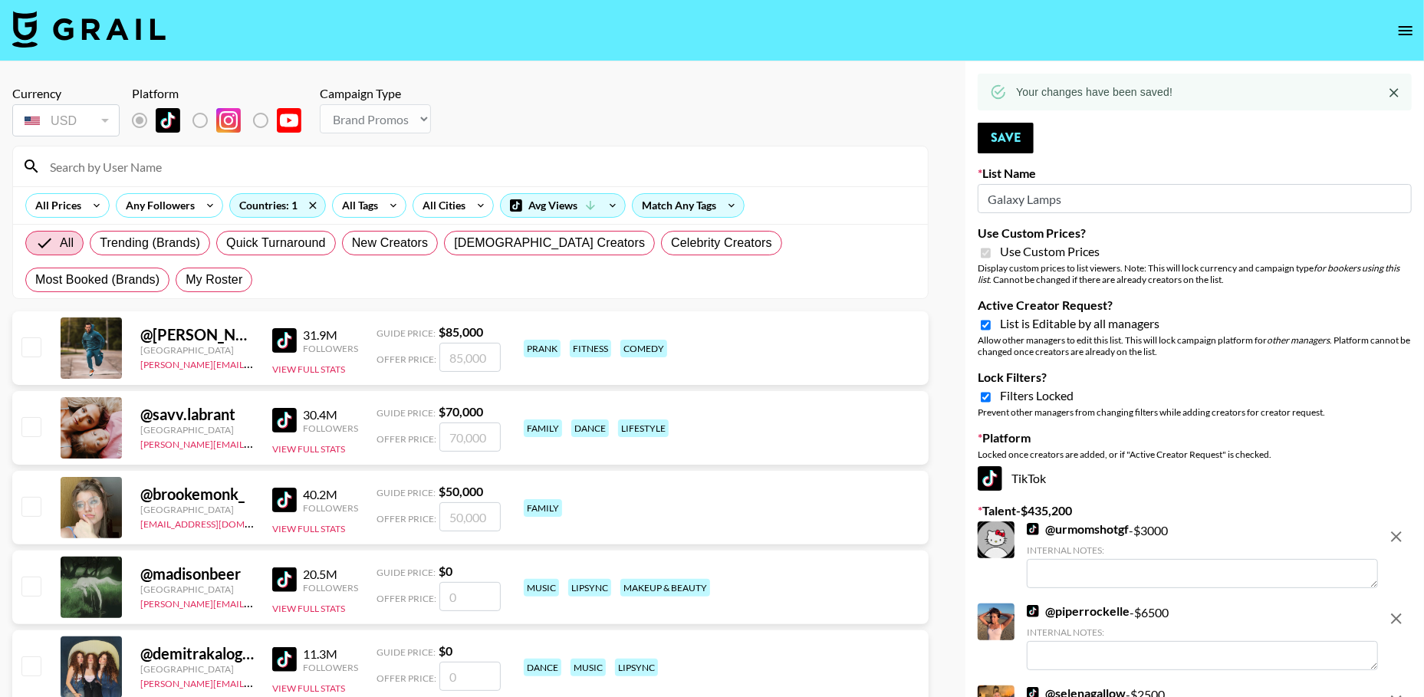
click at [985, 324] on input "Active Creator Request?" at bounding box center [986, 325] width 10 height 14
checkbox input "false"
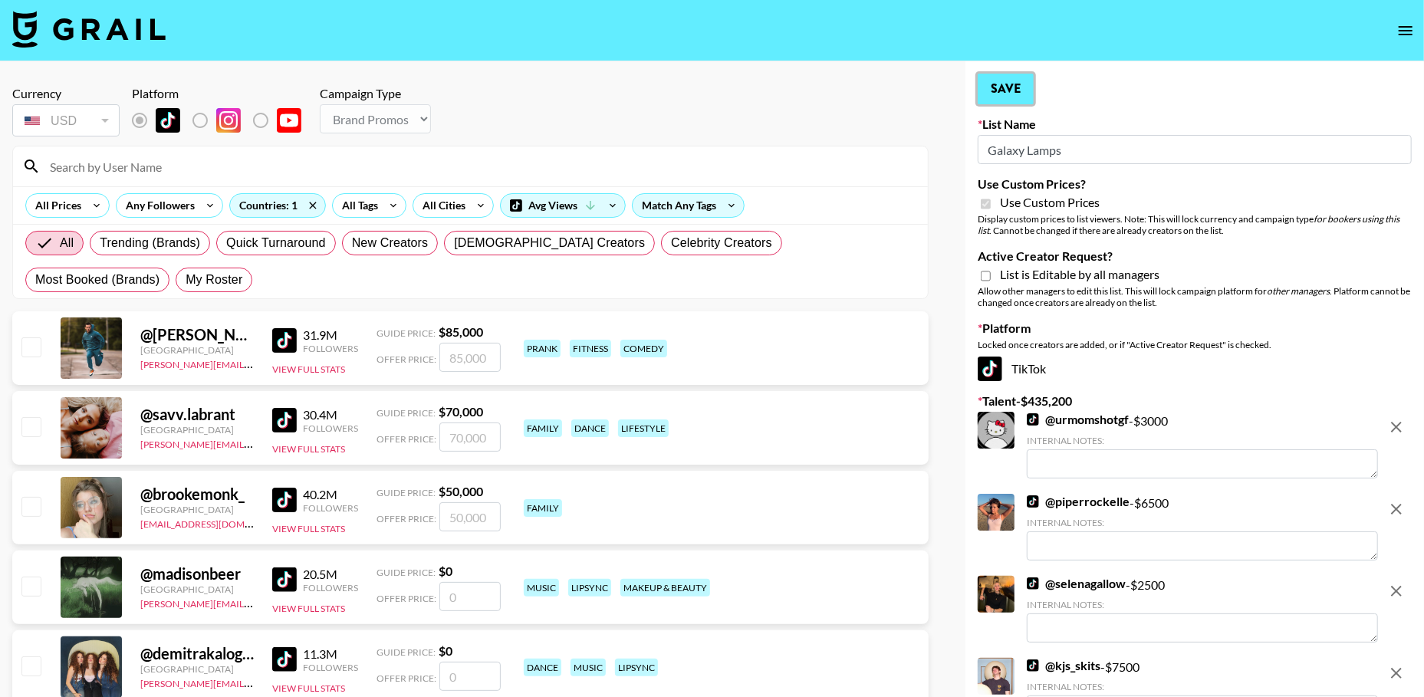
click at [1020, 91] on button "Save" at bounding box center [1006, 89] width 56 height 31
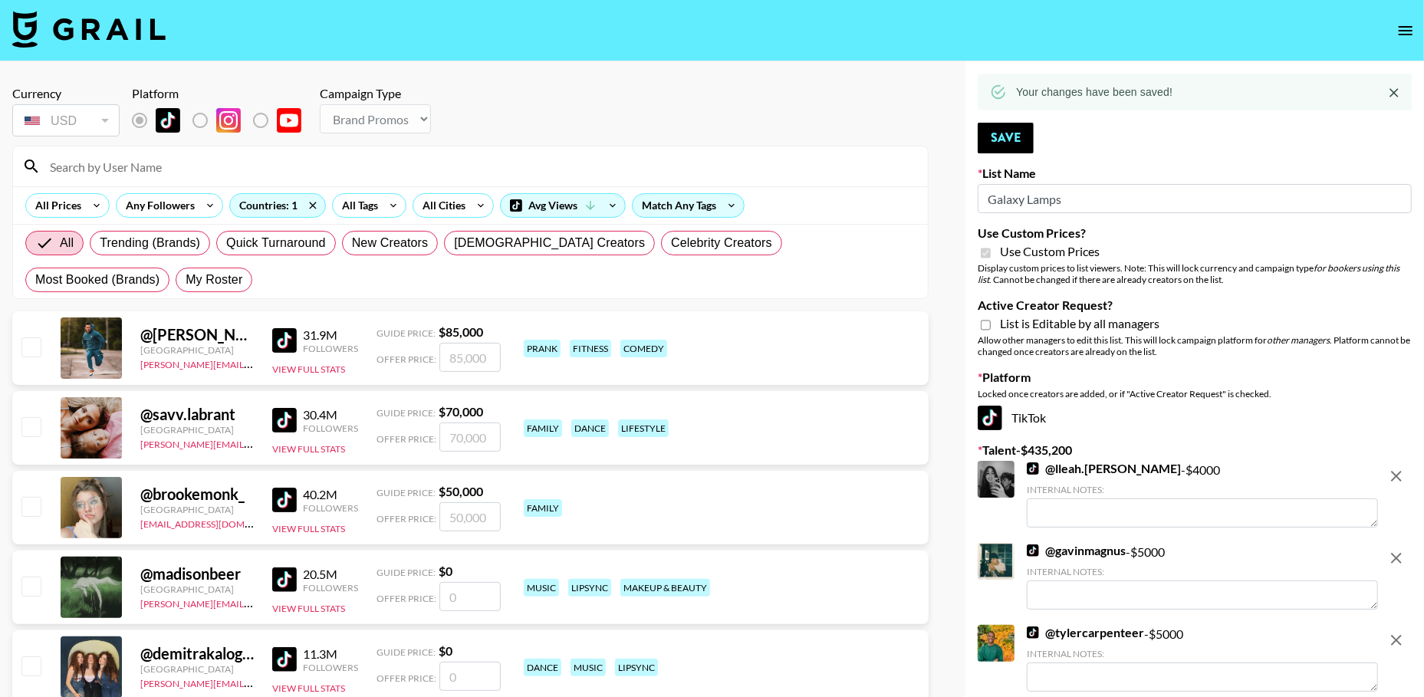
click at [1405, 26] on icon "open drawer" at bounding box center [1406, 30] width 14 height 9
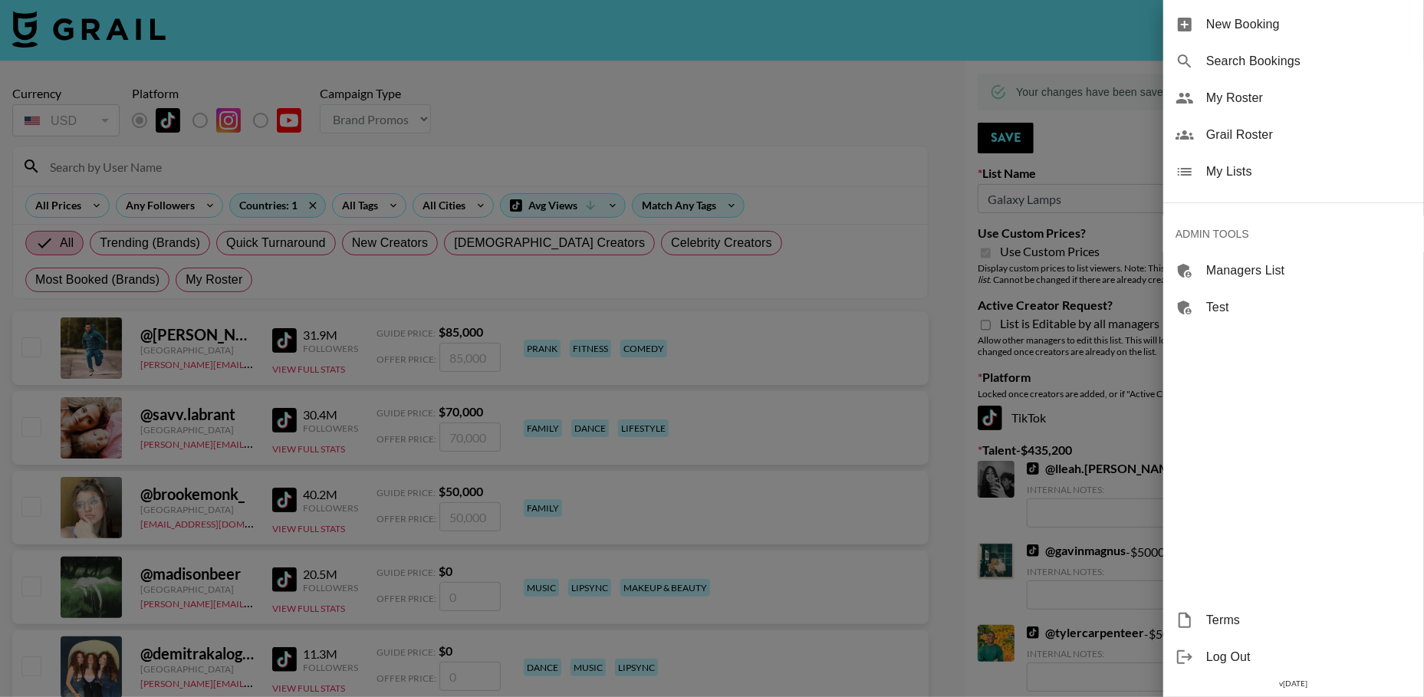
click at [1256, 172] on span "My Lists" at bounding box center [1309, 172] width 206 height 18
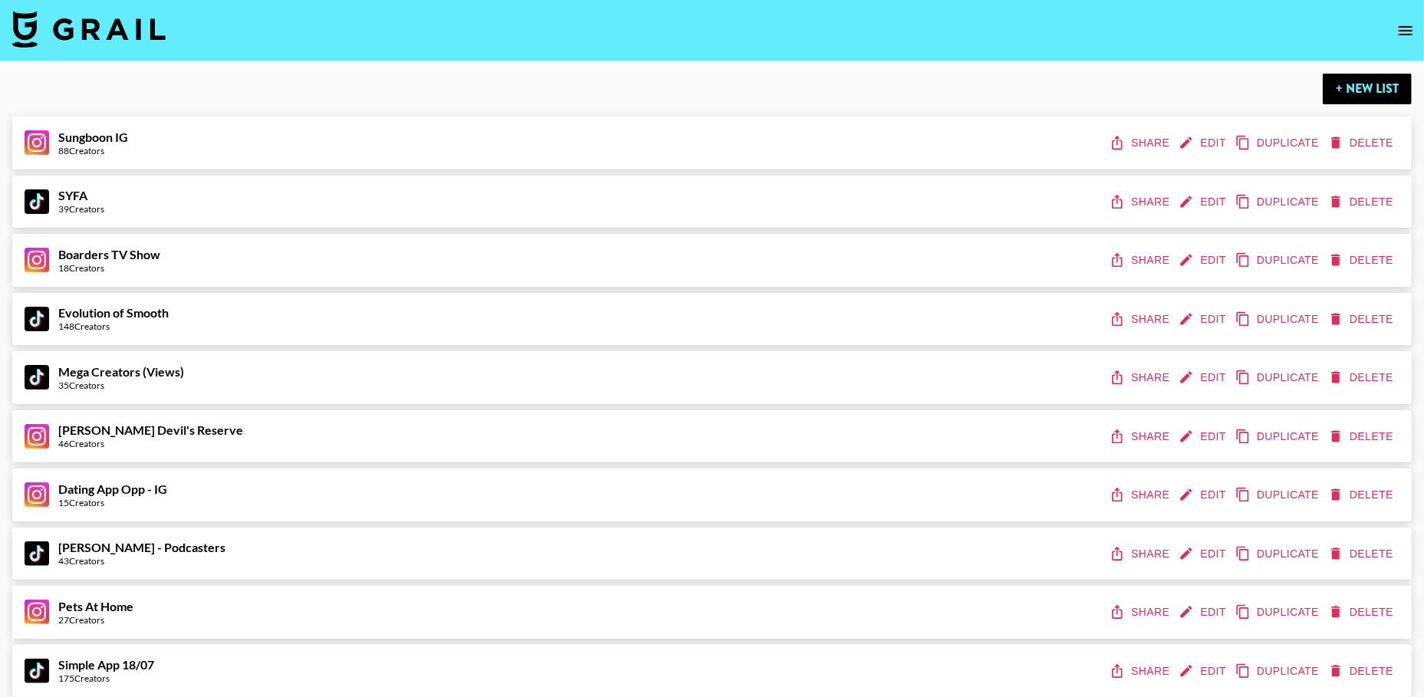
scroll to position [3132, 0]
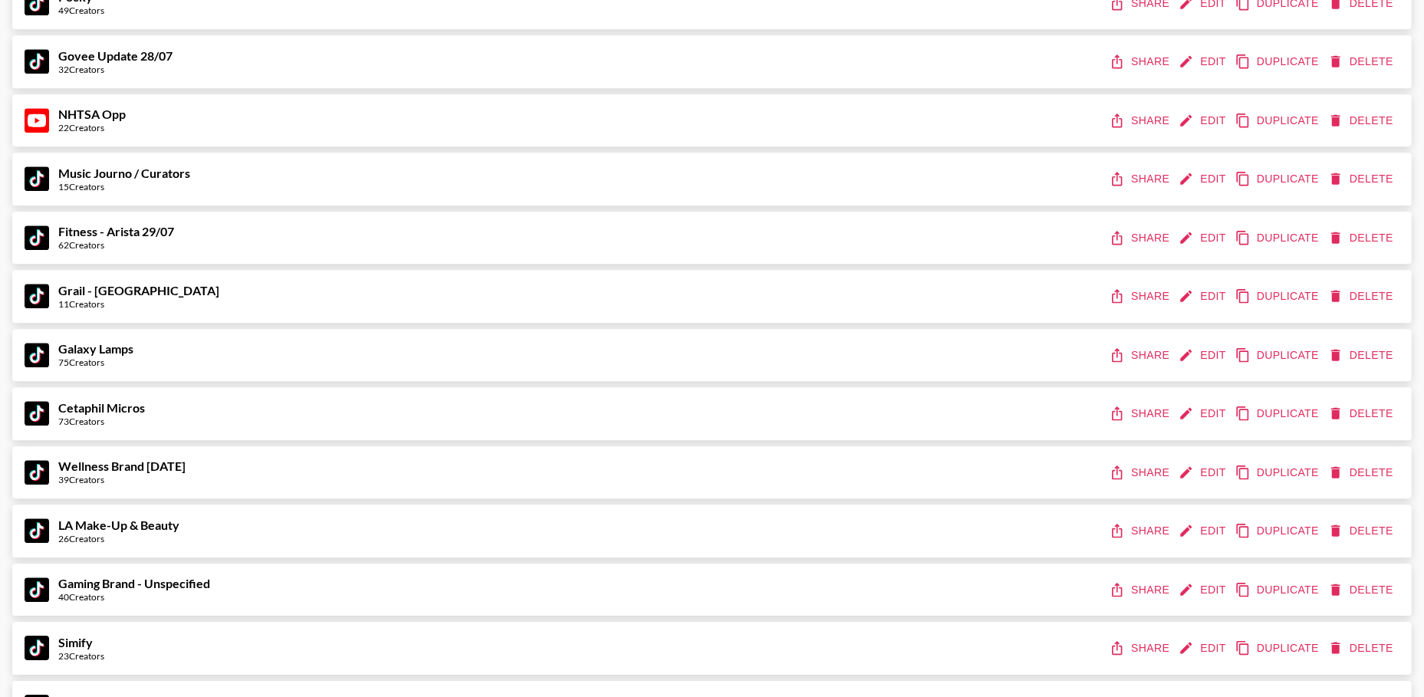
click at [1143, 357] on button "Share" at bounding box center [1141, 355] width 69 height 28
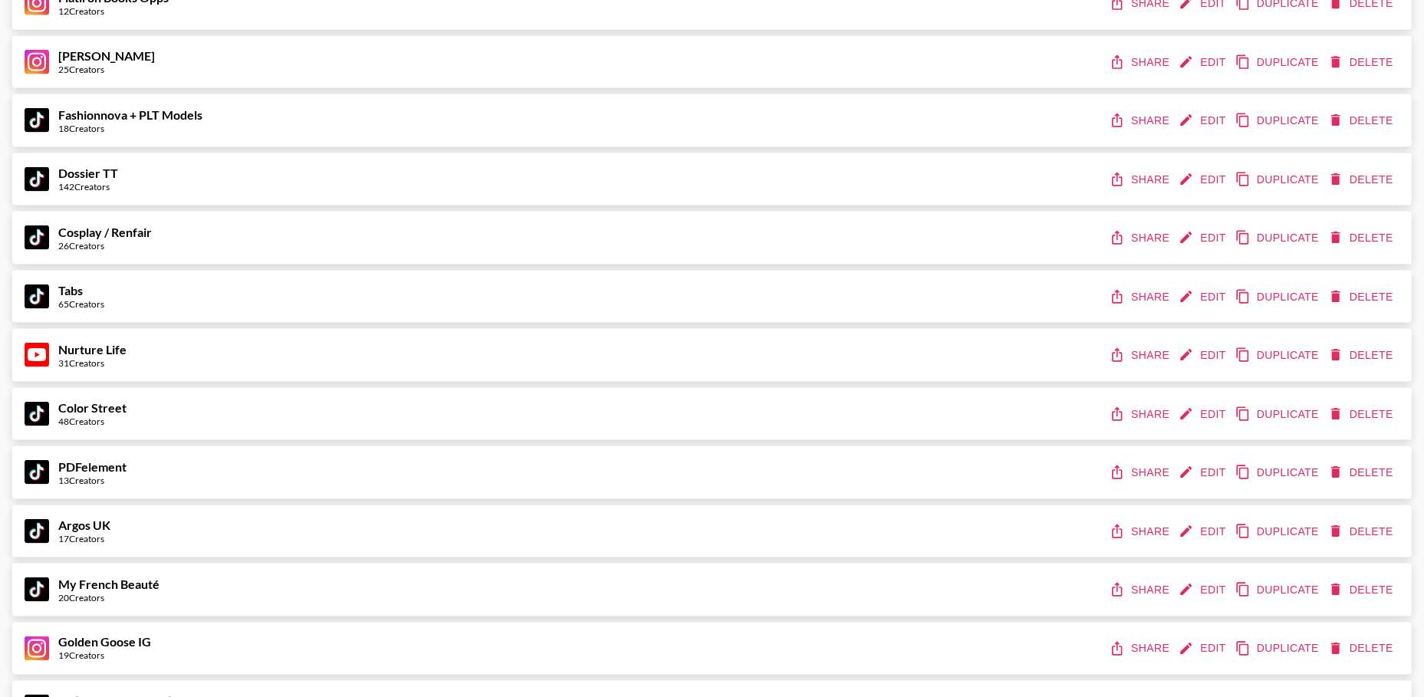
click at [1142, 350] on button "Share" at bounding box center [1141, 355] width 69 height 28
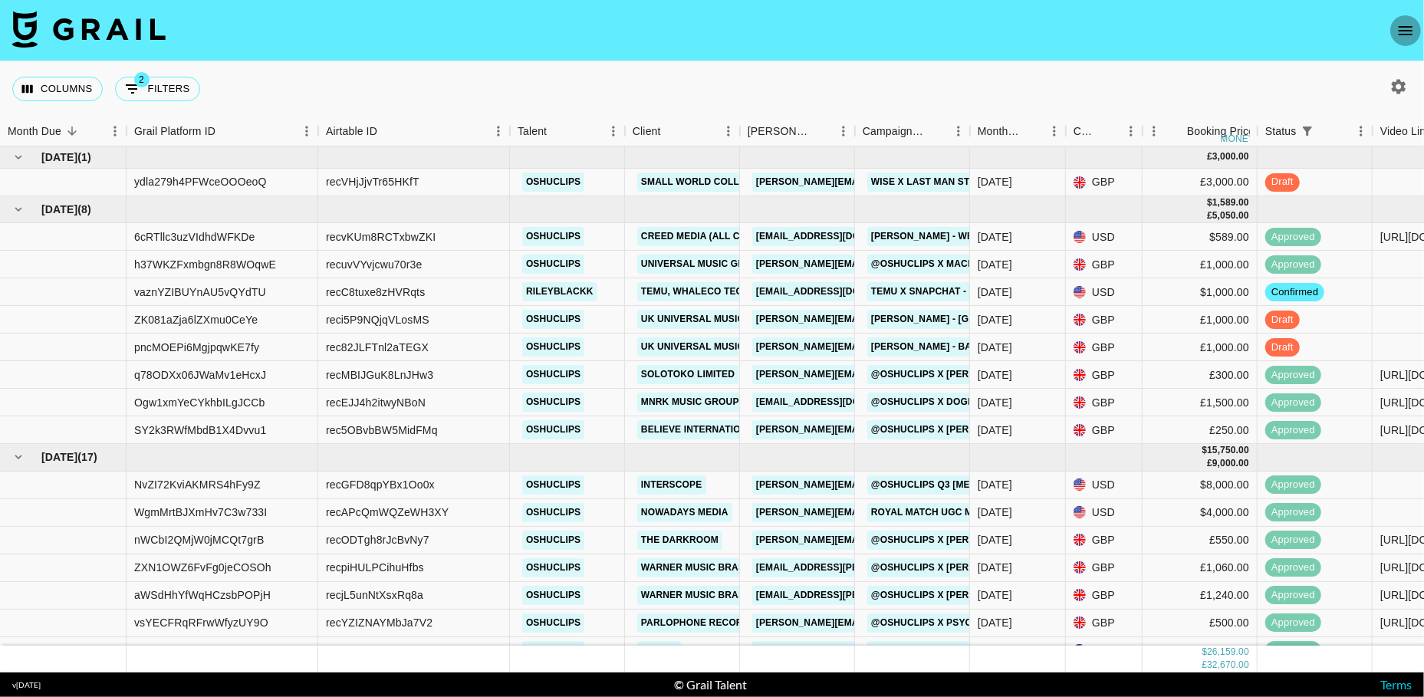
click at [1403, 22] on icon "open drawer" at bounding box center [1405, 30] width 18 height 18
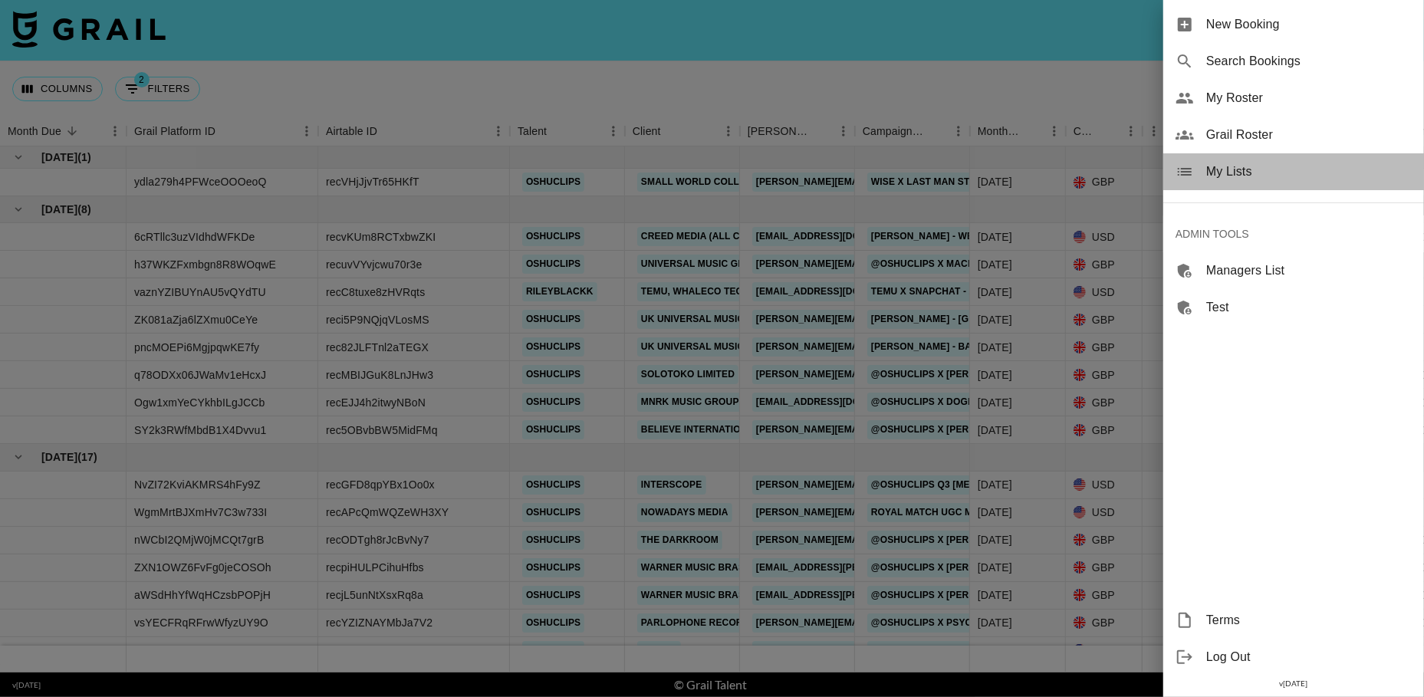
click at [1212, 186] on div "My Lists" at bounding box center [1293, 171] width 261 height 37
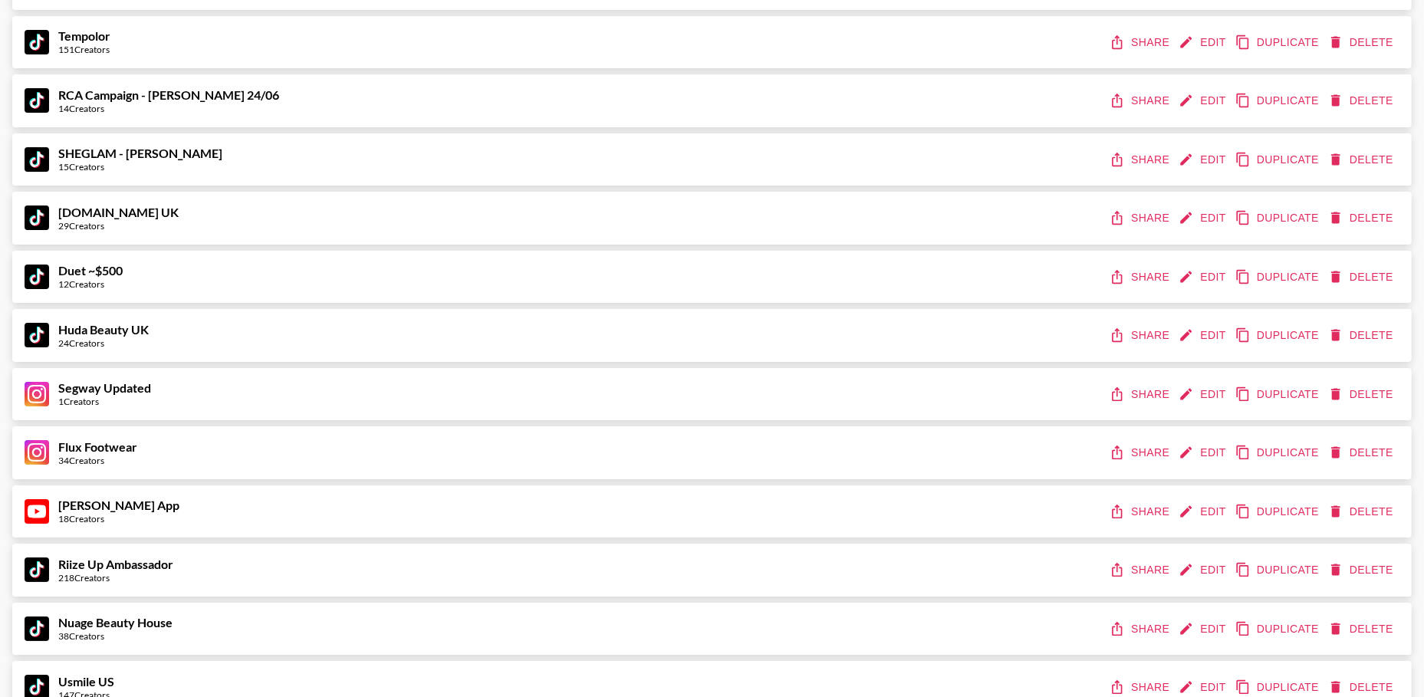
scroll to position [8527, 0]
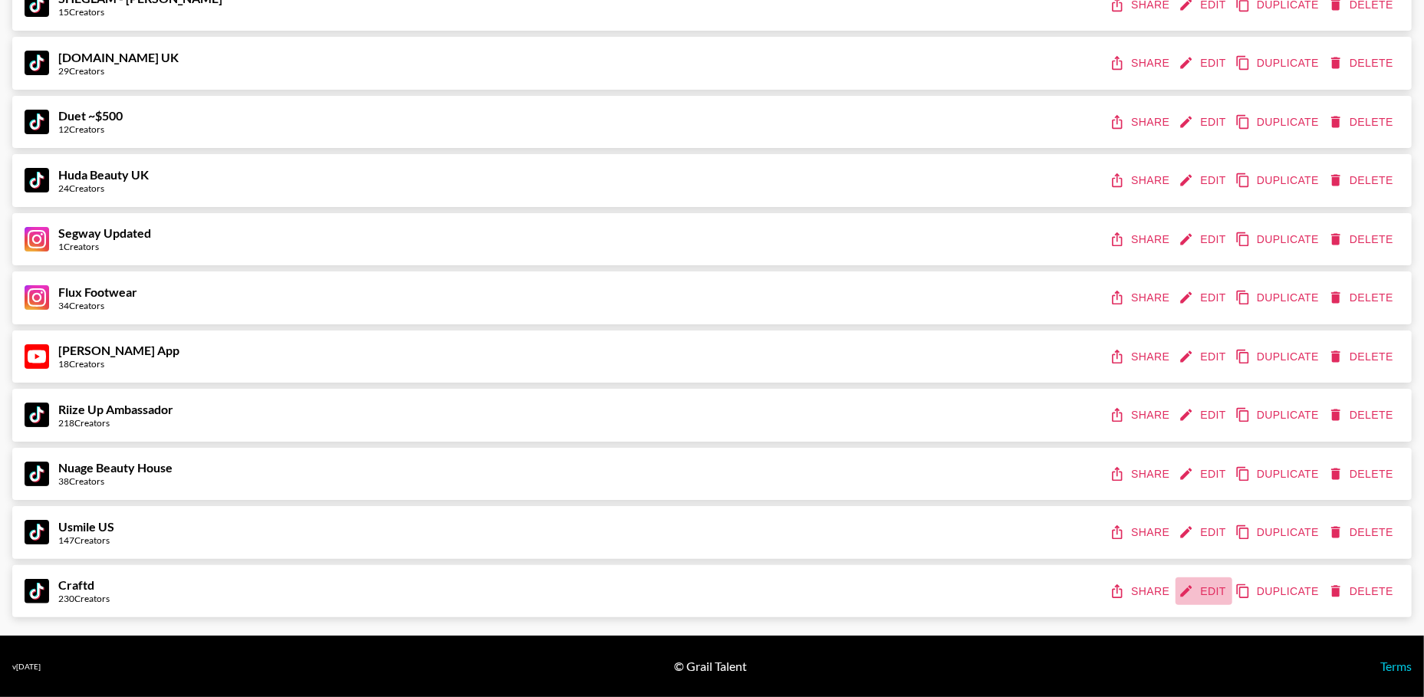
click at [1198, 583] on button "Edit" at bounding box center [1204, 591] width 57 height 28
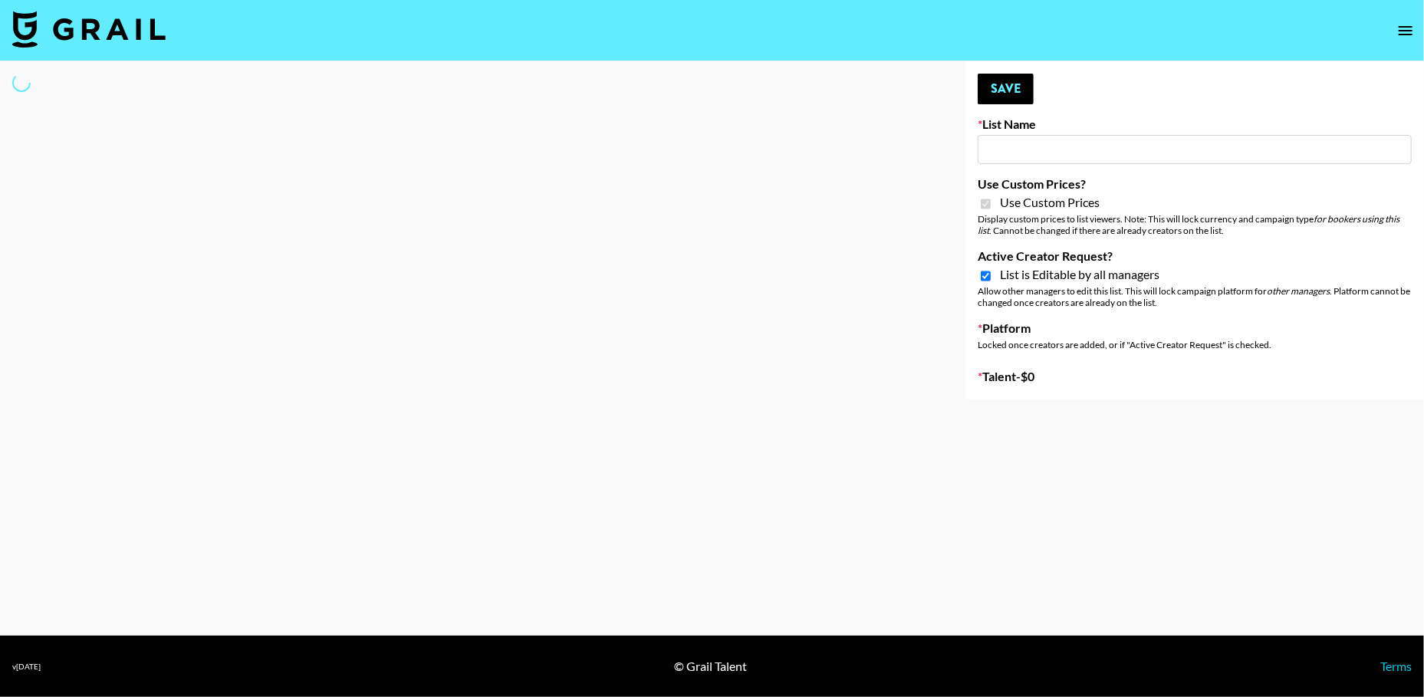
type input "Craftd"
checkbox input "true"
select select "Brand"
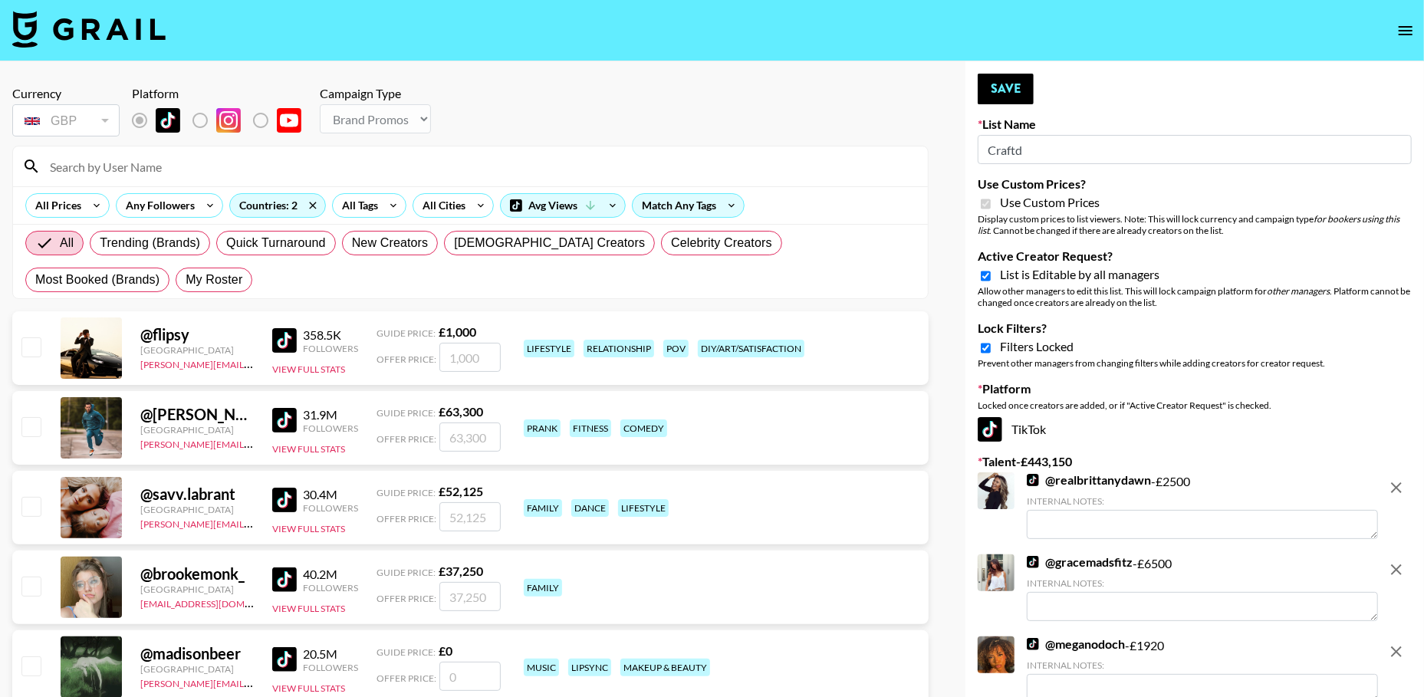
click at [987, 275] on input "Active Creator Request?" at bounding box center [986, 276] width 10 height 14
checkbox input "false"
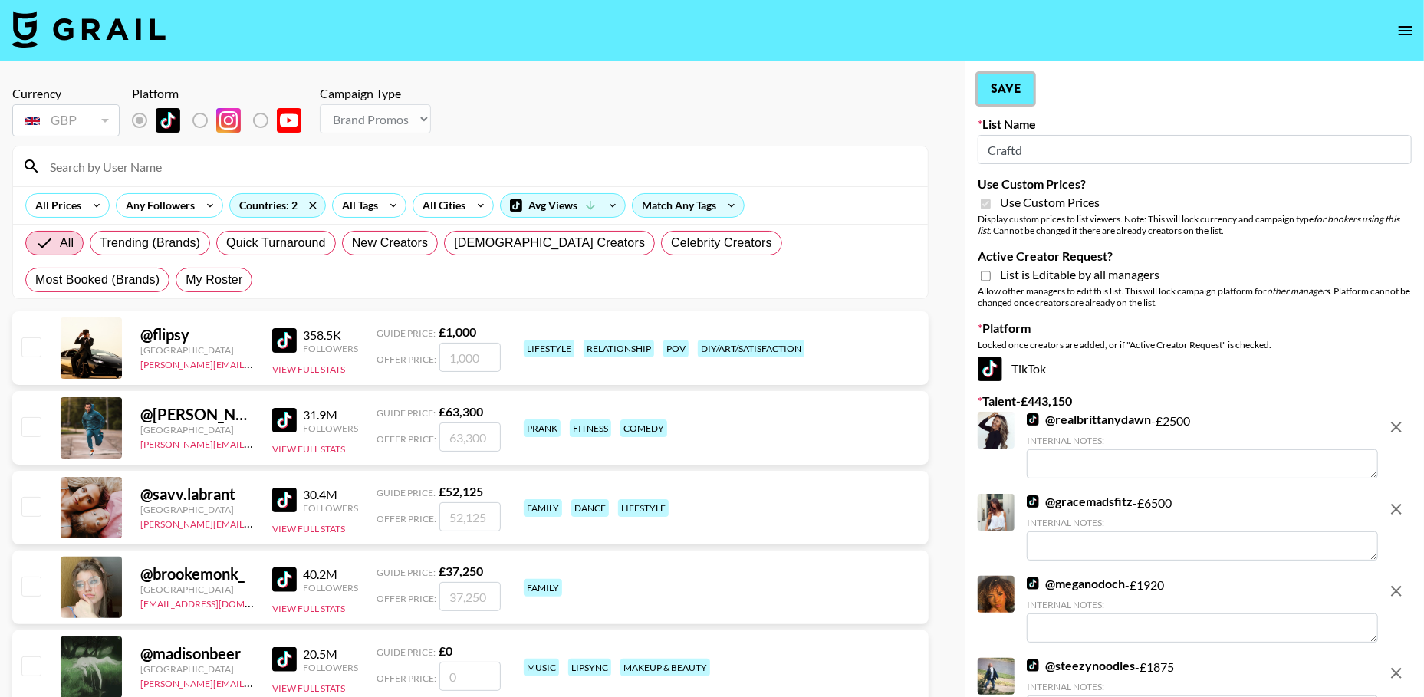
click at [1016, 80] on button "Save" at bounding box center [1006, 89] width 56 height 31
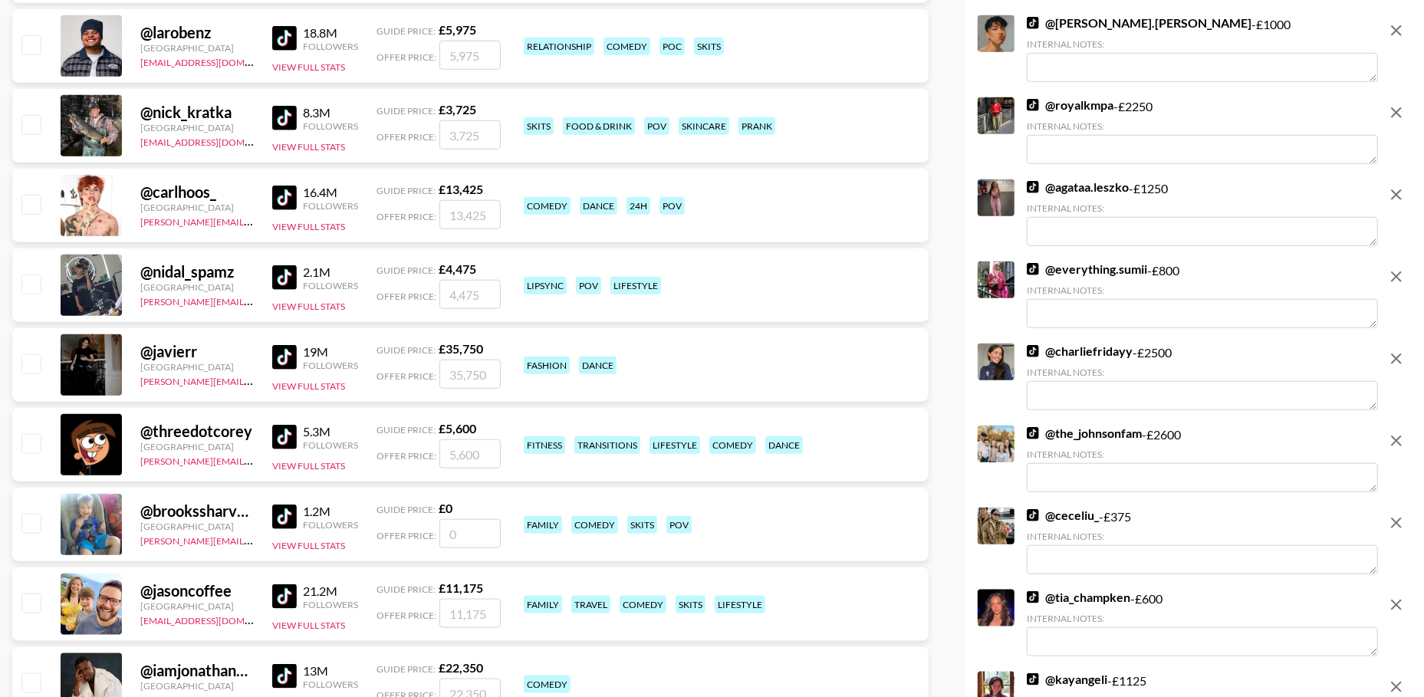
scroll to position [920, 0]
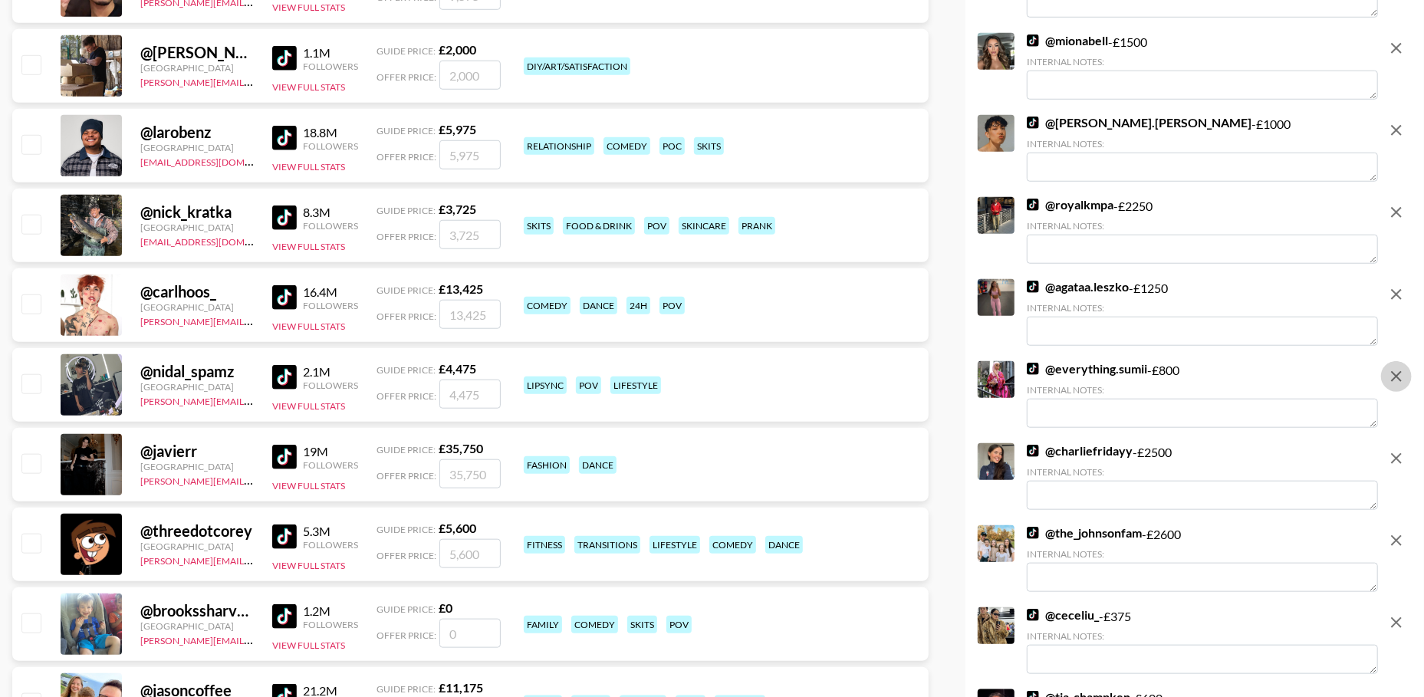
click at [1394, 379] on icon "remove" at bounding box center [1396, 376] width 11 height 11
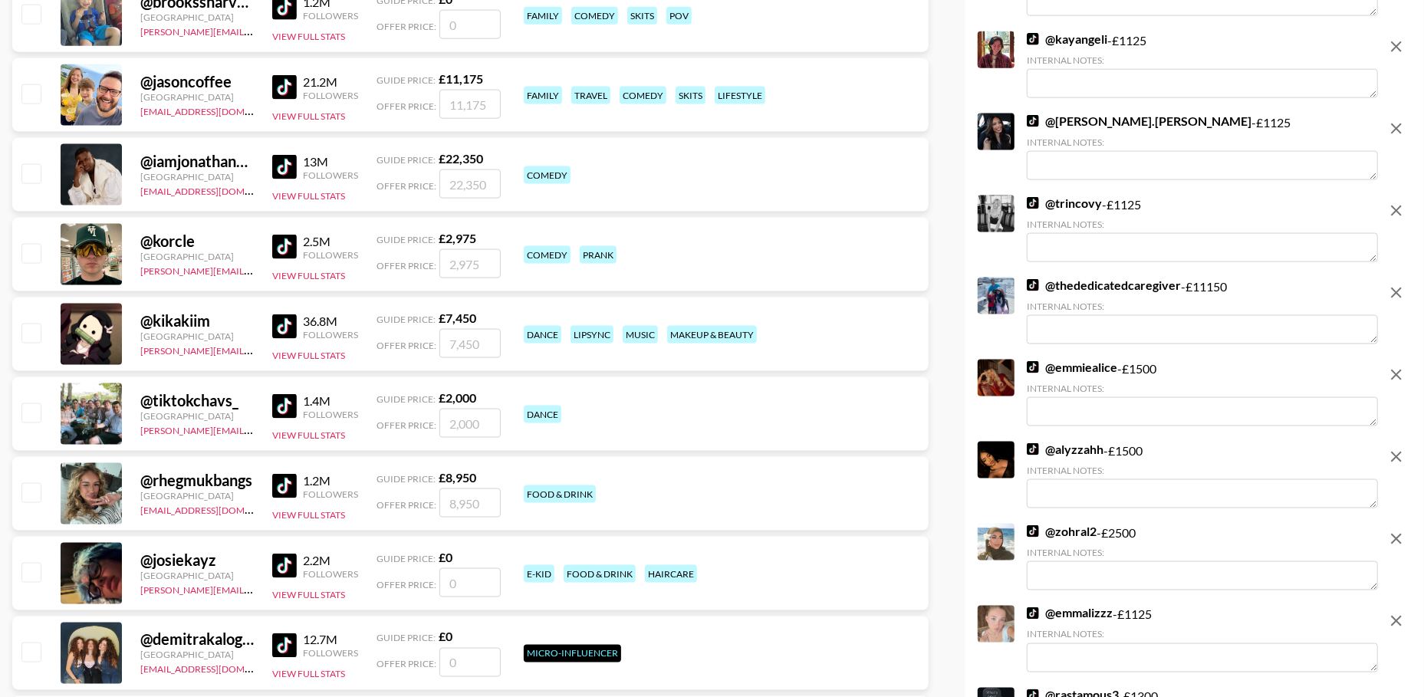
scroll to position [1541, 0]
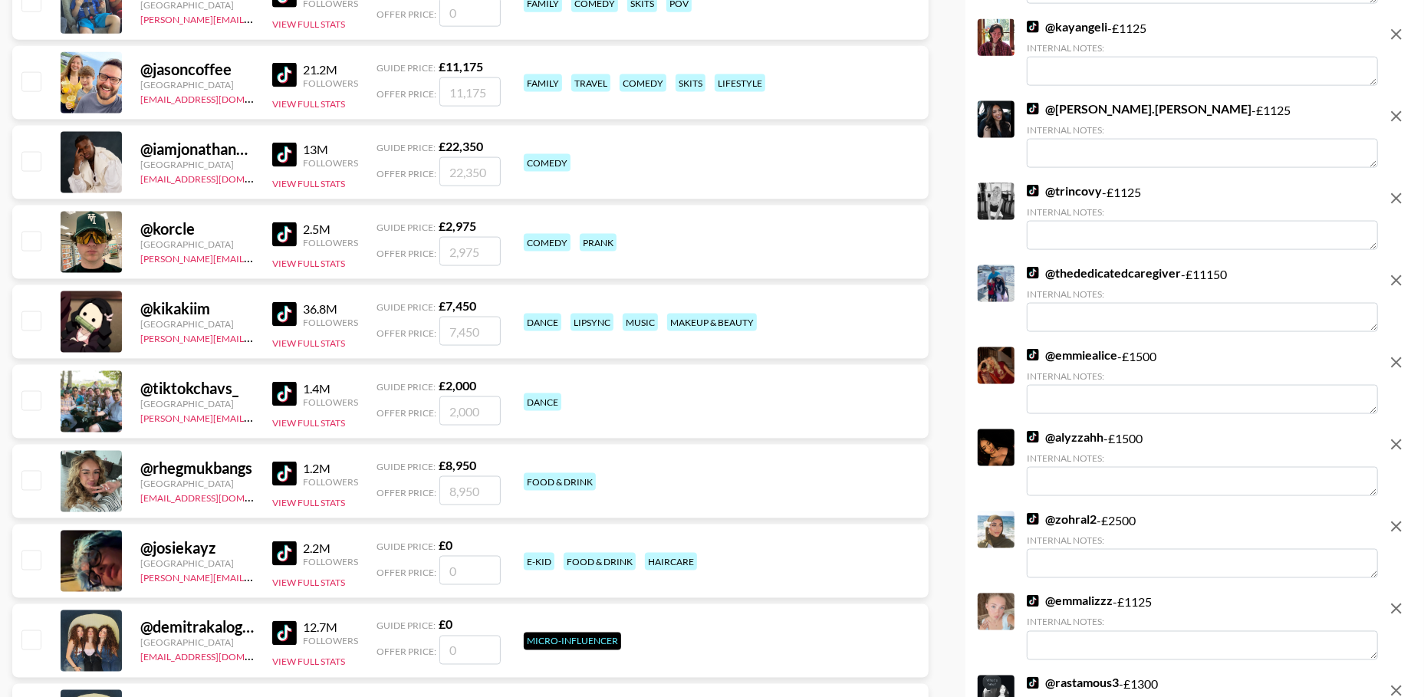
click at [1396, 282] on icon "remove" at bounding box center [1396, 280] width 18 height 18
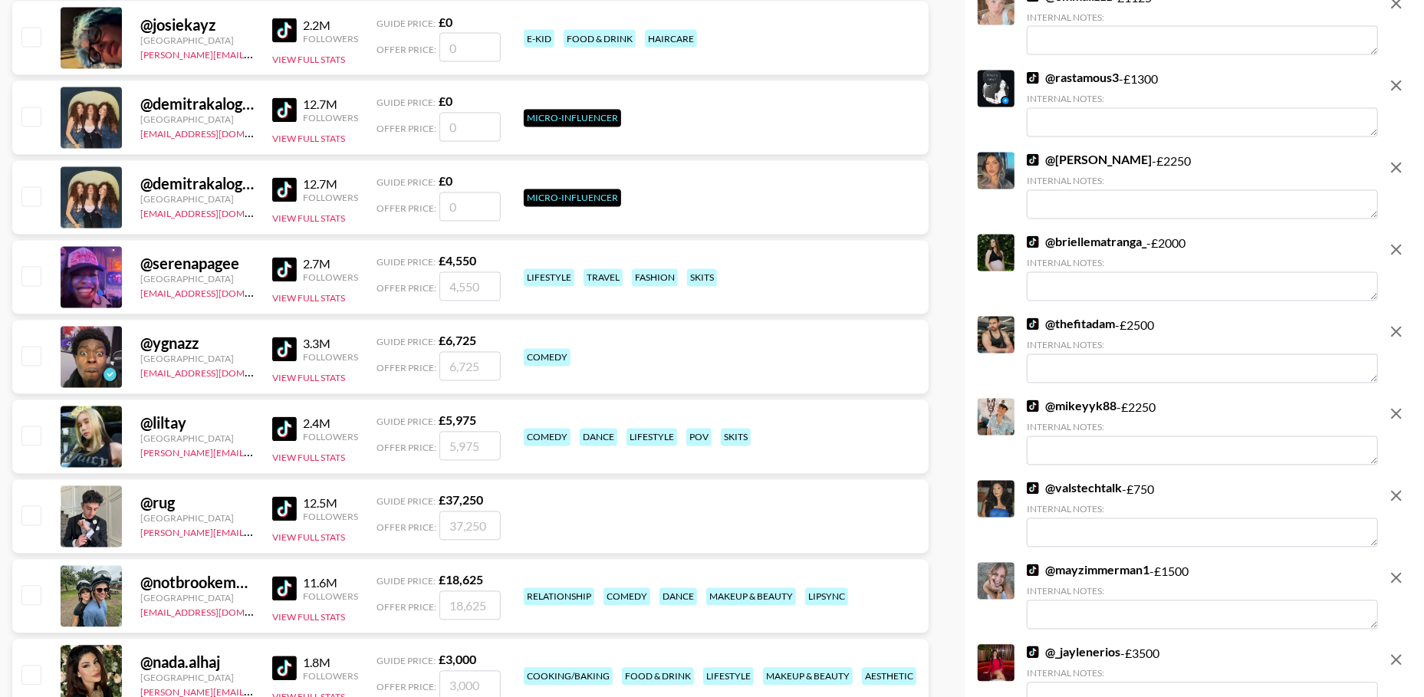
scroll to position [2077, 0]
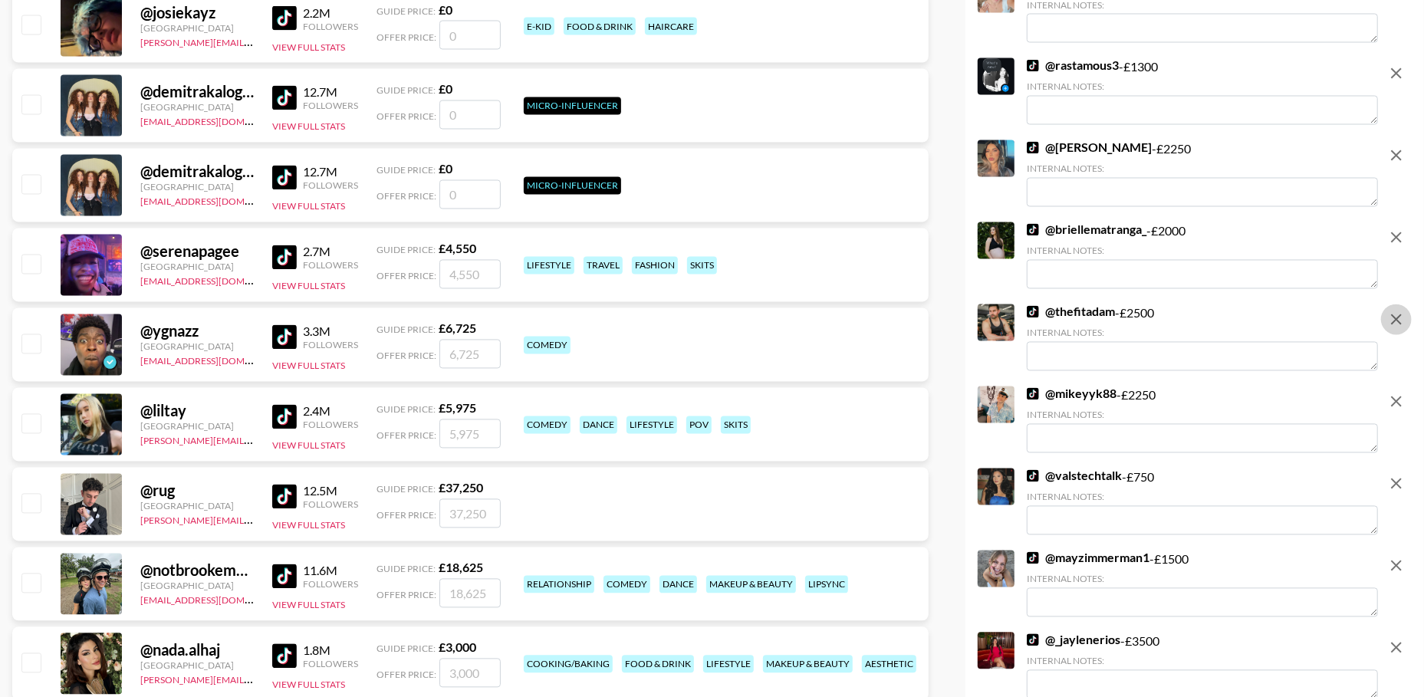
click at [1403, 317] on icon "remove" at bounding box center [1396, 320] width 18 height 18
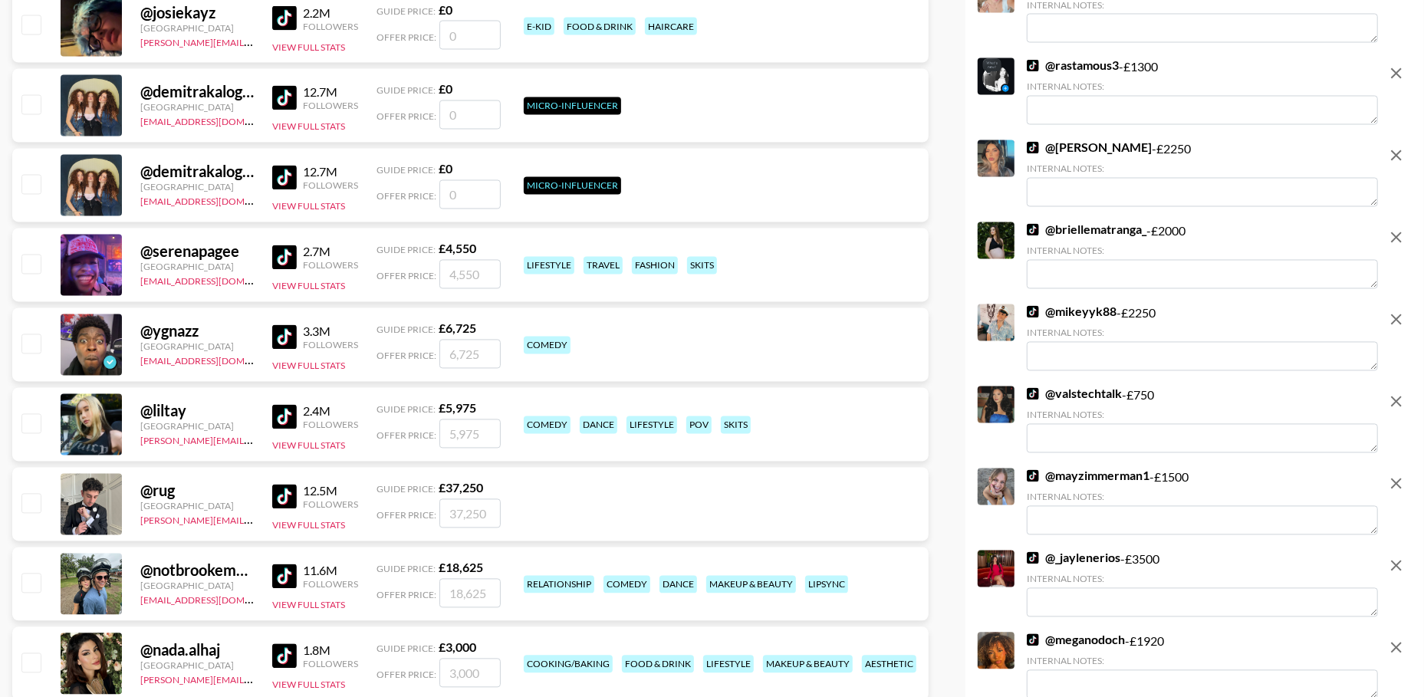
scroll to position [2096, 0]
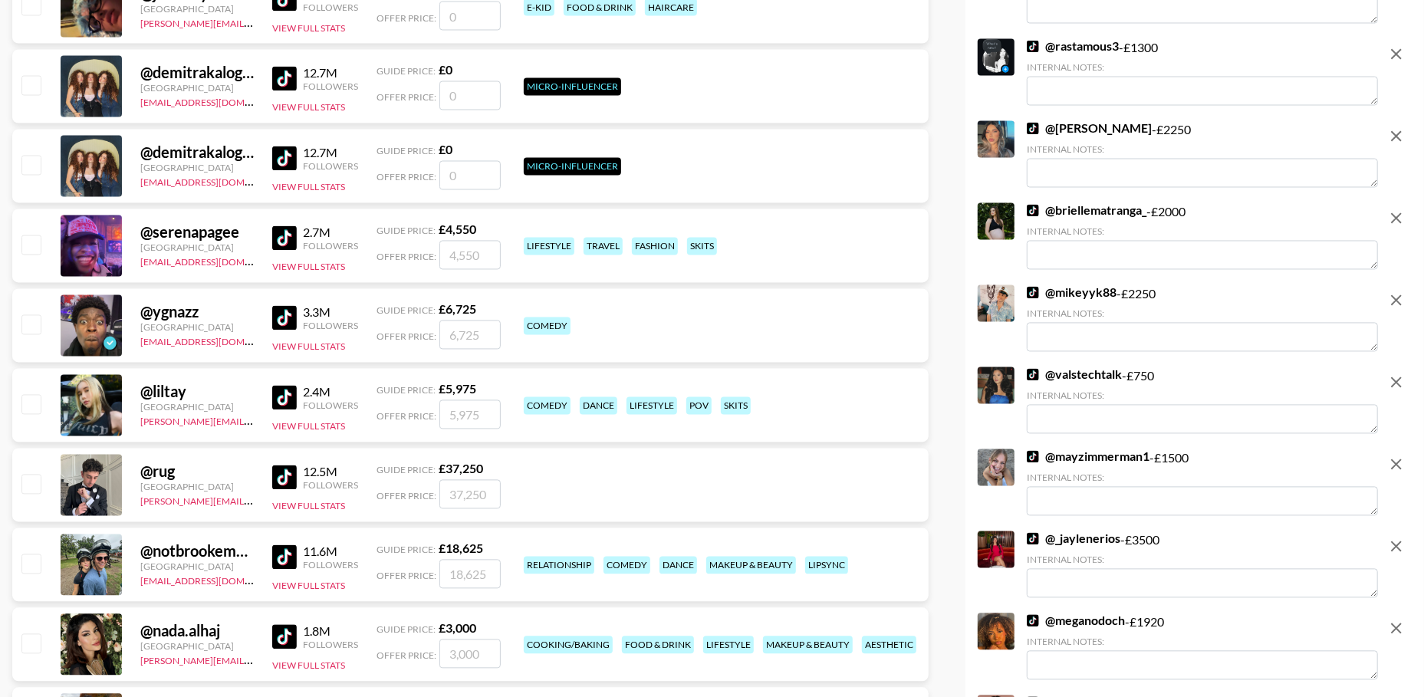
click at [1399, 302] on icon "remove" at bounding box center [1396, 300] width 18 height 18
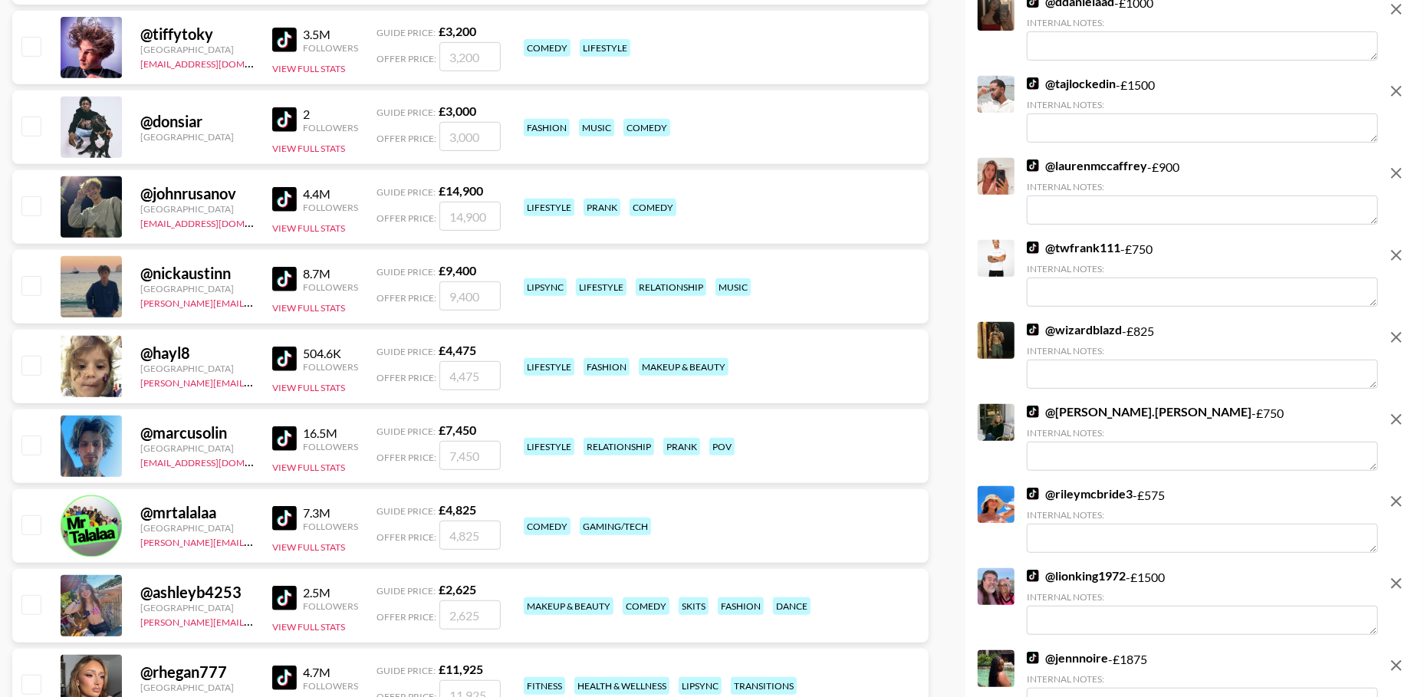
scroll to position [4807, 0]
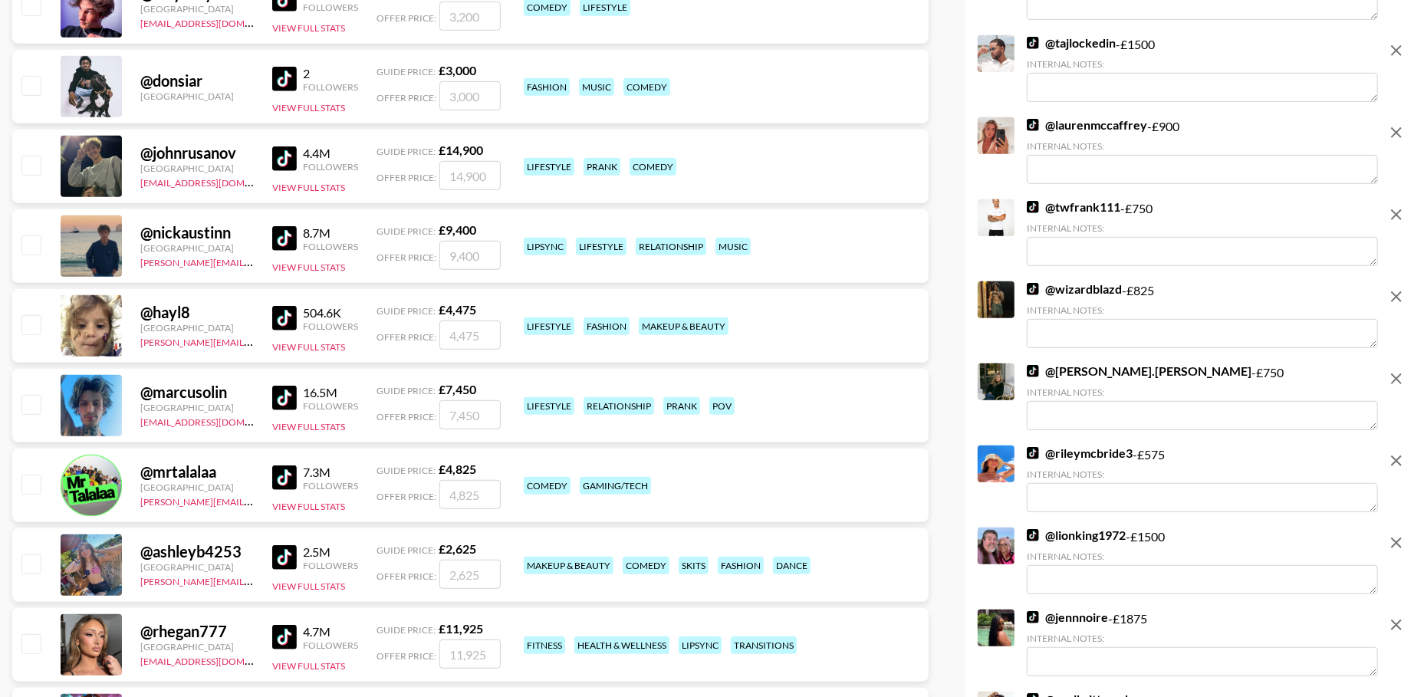
click at [1399, 207] on icon "remove" at bounding box center [1396, 215] width 18 height 18
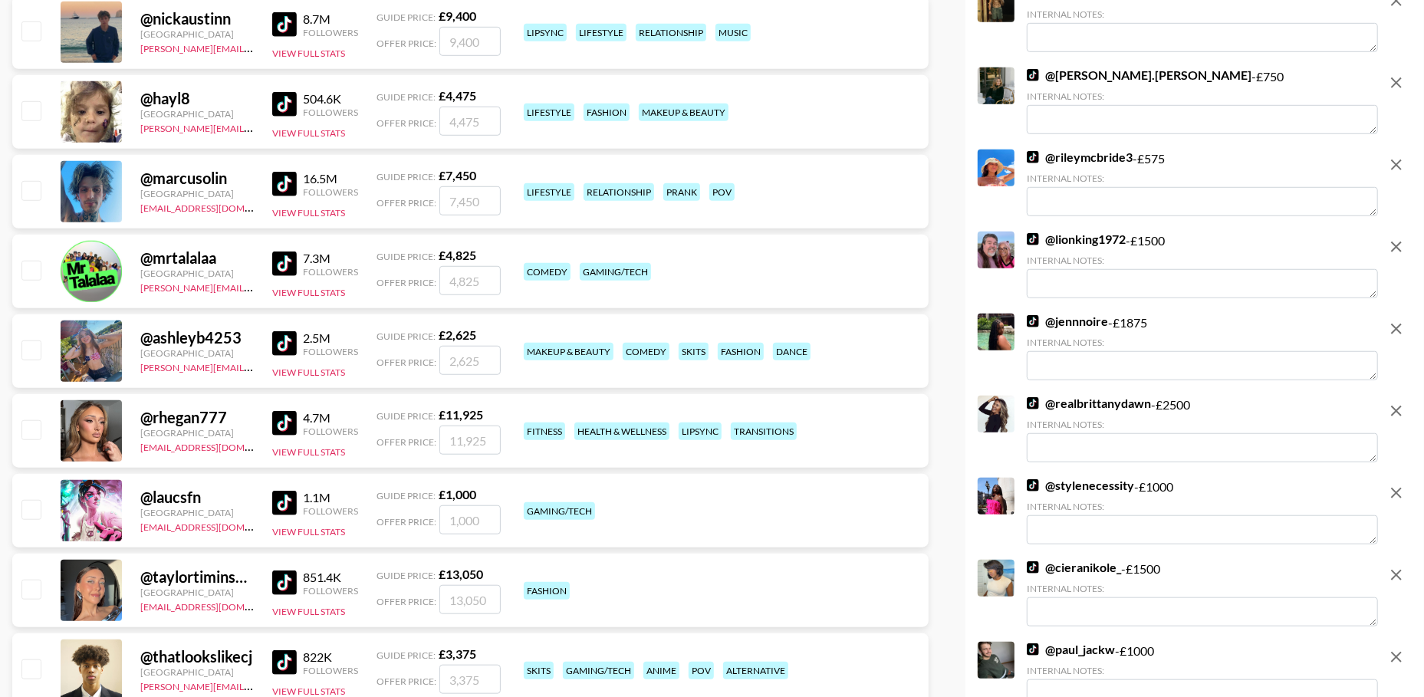
scroll to position [5176, 0]
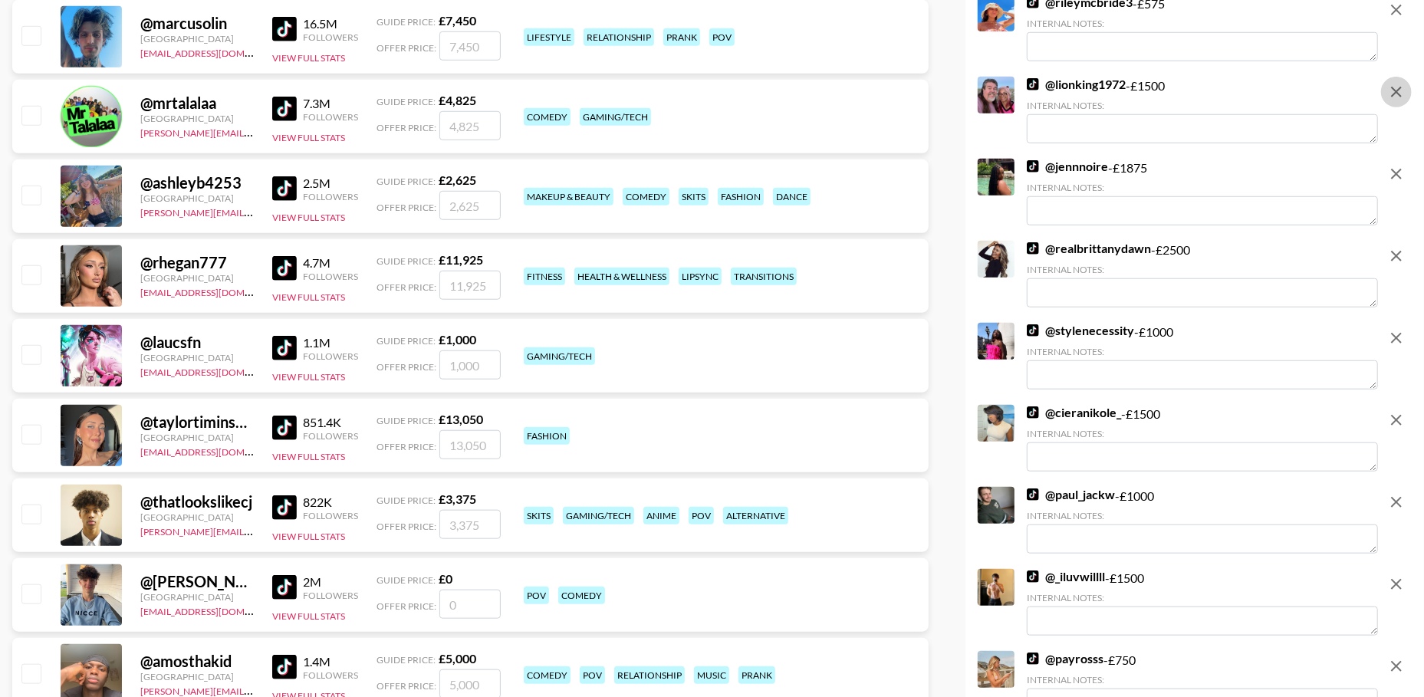
click at [1395, 89] on icon "remove" at bounding box center [1396, 92] width 11 height 11
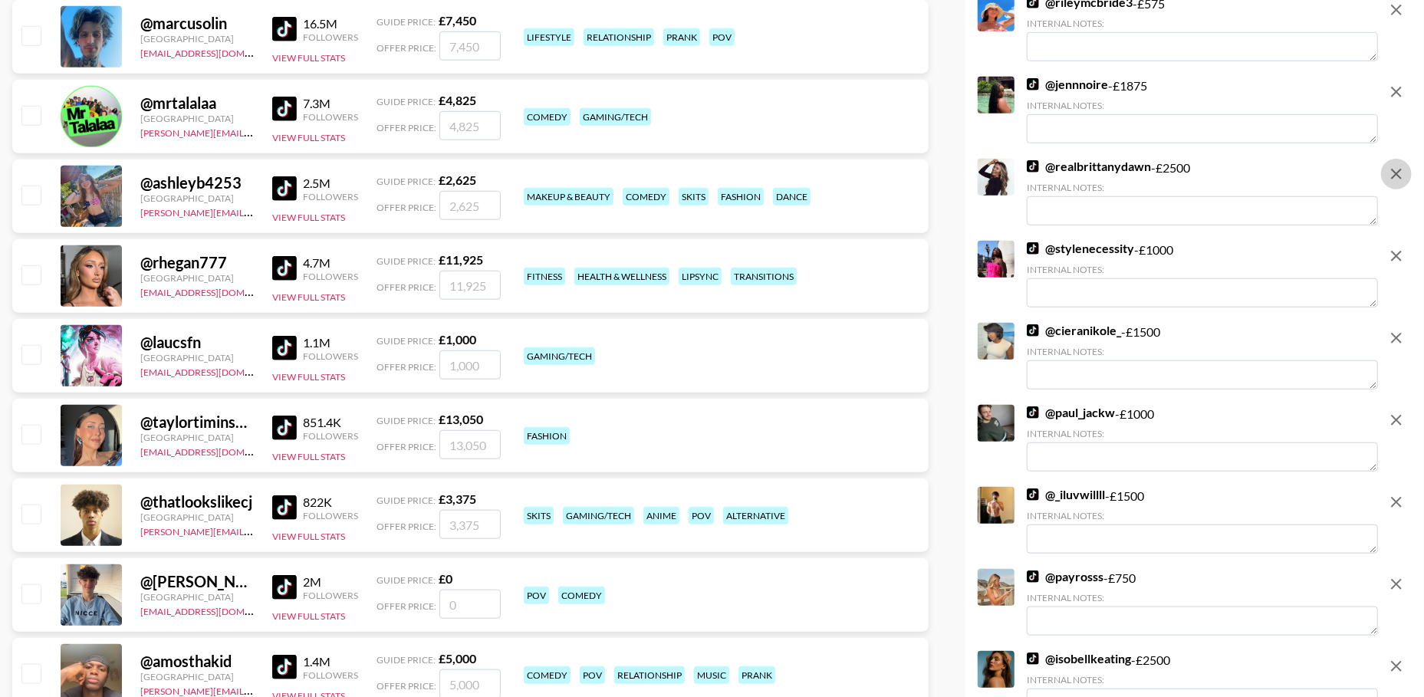
click at [1400, 173] on icon "remove" at bounding box center [1396, 174] width 18 height 18
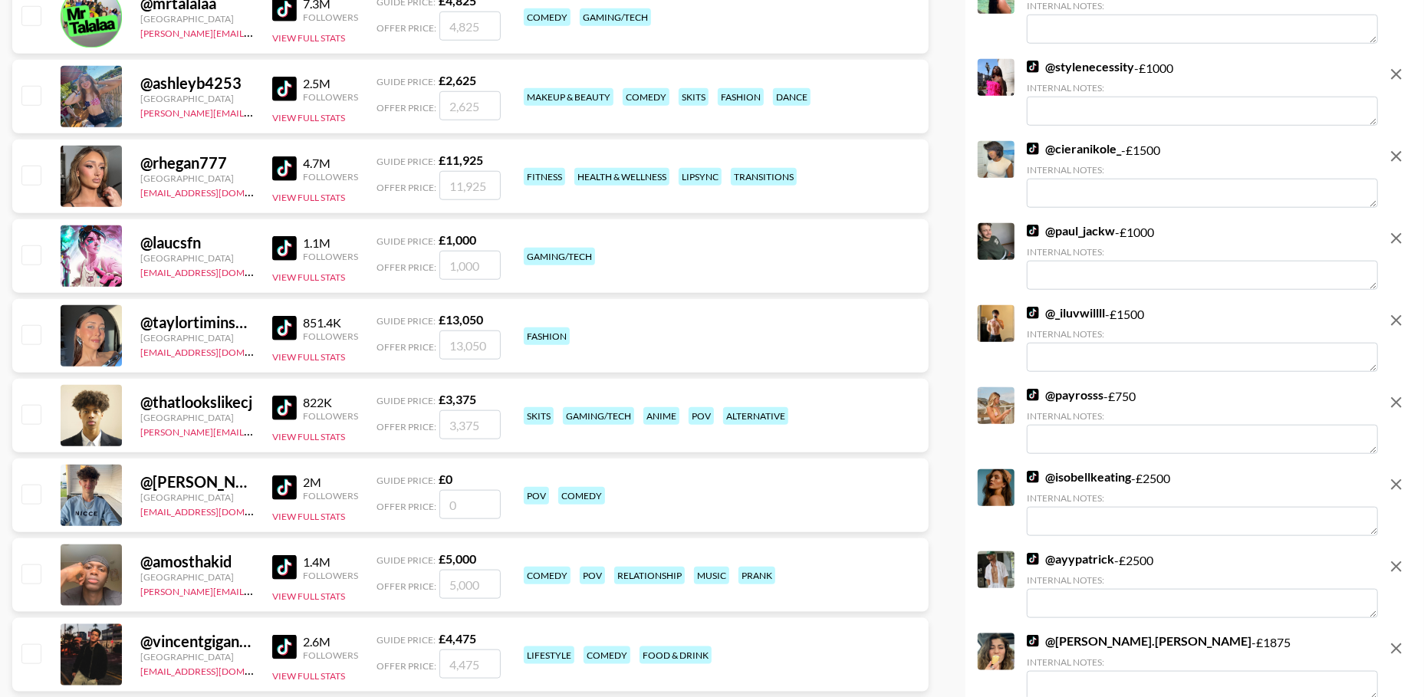
scroll to position [5291, 0]
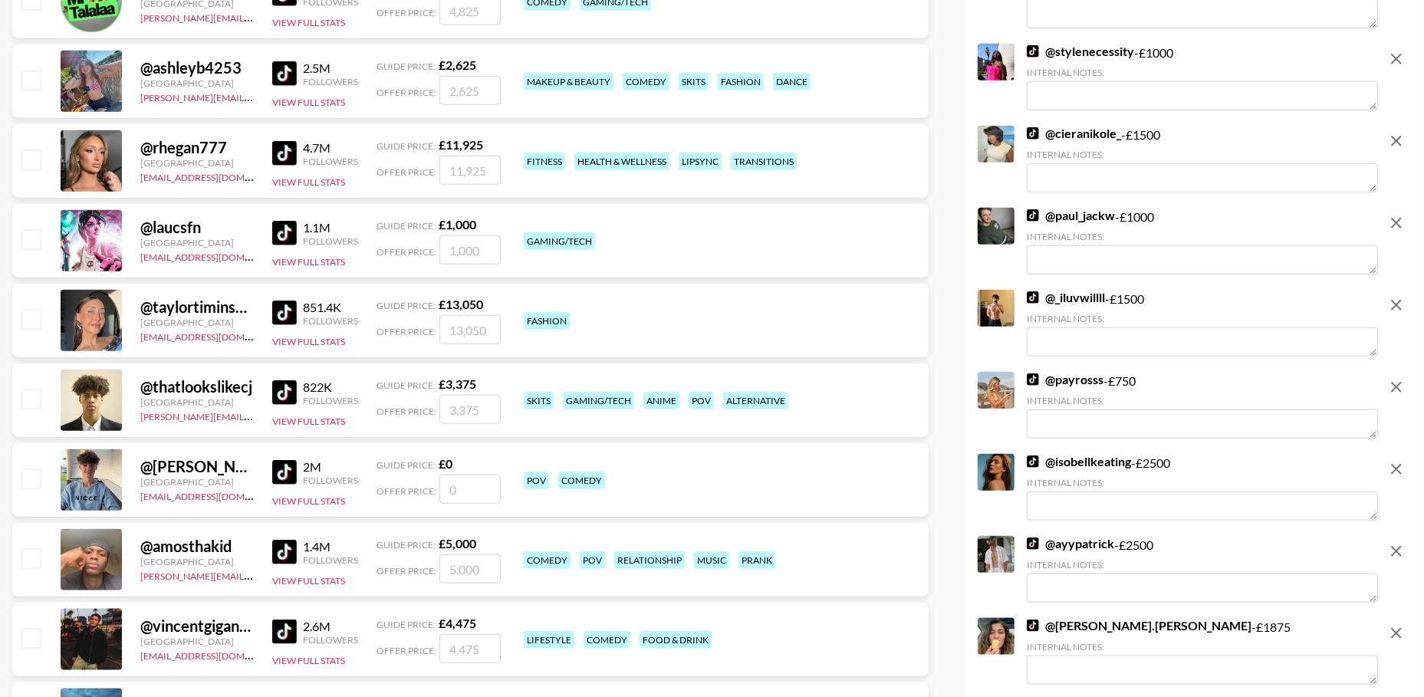
click at [1395, 225] on icon "remove" at bounding box center [1396, 223] width 11 height 11
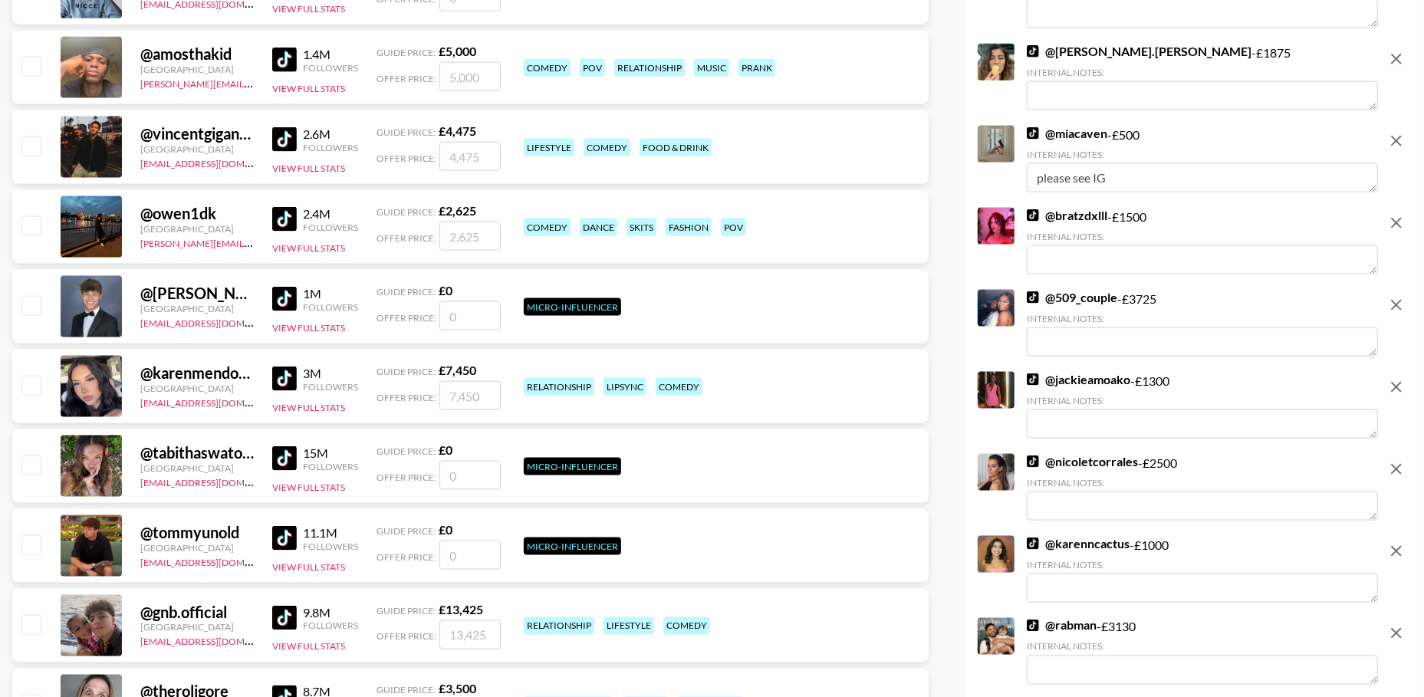
scroll to position [5823, 0]
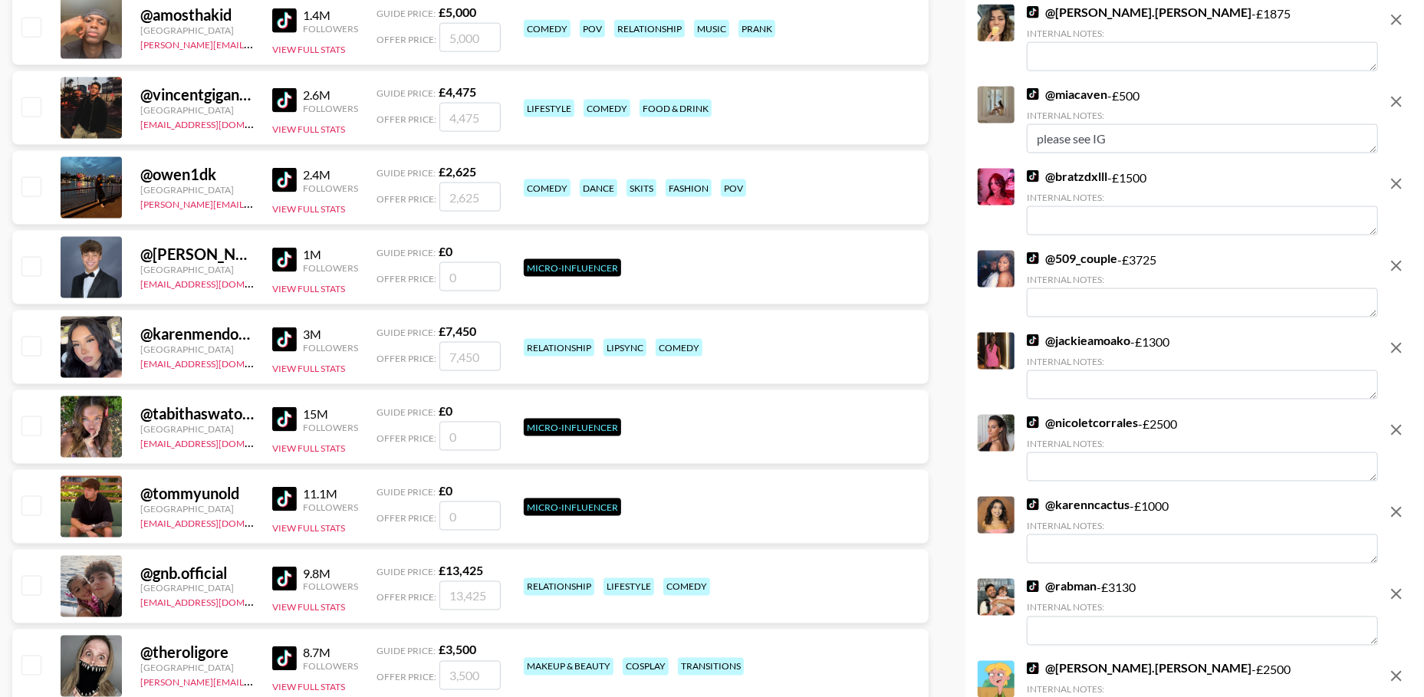
click at [1396, 267] on icon "remove" at bounding box center [1396, 266] width 11 height 11
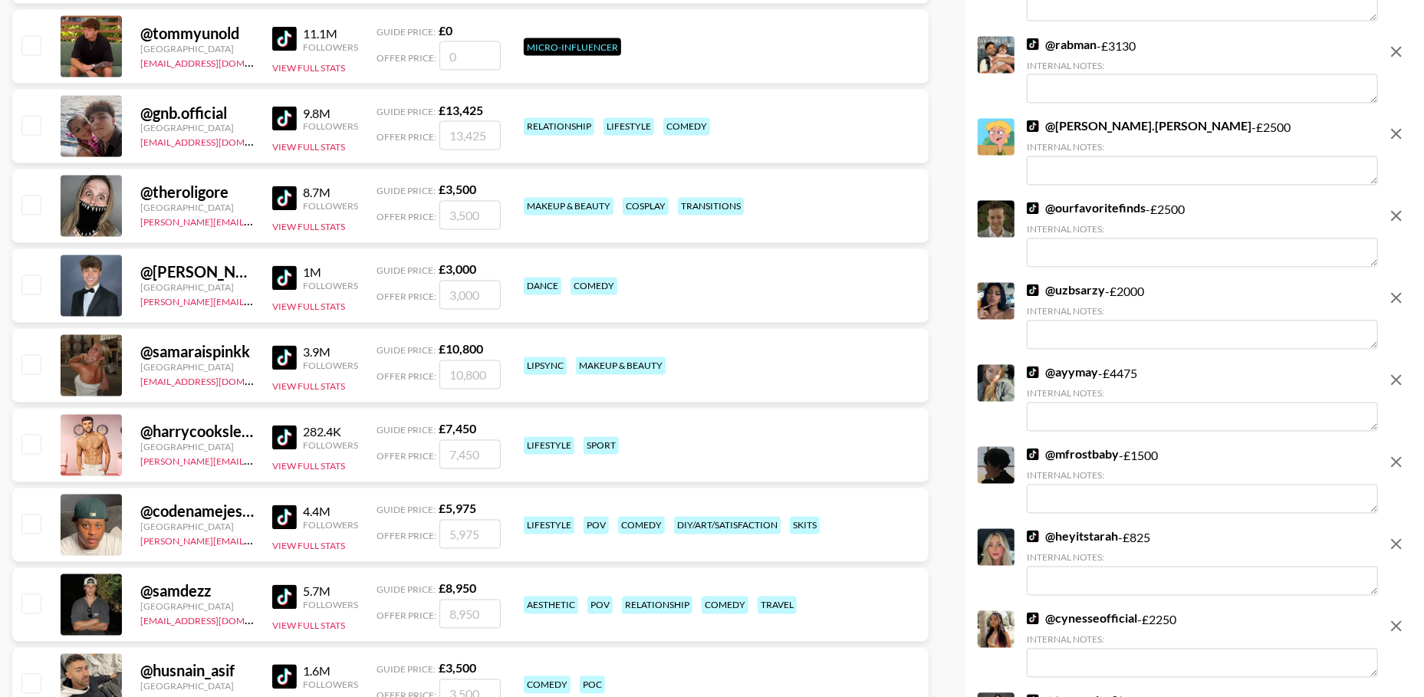
scroll to position [6348, 0]
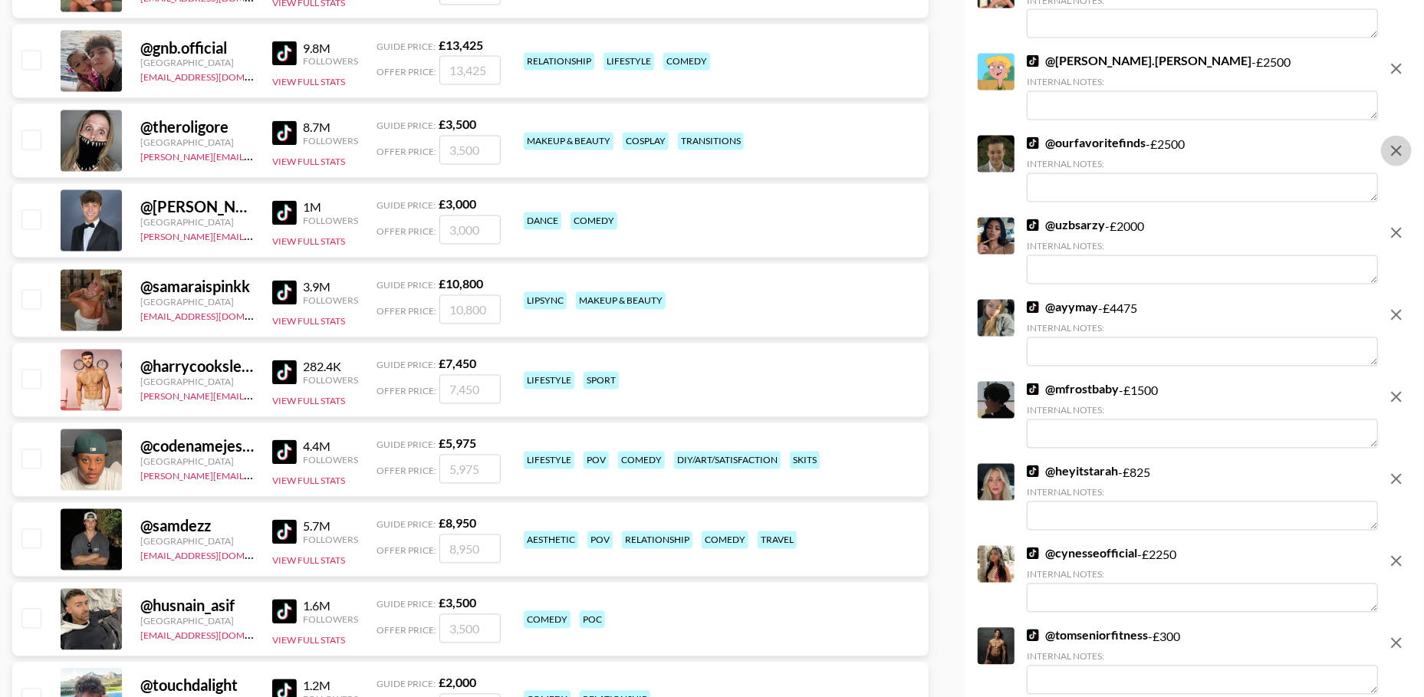
click at [1399, 151] on icon "remove" at bounding box center [1396, 151] width 18 height 18
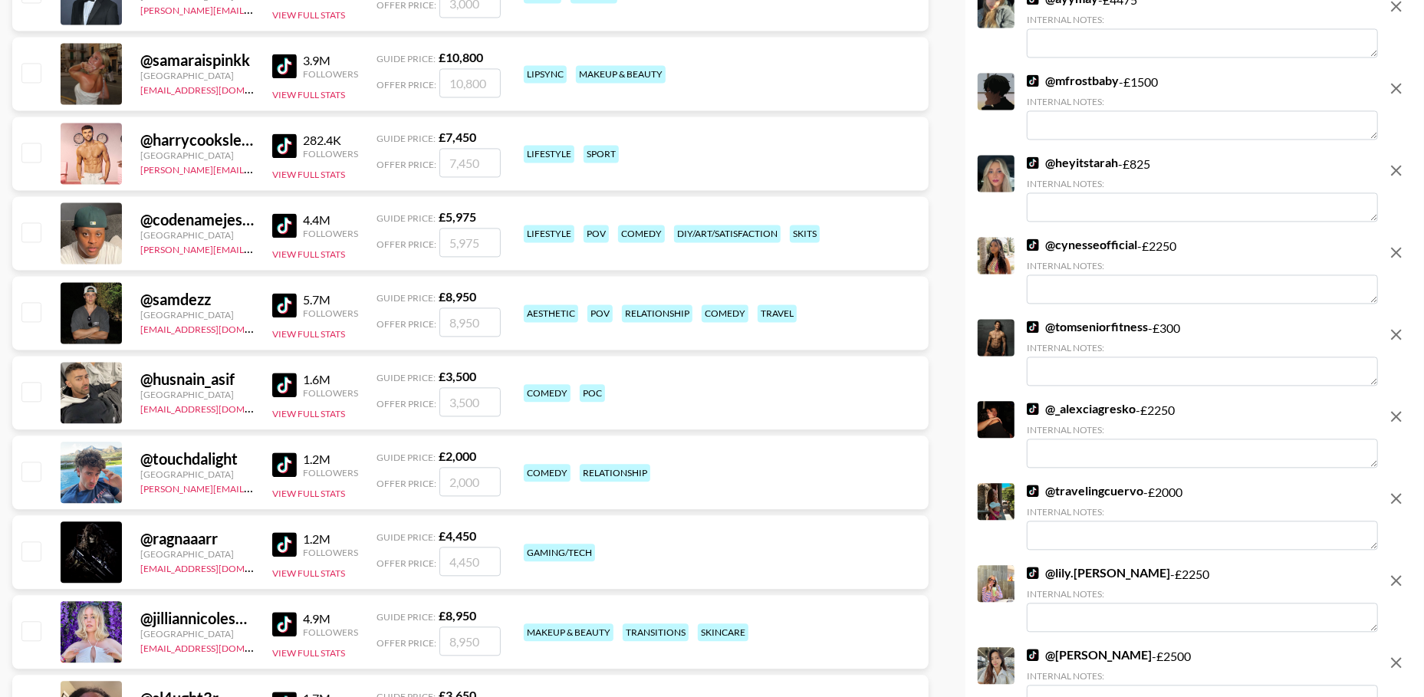
scroll to position [6593, 0]
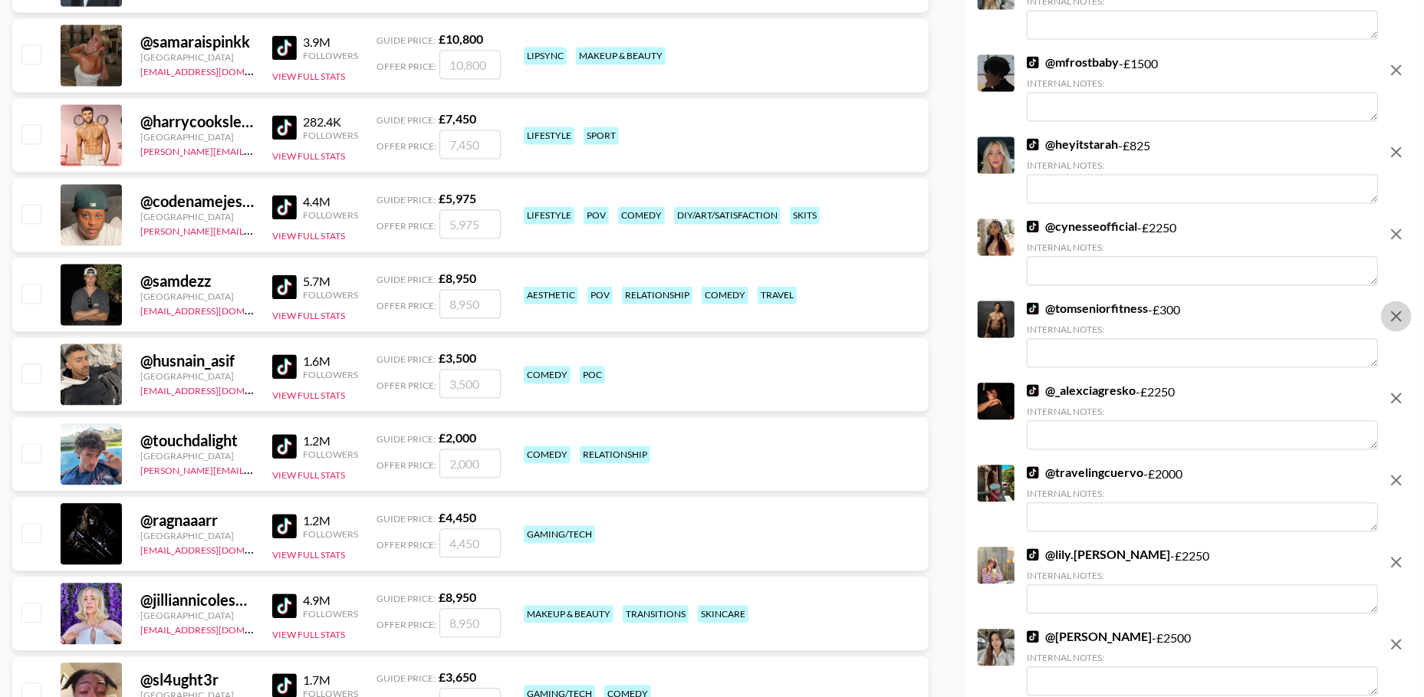
click at [1391, 314] on icon "remove" at bounding box center [1396, 316] width 18 height 18
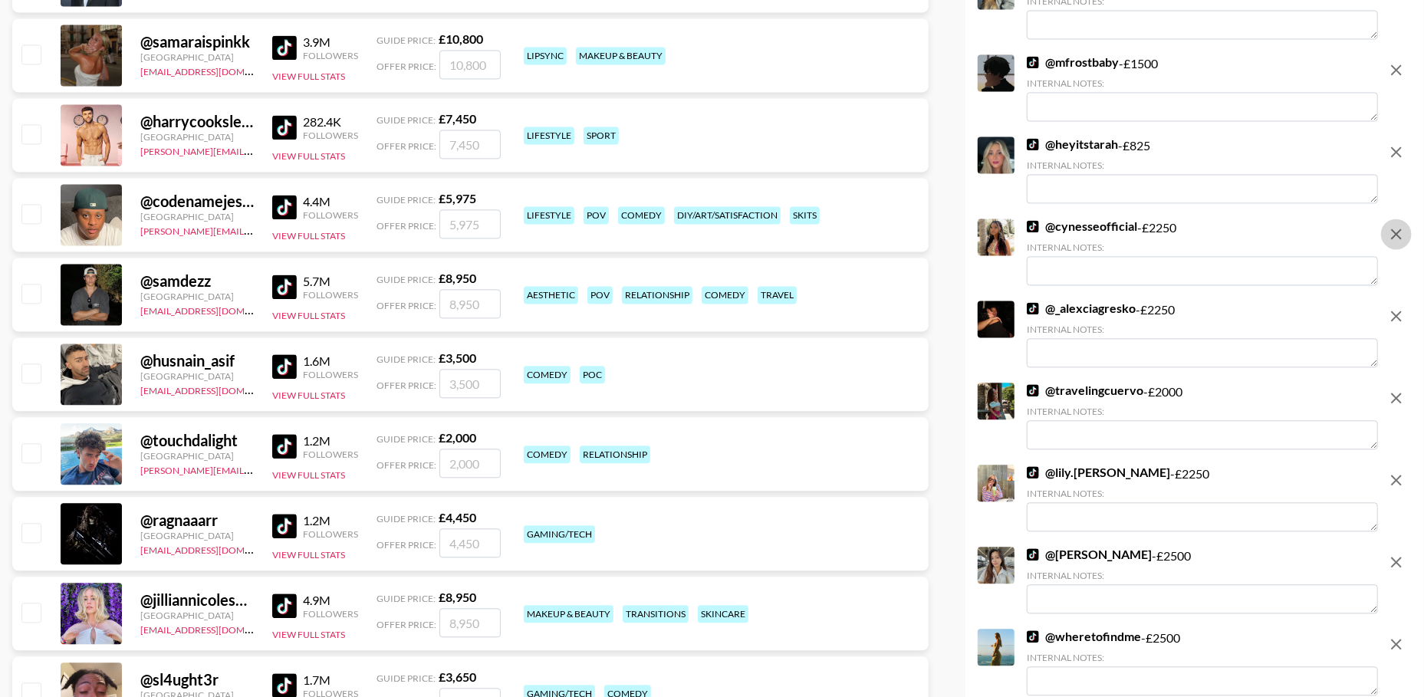
click at [1393, 228] on icon "remove" at bounding box center [1396, 234] width 18 height 18
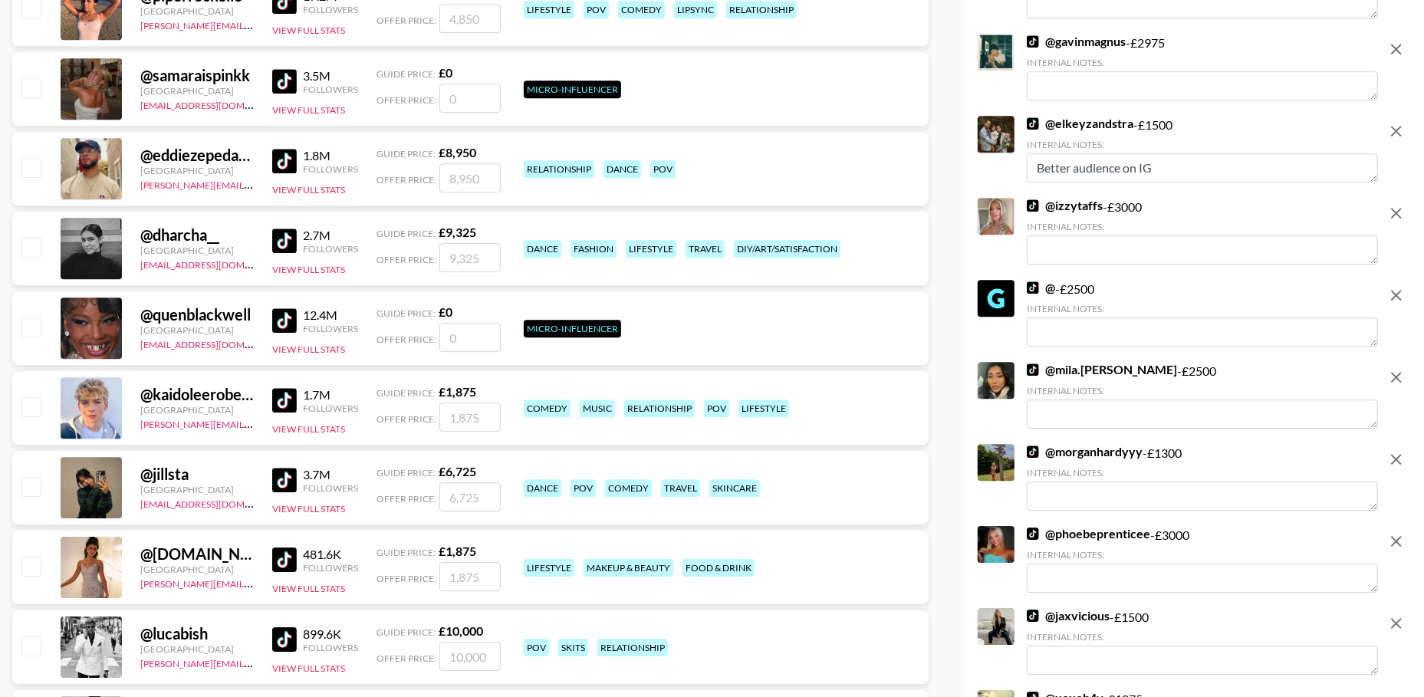
scroll to position [7535, 0]
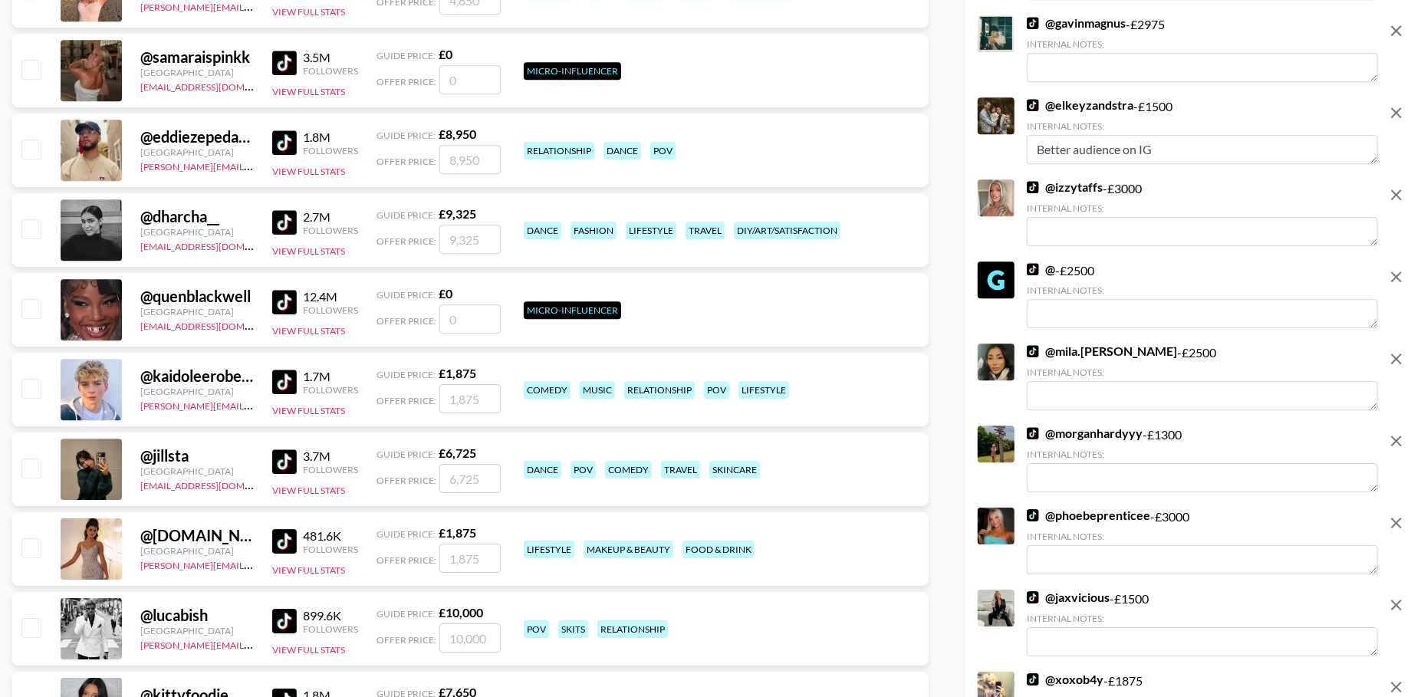
click at [1400, 278] on icon "remove" at bounding box center [1396, 277] width 18 height 18
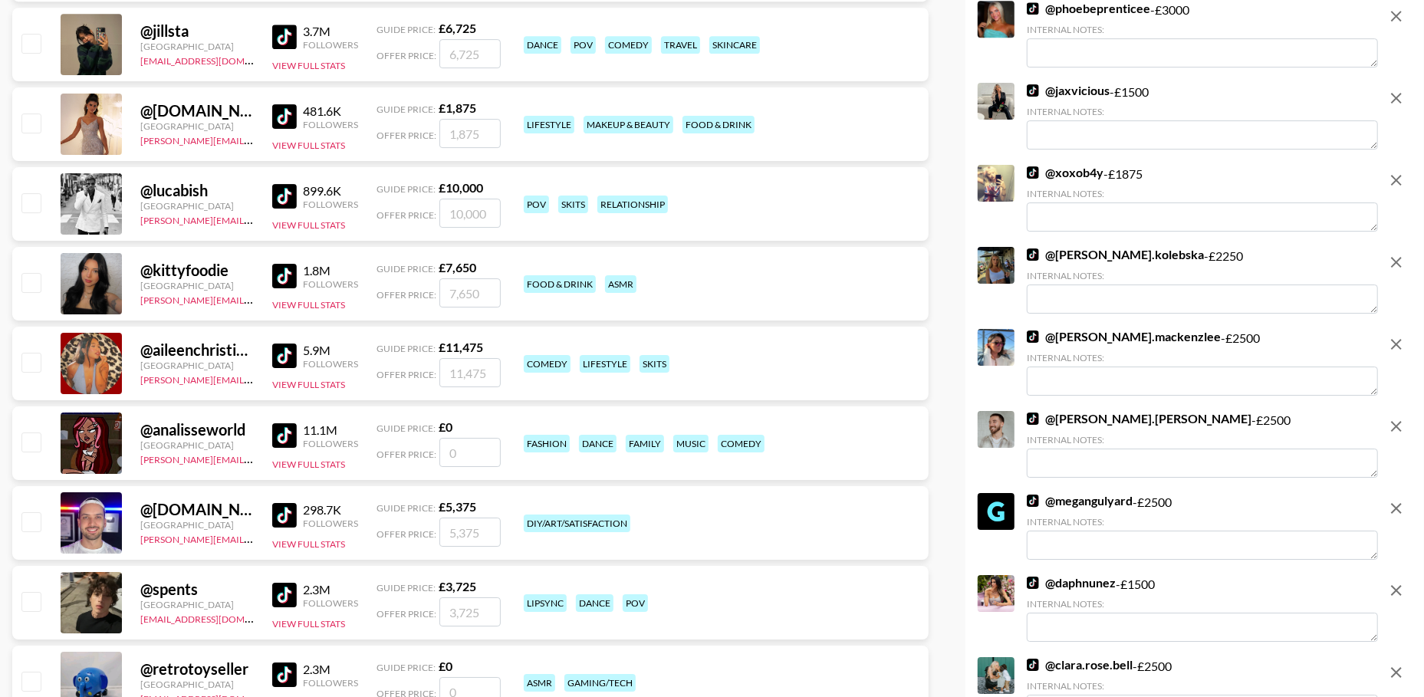
scroll to position [8083, 0]
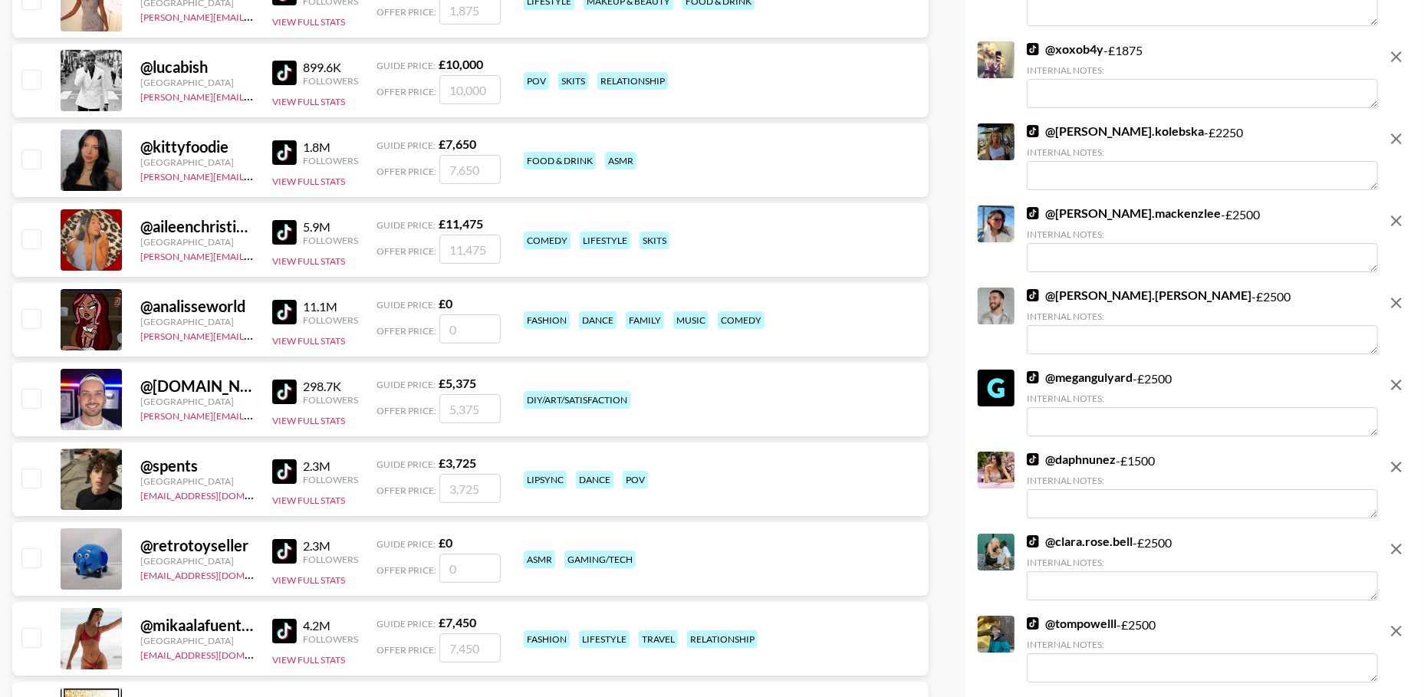
click at [1396, 393] on icon "remove" at bounding box center [1396, 385] width 18 height 18
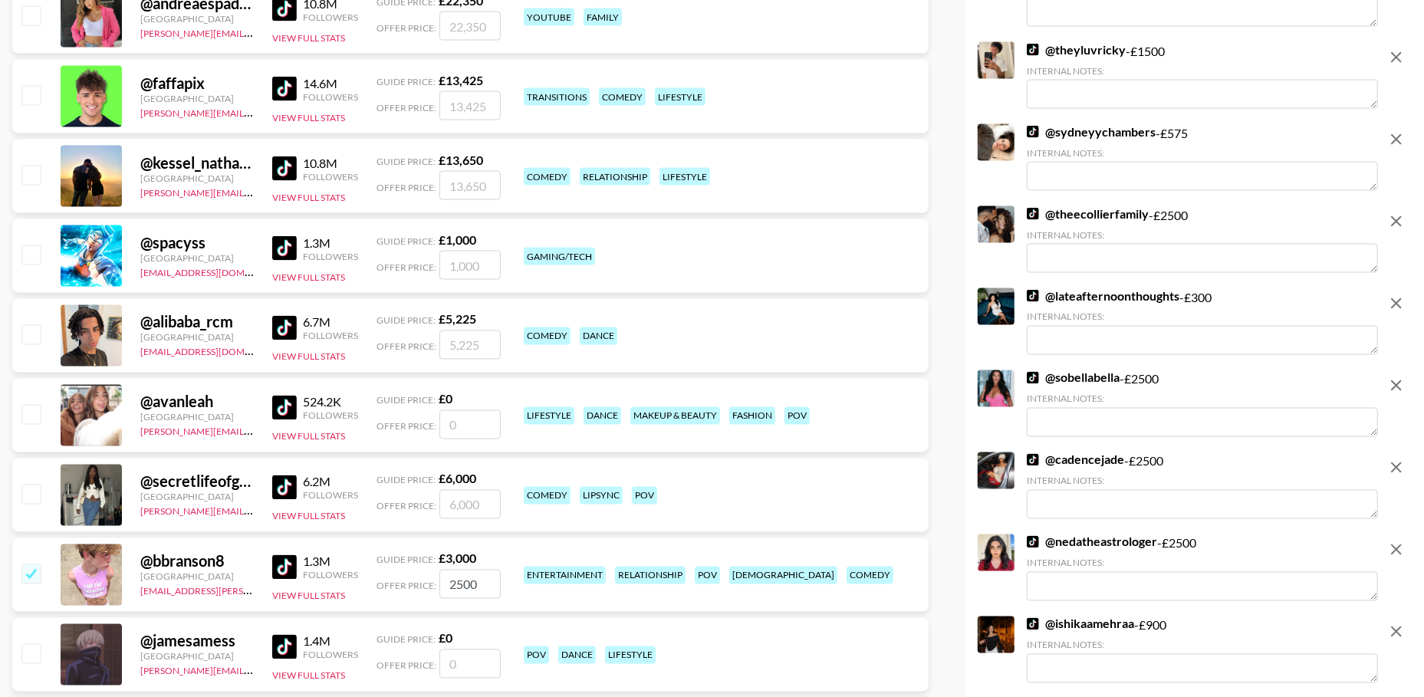
scroll to position [10388, 0]
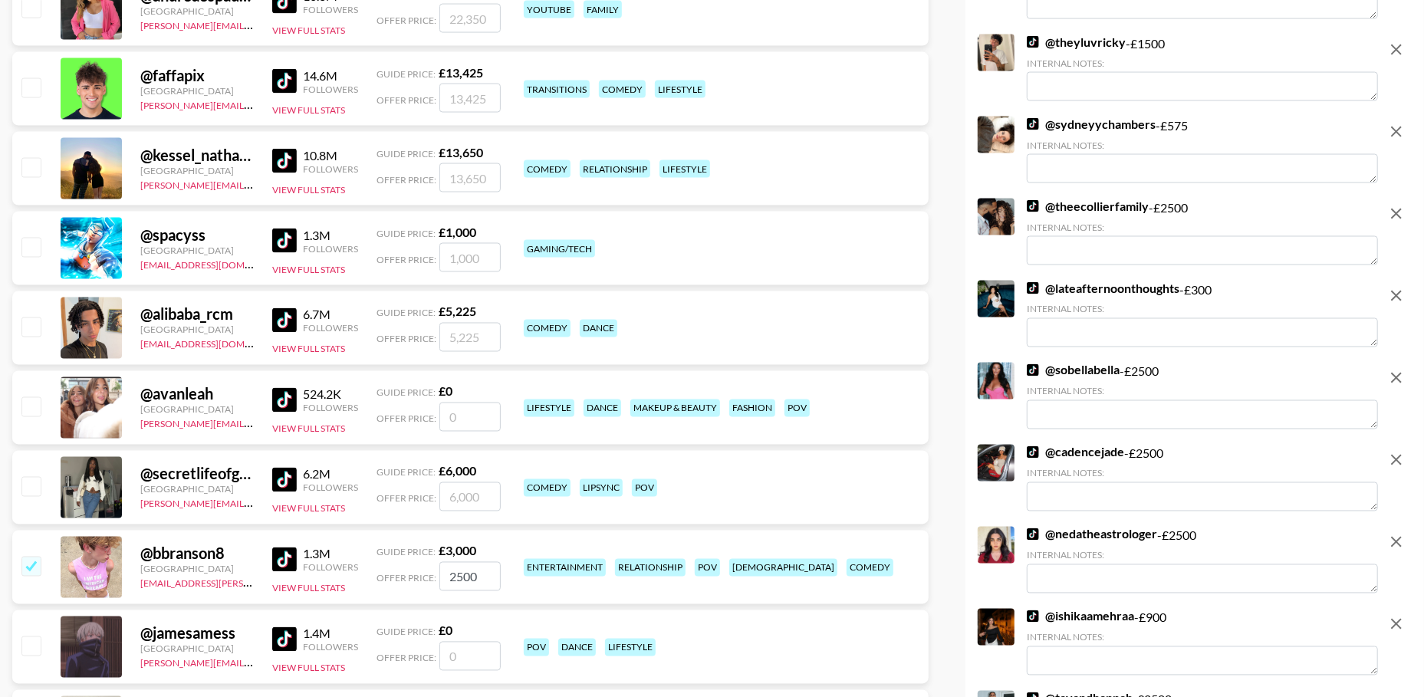
click at [1393, 211] on icon "remove" at bounding box center [1396, 214] width 11 height 11
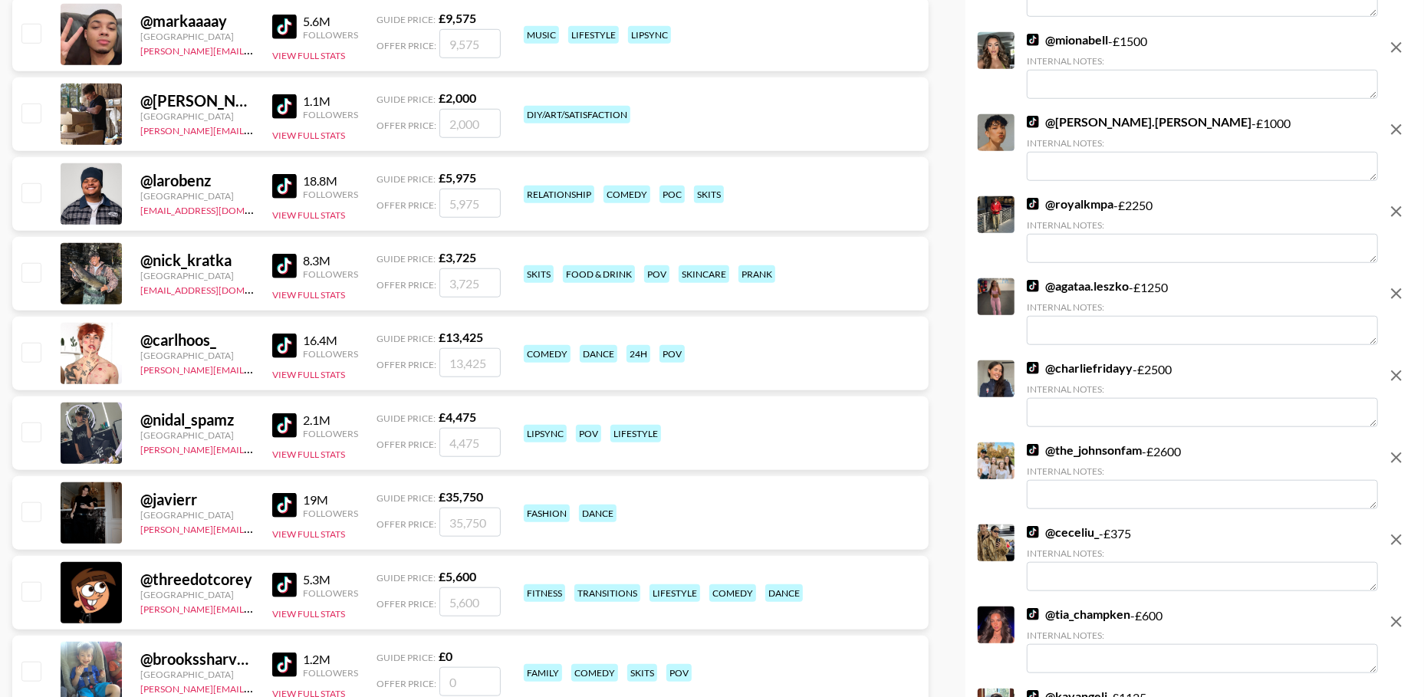
scroll to position [0, 0]
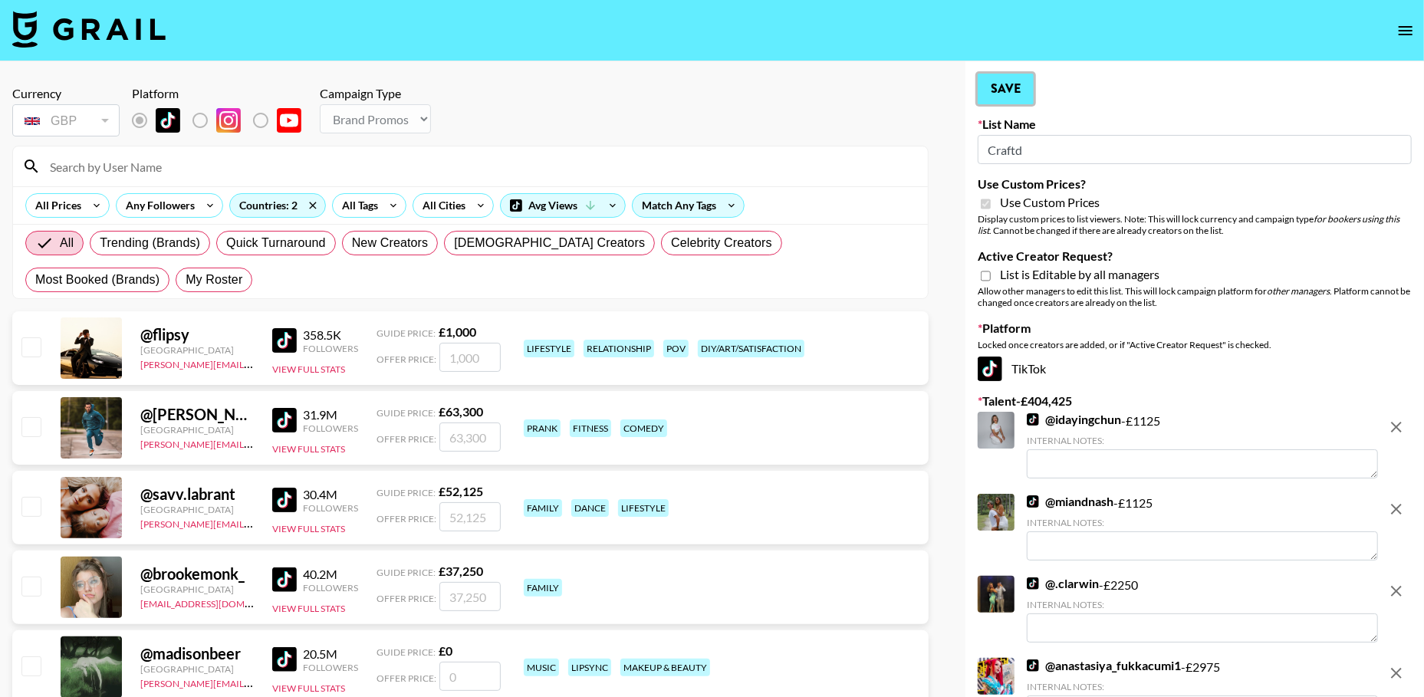
click at [1018, 83] on button "Save" at bounding box center [1006, 89] width 56 height 31
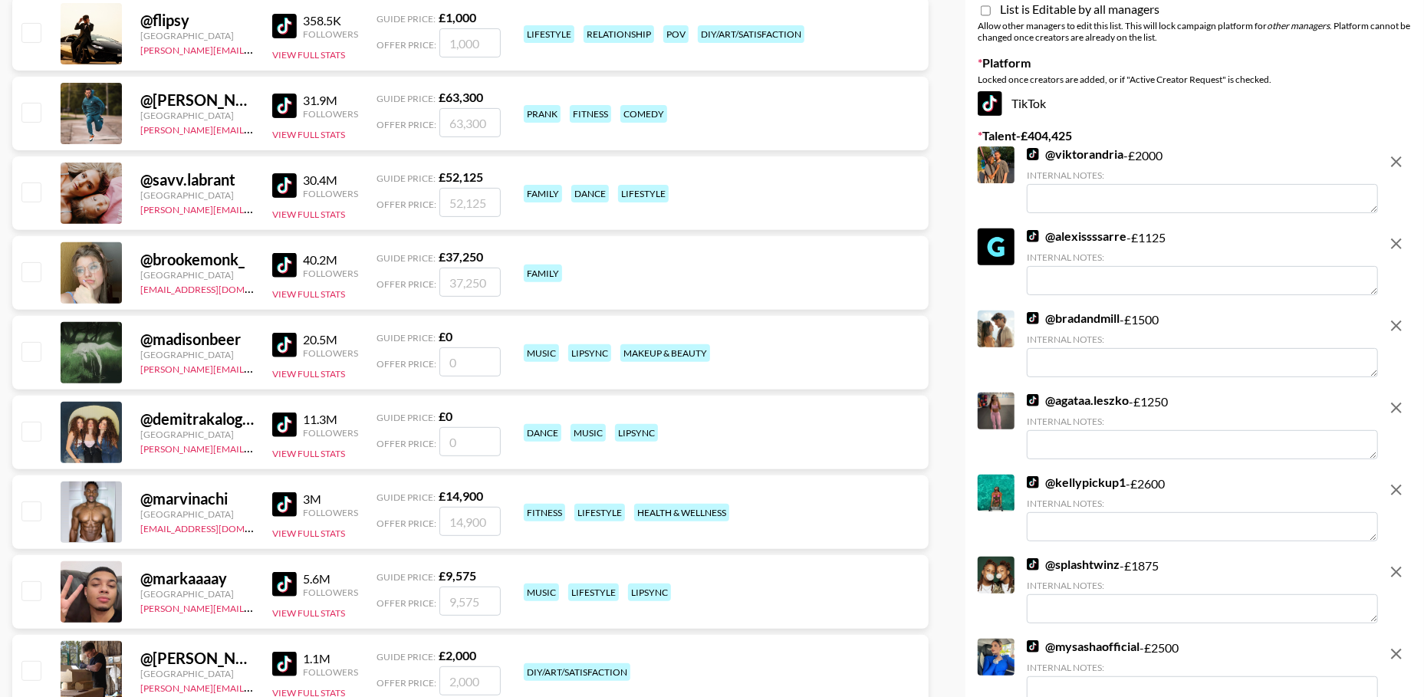
scroll to position [330, 0]
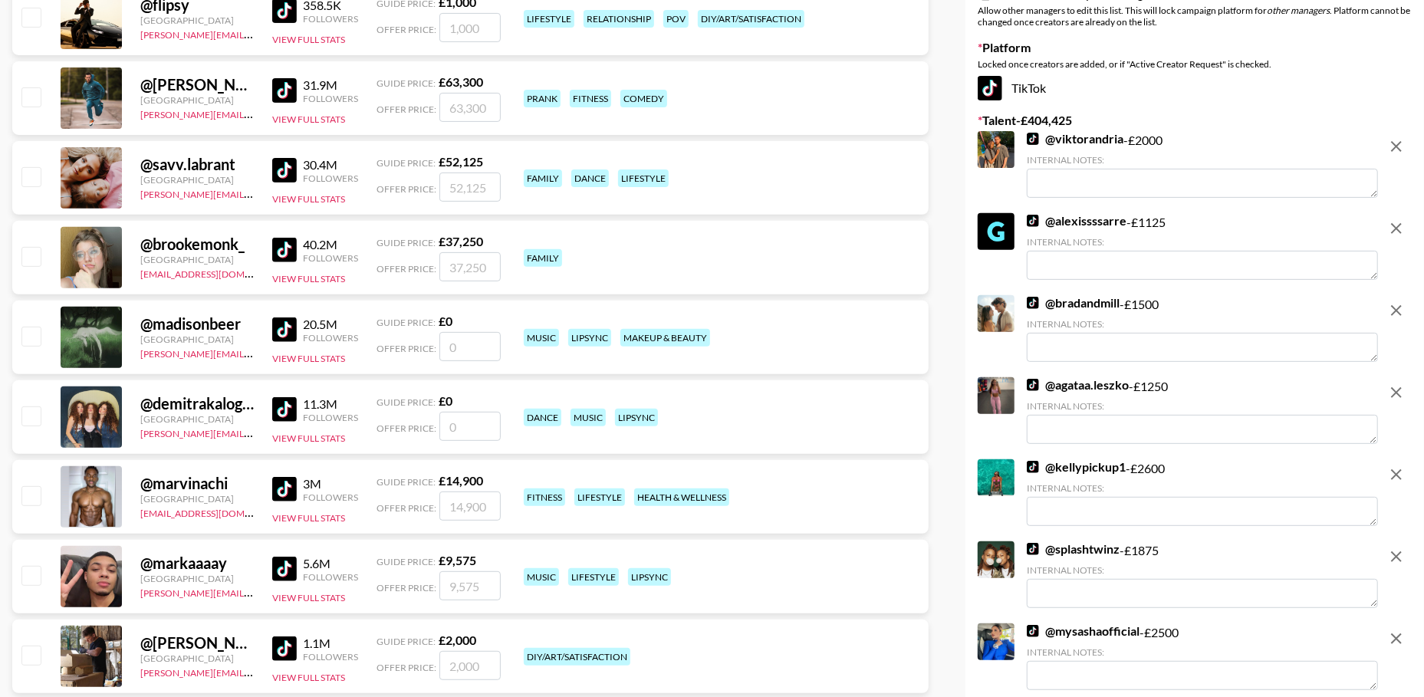
click at [1396, 469] on icon "remove" at bounding box center [1396, 474] width 18 height 18
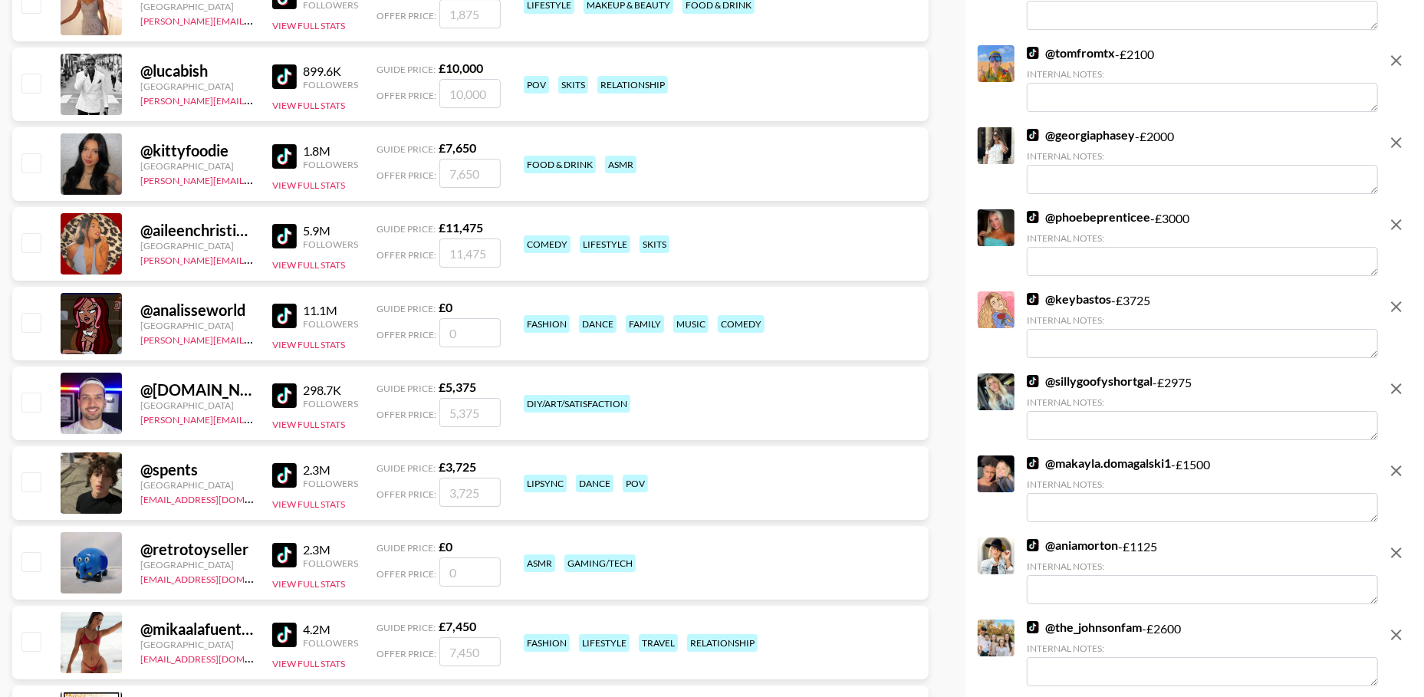
scroll to position [8197, 0]
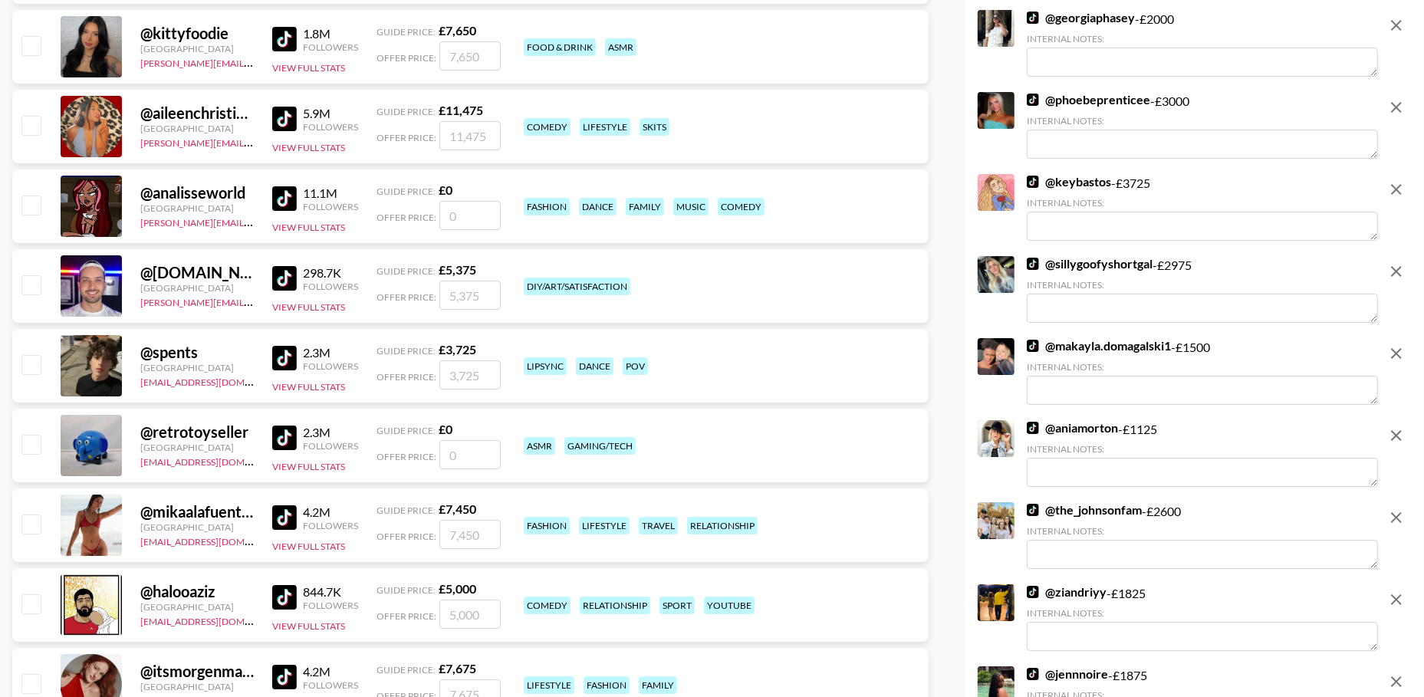
click at [1398, 100] on icon "remove" at bounding box center [1396, 107] width 18 height 18
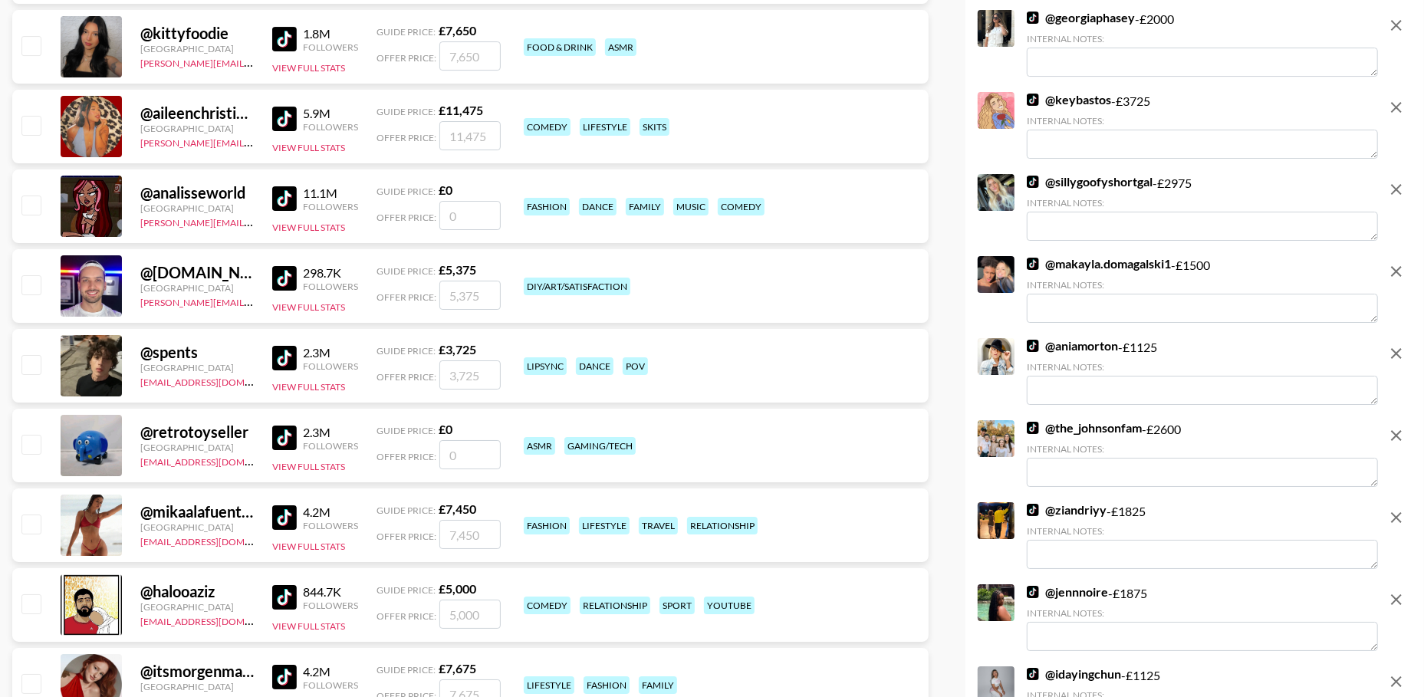
click at [1398, 100] on icon "remove" at bounding box center [1396, 107] width 18 height 18
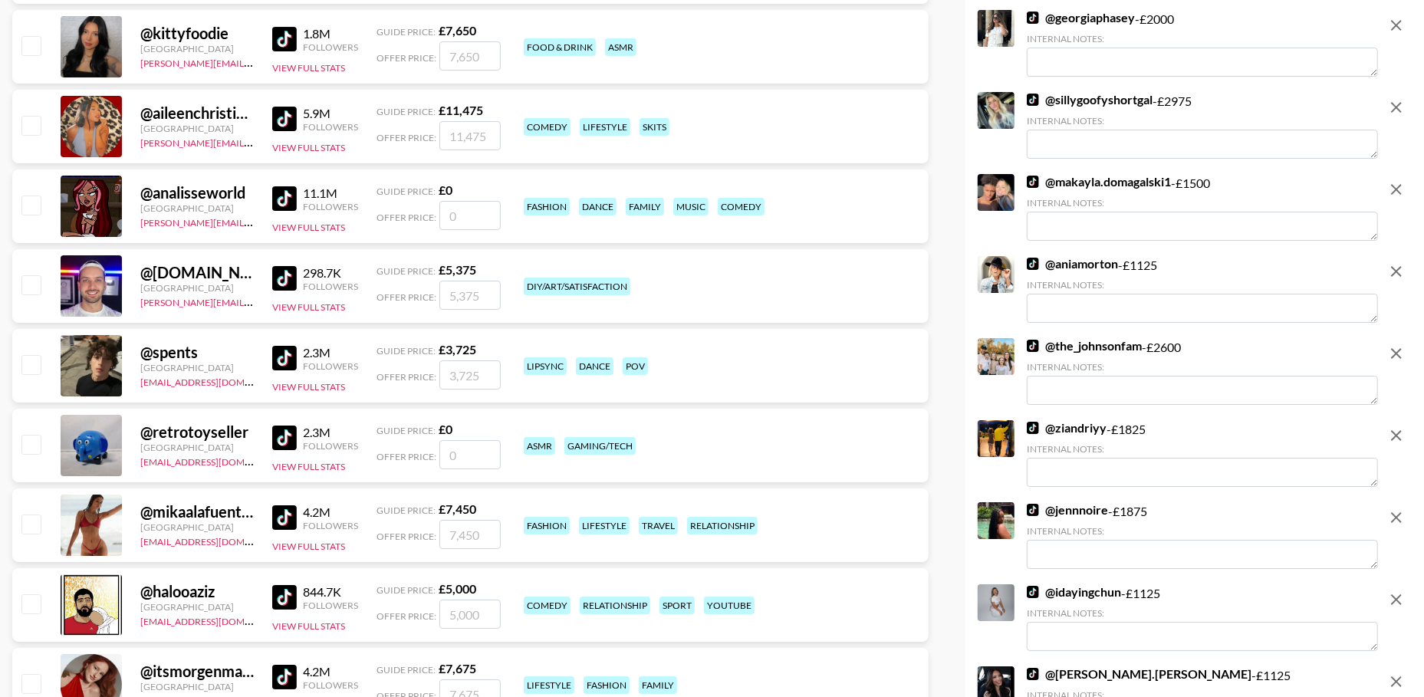
click at [1398, 100] on icon "remove" at bounding box center [1396, 107] width 18 height 18
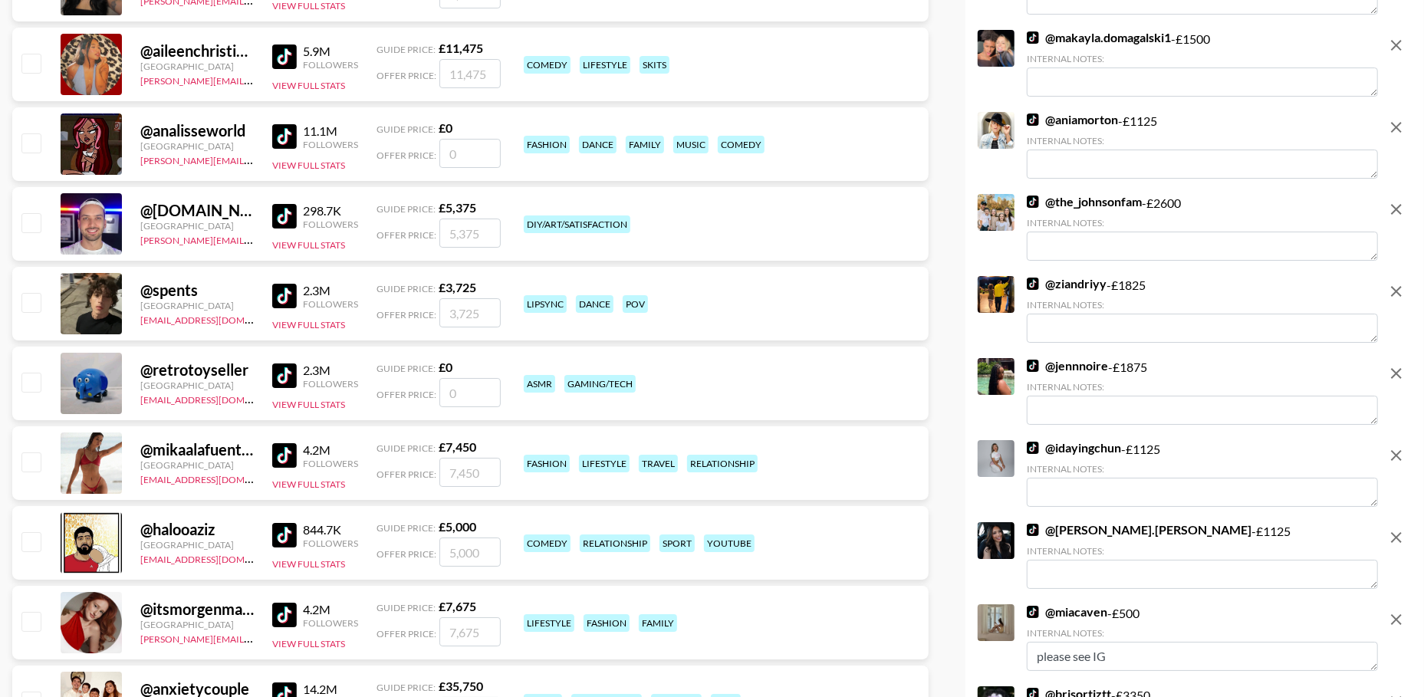
scroll to position [8391, 0]
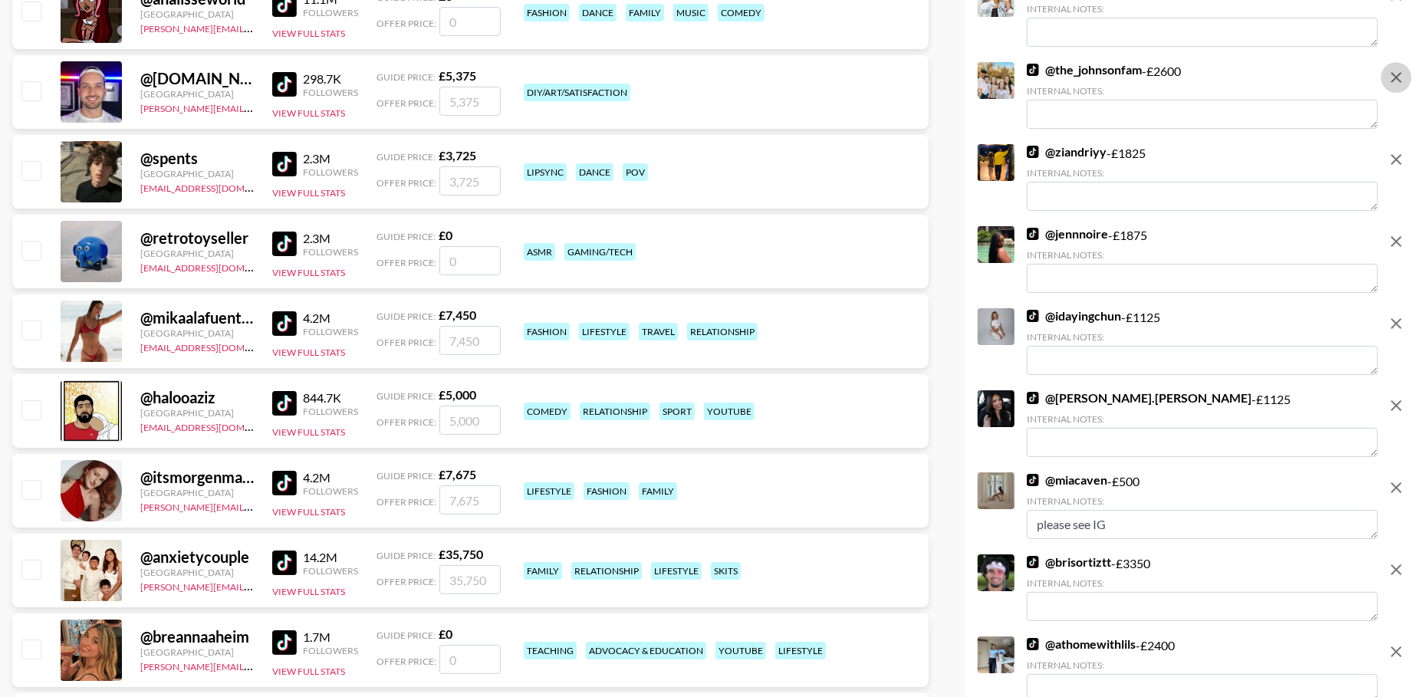
click at [1396, 79] on icon "remove" at bounding box center [1396, 77] width 18 height 18
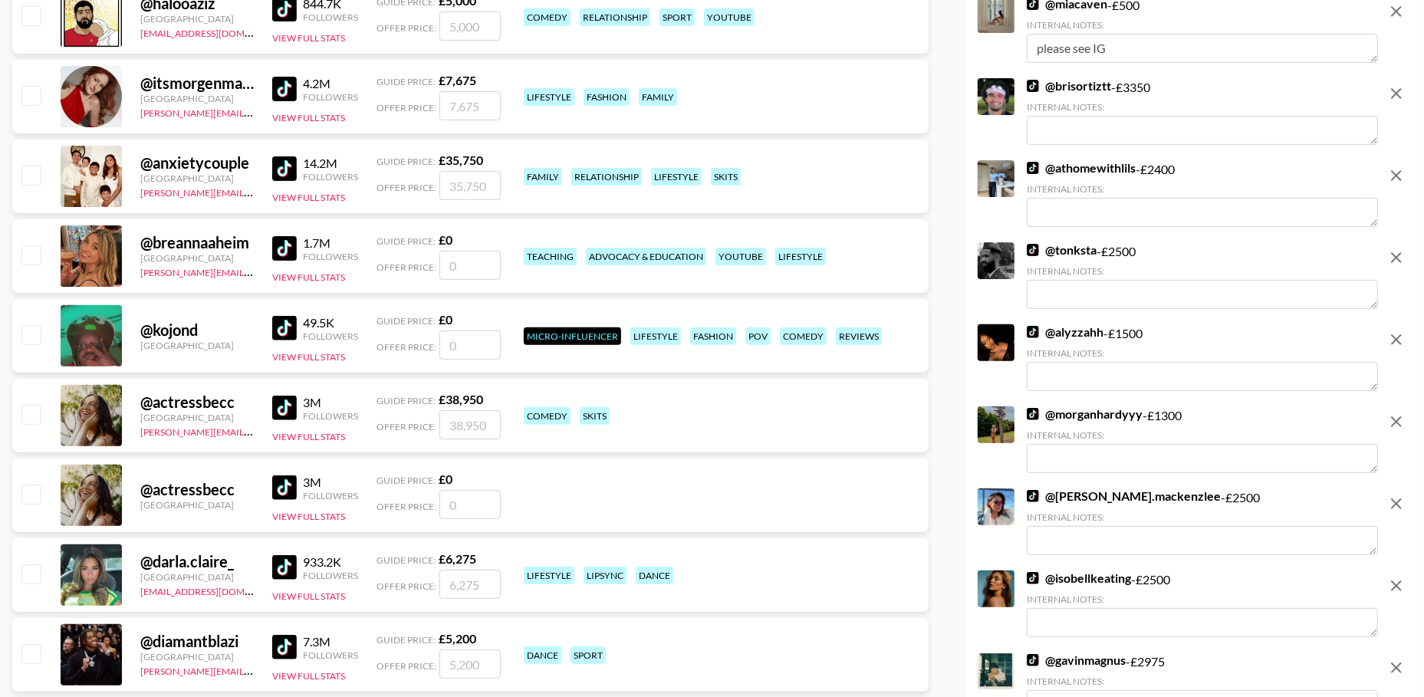
scroll to position [8797, 0]
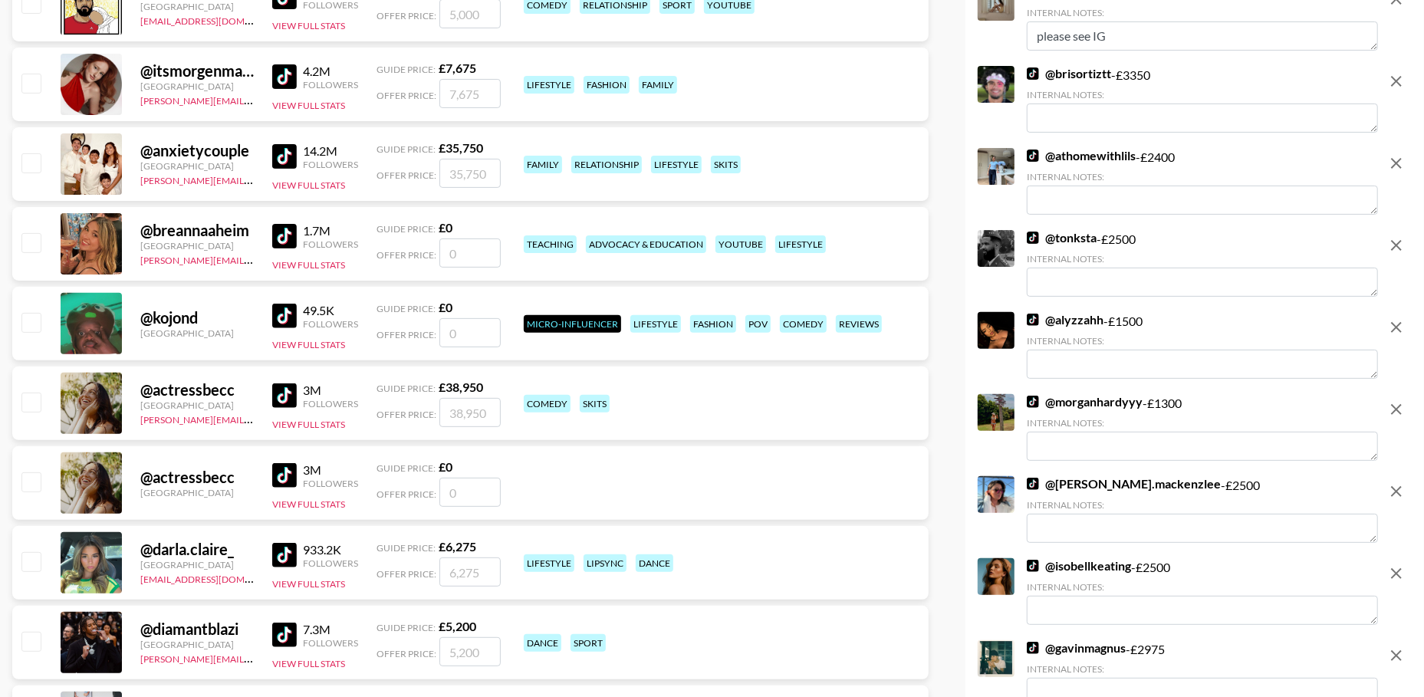
click at [1397, 88] on icon "remove" at bounding box center [1396, 81] width 18 height 18
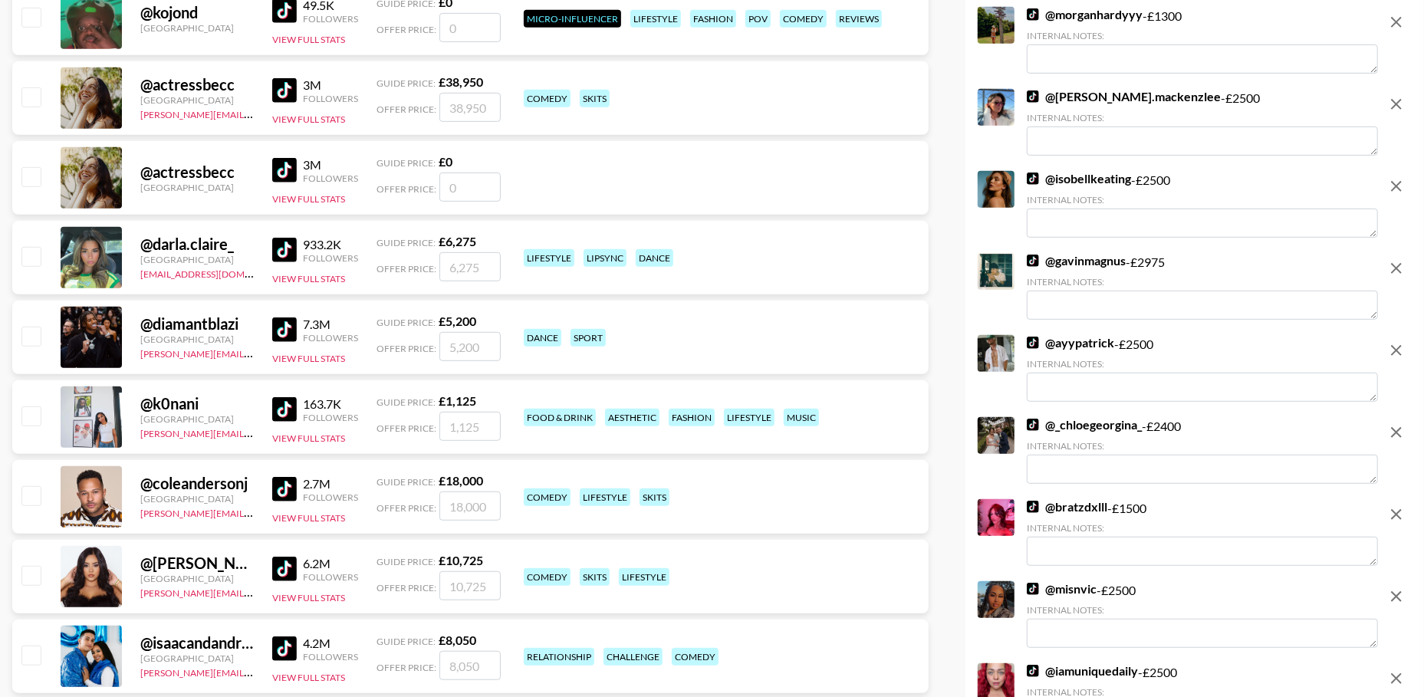
scroll to position [9119, 0]
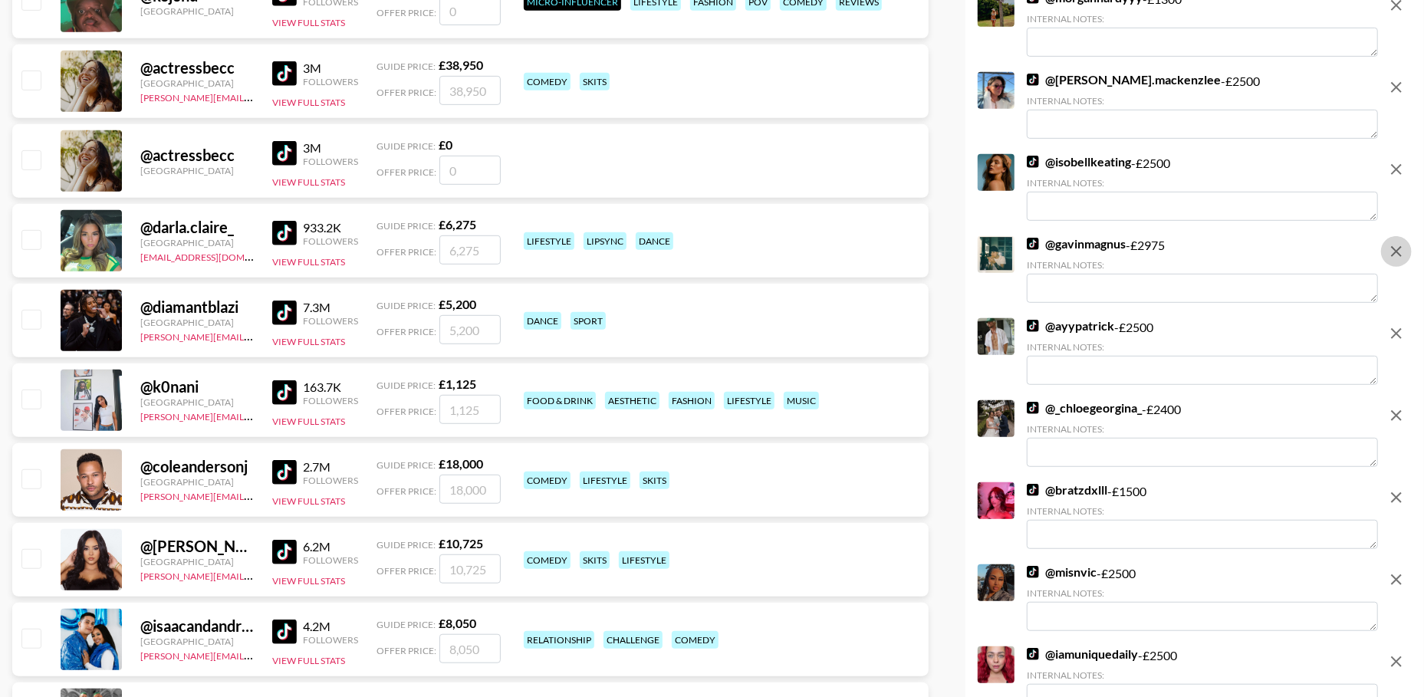
click at [1398, 251] on icon "remove" at bounding box center [1396, 251] width 18 height 18
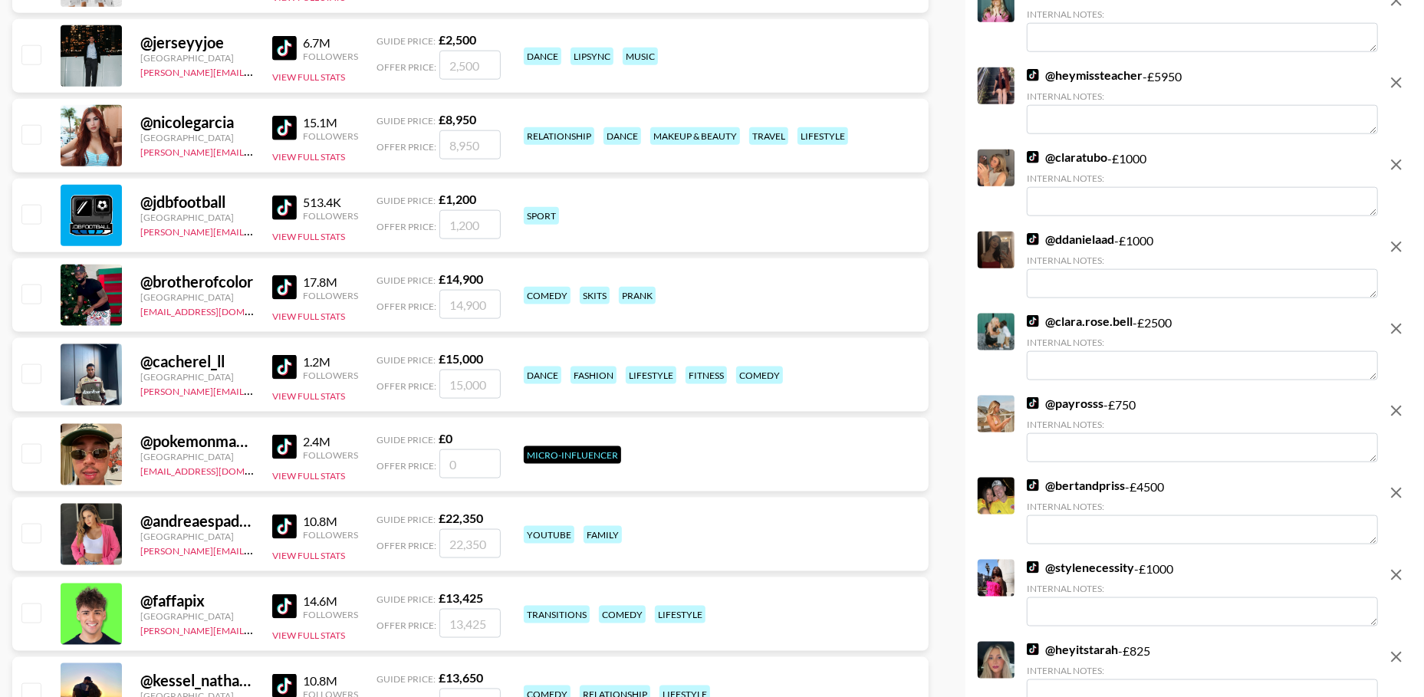
scroll to position [9854, 0]
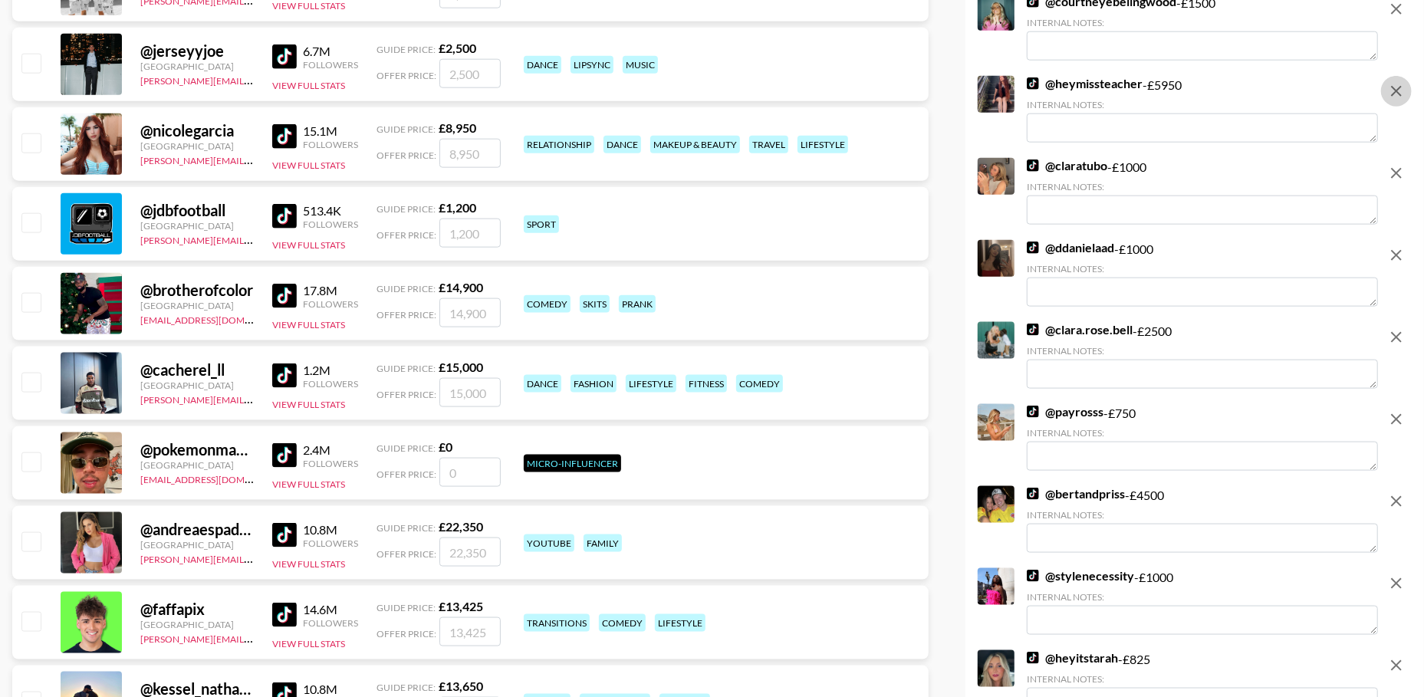
click at [1400, 93] on icon "remove" at bounding box center [1396, 91] width 18 height 18
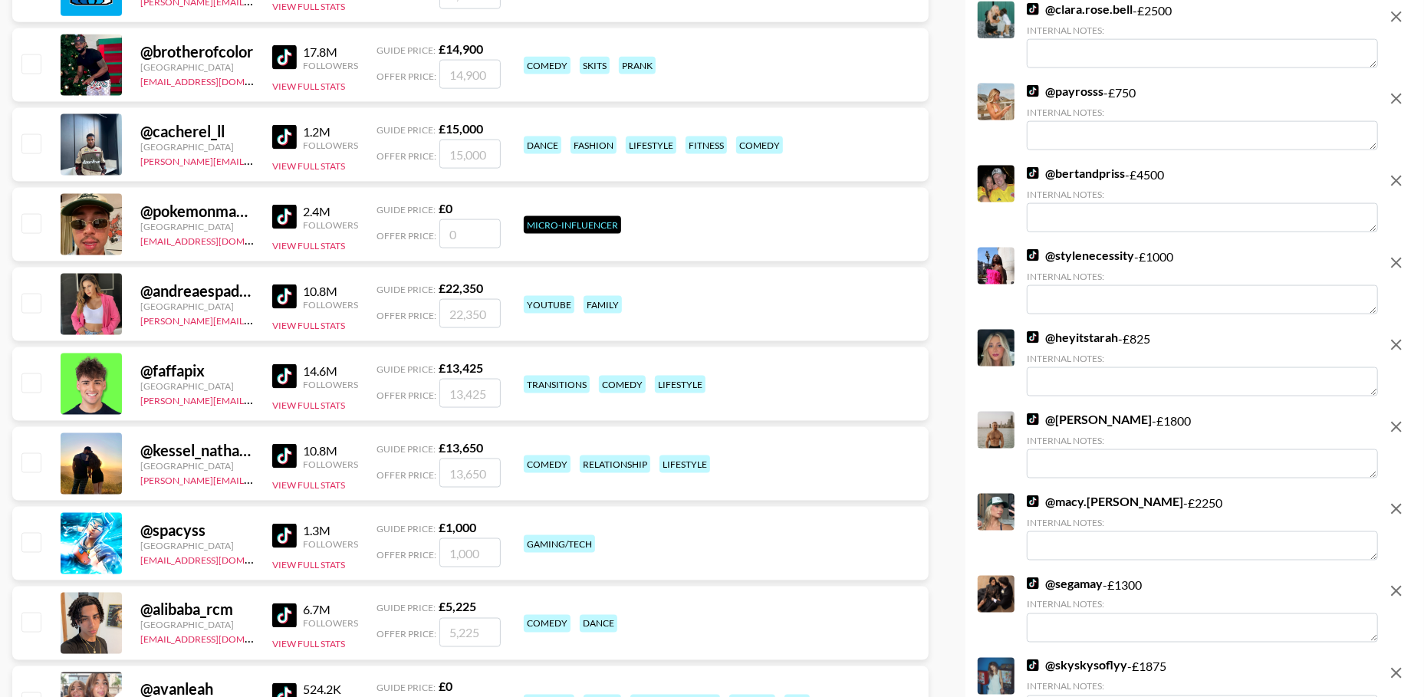
scroll to position [10089, 0]
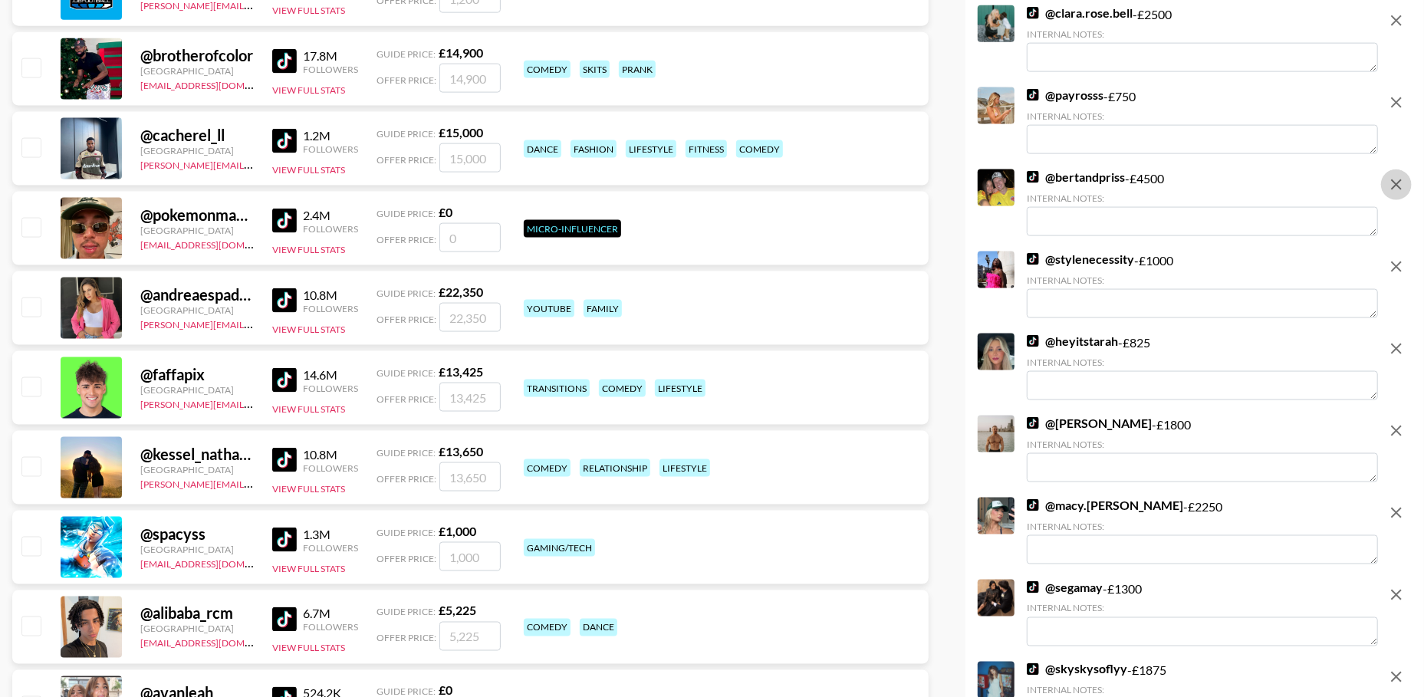
click at [1387, 179] on icon "remove" at bounding box center [1396, 185] width 18 height 18
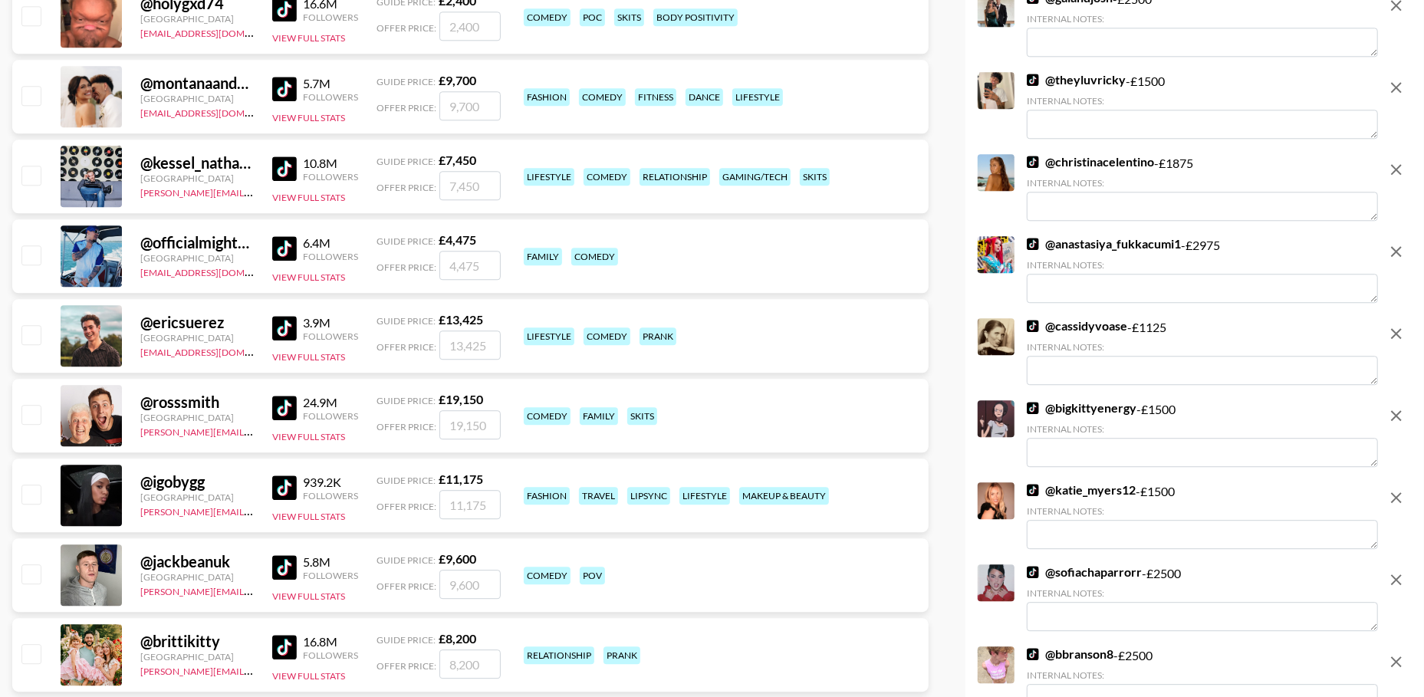
scroll to position [11421, 0]
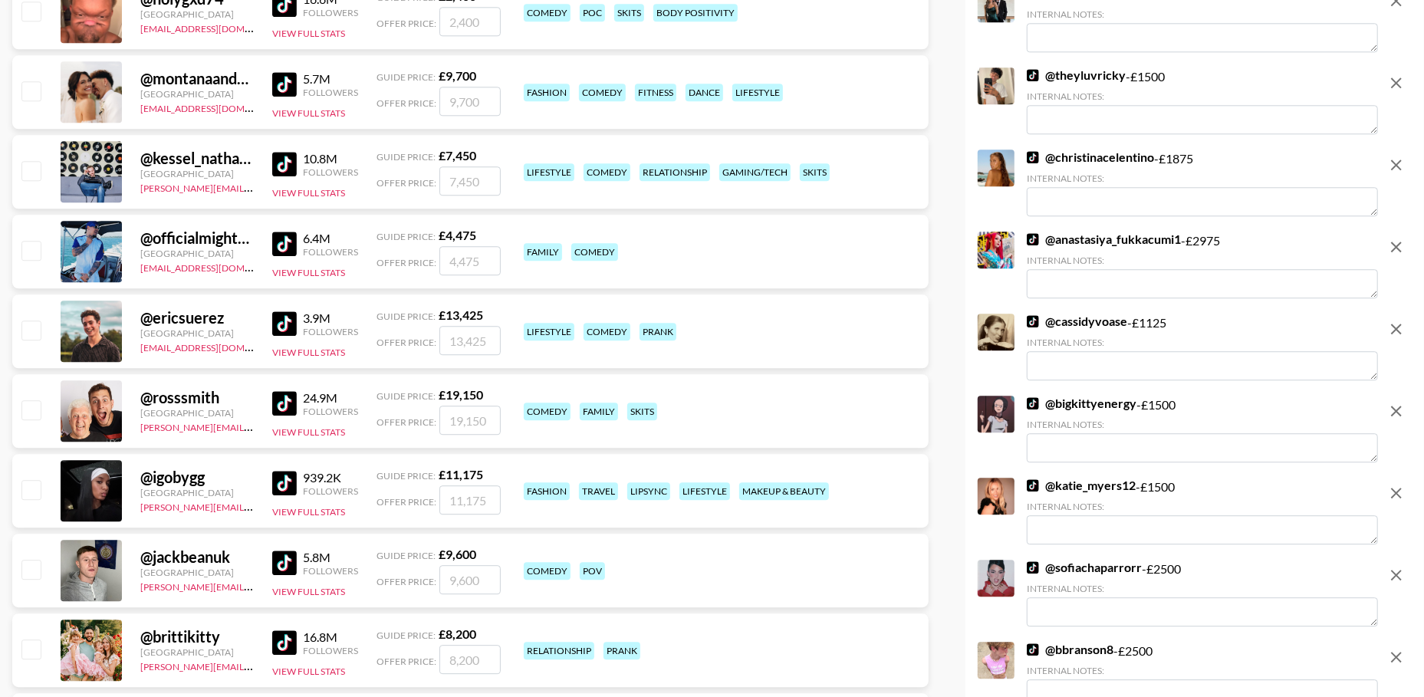
click at [1393, 246] on icon "remove" at bounding box center [1396, 247] width 18 height 18
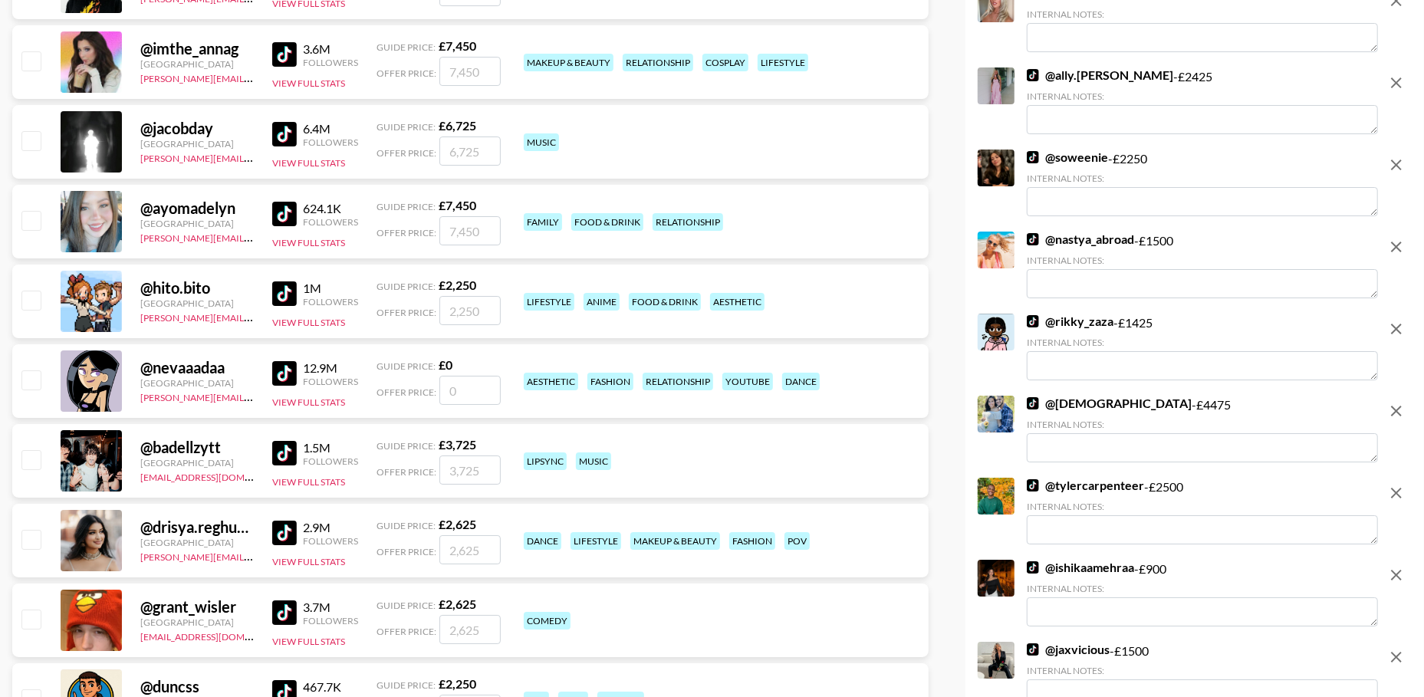
scroll to position [12282, 0]
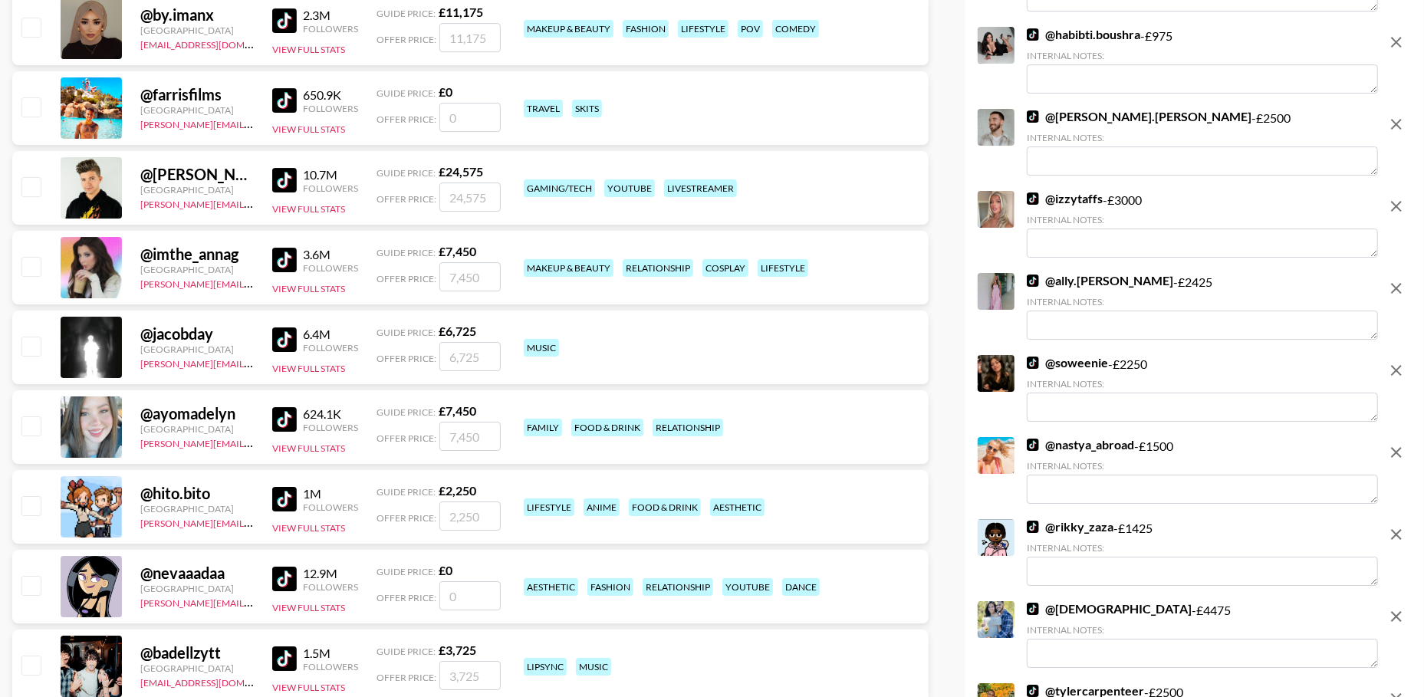
click at [1396, 201] on icon "remove" at bounding box center [1396, 206] width 18 height 18
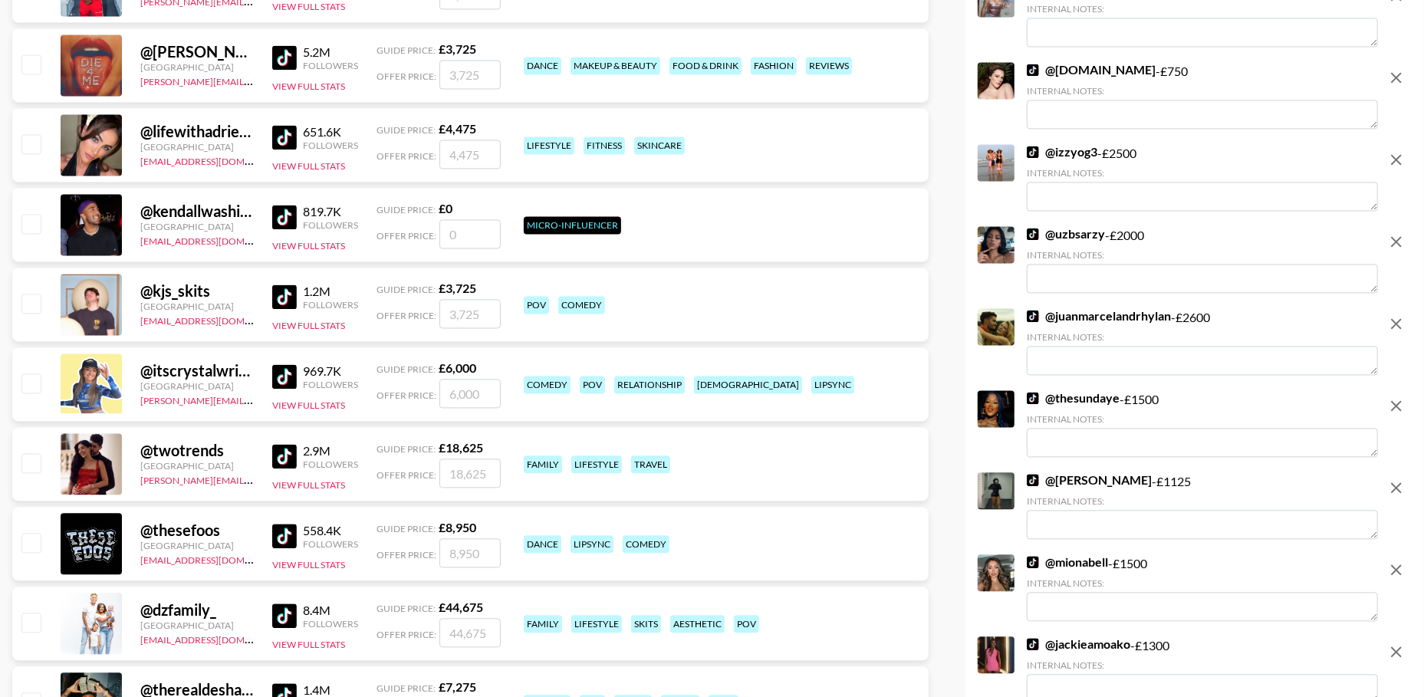
scroll to position [15315, 0]
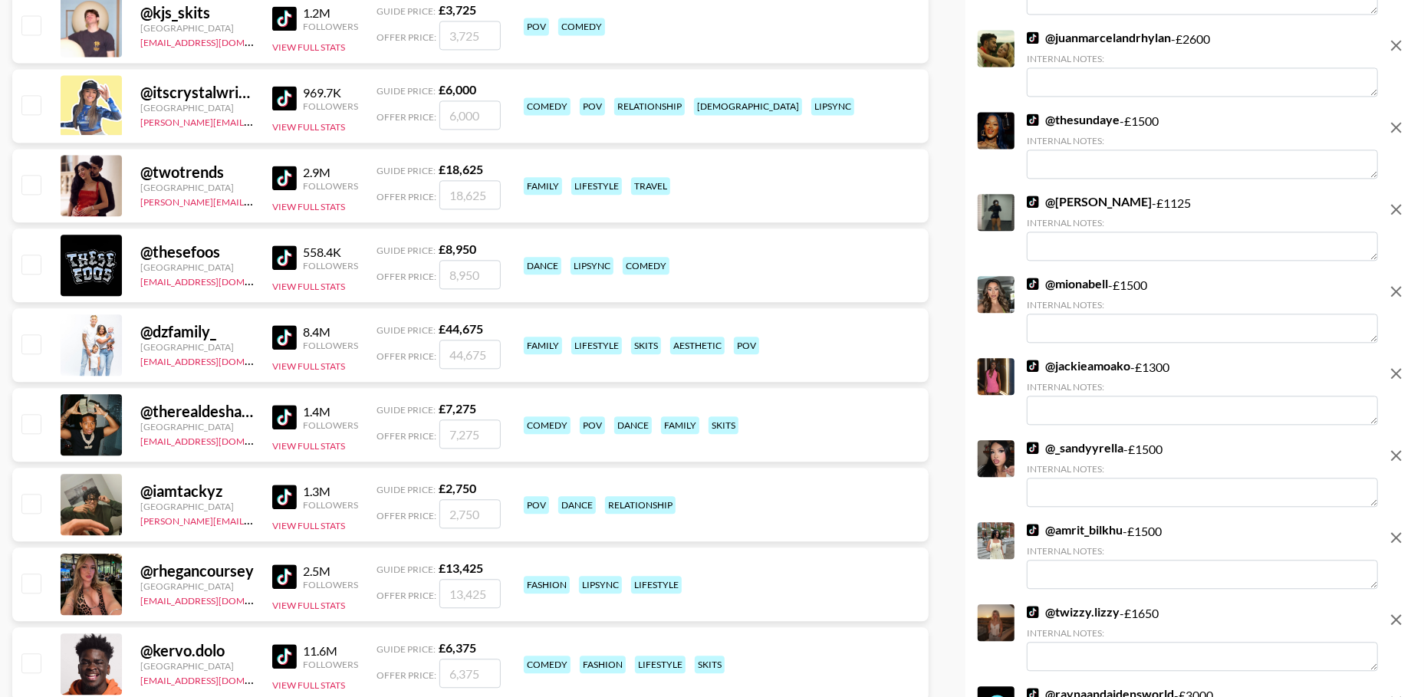
click at [1397, 48] on icon "remove" at bounding box center [1396, 45] width 18 height 18
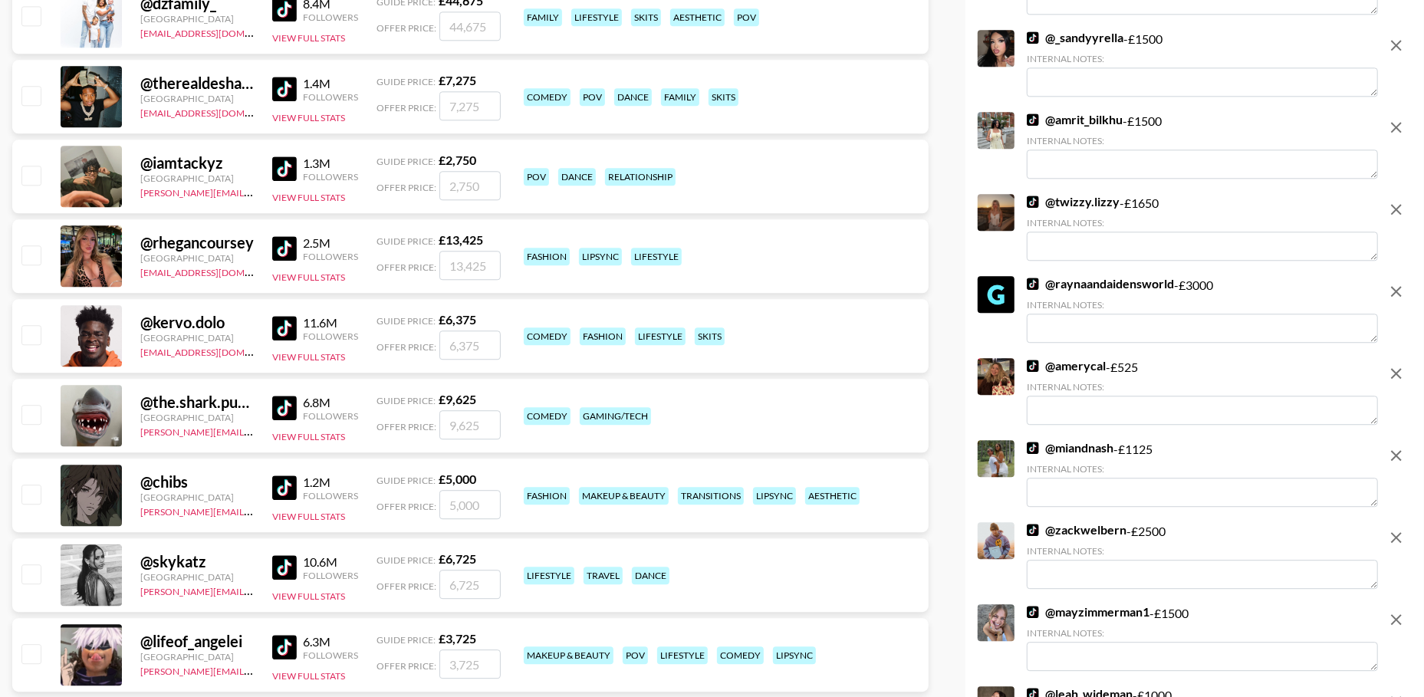
scroll to position [15656, 0]
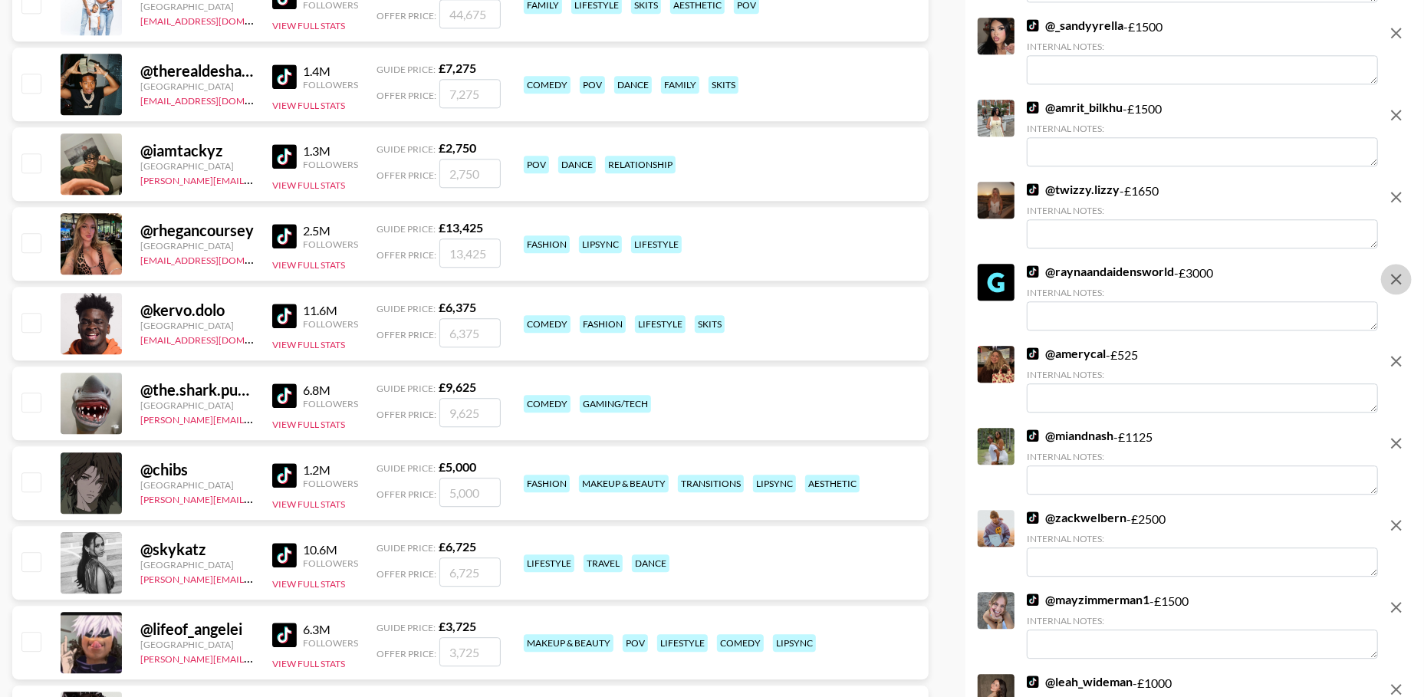
click at [1393, 277] on icon "remove" at bounding box center [1396, 279] width 11 height 11
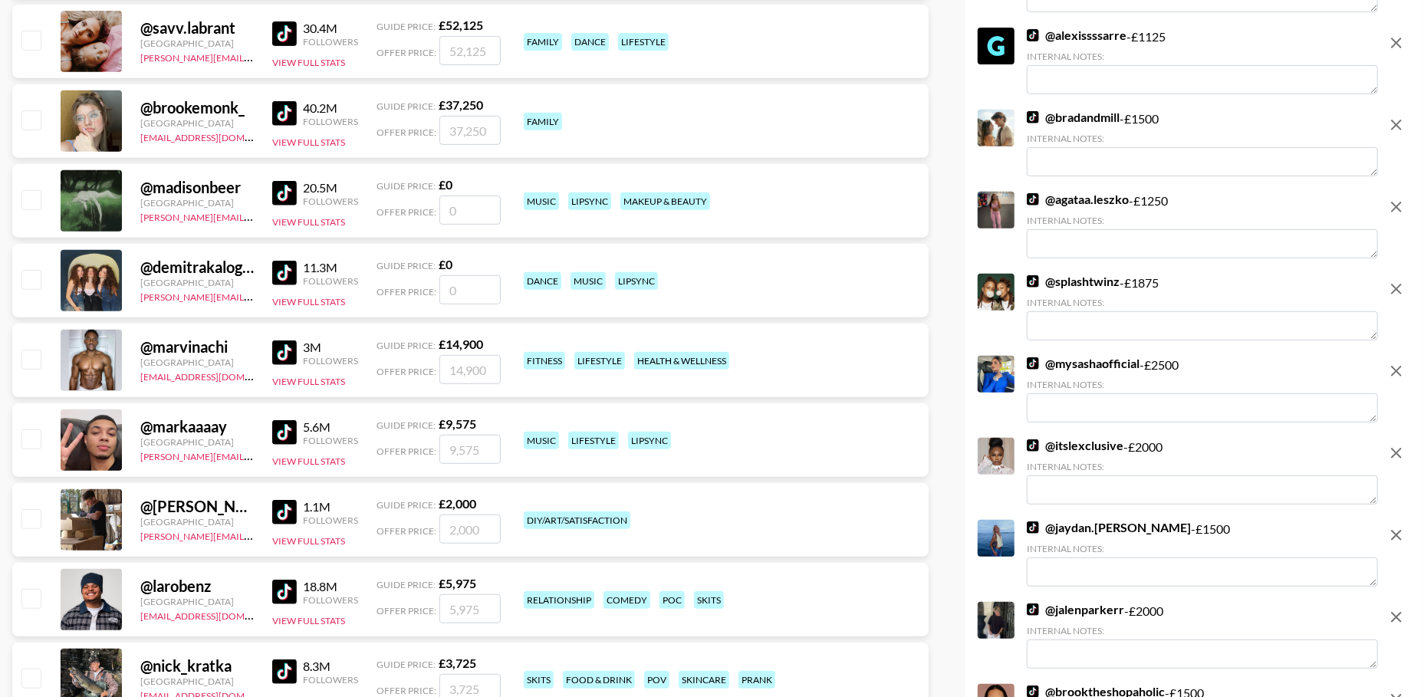
scroll to position [0, 0]
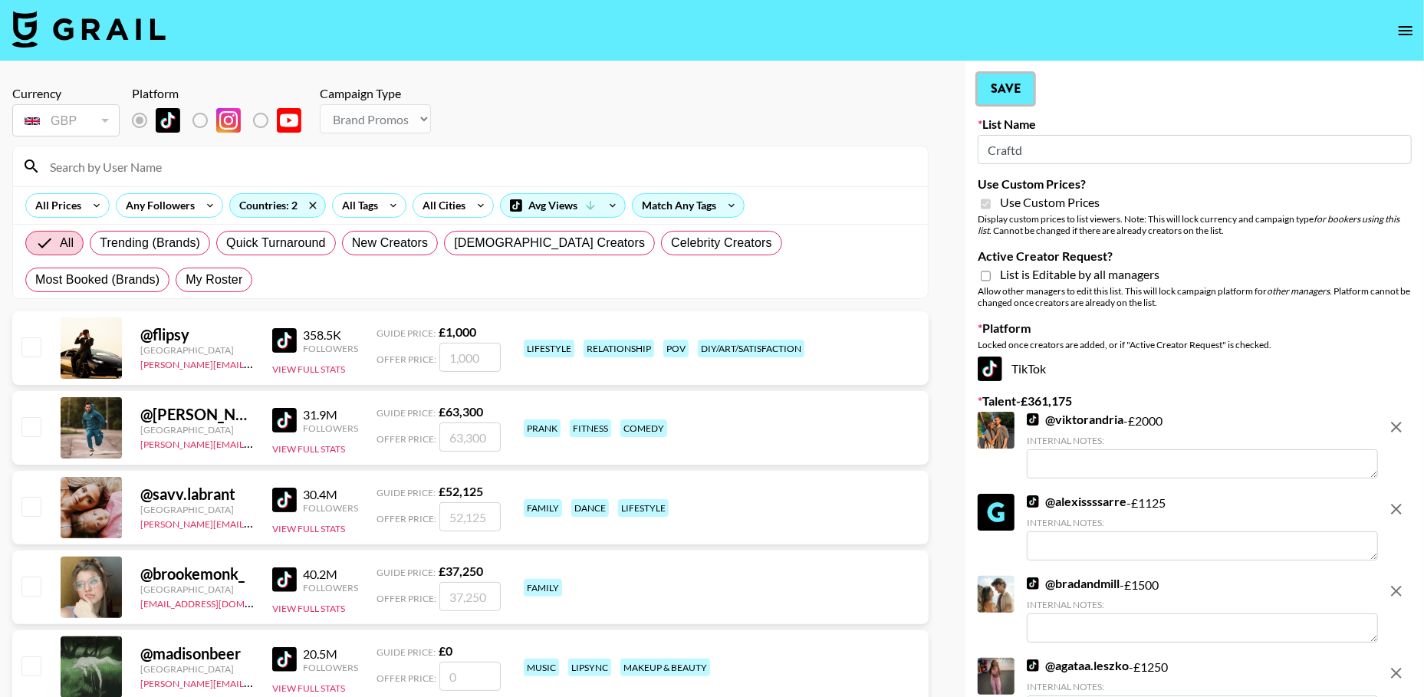
click at [1007, 90] on button "Save" at bounding box center [1006, 89] width 56 height 31
click at [1416, 29] on button "open drawer" at bounding box center [1405, 30] width 31 height 31
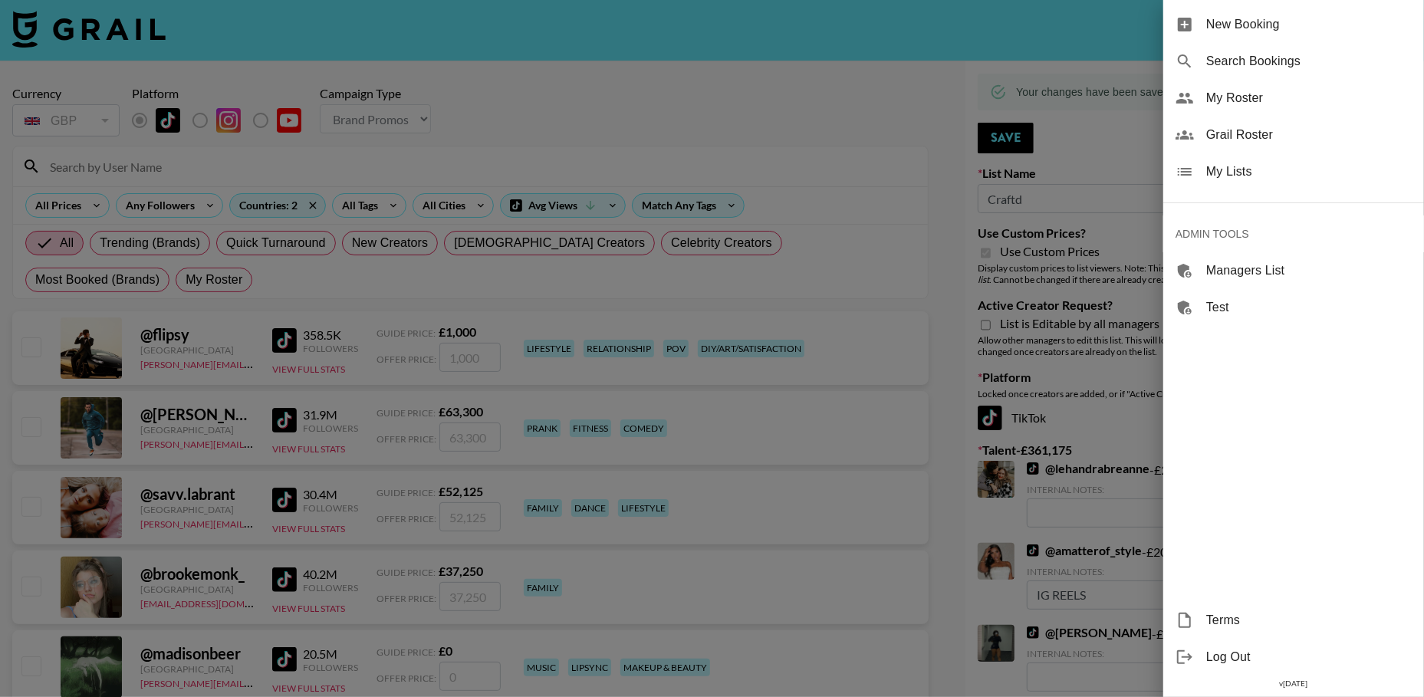
click at [1237, 173] on span "My Lists" at bounding box center [1309, 172] width 206 height 18
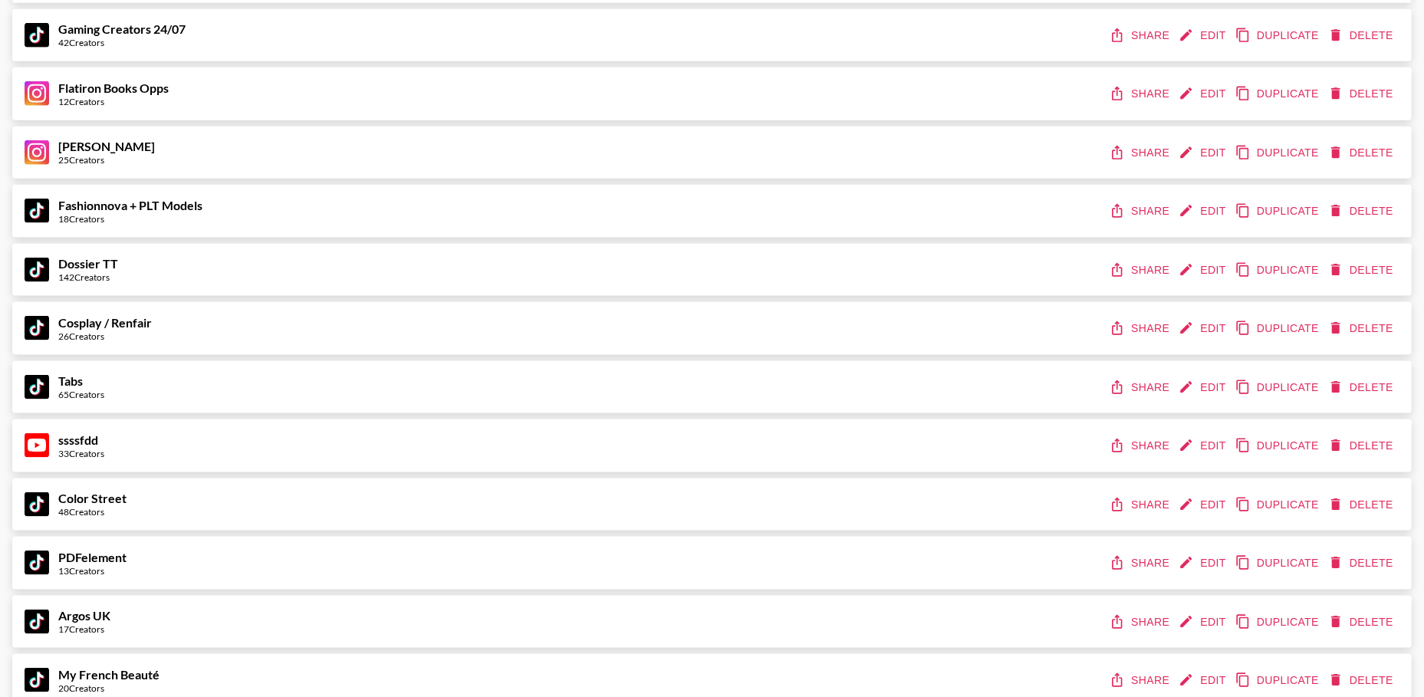
scroll to position [5715, 0]
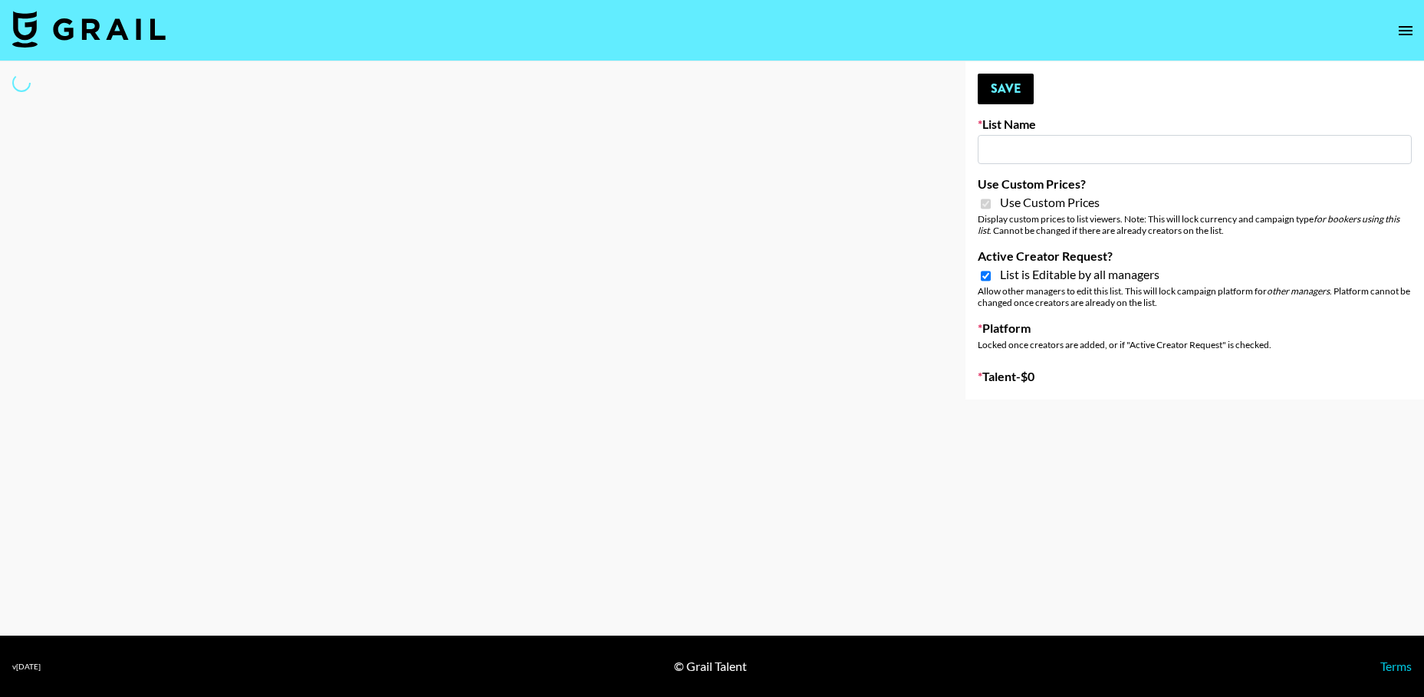
select select "Brand"
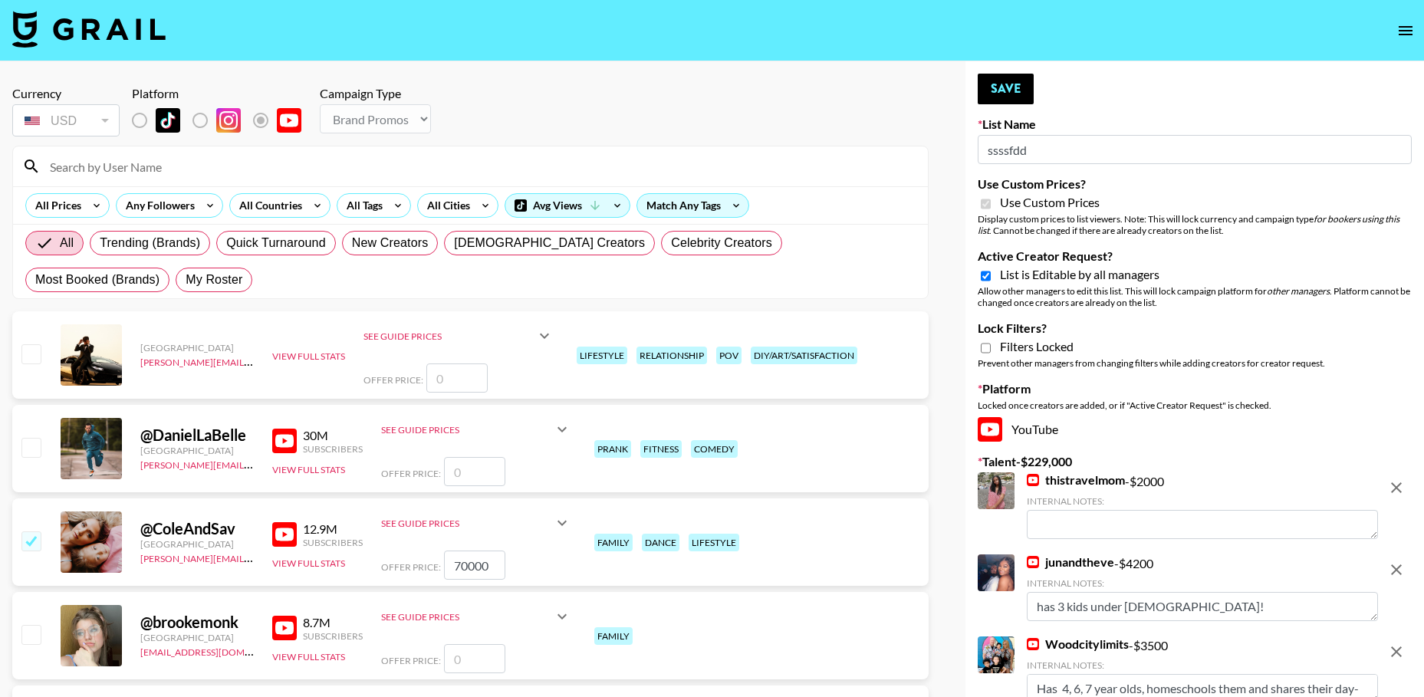
type input "ssssfdd"
checkbox input "true"
click at [1028, 146] on input "ssssfdd" at bounding box center [1195, 149] width 434 height 29
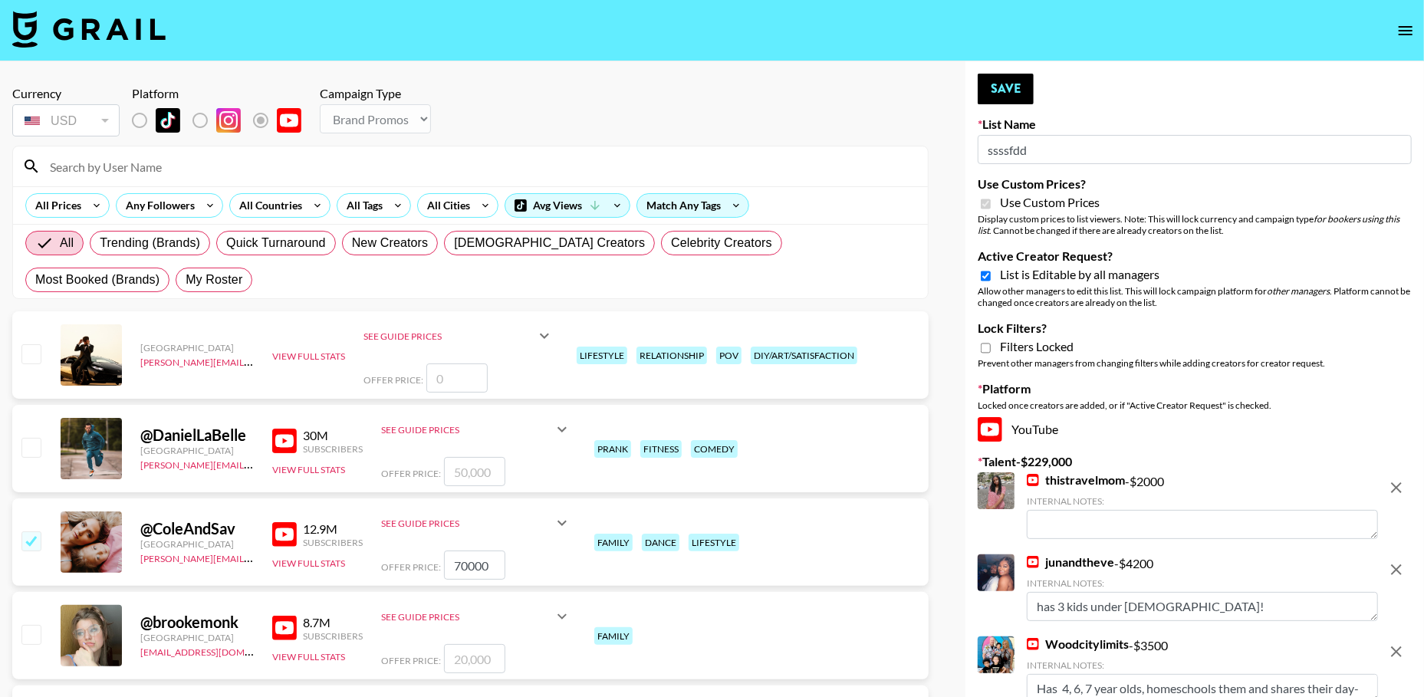
click at [1028, 146] on input "ssssfdd" at bounding box center [1195, 149] width 434 height 29
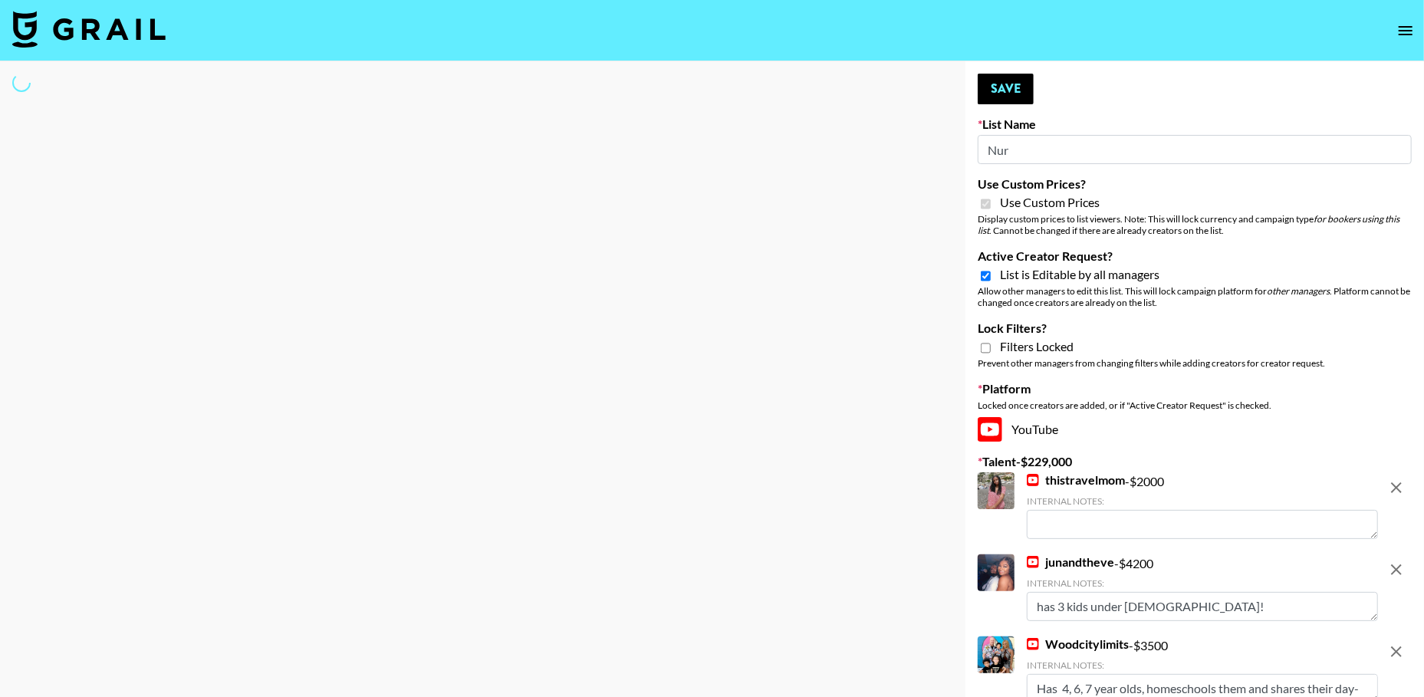
type input "Nurt"
select select "Brand"
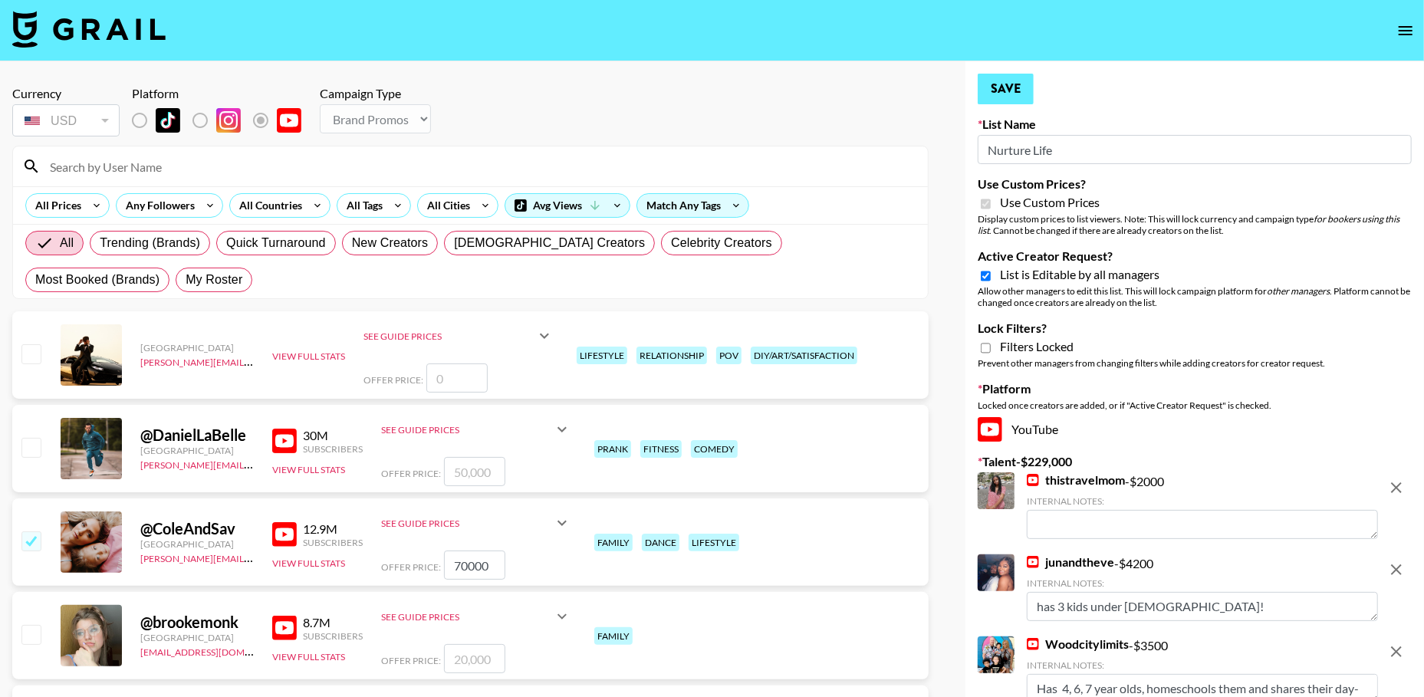
type input "Nurture Life"
click at [1015, 101] on button "Save" at bounding box center [1006, 89] width 56 height 31
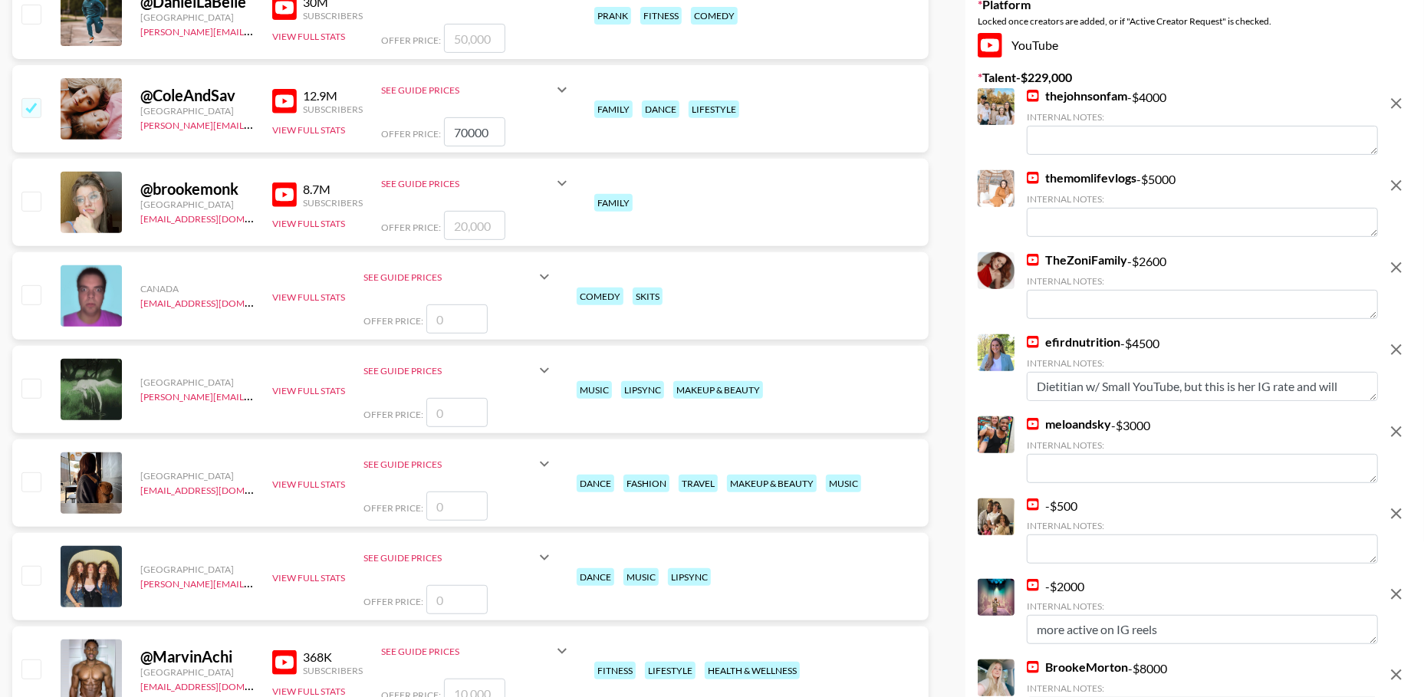
scroll to position [434, 0]
click at [1035, 253] on img at bounding box center [1033, 259] width 12 height 12
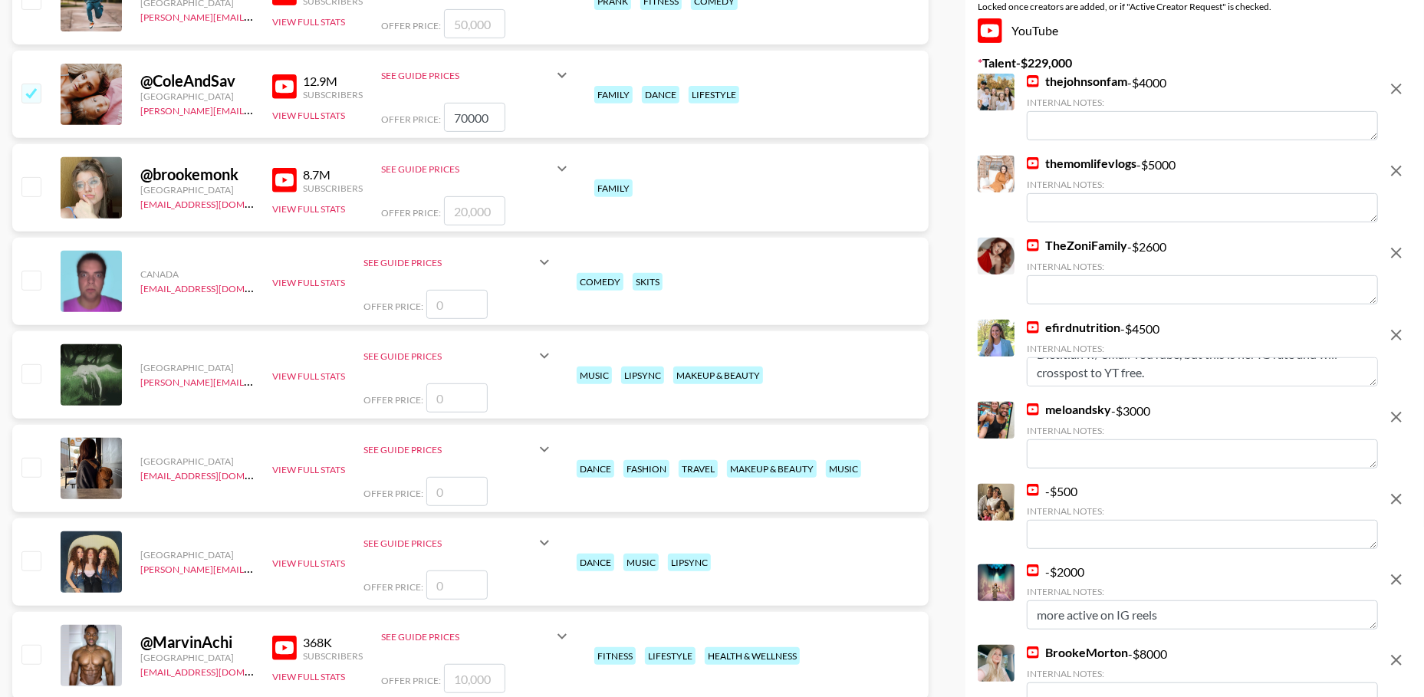
scroll to position [454, 0]
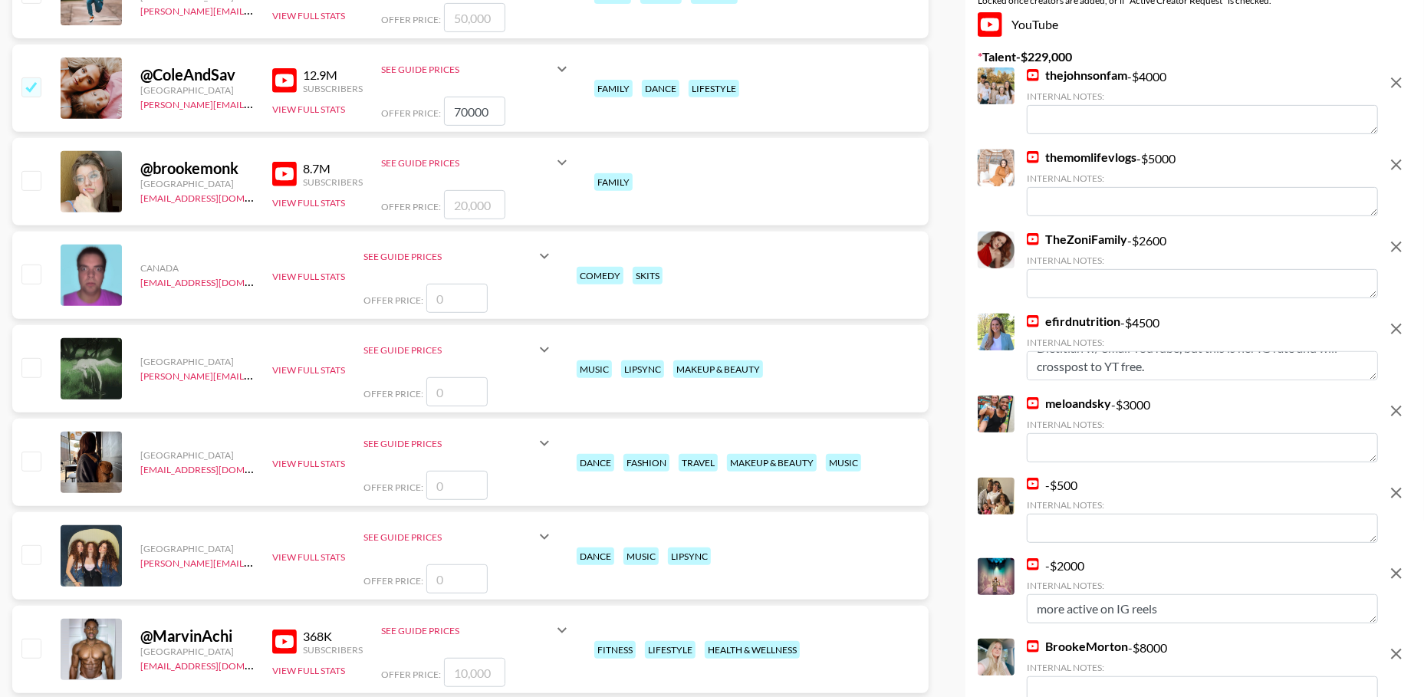
click at [1392, 491] on icon "remove" at bounding box center [1396, 493] width 18 height 18
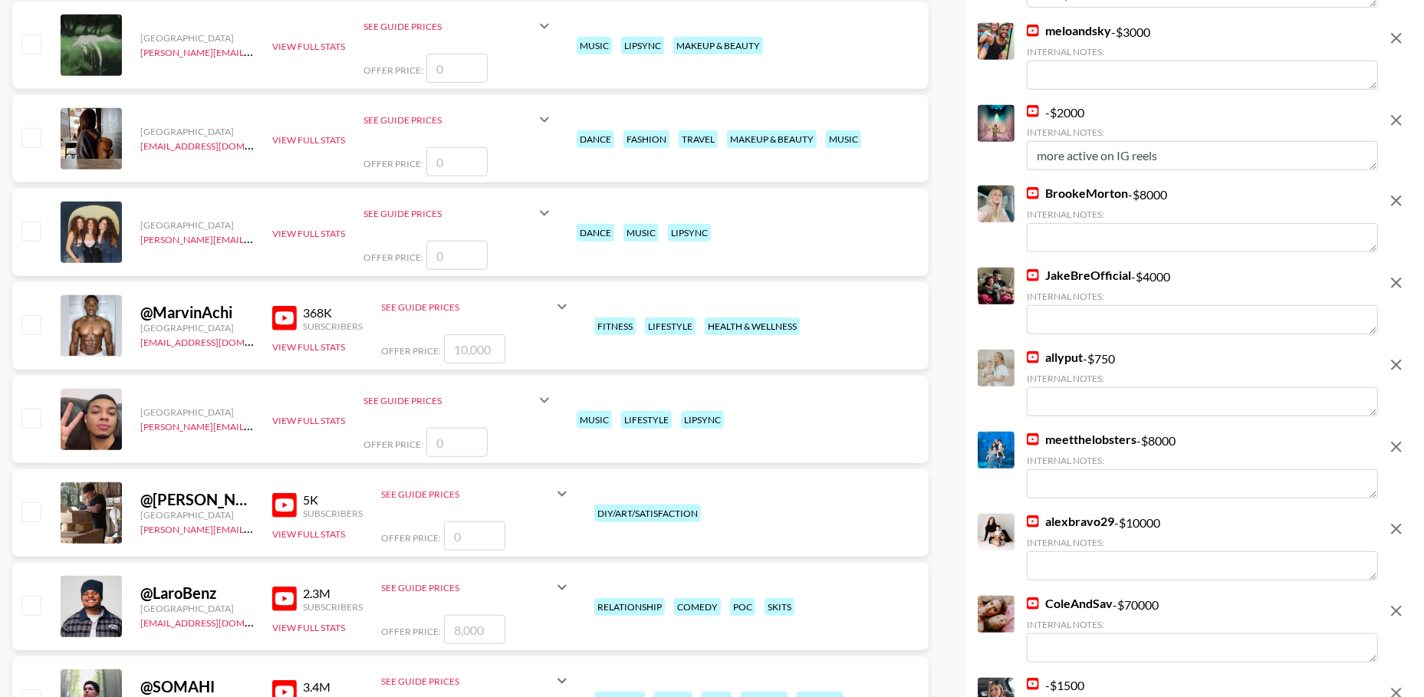
scroll to position [847, 0]
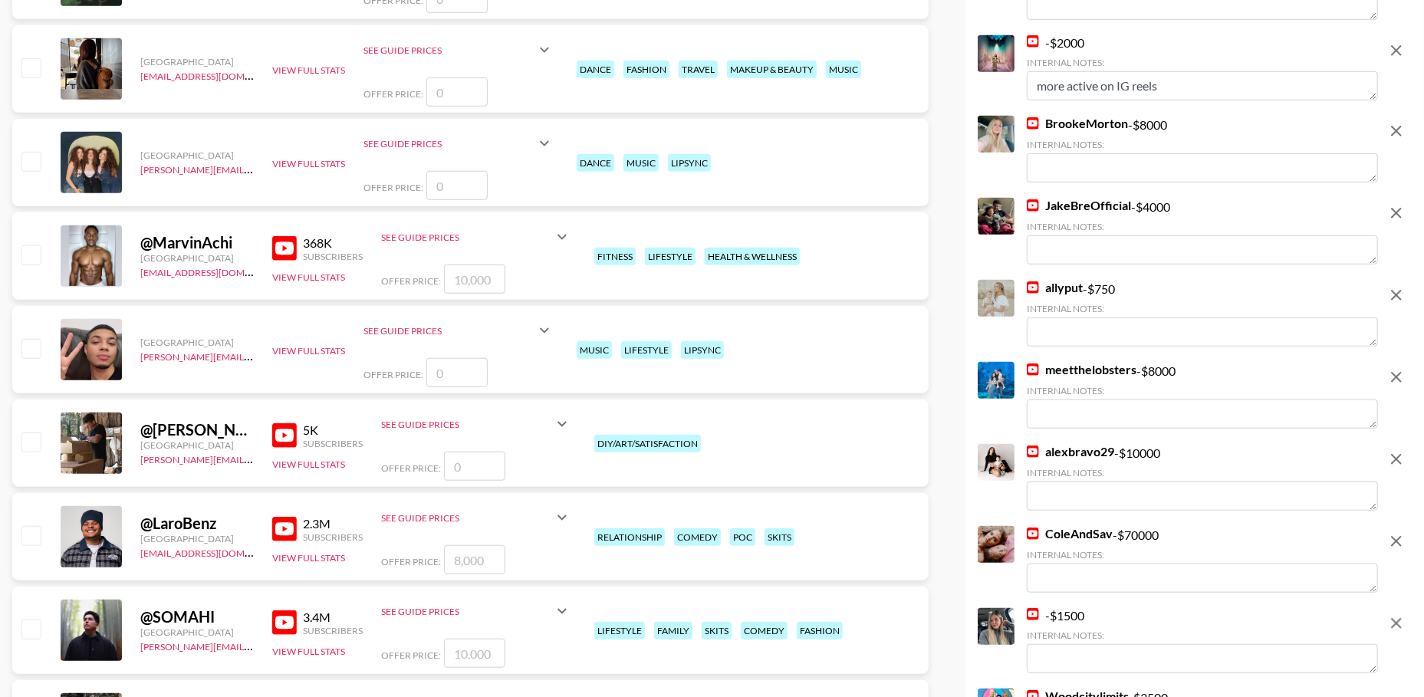
click at [1032, 292] on img at bounding box center [1033, 287] width 12 height 12
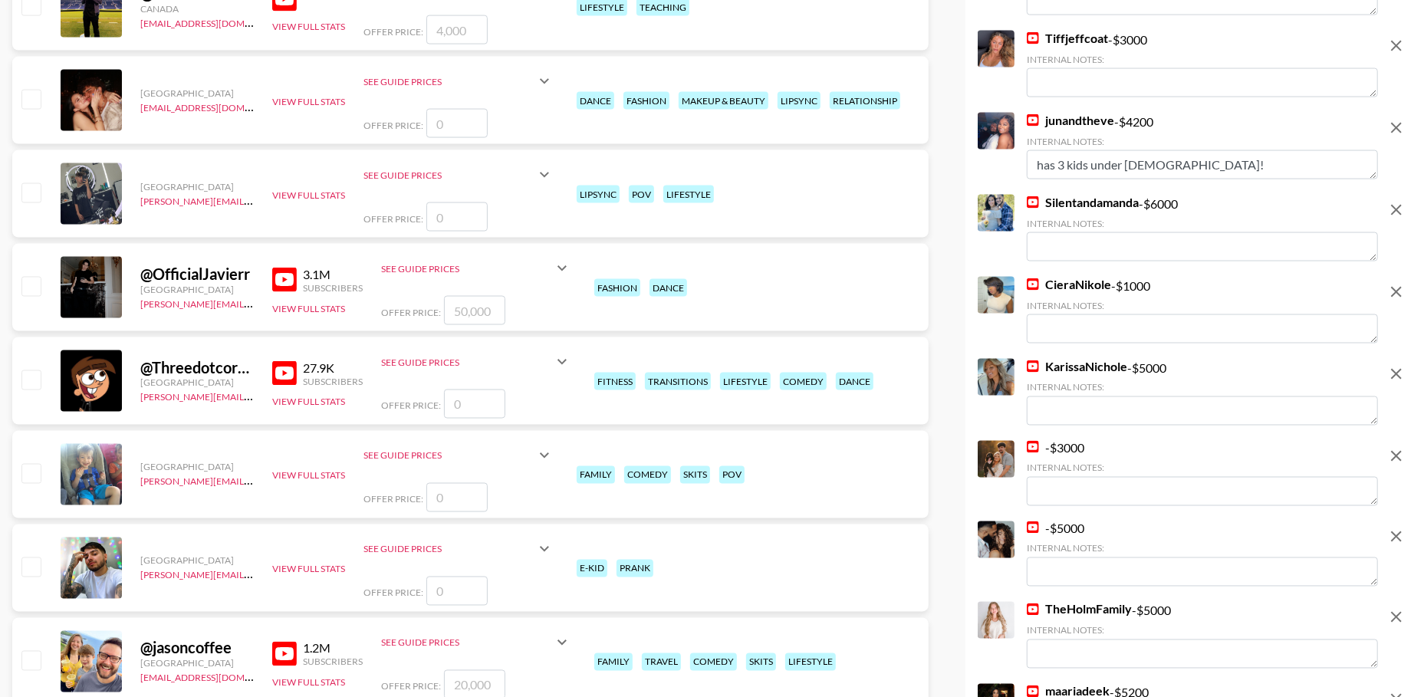
scroll to position [1745, 0]
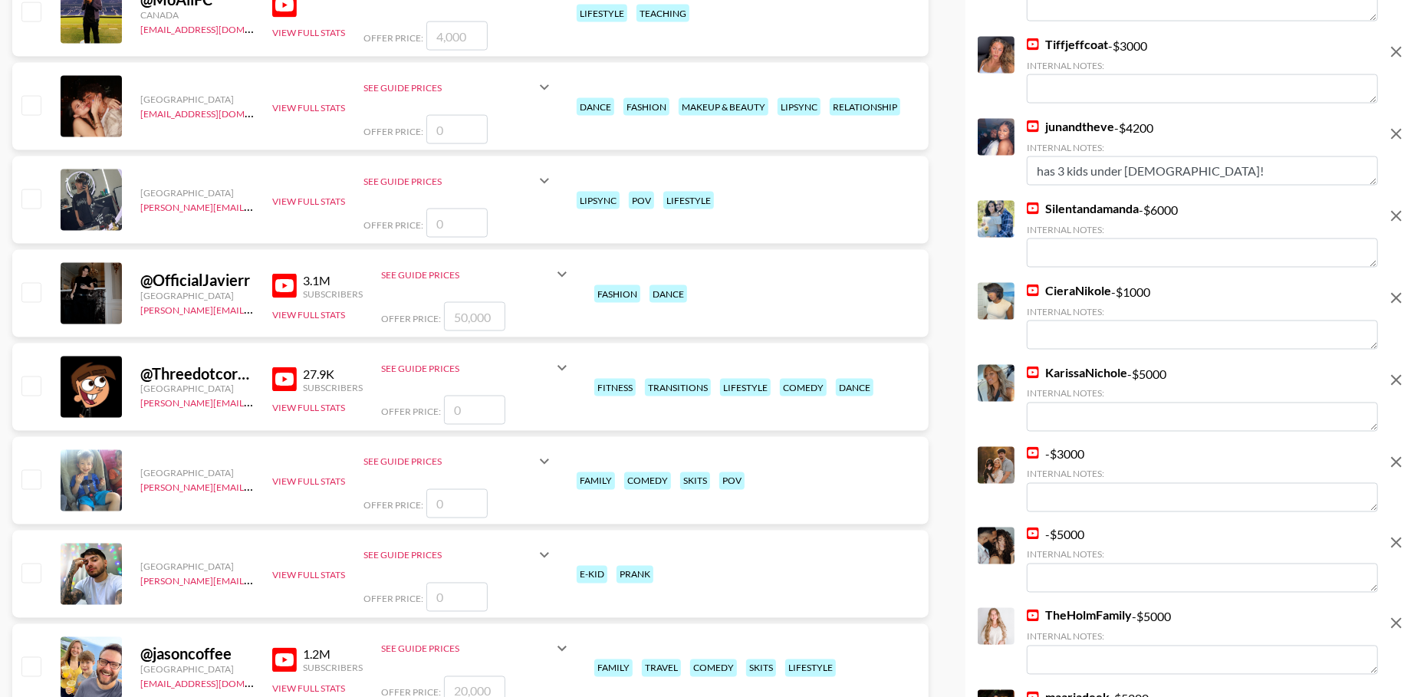
click at [1035, 129] on img at bounding box center [1033, 126] width 12 height 12
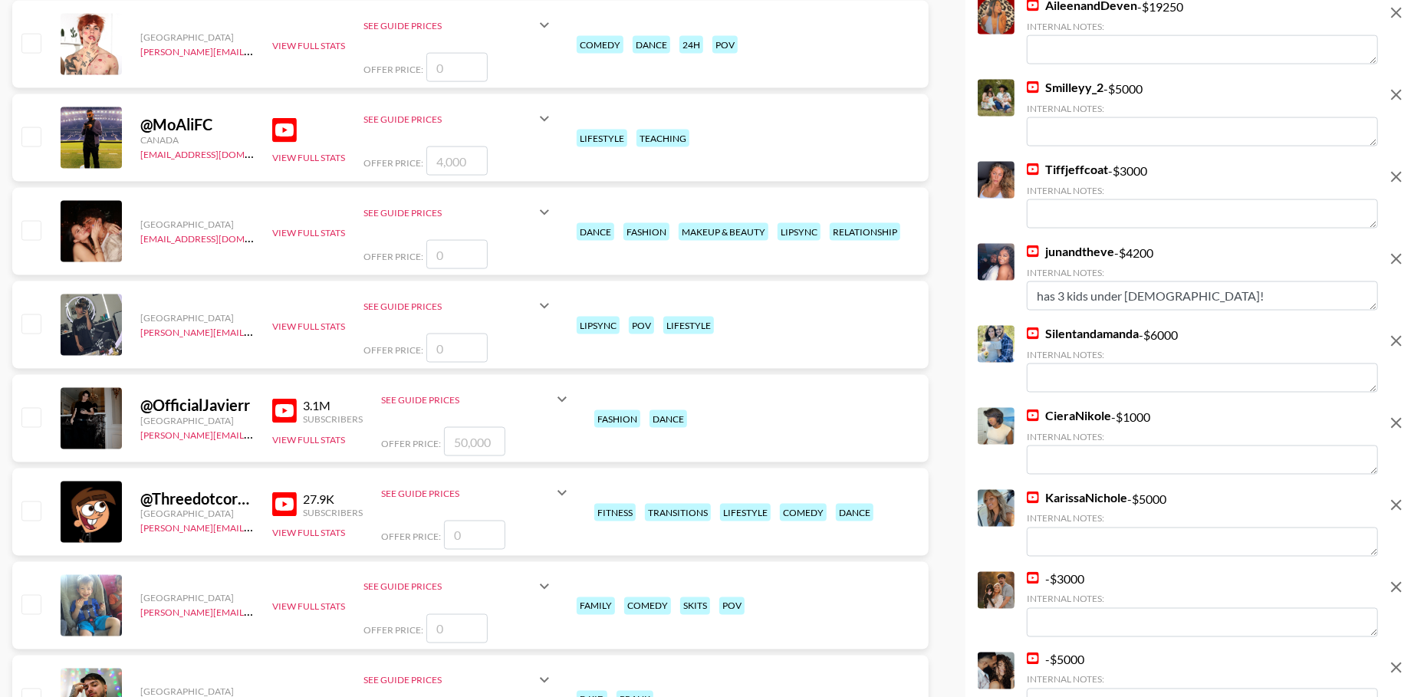
scroll to position [1607, 0]
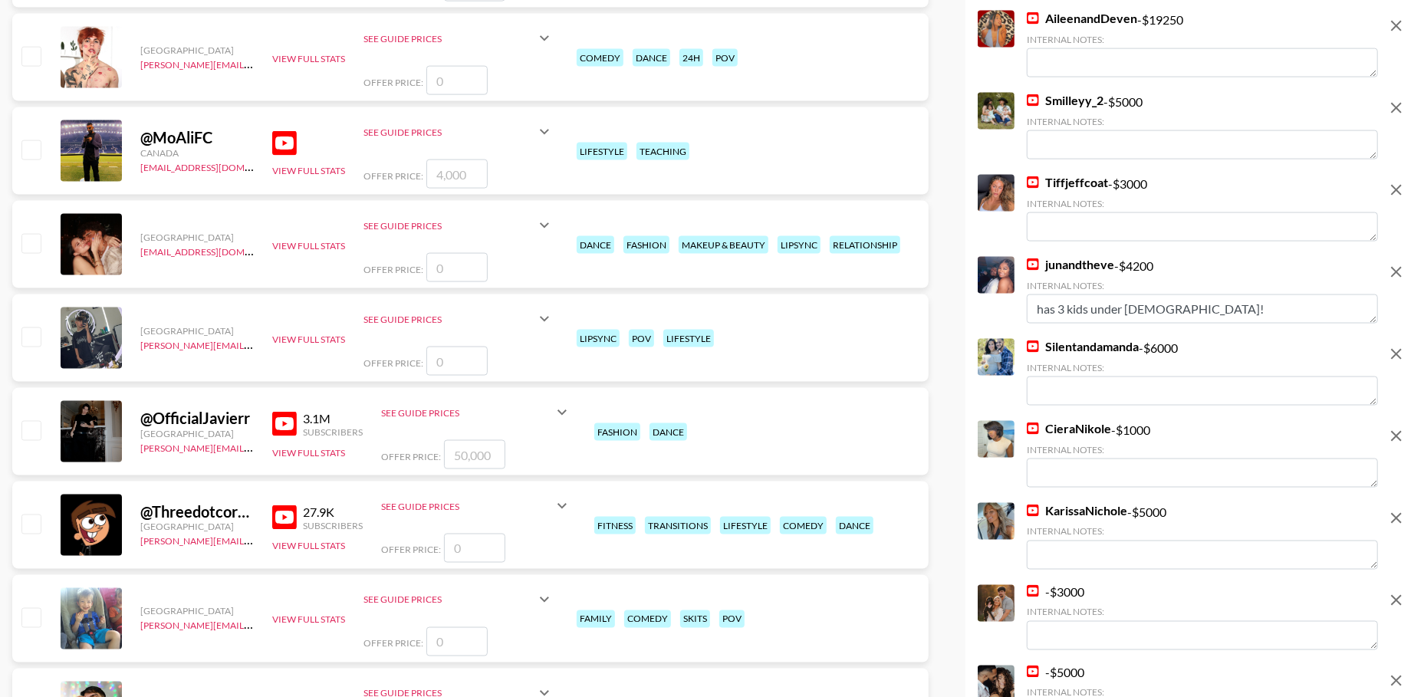
click at [1031, 346] on img at bounding box center [1033, 346] width 12 height 12
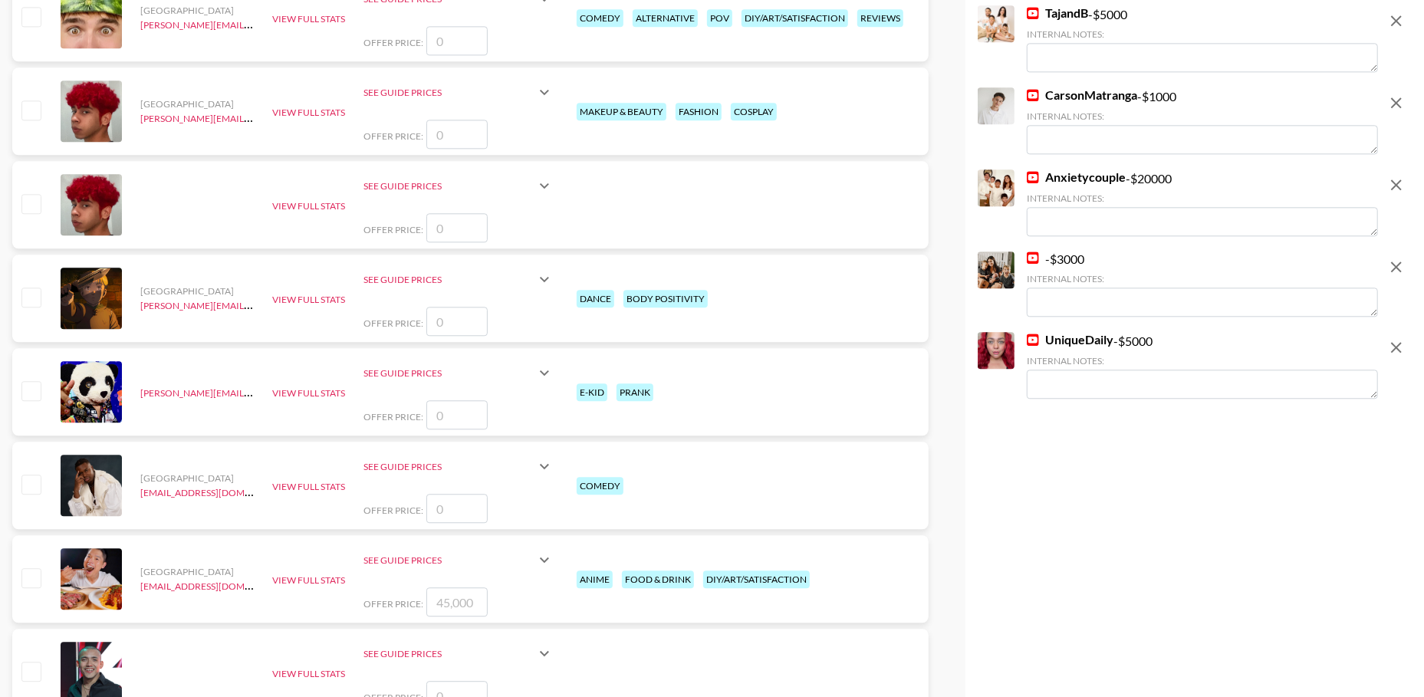
scroll to position [2743, 0]
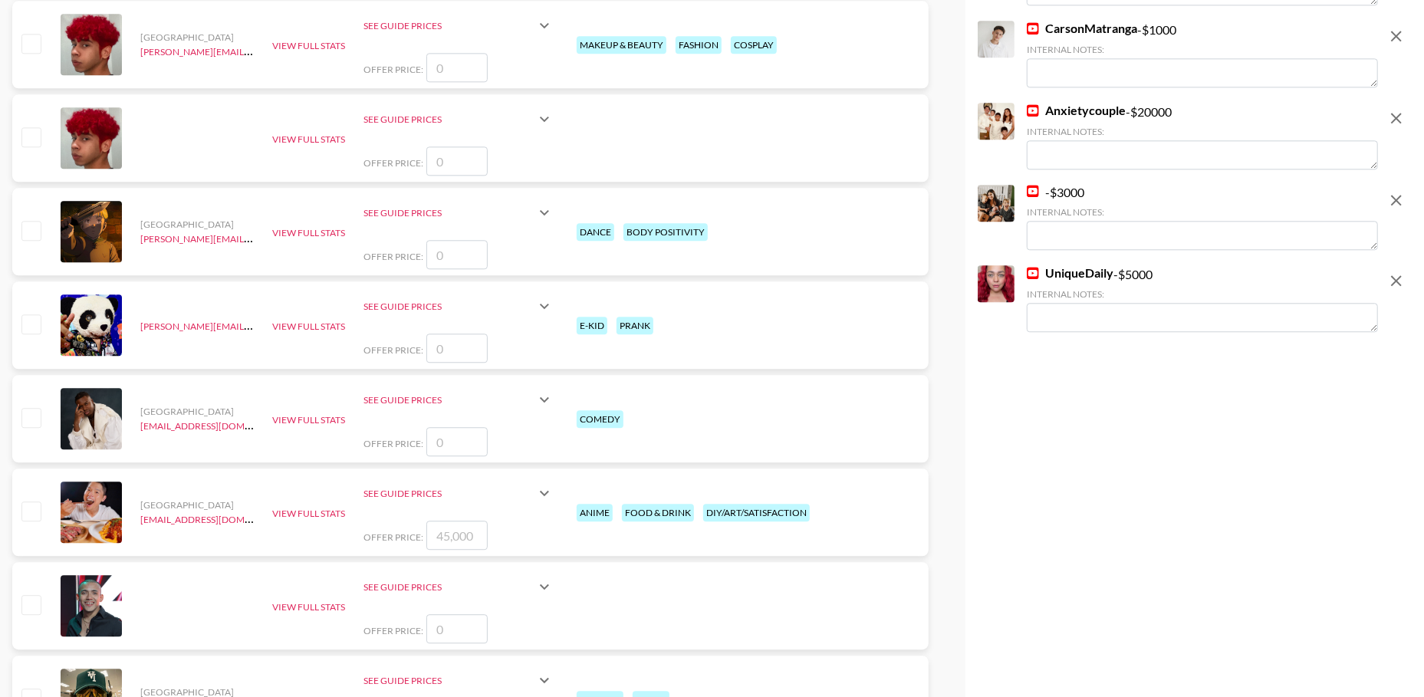
click at [1394, 276] on icon "remove" at bounding box center [1396, 280] width 18 height 18
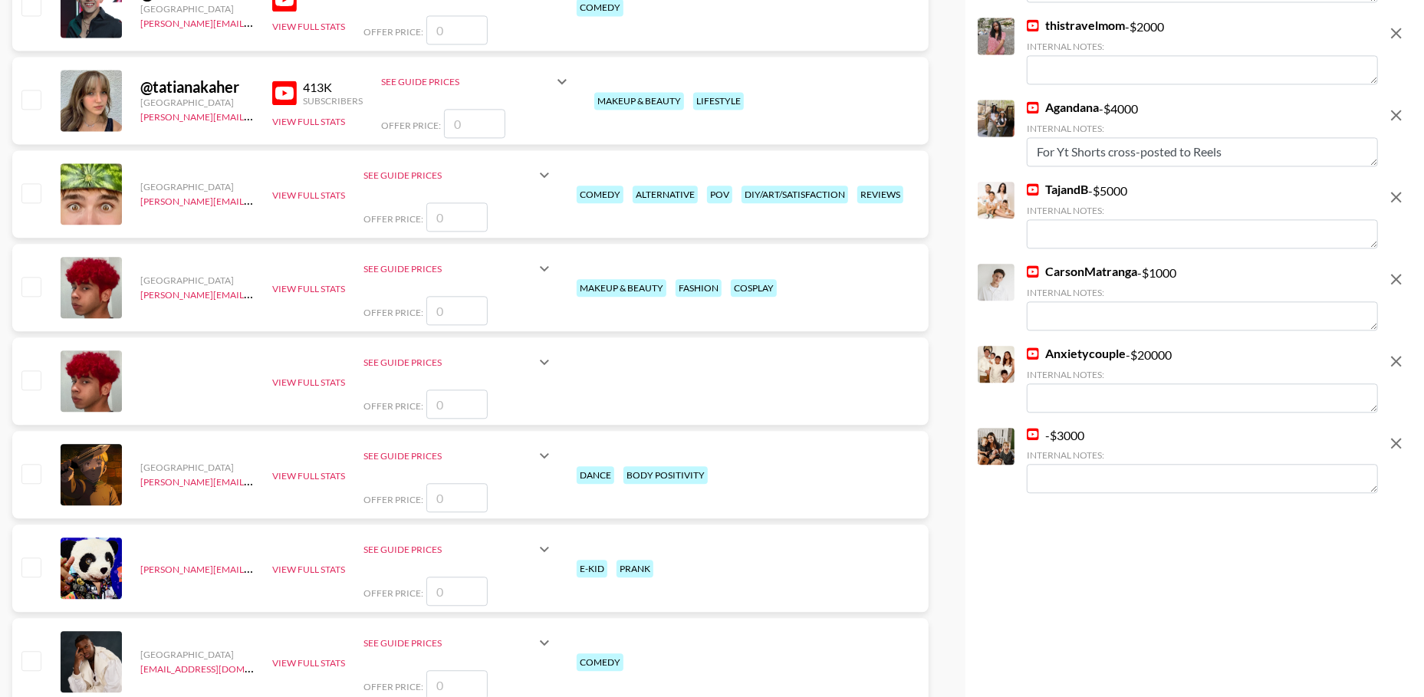
scroll to position [2474, 0]
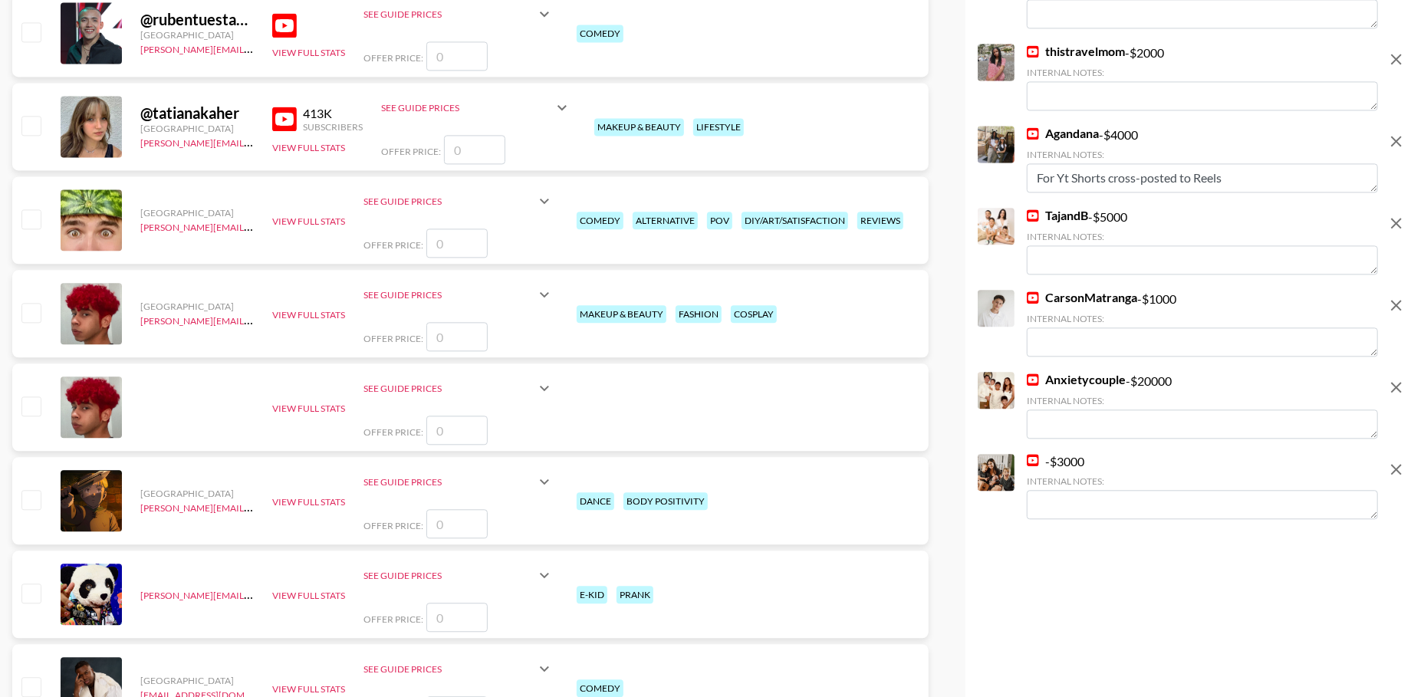
click at [1031, 380] on img at bounding box center [1033, 379] width 12 height 12
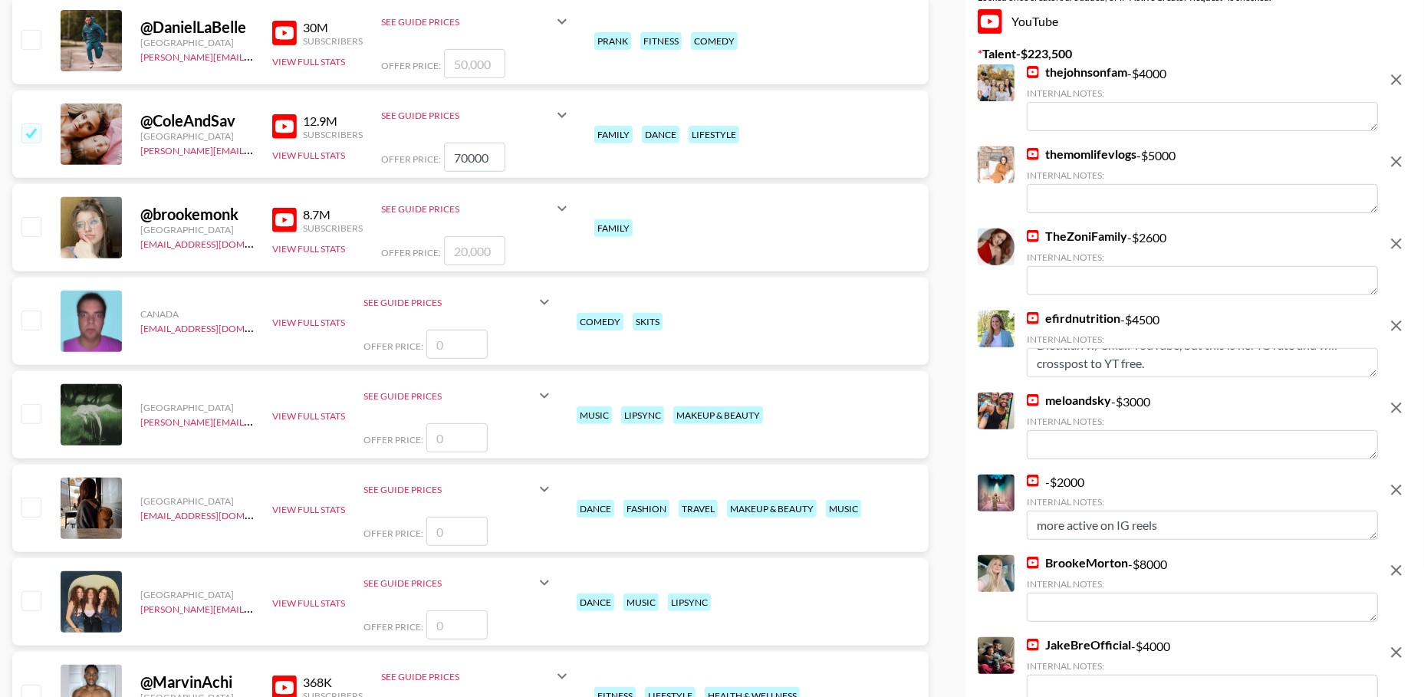
scroll to position [0, 0]
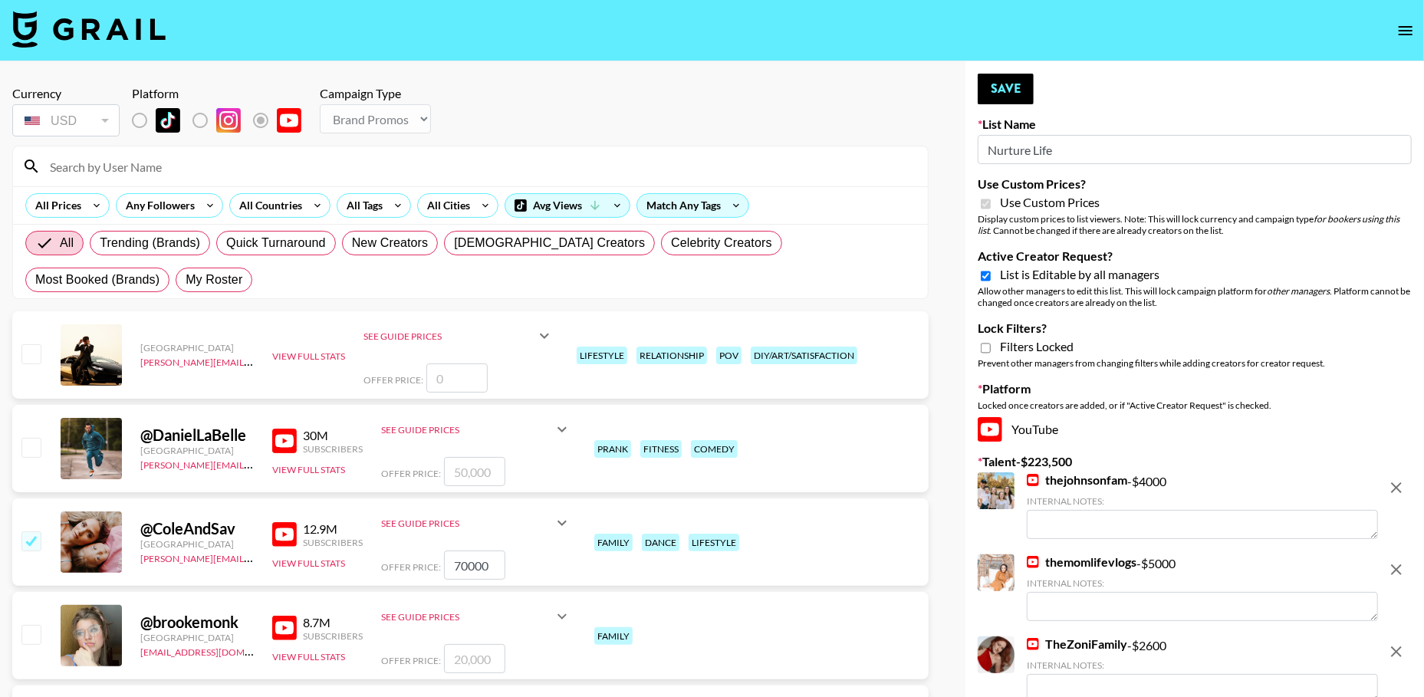
click at [984, 275] on input "Active Creator Request?" at bounding box center [986, 276] width 10 height 14
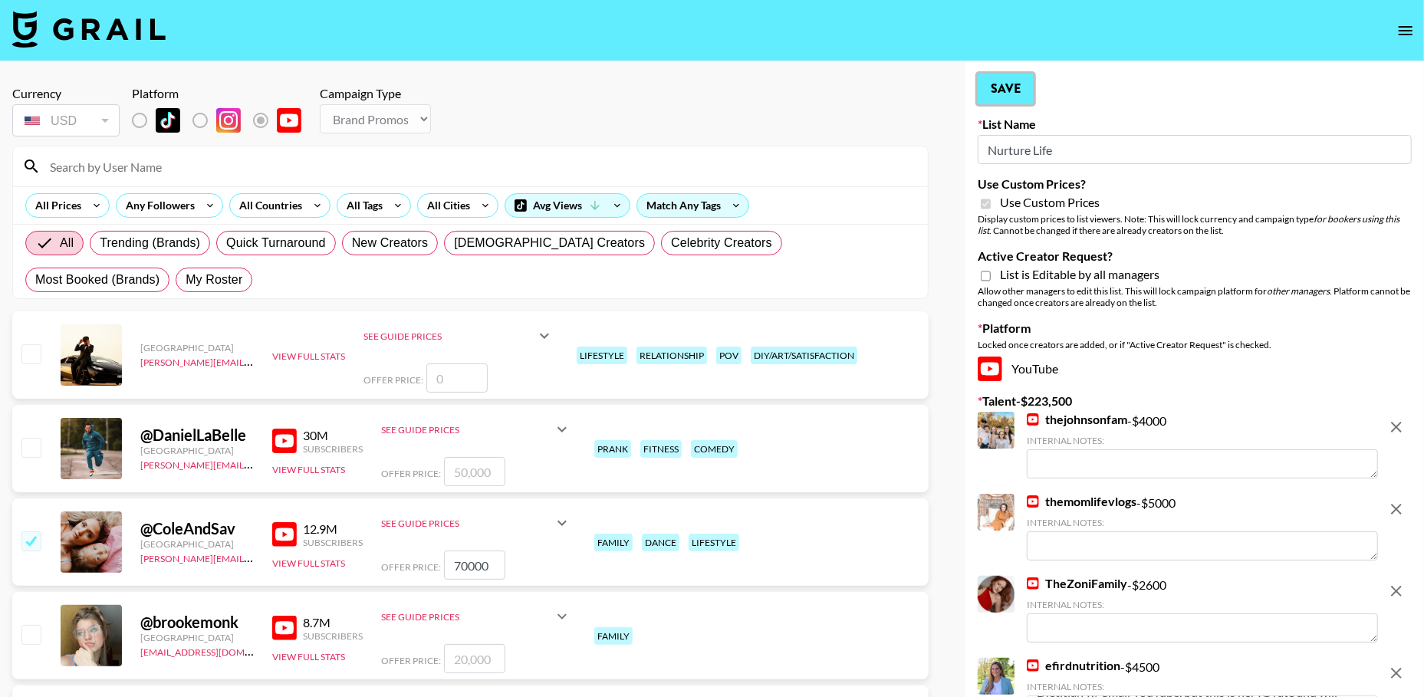
click at [1011, 95] on button "Save" at bounding box center [1006, 89] width 56 height 31
checkbox input "false"
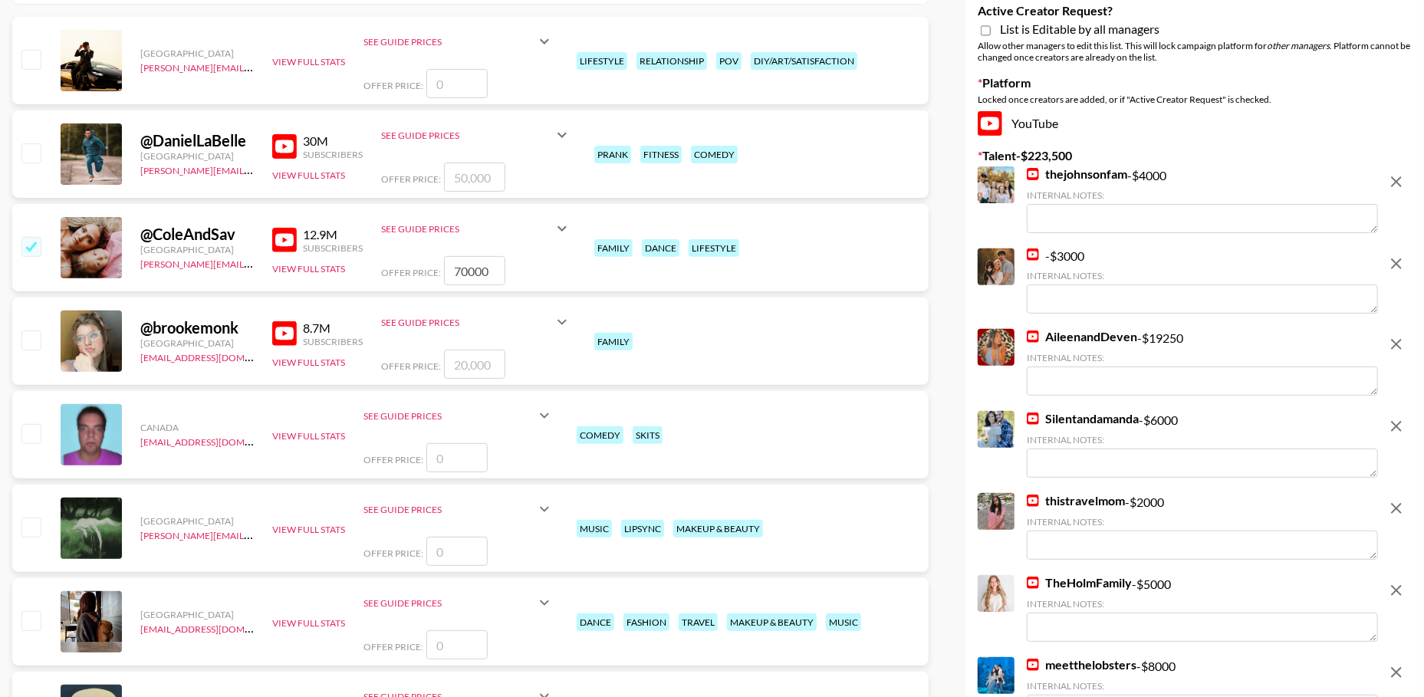
scroll to position [301, 0]
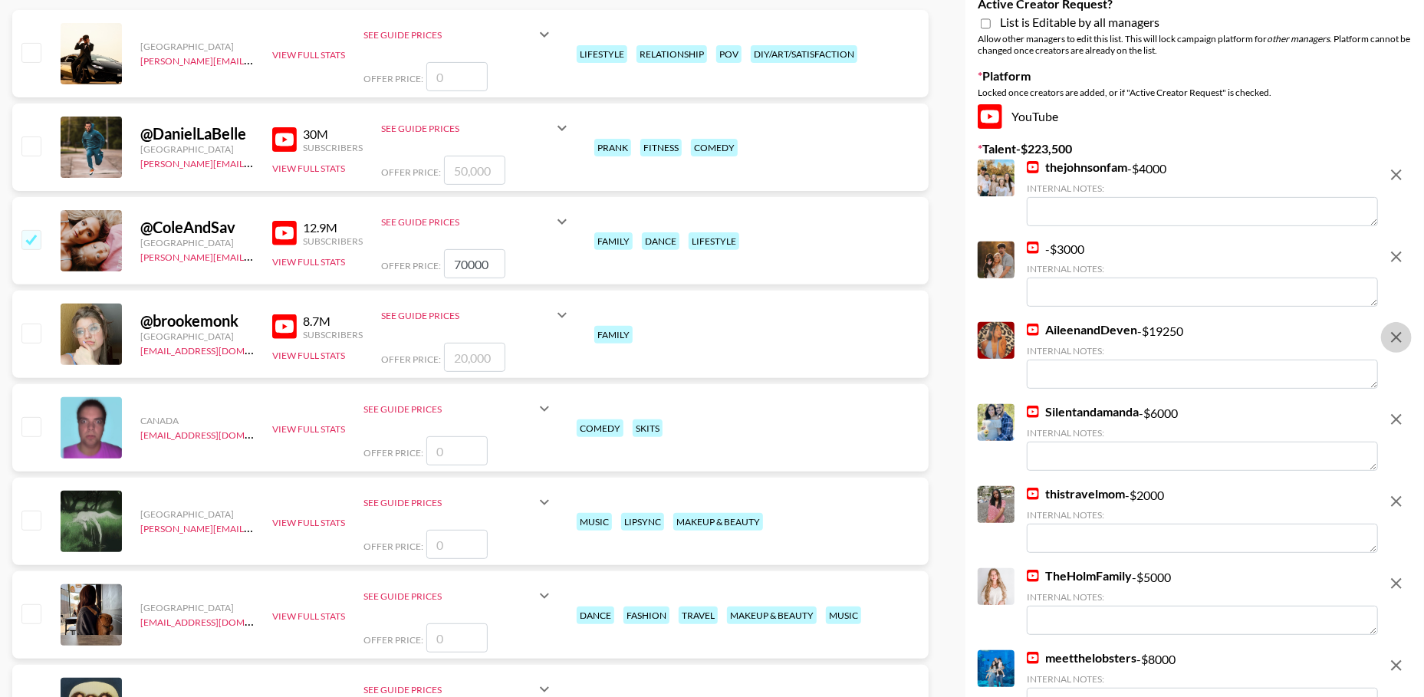
click at [1389, 333] on icon "remove" at bounding box center [1396, 337] width 18 height 18
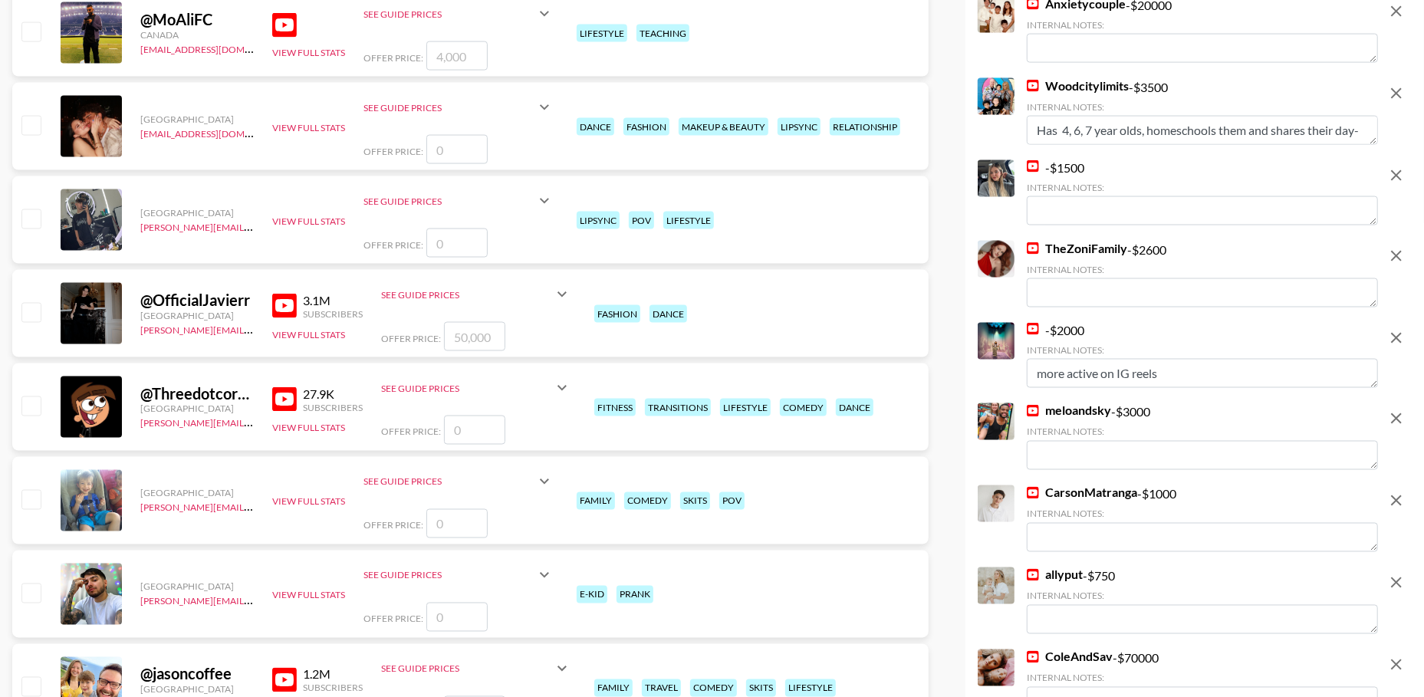
scroll to position [1540, 0]
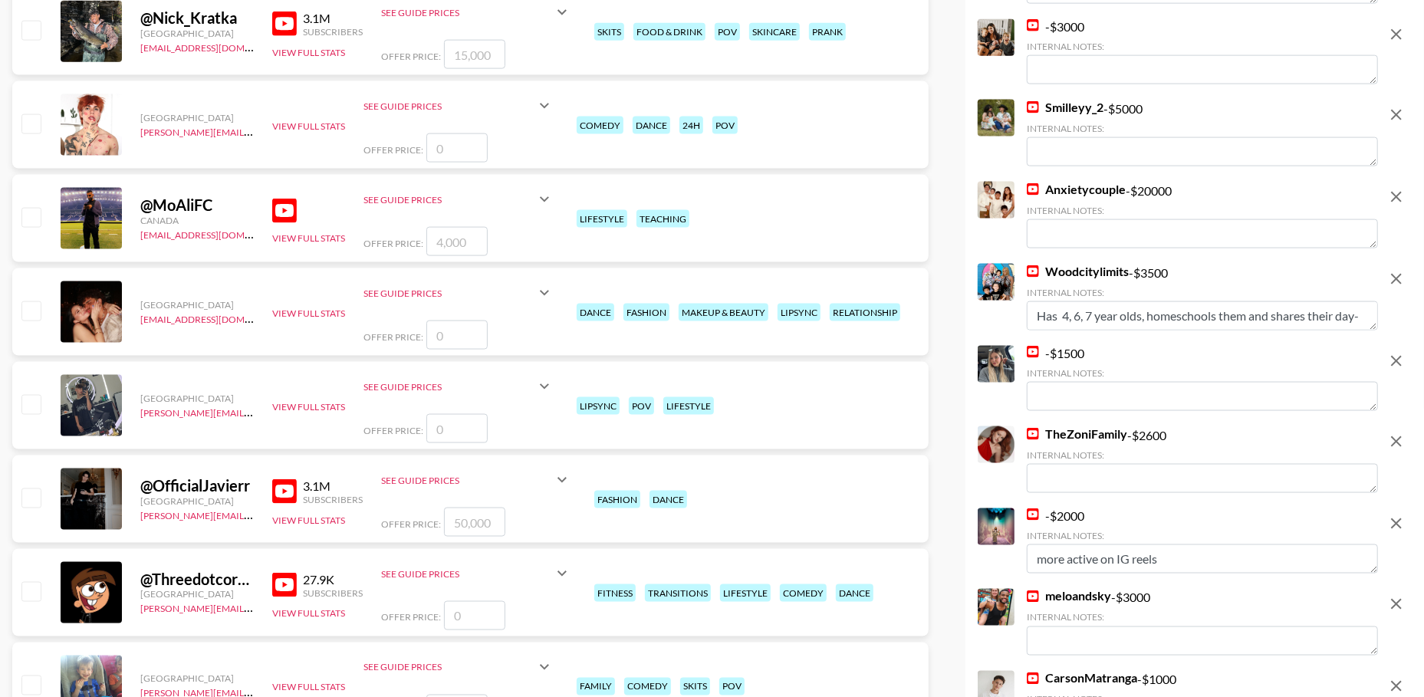
click at [1392, 199] on icon "remove" at bounding box center [1396, 197] width 18 height 18
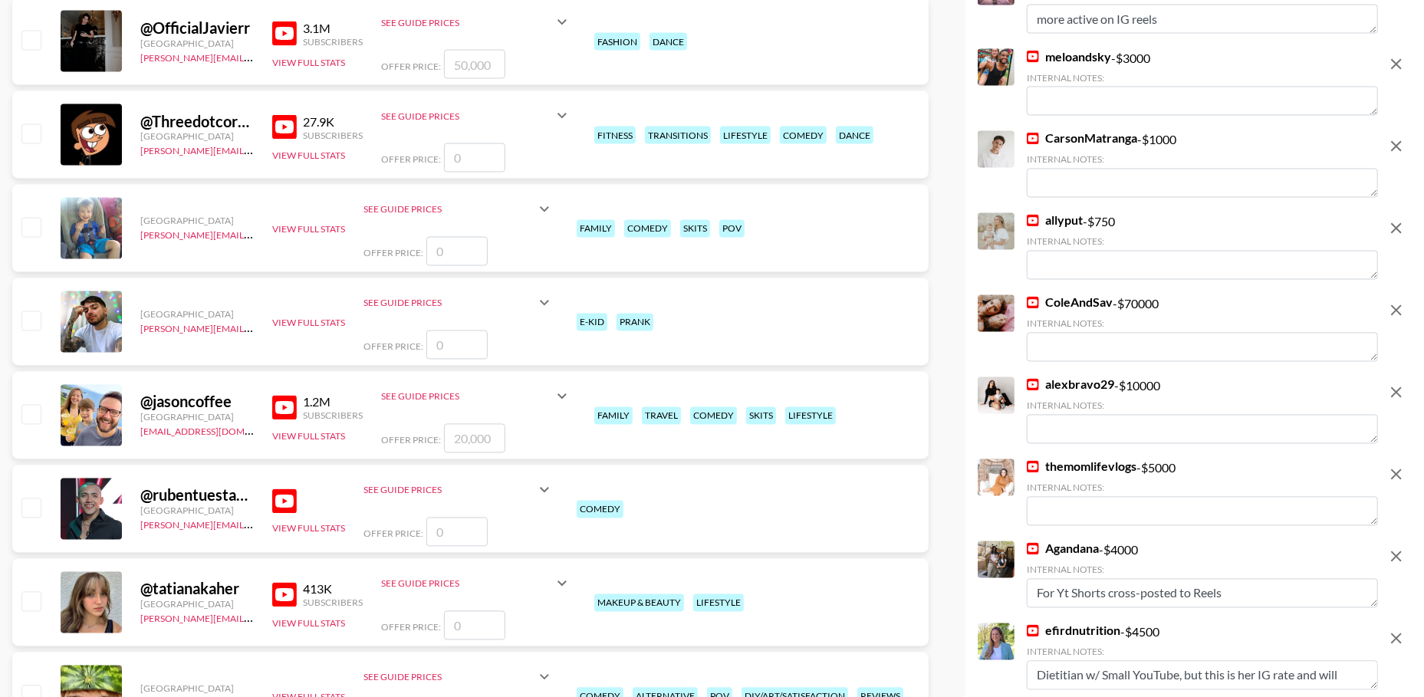
scroll to position [2003, 0]
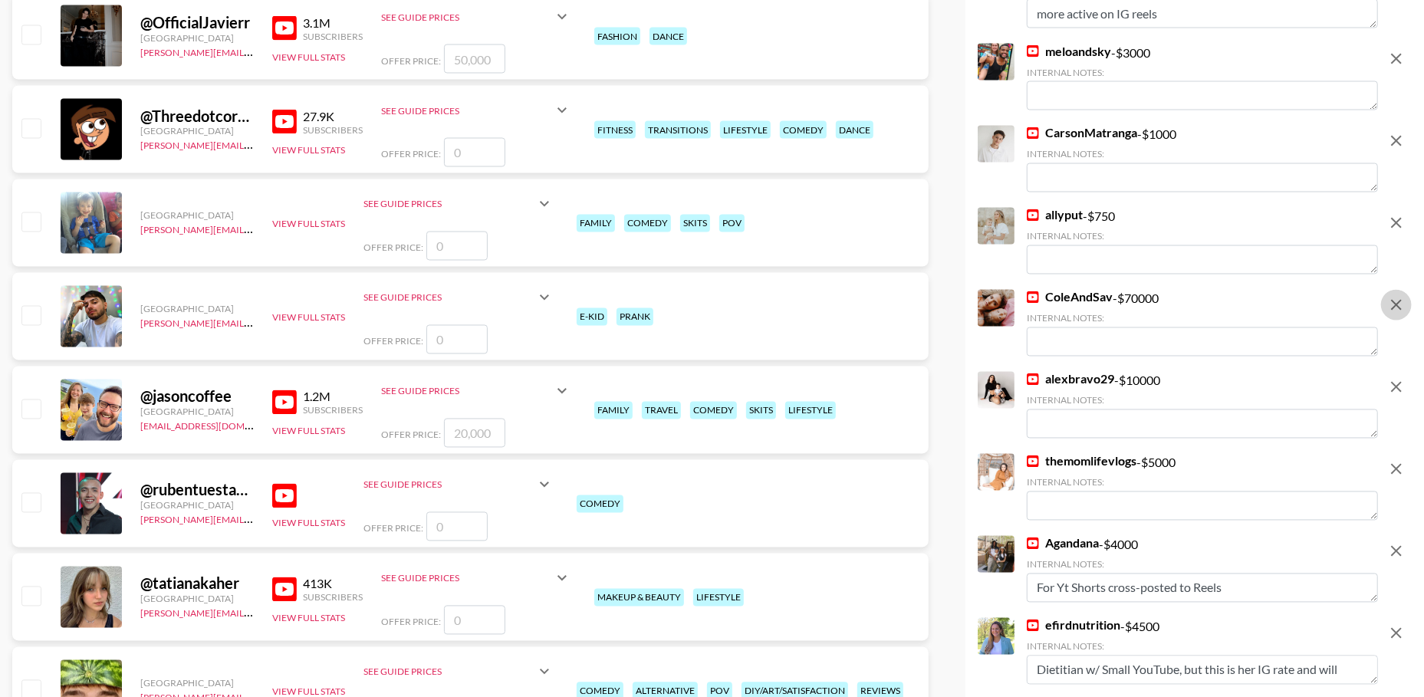
click at [1392, 308] on icon "remove" at bounding box center [1396, 305] width 11 height 11
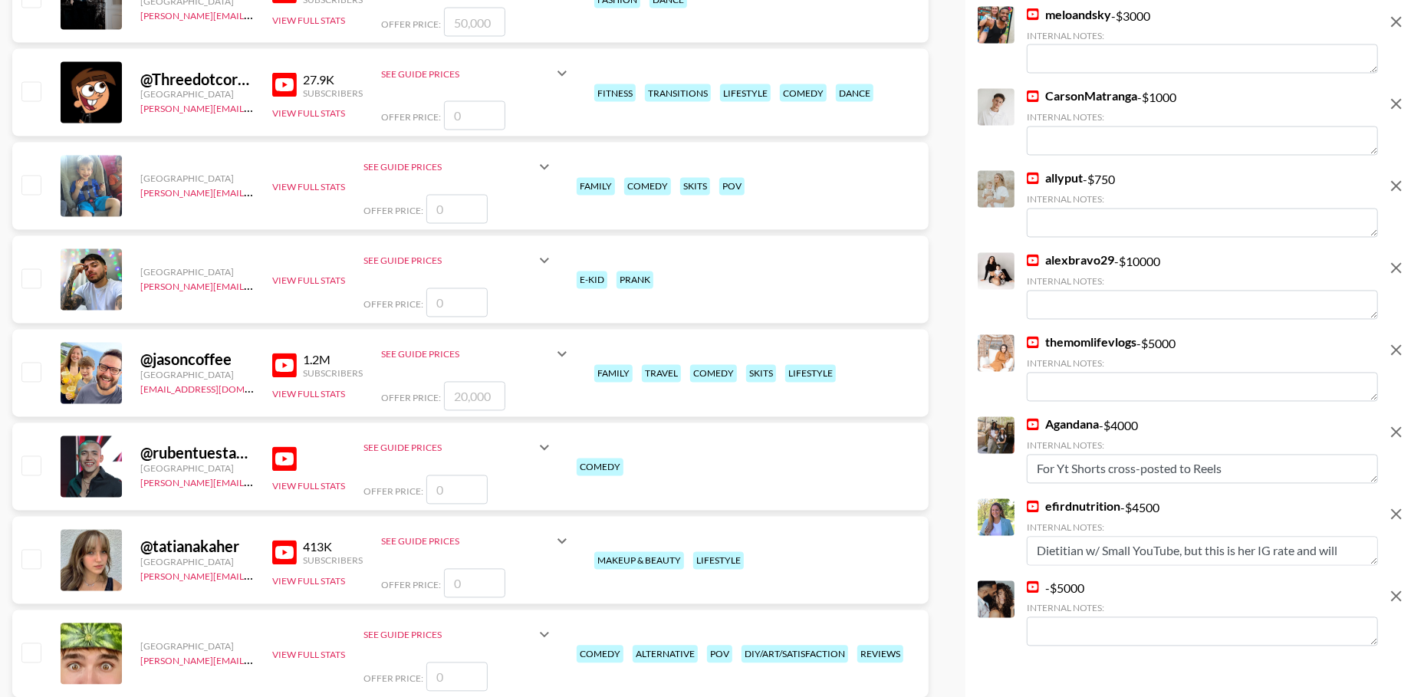
scroll to position [2074, 0]
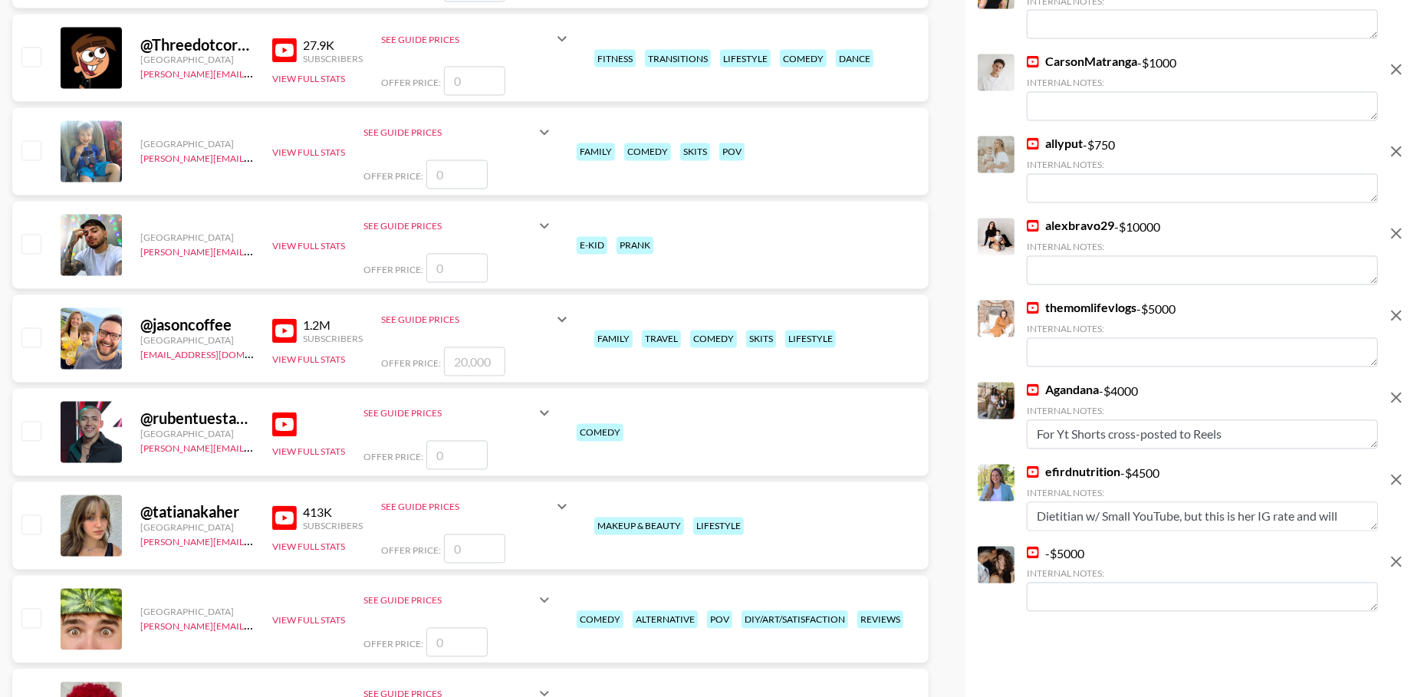
click at [1404, 237] on icon "remove" at bounding box center [1396, 234] width 18 height 18
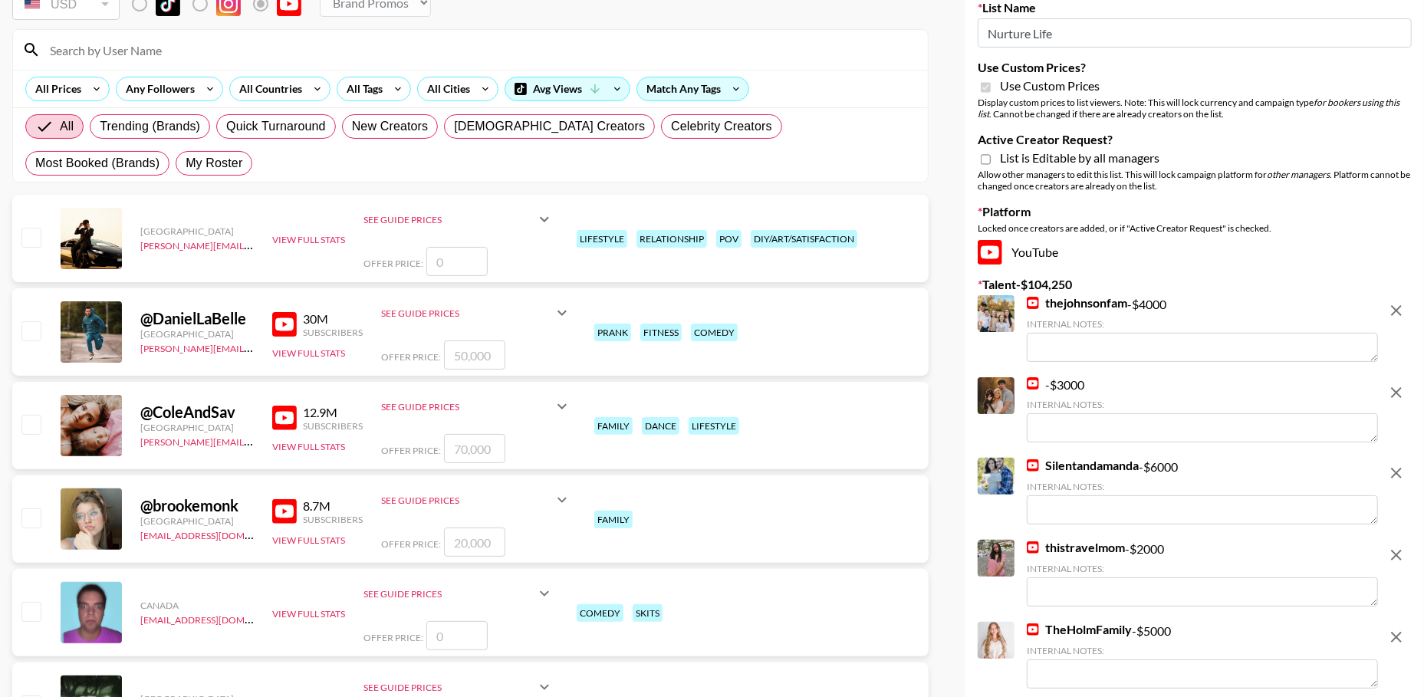
scroll to position [0, 0]
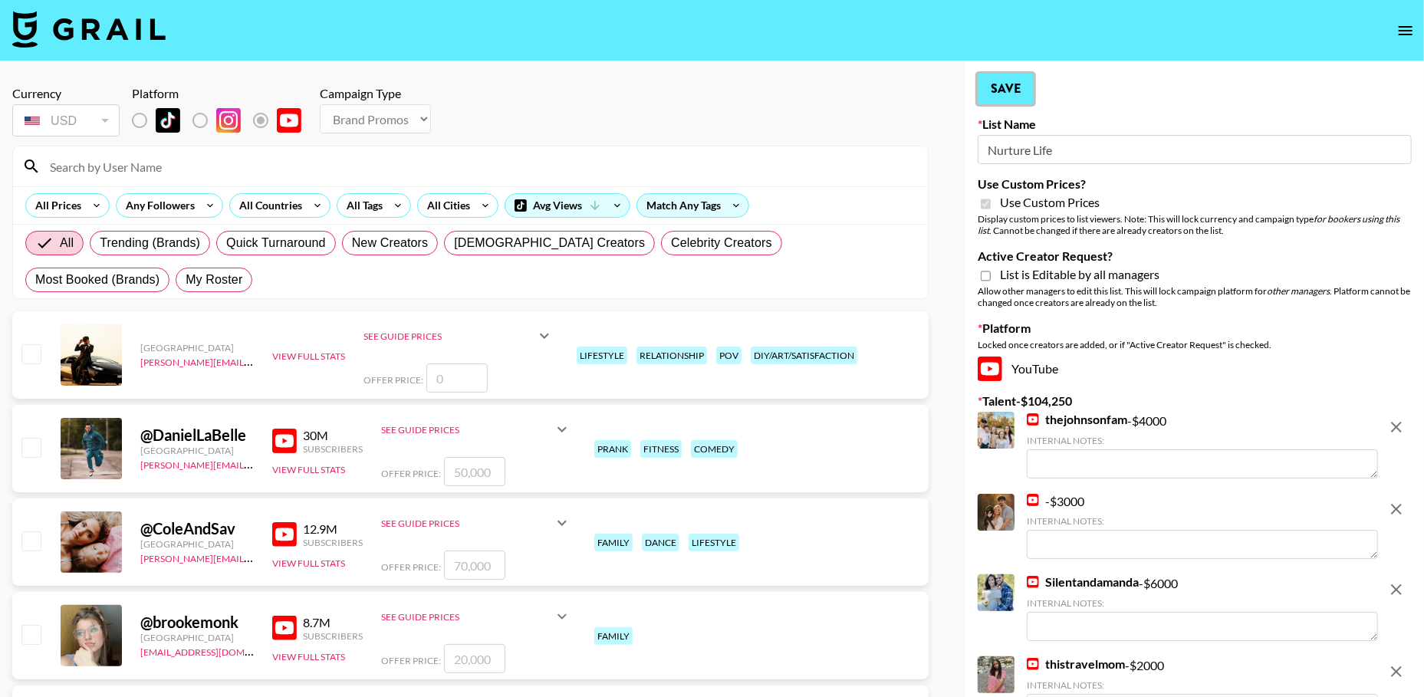
click at [1000, 84] on button "Save" at bounding box center [1006, 89] width 56 height 31
